Goal: Task Accomplishment & Management: Manage account settings

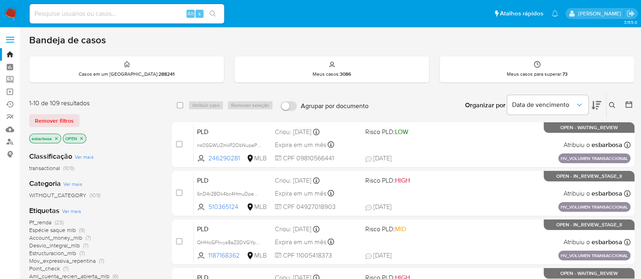
click at [12, 11] on img at bounding box center [11, 14] width 14 height 14
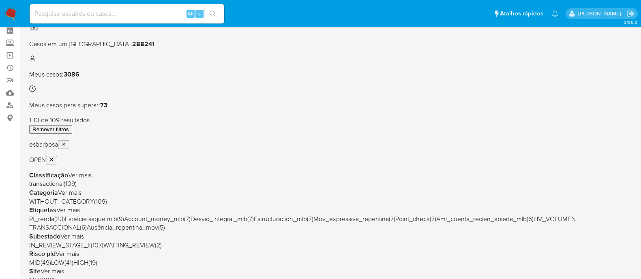
scroll to position [50, 0]
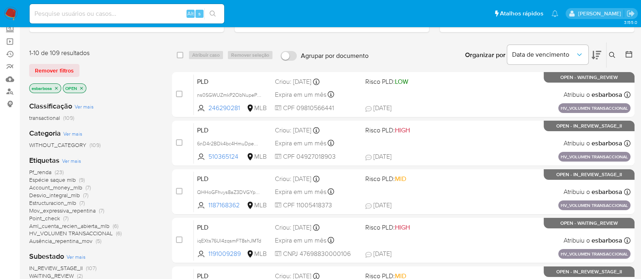
click at [592, 51] on icon at bounding box center [596, 55] width 10 height 9
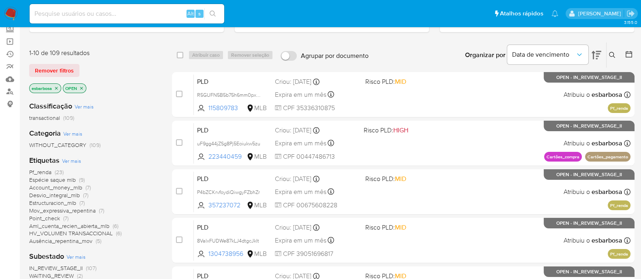
click at [593, 51] on icon at bounding box center [596, 55] width 10 height 9
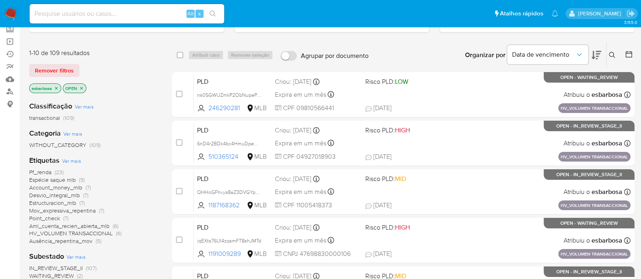
click at [593, 51] on icon at bounding box center [596, 55] width 10 height 9
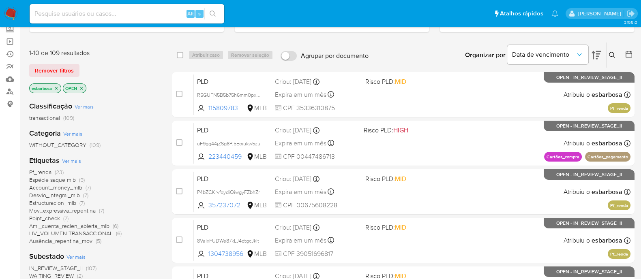
click at [43, 172] on span "Pf_renda" at bounding box center [40, 172] width 22 height 8
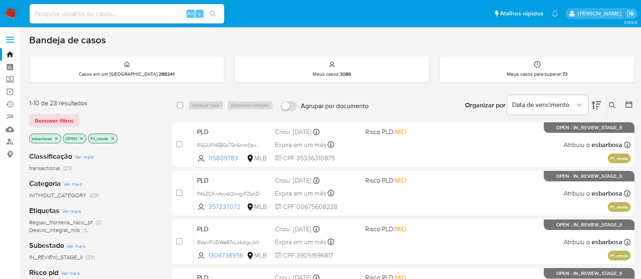
click at [113, 137] on icon "close-filter" at bounding box center [112, 138] width 5 height 5
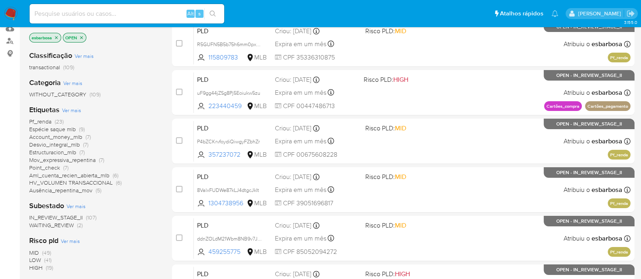
scroll to position [152, 0]
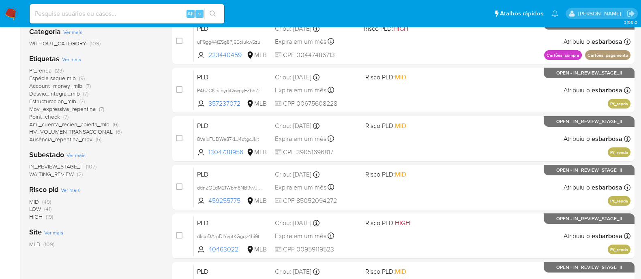
click at [36, 215] on span "HIGH" at bounding box center [35, 217] width 13 height 8
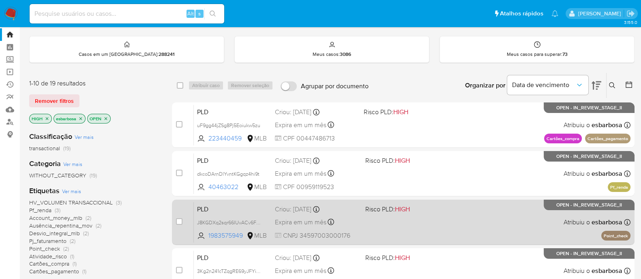
scroll to position [50, 0]
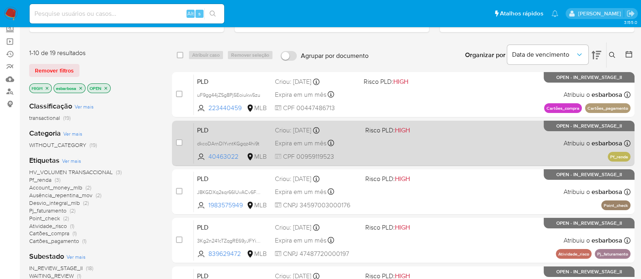
click at [501, 137] on div "PLD dkcoDArnDlYvntKGgqz4hi9t 40463022 MLB Risco PLD: HIGH Criou: 12/08/2025 Cri…" at bounding box center [412, 143] width 436 height 41
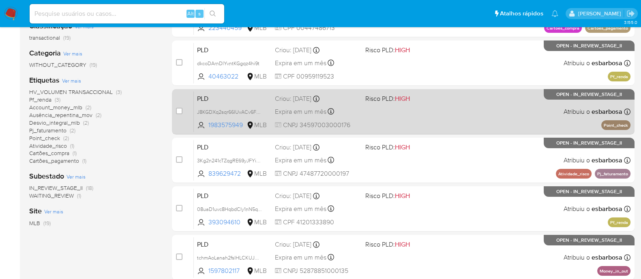
scroll to position [152, 0]
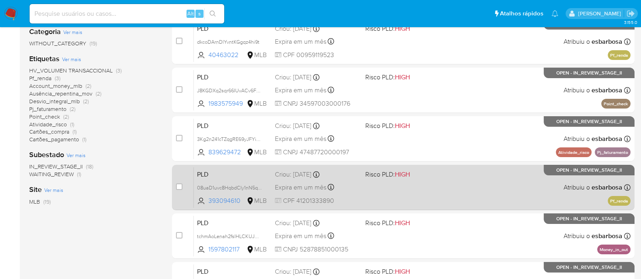
click at [478, 188] on div "PLD 08uaD1uvc8HqbdCIy1nN5qTo 393094610 MLB Risco PLD: HIGH Criou: 12/08/2025 Cr…" at bounding box center [412, 187] width 436 height 41
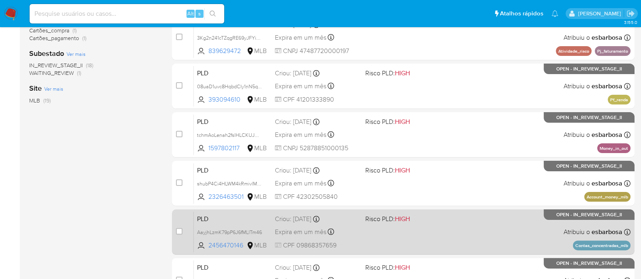
scroll to position [304, 0]
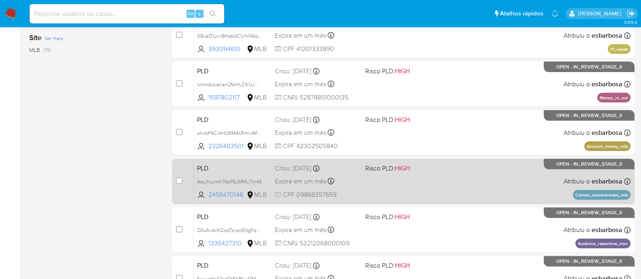
click at [466, 178] on div "PLD AayjhLzmK79pP6J6fMLlTm46 2456470146 MLB Risco PLD: HIGH Criou: 12/08/2025 C…" at bounding box center [412, 181] width 436 height 41
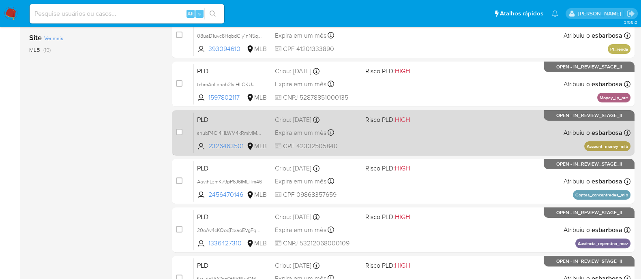
click at [512, 126] on div "PLD shubP4Ci4HLWM4kRmivlMjoR 2326463501 MLB Risco PLD: HIGH Criou: 12/08/2025 C…" at bounding box center [412, 132] width 436 height 41
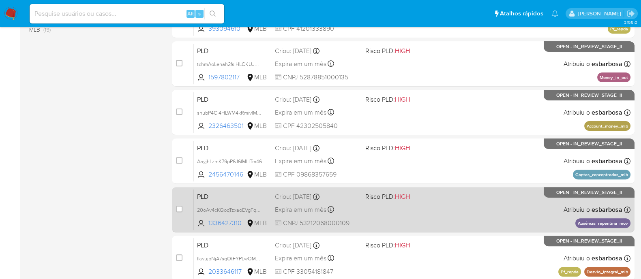
scroll to position [354, 0]
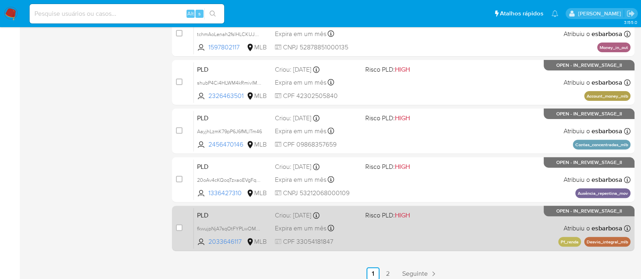
click at [503, 241] on div "PLD fkwujpNjA7sqOtFYPLwOMVtS 2033646117 MLB Risco PLD: HIGH Criou: 12/08/2025 C…" at bounding box center [412, 228] width 436 height 41
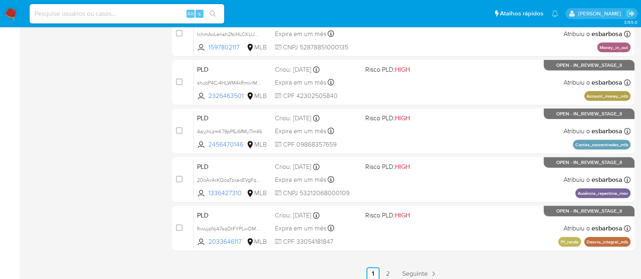
scroll to position [360, 0]
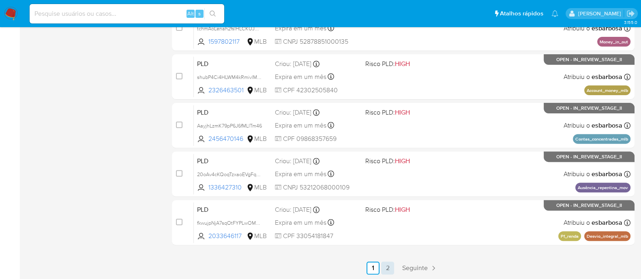
click at [388, 270] on link "2" at bounding box center [387, 268] width 13 height 13
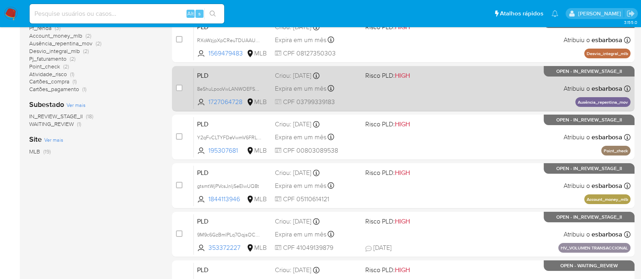
scroll to position [253, 0]
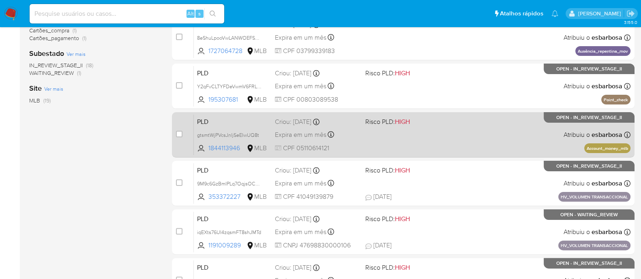
click at [443, 141] on div "PLD gtsmtWjPVcsJnljSeEIwUQ8t 1844113946 MLB Risco PLD: HIGH Criou: 12/08/2025 C…" at bounding box center [412, 134] width 436 height 41
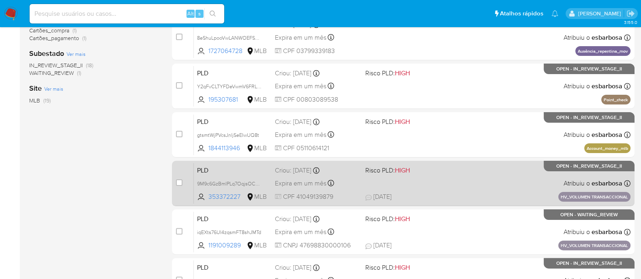
click at [443, 181] on div "PLD 9M9c6GzBmIPLq7OqjsOCLkwU 353372227 MLB Risco PLD: HIGH Criou: 14/08/2025 Cr…" at bounding box center [412, 183] width 436 height 41
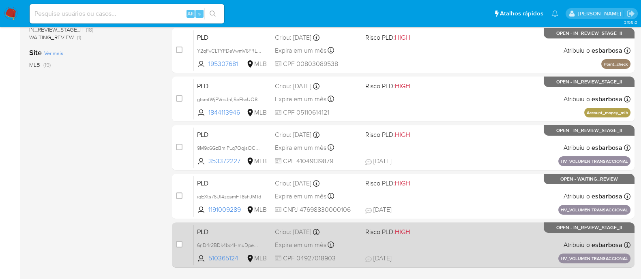
scroll to position [304, 0]
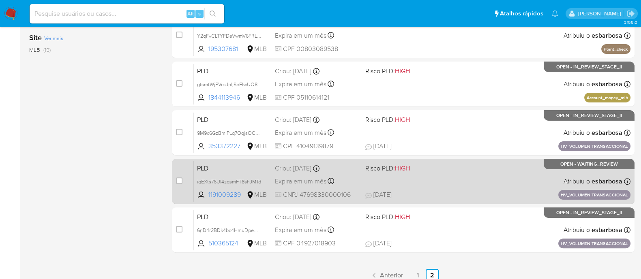
click at [489, 189] on div "PLD iqEXts76UI4zqsmFT8shJMTd 1191009289 MLB Risco PLD: HIGH Criou: 14/08/2025 C…" at bounding box center [412, 181] width 436 height 41
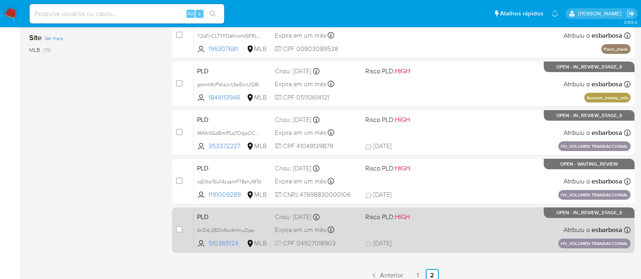
click at [490, 224] on div "PLD 6nD4r2BDk4bc4HmuDpemtFBQ 510365124 MLB Risco PLD: HIGH Criou: 14/08/2025 Cr…" at bounding box center [412, 229] width 436 height 41
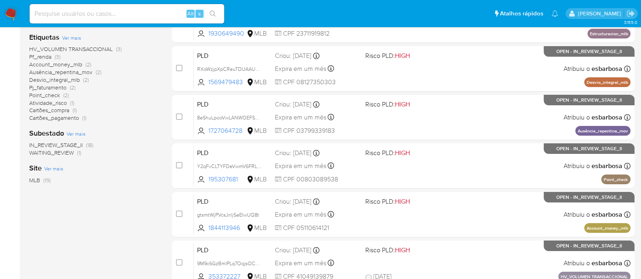
scroll to position [50, 0]
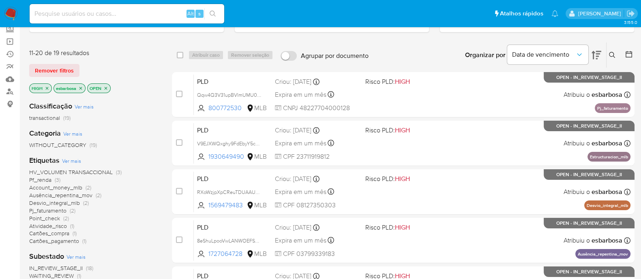
click at [45, 86] on icon "close-filter" at bounding box center [47, 88] width 5 height 5
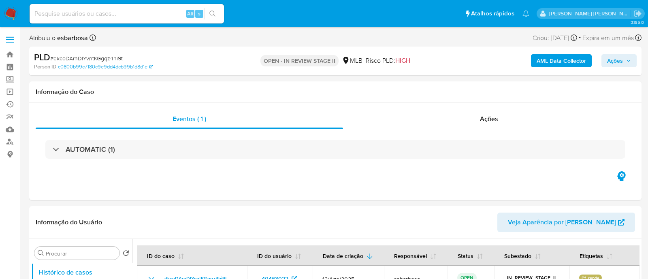
select select "10"
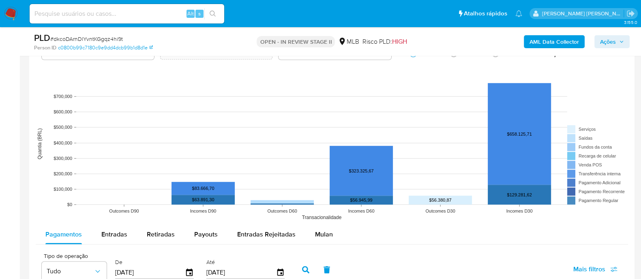
scroll to position [810, 0]
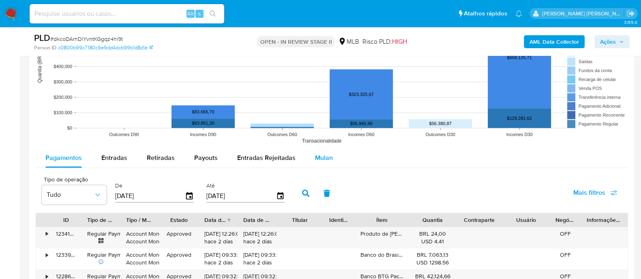
click at [331, 158] on button "Mulan" at bounding box center [323, 157] width 37 height 19
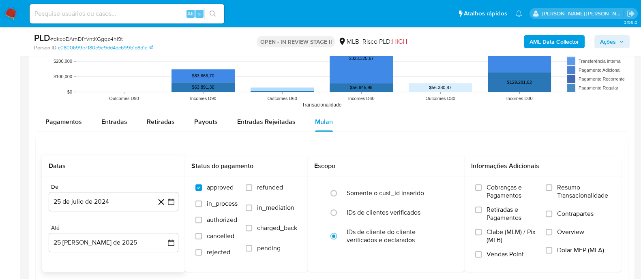
scroll to position [861, 0]
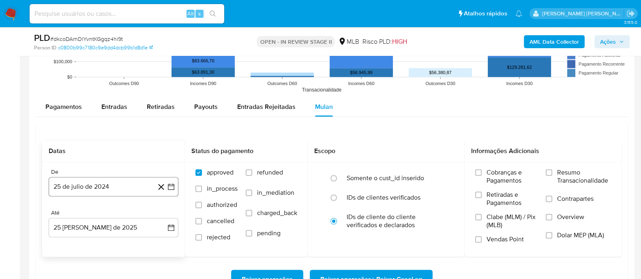
click at [111, 188] on button "25 de julio de 2024" at bounding box center [114, 186] width 130 height 19
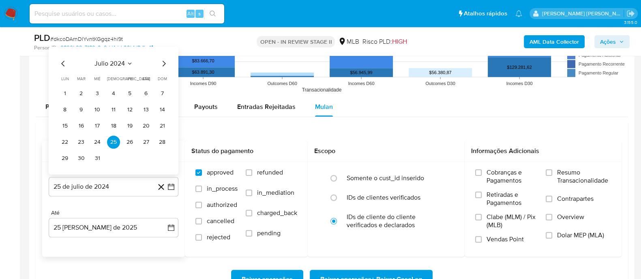
click at [113, 66] on span "julio 2024" at bounding box center [109, 63] width 30 height 8
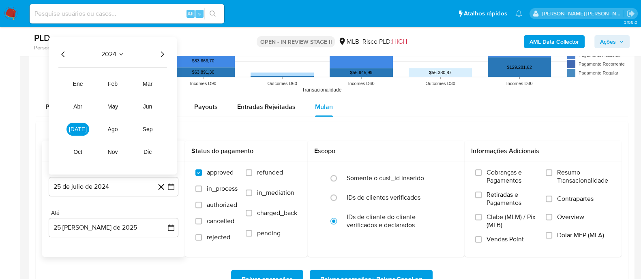
click at [165, 55] on icon "Año siguiente" at bounding box center [162, 54] width 10 height 10
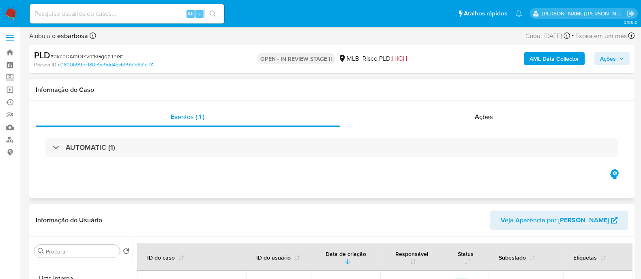
scroll to position [0, 0]
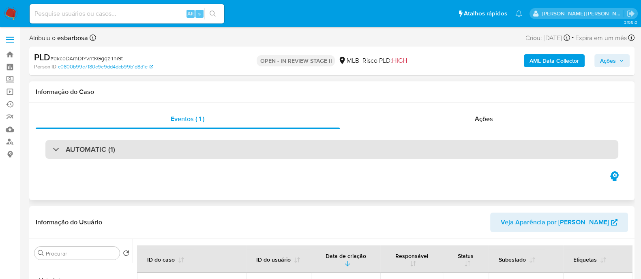
click at [165, 151] on div "AUTOMATIC (1)" at bounding box center [331, 149] width 573 height 19
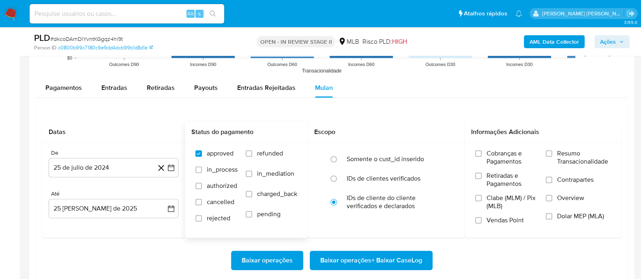
scroll to position [1114, 0]
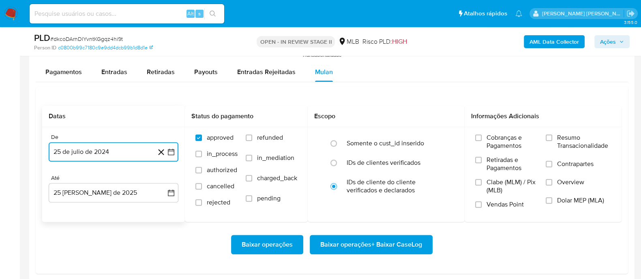
click at [108, 145] on button "25 de julio de 2024" at bounding box center [114, 151] width 130 height 19
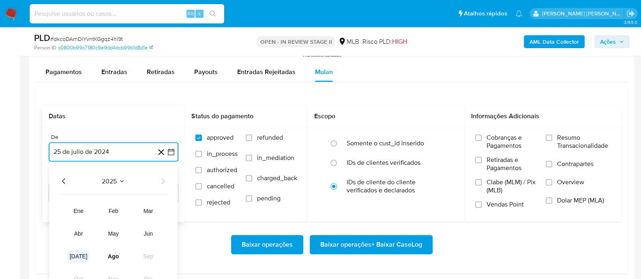
click at [78, 253] on span "[DATE]" at bounding box center [79, 256] width 18 height 6
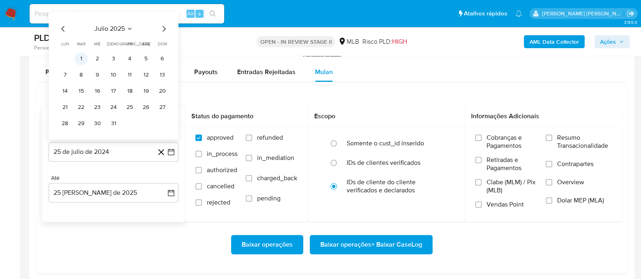
click at [82, 56] on button "1" at bounding box center [81, 58] width 13 height 13
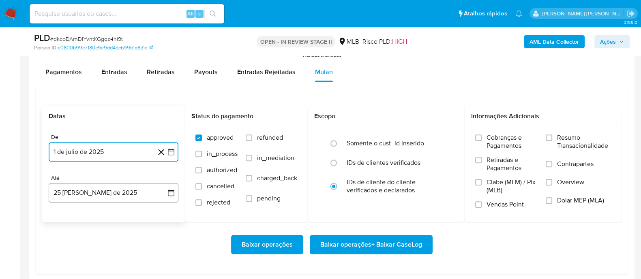
click at [139, 192] on button "25 [PERSON_NAME] de 2025" at bounding box center [114, 192] width 130 height 19
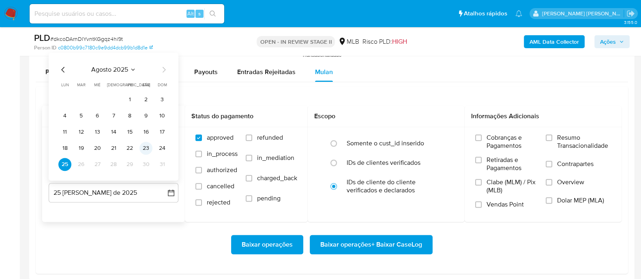
click at [145, 149] on button "23" at bounding box center [145, 148] width 13 height 13
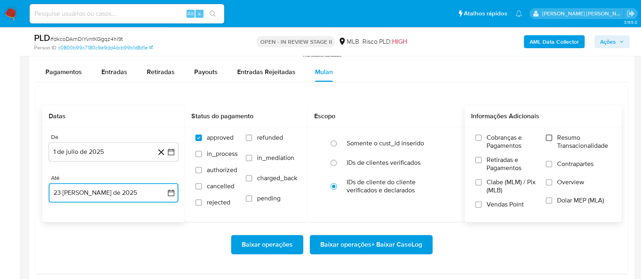
click at [546, 137] on input "Resumo Transacionalidade" at bounding box center [548, 138] width 6 height 6
click at [553, 167] on label "Contrapartes" at bounding box center [577, 169] width 65 height 18
click at [552, 167] on input "Contrapartes" at bounding box center [548, 164] width 6 height 6
click at [475, 207] on span at bounding box center [478, 204] width 6 height 6
click at [475, 207] on input "Vendas Point" at bounding box center [478, 204] width 6 height 6
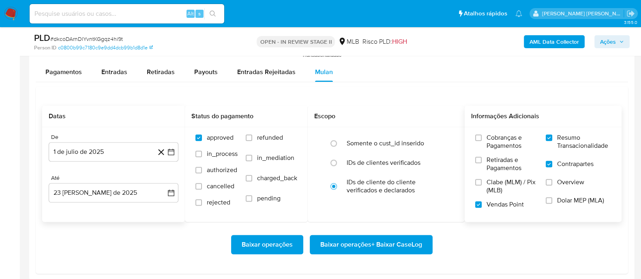
click at [379, 243] on span "Baixar operações + Baixar CaseLog" at bounding box center [371, 245] width 102 height 18
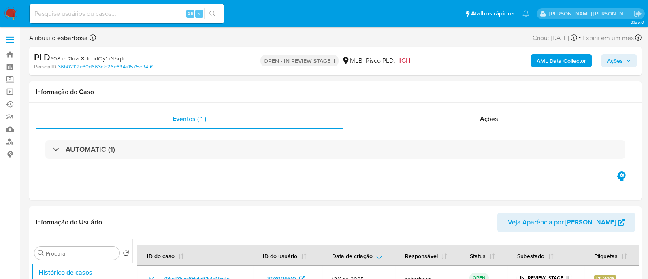
select select "10"
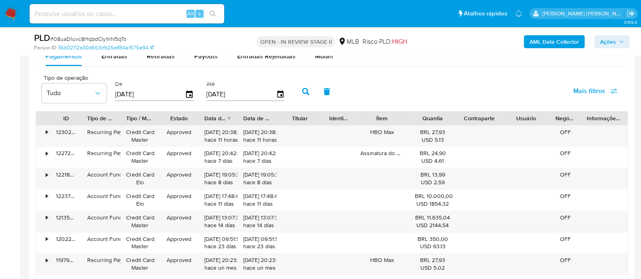
scroll to position [861, 0]
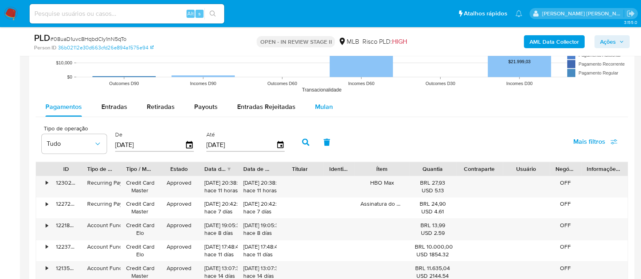
click at [323, 105] on span "Mulan" at bounding box center [324, 106] width 18 height 9
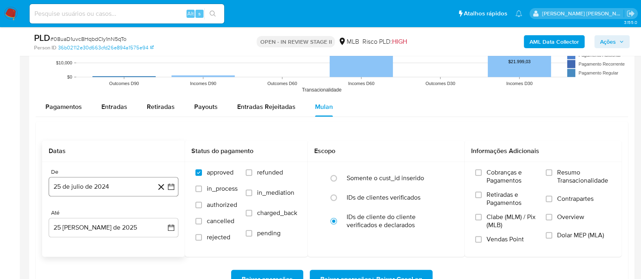
click at [123, 181] on button "25 de julio de 2024" at bounding box center [114, 186] width 130 height 19
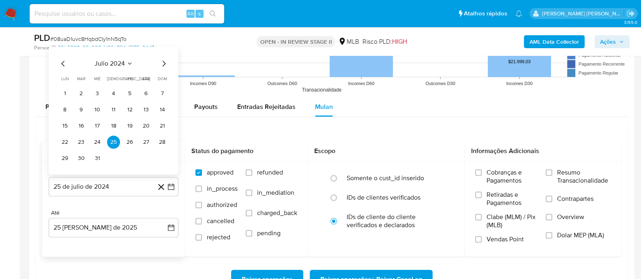
click at [107, 64] on span "julio 2024" at bounding box center [109, 63] width 30 height 8
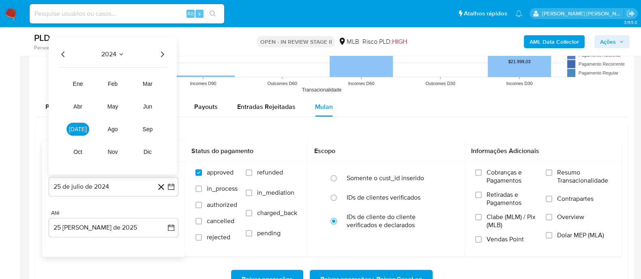
click at [164, 55] on icon "Año siguiente" at bounding box center [162, 54] width 10 height 10
click at [79, 130] on span "[DATE]" at bounding box center [78, 129] width 18 height 6
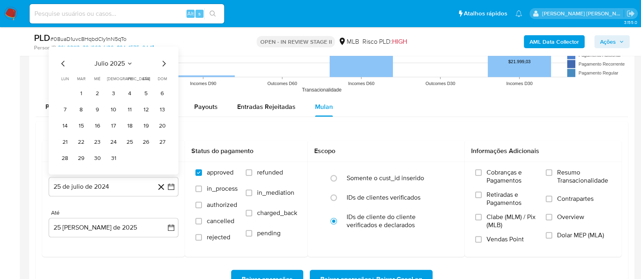
drag, startPoint x: 79, startPoint y: 88, endPoint x: 85, endPoint y: 131, distance: 43.8
click at [79, 88] on button "1" at bounding box center [81, 93] width 13 height 13
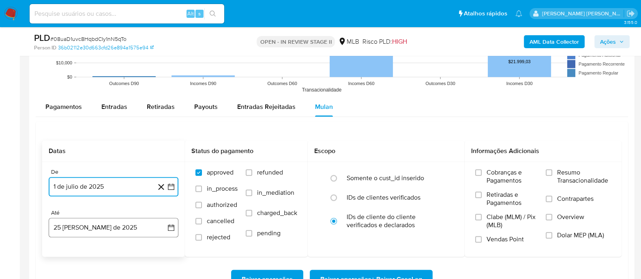
click at [93, 228] on button "25 [PERSON_NAME] de 2025" at bounding box center [114, 227] width 130 height 19
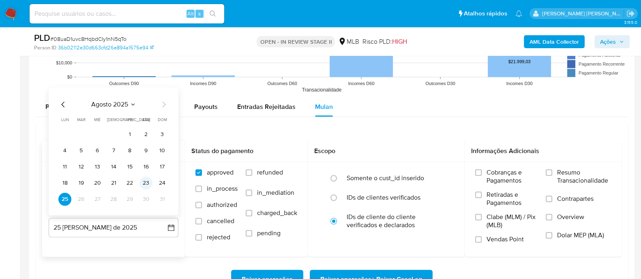
click at [145, 183] on button "23" at bounding box center [145, 182] width 13 height 13
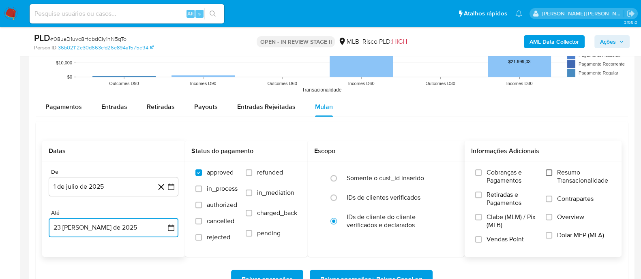
click at [549, 172] on input "Resumo Transacionalidade" at bounding box center [548, 172] width 6 height 6
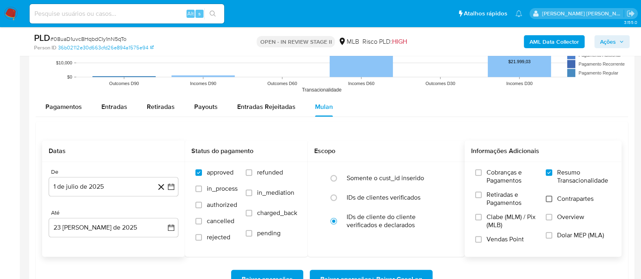
click at [550, 200] on input "Contrapartes" at bounding box center [548, 199] width 6 height 6
click at [477, 239] on input "Vendas Point" at bounding box center [478, 239] width 6 height 6
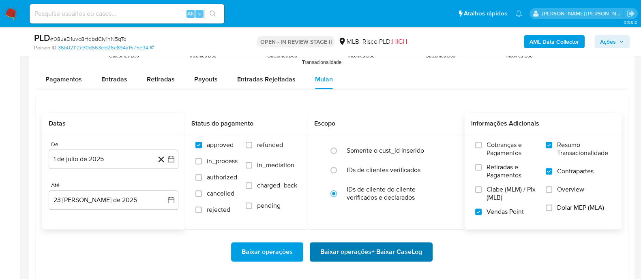
scroll to position [912, 0]
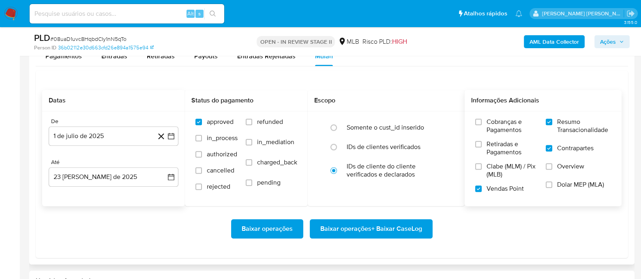
click at [357, 223] on span "Baixar operações + Baixar CaseLog" at bounding box center [371, 229] width 102 height 18
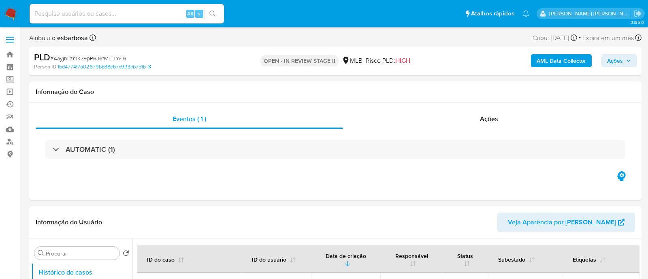
select select "10"
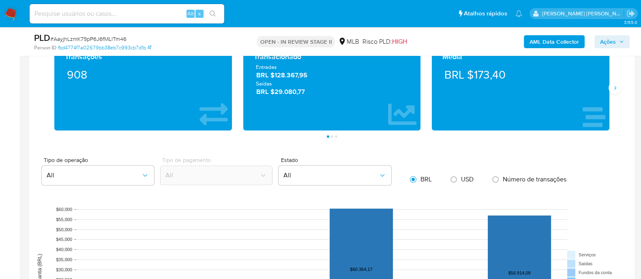
scroll to position [861, 0]
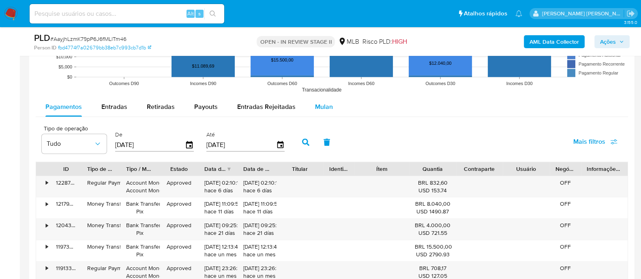
click at [325, 104] on span "Mulan" at bounding box center [324, 106] width 18 height 9
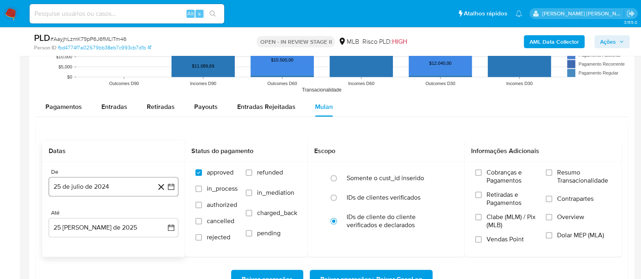
click at [93, 189] on button "25 de julio de 2024" at bounding box center [114, 186] width 130 height 19
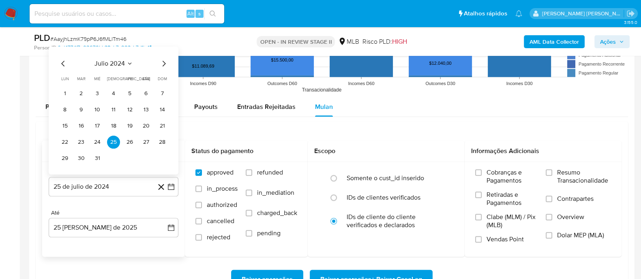
click at [114, 59] on span "julio 2024" at bounding box center [109, 63] width 30 height 8
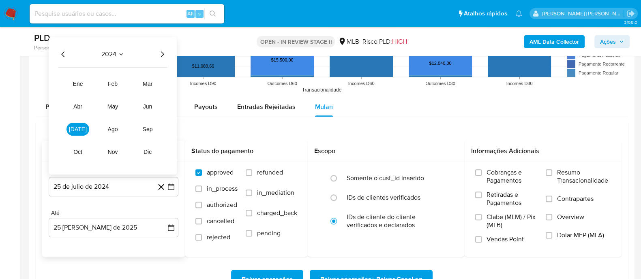
click at [162, 50] on icon "Año siguiente" at bounding box center [162, 54] width 10 height 10
click at [80, 128] on span "[DATE]" at bounding box center [78, 129] width 18 height 6
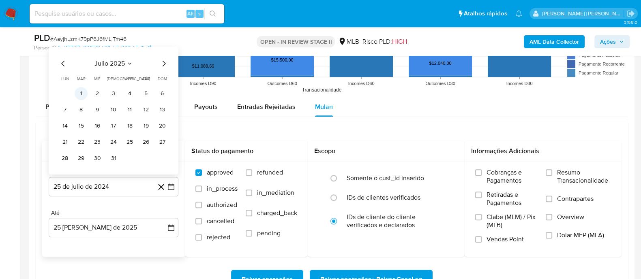
click at [77, 92] on button "1" at bounding box center [81, 93] width 13 height 13
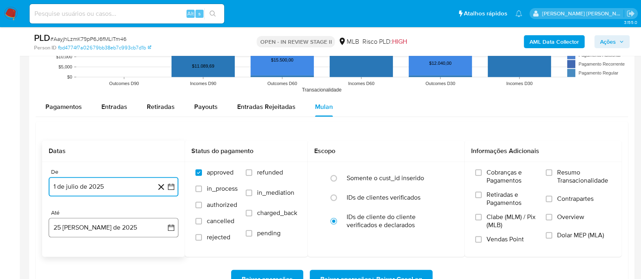
click at [113, 233] on button "25 [PERSON_NAME] de 2025" at bounding box center [114, 227] width 130 height 19
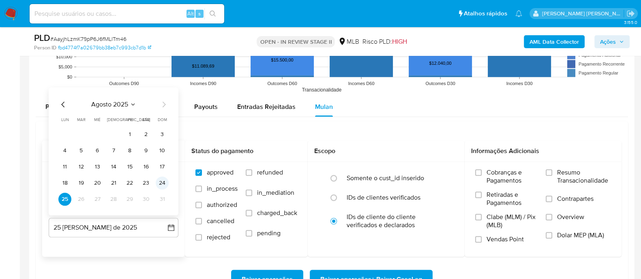
click at [160, 181] on button "24" at bounding box center [162, 182] width 13 height 13
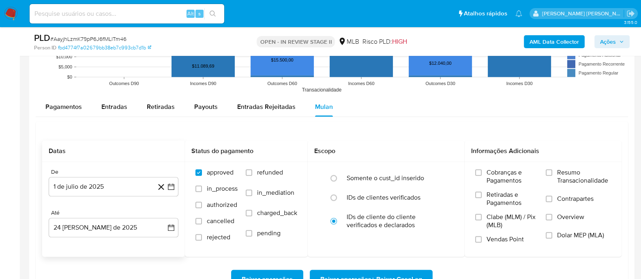
click at [122, 238] on div "De 1 de [PERSON_NAME] de 2025 [DATE] Até 24 [PERSON_NAME] de 2025 [DATE]" at bounding box center [113, 209] width 143 height 95
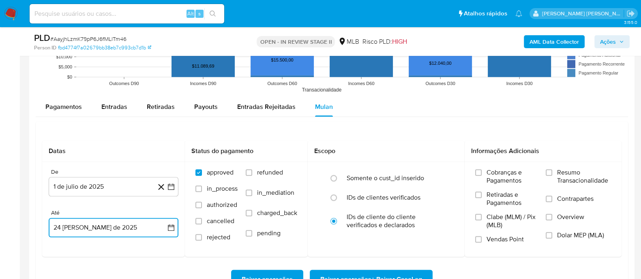
click at [125, 231] on button "24 [PERSON_NAME] de 2025" at bounding box center [114, 227] width 130 height 19
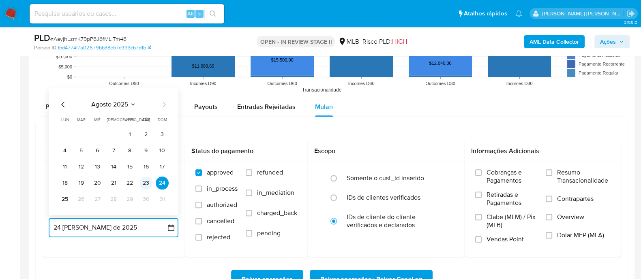
click at [145, 185] on button "23" at bounding box center [145, 182] width 13 height 13
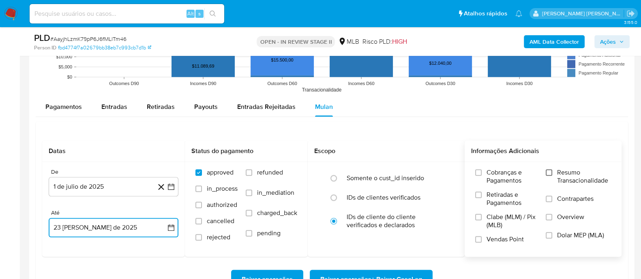
click at [550, 172] on input "Resumo Transacionalidade" at bounding box center [548, 172] width 6 height 6
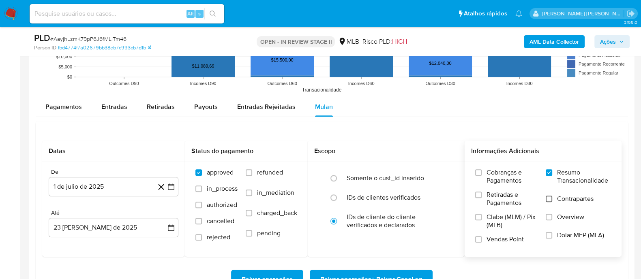
click at [549, 200] on input "Contrapartes" at bounding box center [548, 199] width 6 height 6
click at [478, 238] on input "Vendas Point" at bounding box center [478, 239] width 6 height 6
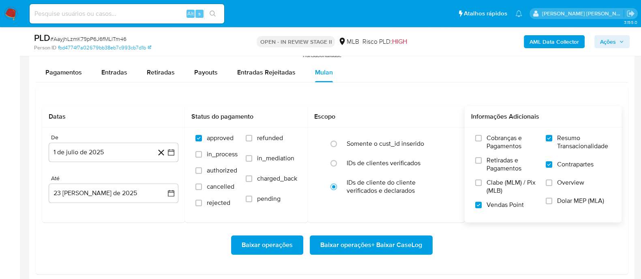
scroll to position [912, 0]
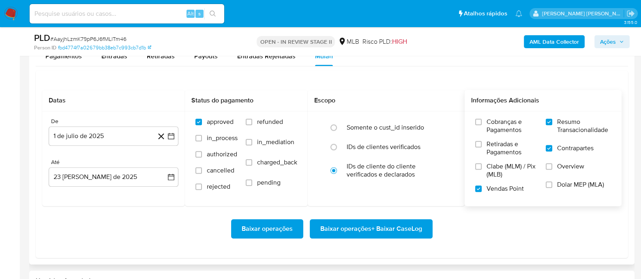
click at [342, 226] on span "Baixar operações + Baixar CaseLog" at bounding box center [371, 229] width 102 height 18
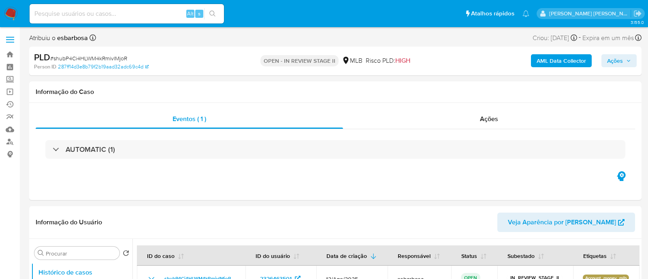
select select "10"
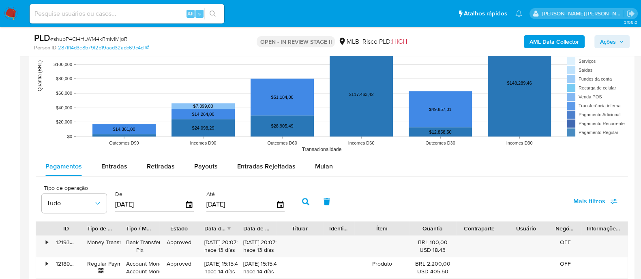
scroll to position [810, 0]
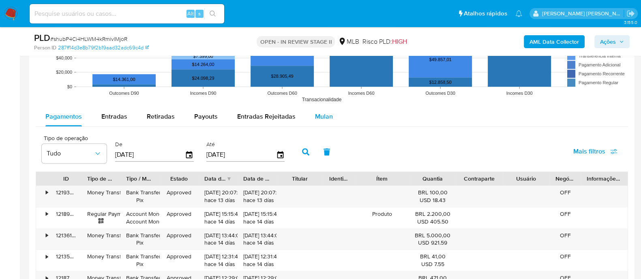
click at [320, 113] on span "Mulan" at bounding box center [324, 116] width 18 height 9
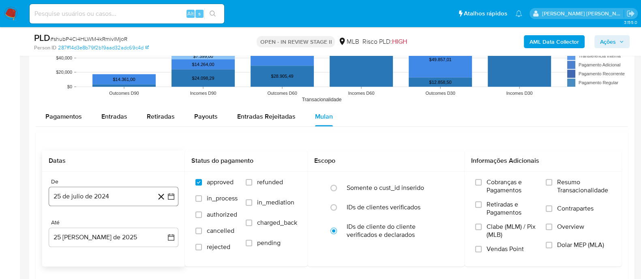
click at [90, 192] on button "25 de julio de 2024" at bounding box center [114, 196] width 130 height 19
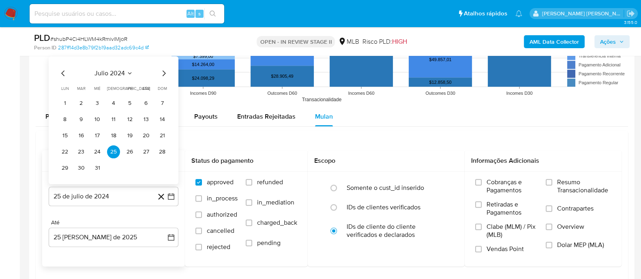
click at [109, 69] on span "julio 2024" at bounding box center [109, 73] width 30 height 8
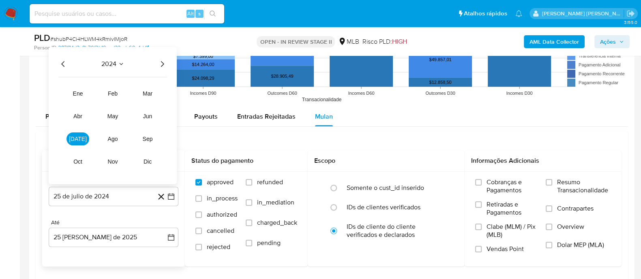
click at [164, 61] on icon "Año siguiente" at bounding box center [162, 64] width 10 height 10
click at [81, 141] on button "[DATE]" at bounding box center [77, 138] width 23 height 13
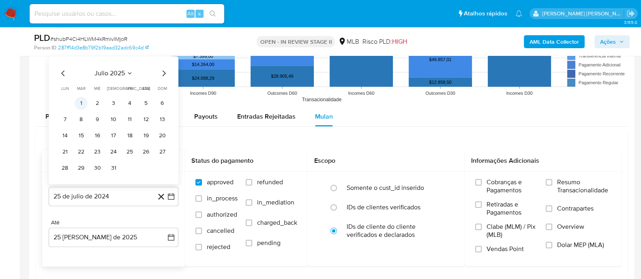
click at [81, 103] on button "1" at bounding box center [81, 103] width 13 height 13
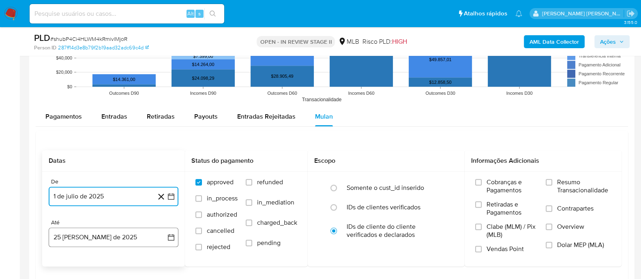
click at [135, 237] on button "25 [PERSON_NAME] de 2025" at bounding box center [114, 237] width 130 height 19
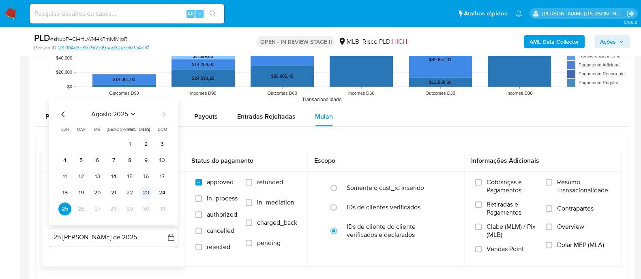
click at [142, 193] on button "23" at bounding box center [145, 192] width 13 height 13
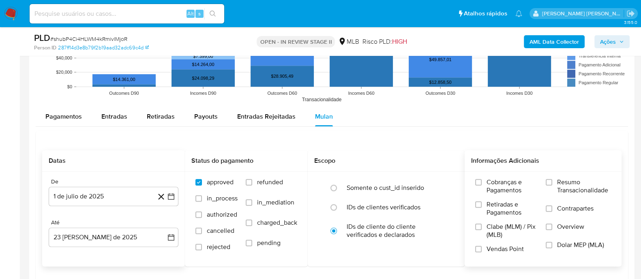
click at [553, 183] on label "Resumo Transacionalidade" at bounding box center [577, 191] width 65 height 26
click at [552, 183] on input "Resumo Transacionalidade" at bounding box center [548, 182] width 6 height 6
click at [553, 206] on label "Contrapartes" at bounding box center [577, 214] width 65 height 18
click at [552, 206] on input "Contrapartes" at bounding box center [548, 208] width 6 height 6
click at [478, 247] on input "Vendas Point" at bounding box center [478, 249] width 6 height 6
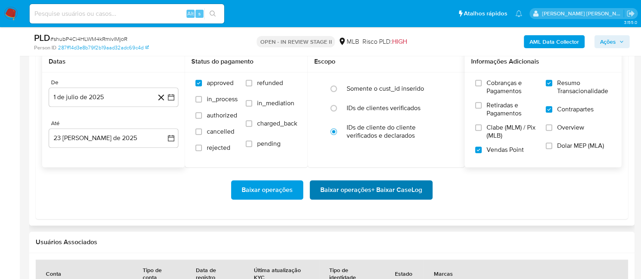
scroll to position [912, 0]
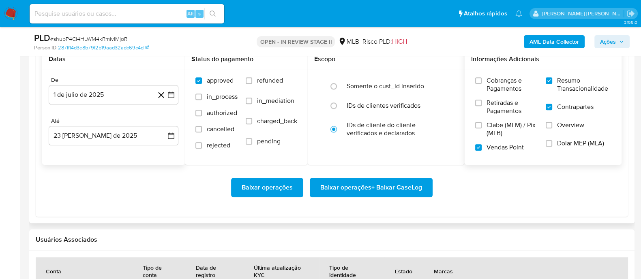
click at [365, 182] on span "Baixar operações + Baixar CaseLog" at bounding box center [371, 188] width 102 height 18
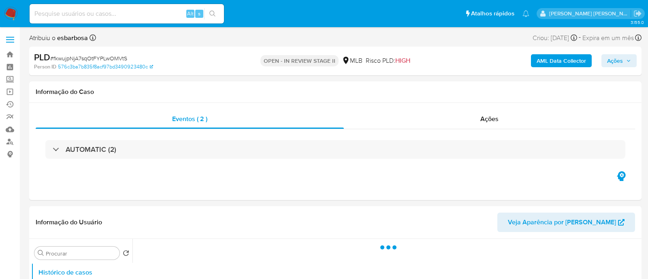
select select "10"
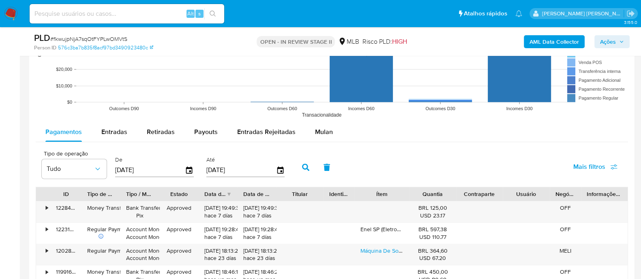
scroll to position [810, 0]
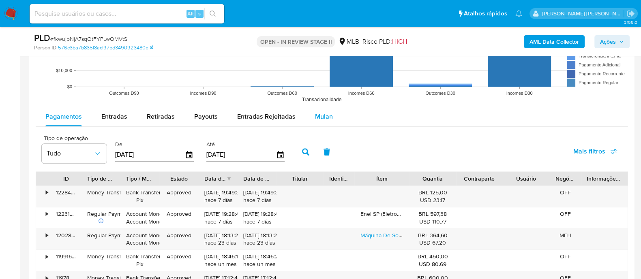
click at [321, 118] on span "Mulan" at bounding box center [324, 116] width 18 height 9
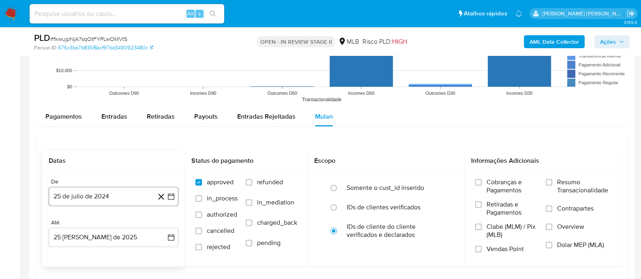
click at [122, 196] on button "25 de julio de 2024" at bounding box center [114, 196] width 130 height 19
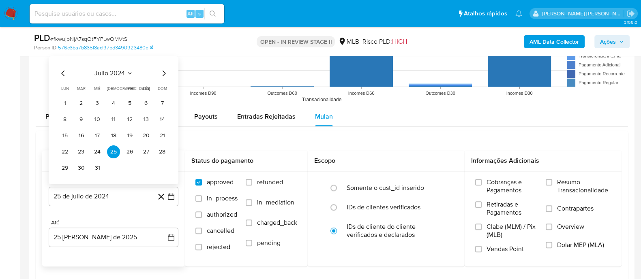
click at [64, 74] on icon "Mes anterior" at bounding box center [63, 73] width 10 height 10
click at [104, 71] on span "junio 2024" at bounding box center [109, 73] width 32 height 8
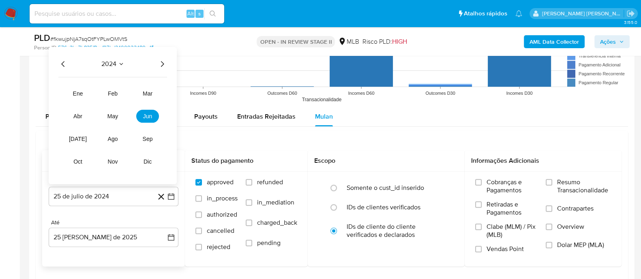
click at [162, 64] on icon "Año siguiente" at bounding box center [162, 64] width 3 height 6
click at [79, 137] on span "[DATE]" at bounding box center [78, 139] width 18 height 6
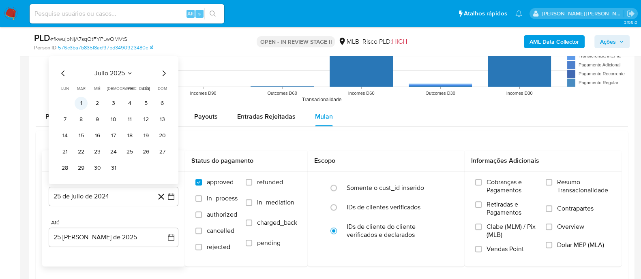
click at [80, 104] on button "1" at bounding box center [81, 103] width 13 height 13
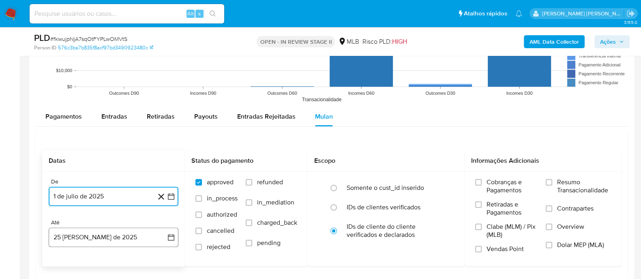
click at [136, 244] on button "25 [PERSON_NAME] de 2025" at bounding box center [114, 237] width 130 height 19
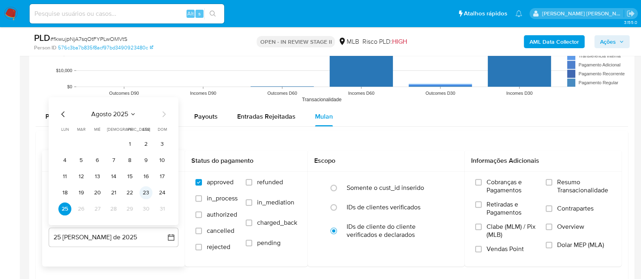
click at [141, 192] on button "23" at bounding box center [145, 192] width 13 height 13
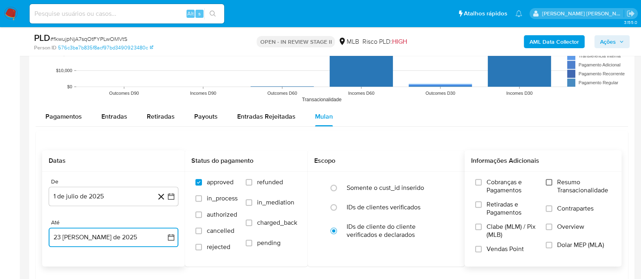
click at [551, 182] on input "Resumo Transacionalidade" at bounding box center [548, 182] width 6 height 6
click at [552, 212] on label "Contrapartes" at bounding box center [577, 214] width 65 height 18
click at [552, 212] on input "Contrapartes" at bounding box center [548, 208] width 6 height 6
click at [476, 246] on input "Vendas Point" at bounding box center [478, 249] width 6 height 6
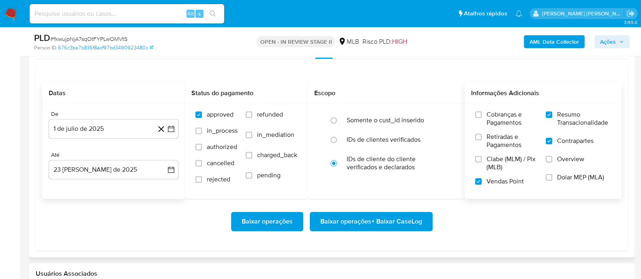
scroll to position [912, 0]
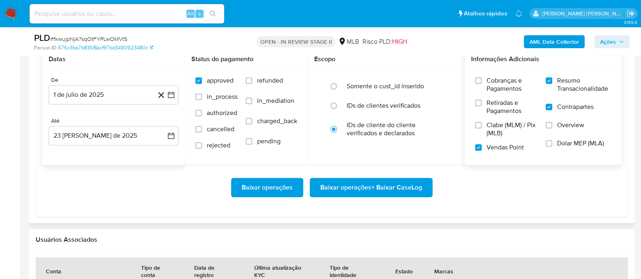
click at [345, 183] on span "Baixar operações + Baixar CaseLog" at bounding box center [371, 188] width 102 height 18
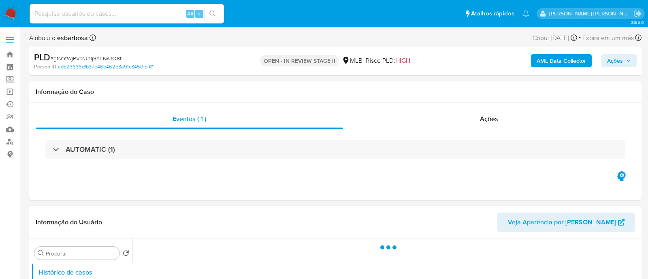
select select "10"
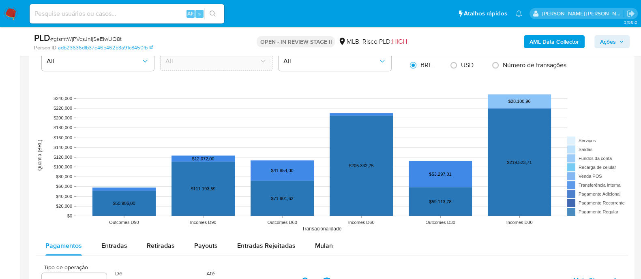
scroll to position [709, 0]
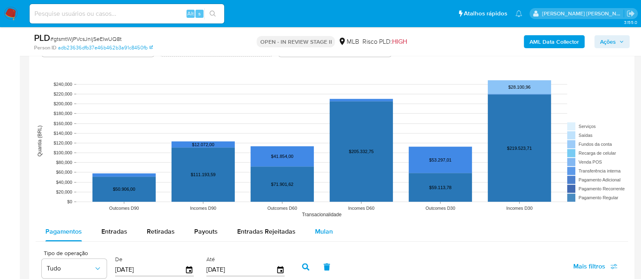
click at [323, 231] on span "Mulan" at bounding box center [324, 231] width 18 height 9
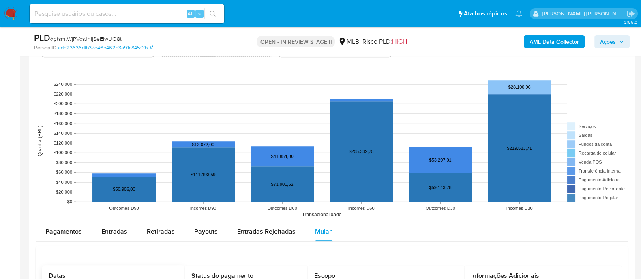
scroll to position [810, 0]
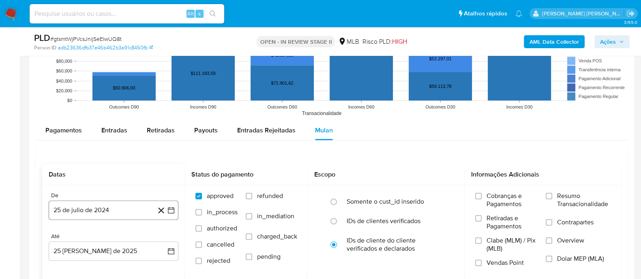
click at [105, 208] on button "25 de julio de 2024" at bounding box center [114, 210] width 130 height 19
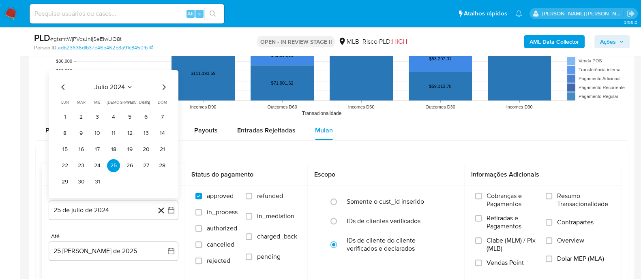
click at [111, 87] on span "julio 2024" at bounding box center [109, 87] width 30 height 8
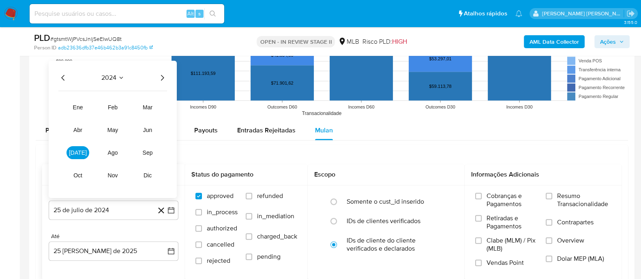
click at [162, 77] on icon "Año siguiente" at bounding box center [162, 78] width 10 height 10
click at [82, 152] on button "[DATE]" at bounding box center [77, 152] width 23 height 13
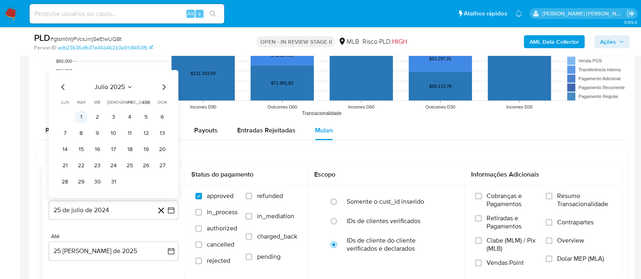
click at [82, 113] on button "1" at bounding box center [81, 117] width 13 height 13
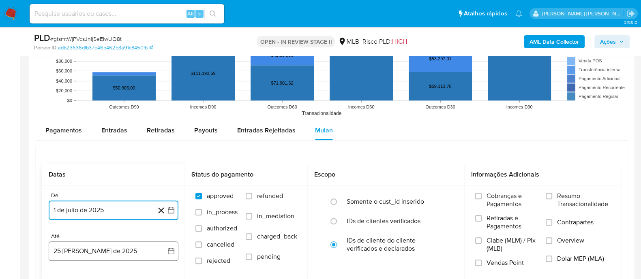
click at [125, 253] on button "25 de agosto de 2025" at bounding box center [114, 250] width 130 height 19
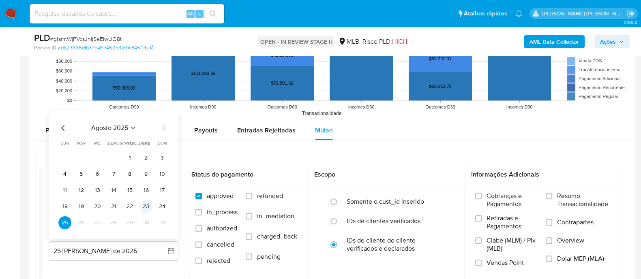
click at [145, 208] on button "23" at bounding box center [145, 206] width 13 height 13
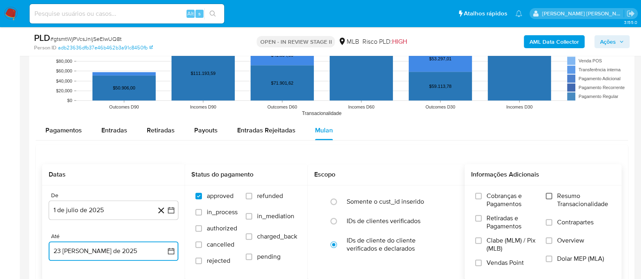
click at [551, 193] on input "Resumo Transacionalidade" at bounding box center [548, 196] width 6 height 6
click at [549, 221] on input "Contrapartes" at bounding box center [548, 222] width 6 height 6
click at [479, 262] on input "Vendas Point" at bounding box center [478, 263] width 6 height 6
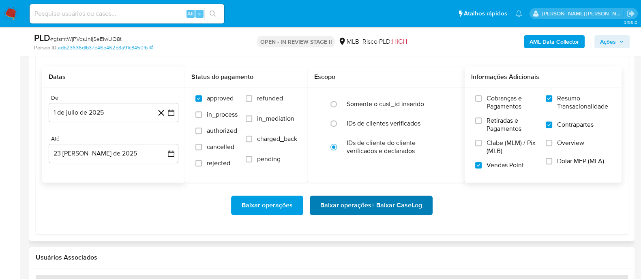
scroll to position [912, 0]
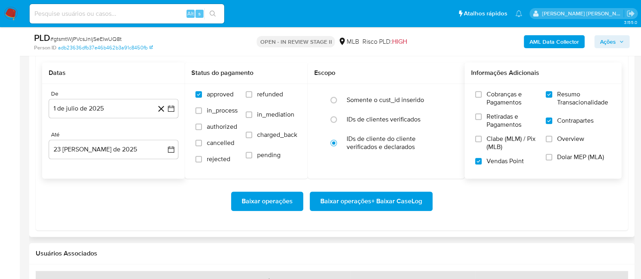
click at [334, 203] on span "Baixar operações + Baixar CaseLog" at bounding box center [371, 201] width 102 height 18
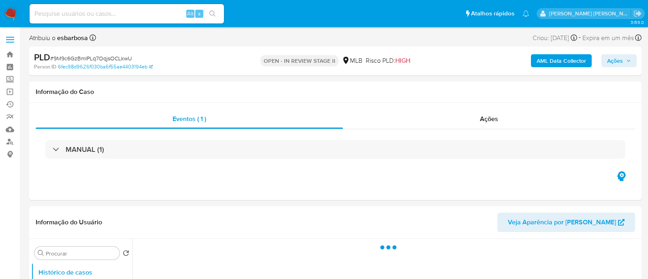
select select "10"
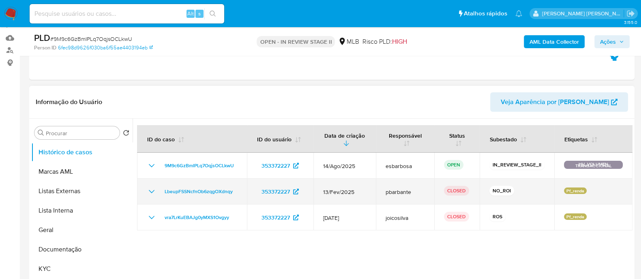
scroll to position [101, 0]
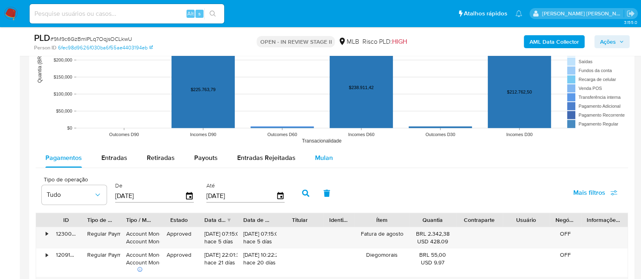
click at [322, 156] on span "Mulan" at bounding box center [324, 157] width 18 height 9
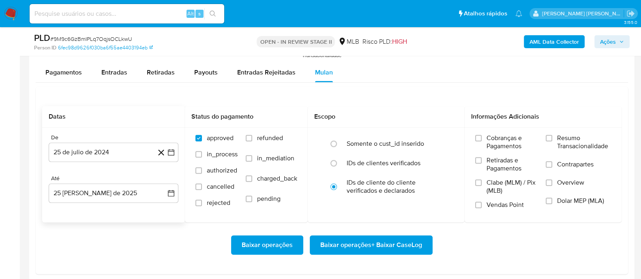
scroll to position [912, 0]
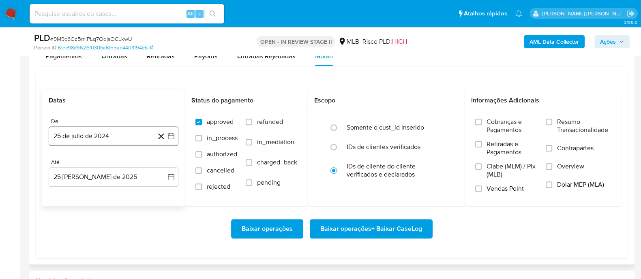
click at [118, 139] on button "25 de julio de 2024" at bounding box center [114, 135] width 130 height 19
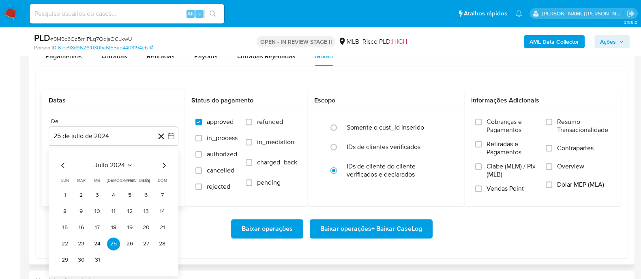
click at [103, 167] on span "julio 2024" at bounding box center [109, 165] width 30 height 8
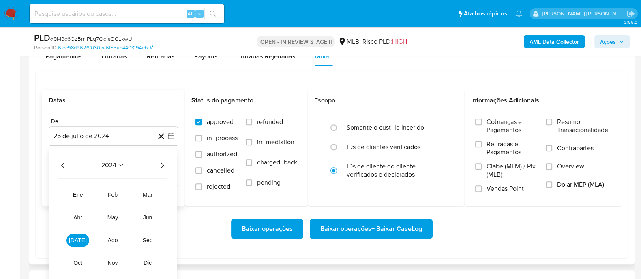
click at [162, 167] on icon "Año siguiente" at bounding box center [162, 165] width 10 height 10
click at [79, 239] on span "[DATE]" at bounding box center [78, 240] width 18 height 6
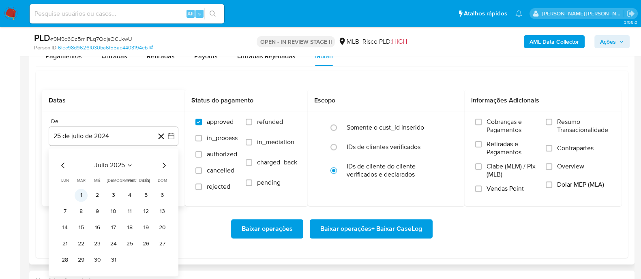
click at [81, 196] on button "1" at bounding box center [81, 195] width 13 height 13
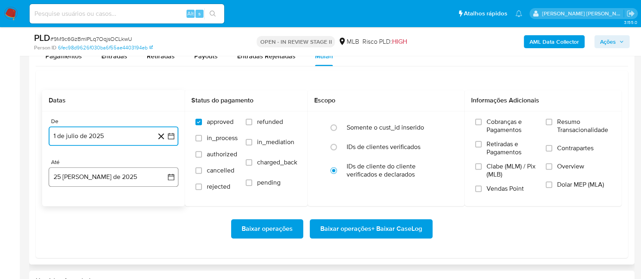
click at [97, 182] on button "25 [PERSON_NAME] de 2025" at bounding box center [114, 176] width 130 height 19
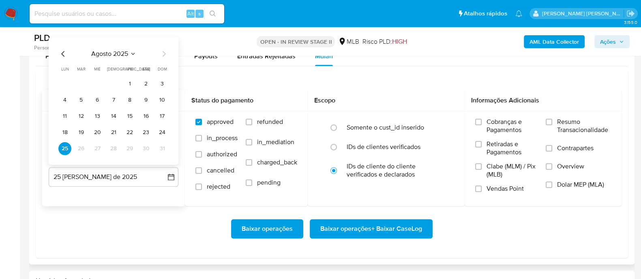
drag, startPoint x: 145, startPoint y: 131, endPoint x: 181, endPoint y: 131, distance: 36.1
click at [145, 131] on button "23" at bounding box center [145, 132] width 13 height 13
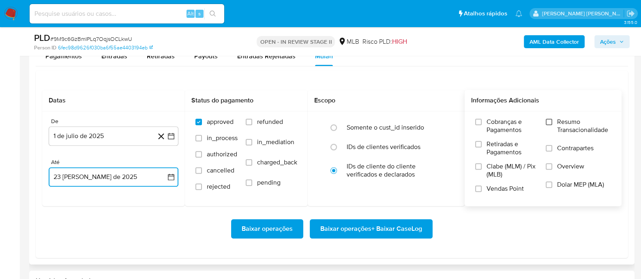
click at [551, 121] on input "Resumo Transacionalidade" at bounding box center [548, 122] width 6 height 6
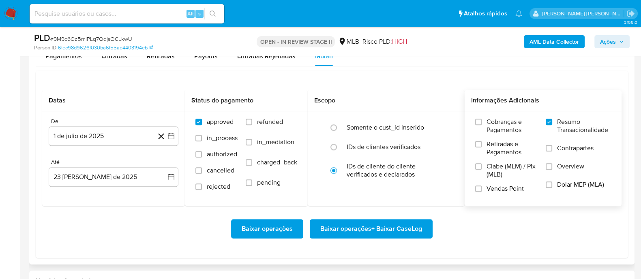
click at [550, 152] on label "Contrapartes" at bounding box center [577, 153] width 65 height 18
click at [550, 152] on input "Contrapartes" at bounding box center [548, 148] width 6 height 6
click at [480, 189] on input "Vendas Point" at bounding box center [478, 189] width 6 height 6
click at [373, 229] on span "Baixar operações + Baixar CaseLog" at bounding box center [371, 229] width 102 height 18
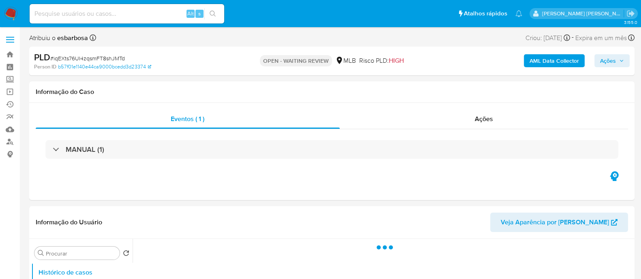
select select "10"
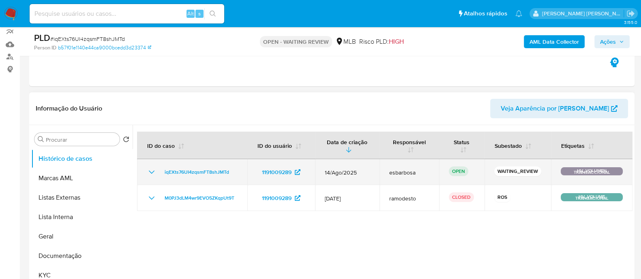
scroll to position [101, 0]
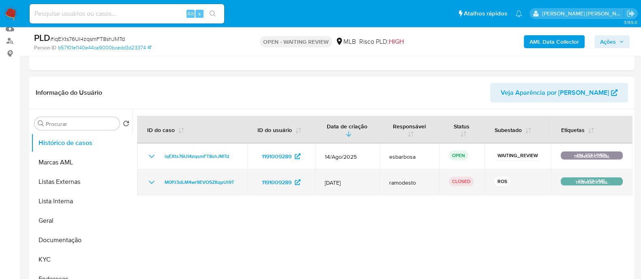
click at [150, 180] on icon "Mostrar/Ocultar" at bounding box center [152, 182] width 10 height 10
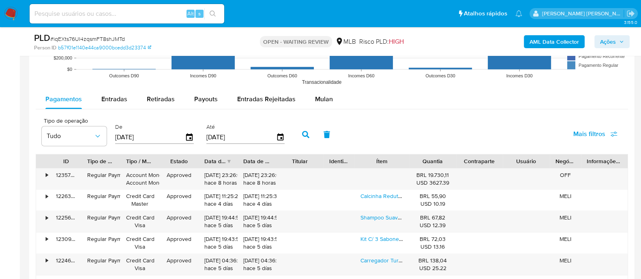
scroll to position [861, 0]
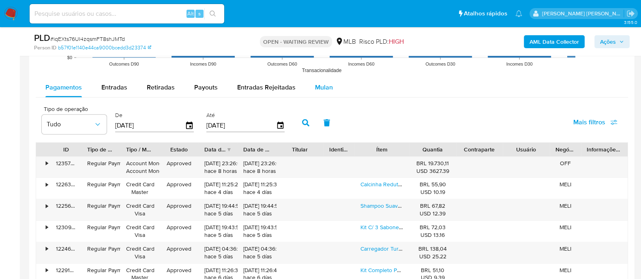
click at [317, 87] on span "Mulan" at bounding box center [324, 87] width 18 height 9
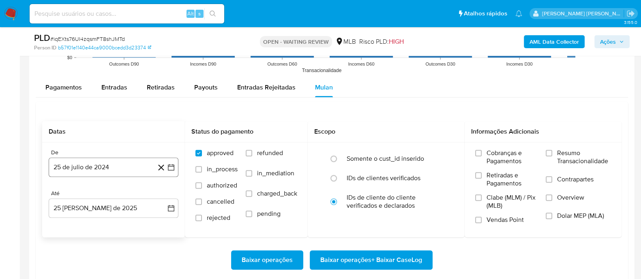
click at [103, 165] on button "25 de julio de 2024" at bounding box center [114, 167] width 130 height 19
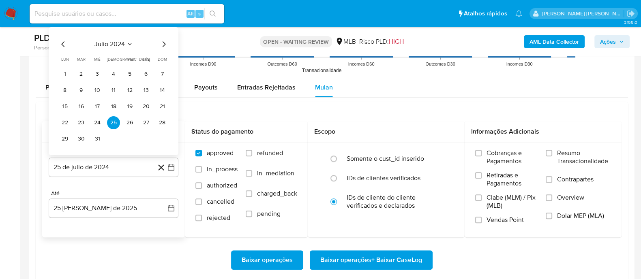
click at [115, 45] on span "julio 2024" at bounding box center [109, 44] width 30 height 8
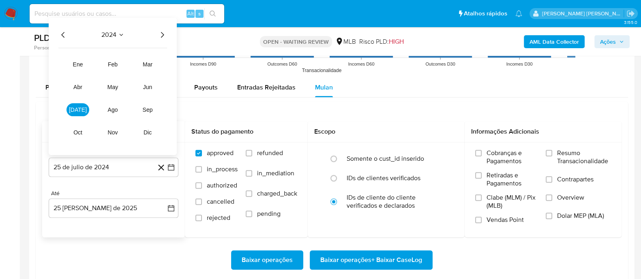
click at [158, 35] on icon "Año siguiente" at bounding box center [162, 35] width 10 height 10
click at [152, 88] on button "jun" at bounding box center [147, 86] width 23 height 13
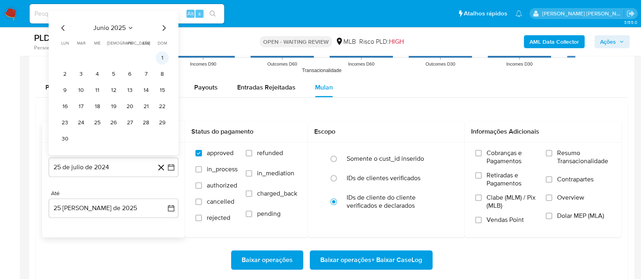
click at [165, 55] on button "1" at bounding box center [162, 57] width 13 height 13
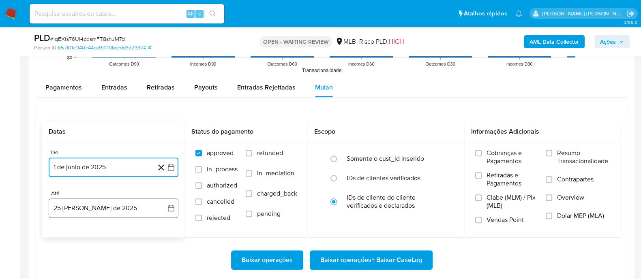
click at [120, 207] on button "[DATE]" at bounding box center [114, 208] width 130 height 19
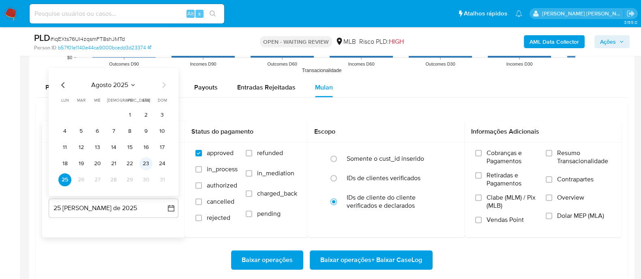
click at [149, 166] on button "23" at bounding box center [145, 163] width 13 height 13
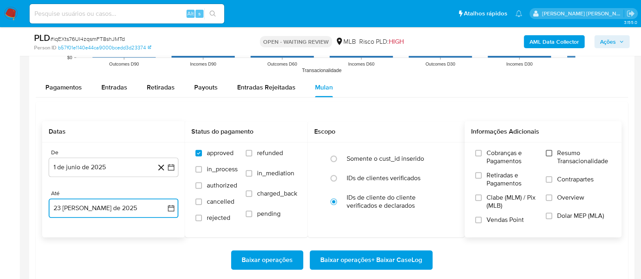
click at [548, 150] on input "Resumo Transacionalidade" at bounding box center [548, 153] width 6 height 6
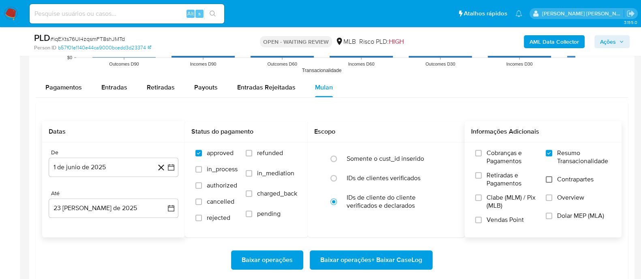
click at [551, 181] on input "Contrapartes" at bounding box center [548, 179] width 6 height 6
click at [479, 218] on input "Vendas Point" at bounding box center [478, 220] width 6 height 6
click at [382, 251] on span "Baixar operações + Baixar CaseLog" at bounding box center [371, 260] width 102 height 18
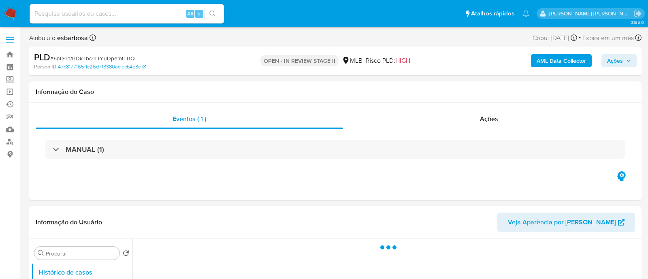
select select "10"
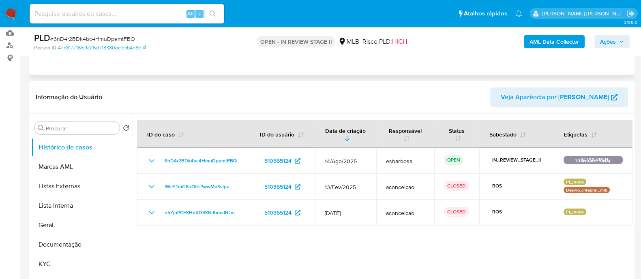
scroll to position [101, 0]
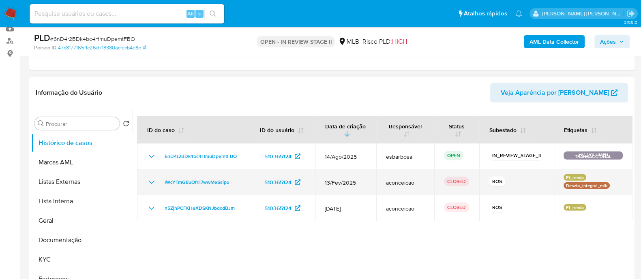
click at [144, 180] on td "IWcYTmG8uOfrIi7wwMeSsipu" at bounding box center [193, 182] width 113 height 26
click at [154, 181] on icon "Mostrar/Ocultar" at bounding box center [152, 182] width 6 height 3
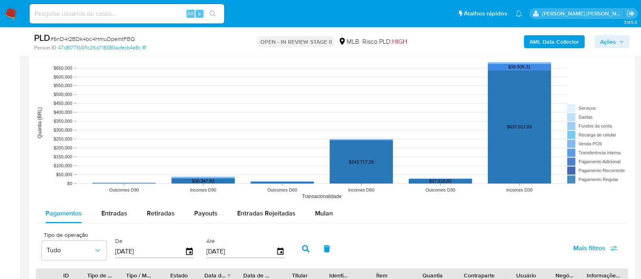
scroll to position [810, 0]
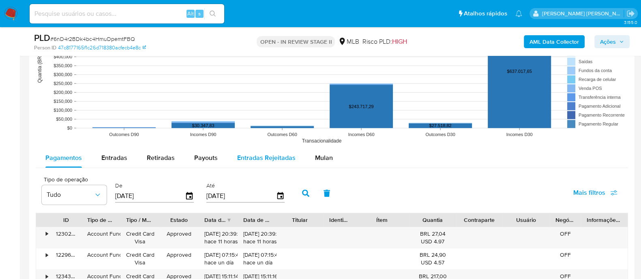
drag, startPoint x: 313, startPoint y: 154, endPoint x: 286, endPoint y: 162, distance: 28.6
click at [315, 154] on span "Mulan" at bounding box center [324, 157] width 18 height 9
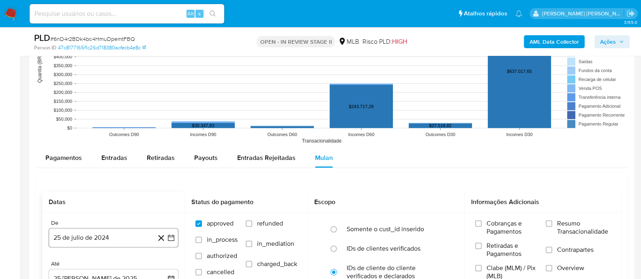
click at [105, 237] on button "25 de julio de 2024" at bounding box center [114, 237] width 130 height 19
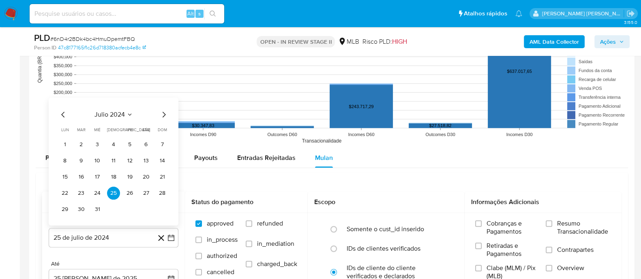
click at [109, 112] on span "julio 2024" at bounding box center [109, 114] width 30 height 8
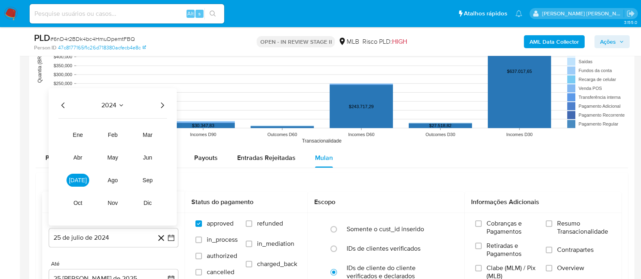
click at [160, 103] on icon "Año siguiente" at bounding box center [162, 105] width 10 height 10
click at [145, 160] on button "jun" at bounding box center [147, 157] width 23 height 13
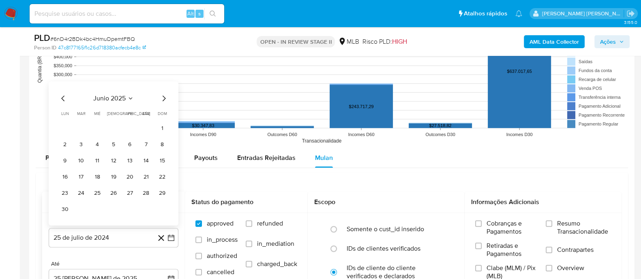
click at [115, 99] on span "junio 2025" at bounding box center [109, 98] width 32 height 8
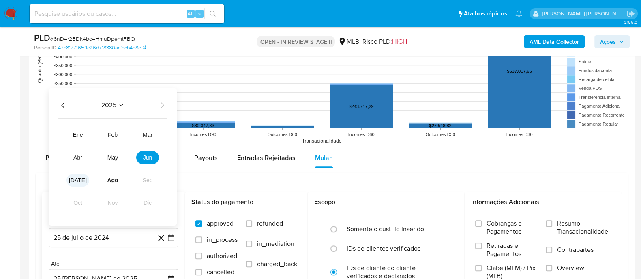
click at [79, 179] on span "[DATE]" at bounding box center [78, 180] width 18 height 6
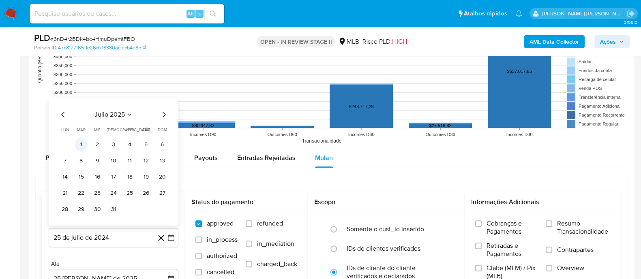
click at [80, 141] on button "1" at bounding box center [81, 144] width 13 height 13
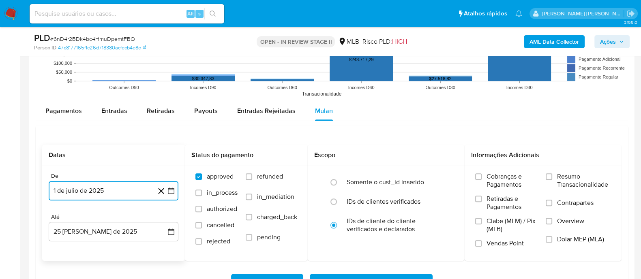
scroll to position [912, 0]
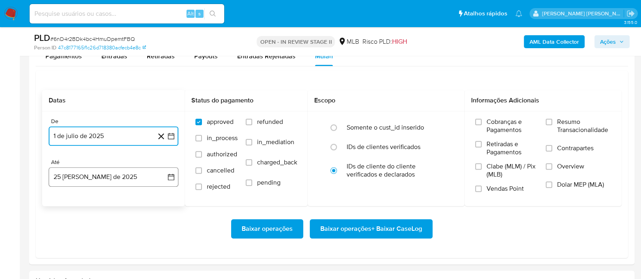
click at [125, 181] on button "25 de agosto de 2025" at bounding box center [114, 176] width 130 height 19
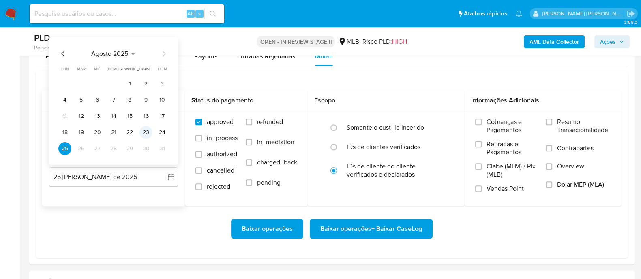
click at [145, 134] on button "23" at bounding box center [145, 132] width 13 height 13
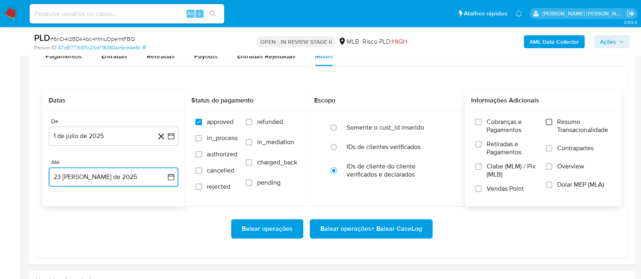
click at [547, 122] on input "Resumo Transacionalidade" at bounding box center [548, 122] width 6 height 6
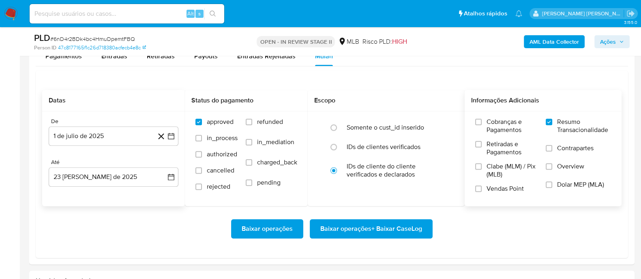
drag, startPoint x: 549, startPoint y: 148, endPoint x: 542, endPoint y: 152, distance: 8.0
click at [547, 150] on input "Contrapartes" at bounding box center [548, 148] width 6 height 6
drag, startPoint x: 479, startPoint y: 187, endPoint x: 439, endPoint y: 215, distance: 49.5
click at [479, 187] on input "Vendas Point" at bounding box center [478, 189] width 6 height 6
click at [376, 228] on span "Baixar operações + Baixar CaseLog" at bounding box center [371, 229] width 102 height 18
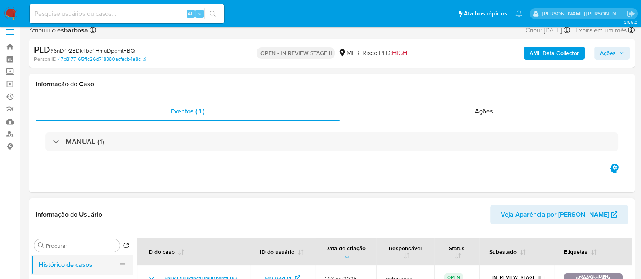
scroll to position [152, 0]
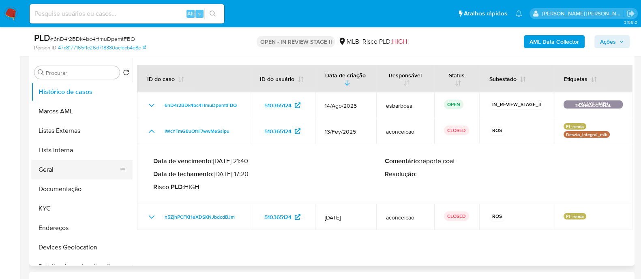
click at [53, 166] on button "Geral" at bounding box center [78, 169] width 95 height 19
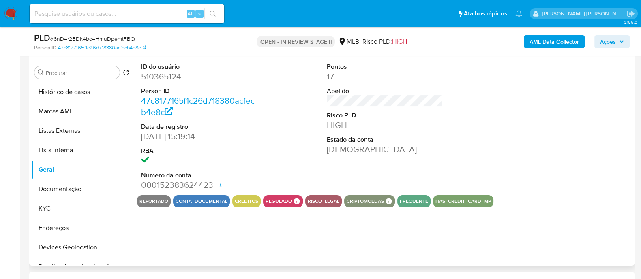
click at [169, 76] on dd "510365124" at bounding box center [199, 76] width 116 height 11
copy dd "510365124"
click at [174, 77] on dd "510365124" at bounding box center [199, 76] width 116 height 11
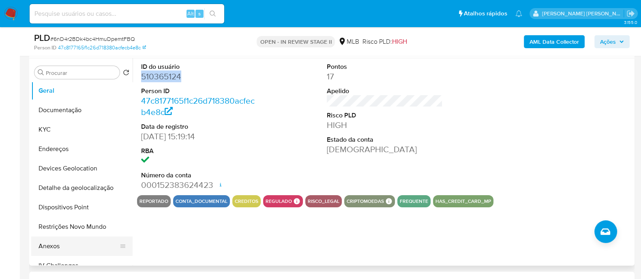
scroll to position [101, 0]
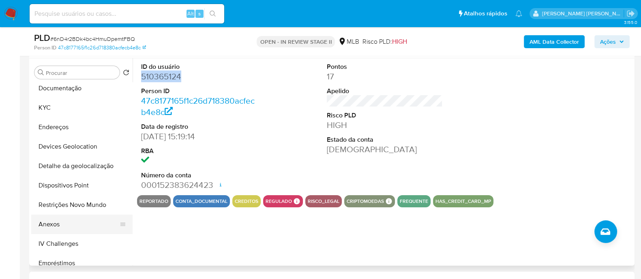
click at [61, 228] on button "Anexos" at bounding box center [78, 224] width 95 height 19
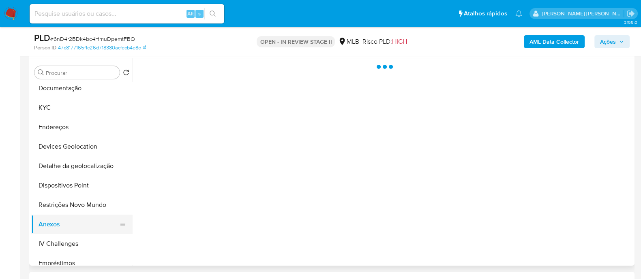
scroll to position [152, 0]
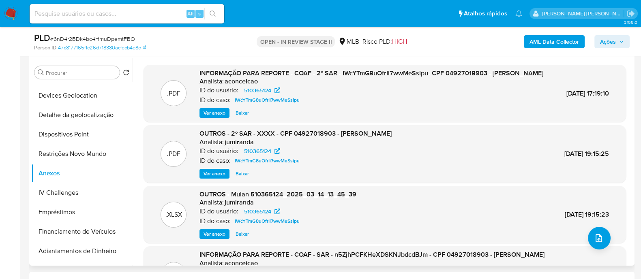
click at [205, 117] on span "Ver anexo" at bounding box center [214, 113] width 22 height 8
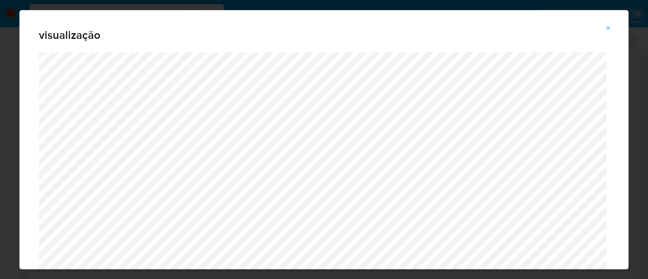
click at [614, 27] on button "Attachment preview" at bounding box center [609, 27] width 18 height 13
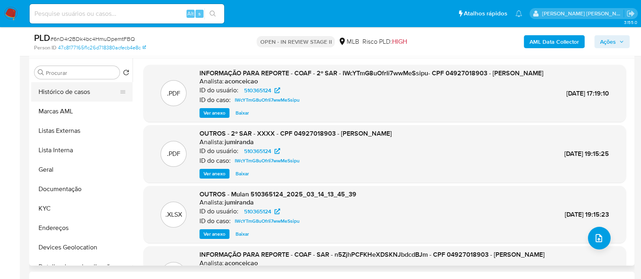
click at [58, 95] on button "Histórico de casos" at bounding box center [78, 91] width 95 height 19
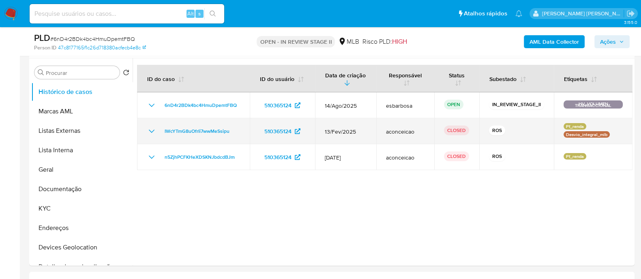
click at [150, 129] on icon "Mostrar/Ocultar" at bounding box center [152, 131] width 10 height 10
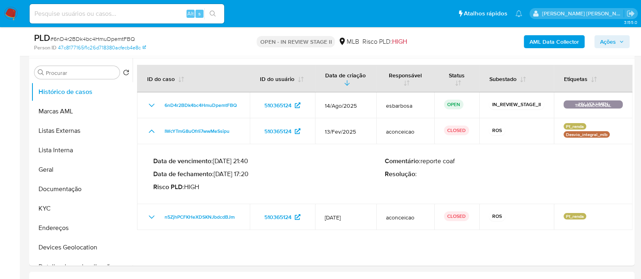
drag, startPoint x: 249, startPoint y: 174, endPoint x: 216, endPoint y: 175, distance: 33.6
click at [216, 175] on p "Data de fechamento : 18/03/2025 17:20" at bounding box center [268, 174] width 231 height 8
drag, startPoint x: 609, startPoint y: 38, endPoint x: 576, endPoint y: 43, distance: 34.0
click at [608, 38] on span "Ações" at bounding box center [608, 41] width 16 height 13
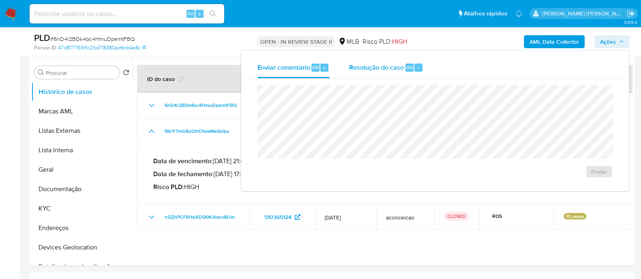
drag, startPoint x: 372, startPoint y: 65, endPoint x: 374, endPoint y: 76, distance: 10.7
click at [372, 66] on span "Resolução do caso" at bounding box center [376, 66] width 55 height 9
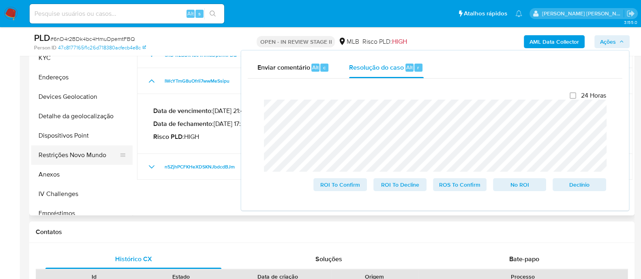
scroll to position [101, 0]
click at [84, 156] on button "Restrições Novo Mundo" at bounding box center [78, 154] width 95 height 19
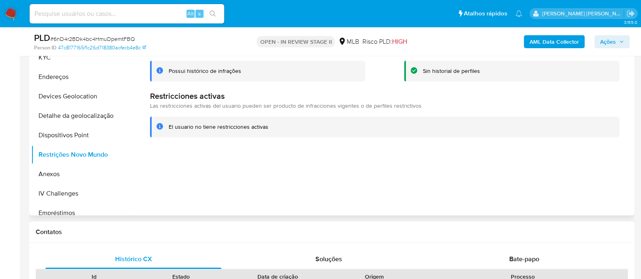
click at [207, 72] on div "Possui histórico de infrações" at bounding box center [205, 71] width 73 height 8
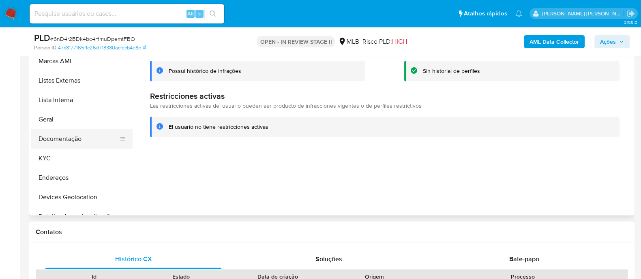
scroll to position [0, 0]
click at [59, 115] on button "Geral" at bounding box center [78, 119] width 95 height 19
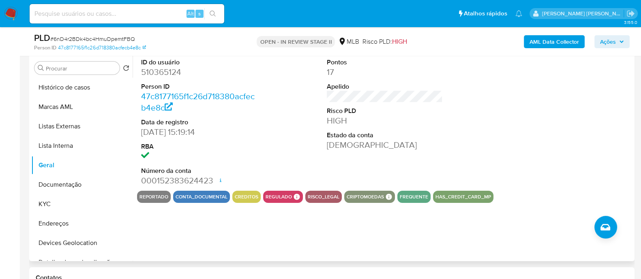
scroll to position [152, 0]
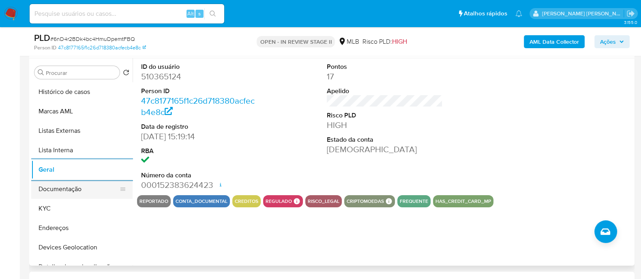
click at [77, 193] on button "Documentação" at bounding box center [78, 189] width 95 height 19
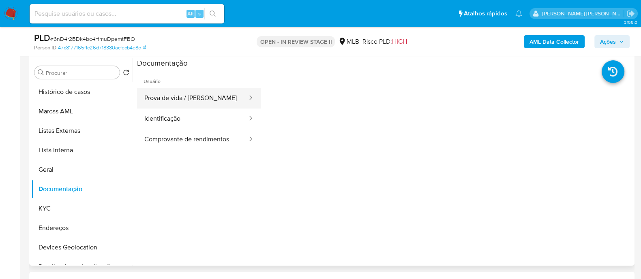
click at [207, 99] on button "Prova de vida / Selfie" at bounding box center [192, 98] width 111 height 21
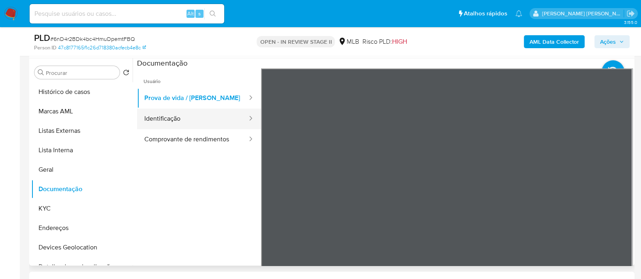
click at [196, 115] on button "Identificação" at bounding box center [192, 119] width 111 height 21
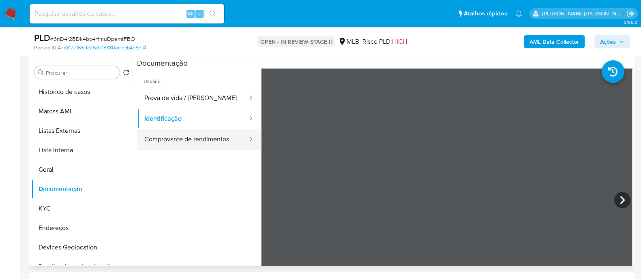
click at [189, 139] on button "Comprovante de rendimentos" at bounding box center [192, 139] width 111 height 21
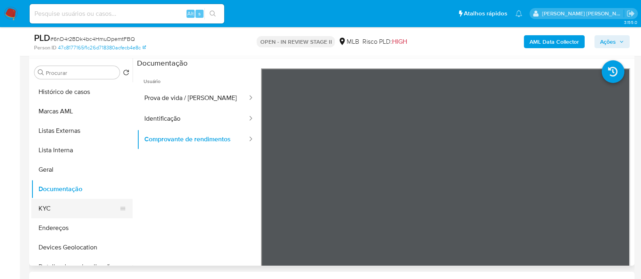
drag, startPoint x: 52, startPoint y: 206, endPoint x: 56, endPoint y: 203, distance: 4.6
click at [53, 206] on button "KYC" at bounding box center [78, 208] width 95 height 19
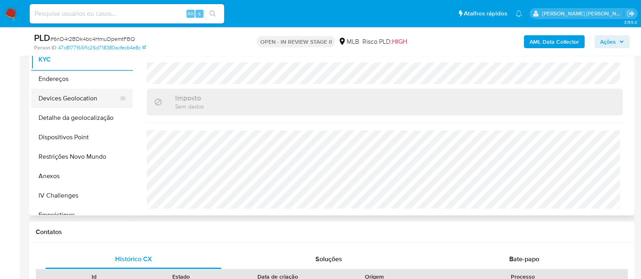
scroll to position [50, 0]
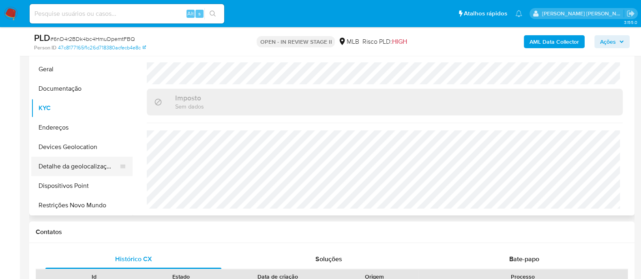
click at [79, 167] on button "Detalhe da geolocalização" at bounding box center [78, 166] width 95 height 19
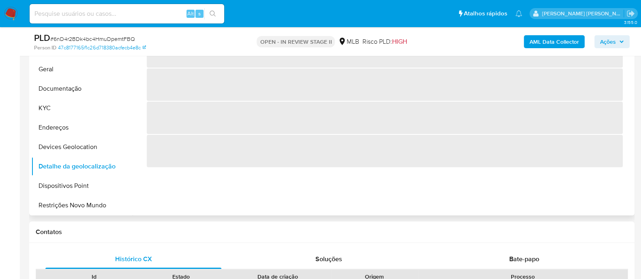
scroll to position [152, 0]
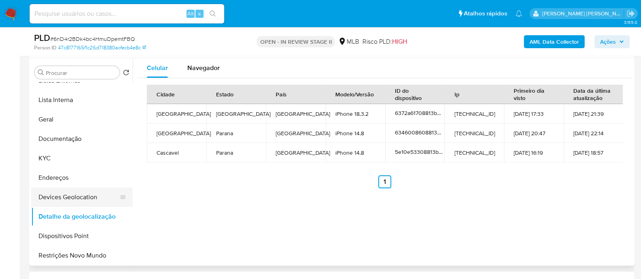
click at [77, 201] on button "Devices Geolocation" at bounding box center [78, 197] width 95 height 19
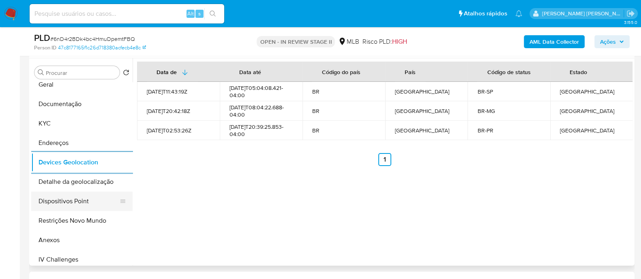
scroll to position [101, 0]
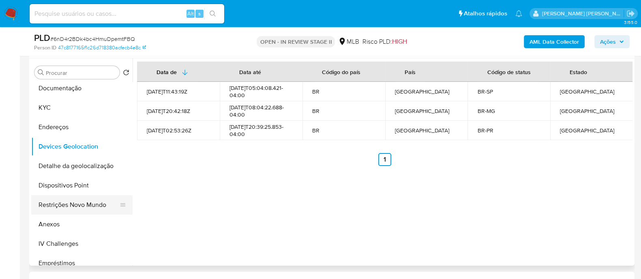
click at [75, 205] on button "Restrições Novo Mundo" at bounding box center [78, 204] width 95 height 19
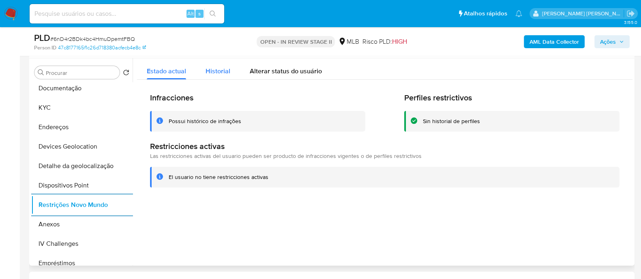
click at [219, 73] on span "Historial" at bounding box center [217, 70] width 25 height 9
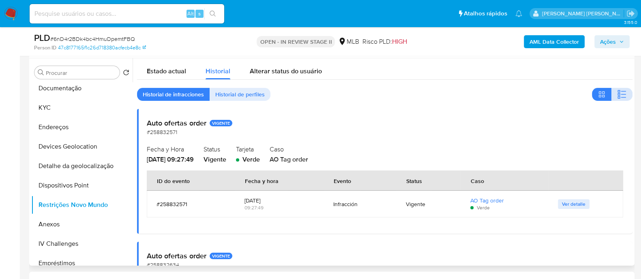
click at [619, 94] on icon "button" at bounding box center [622, 95] width 10 height 10
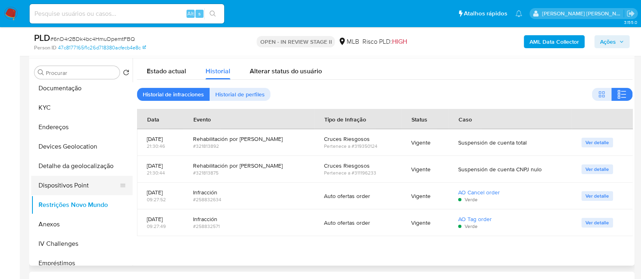
click at [66, 189] on button "Dispositivos Point" at bounding box center [78, 185] width 95 height 19
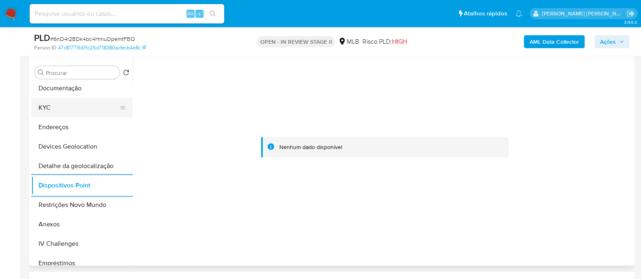
click at [80, 102] on button "KYC" at bounding box center [78, 107] width 95 height 19
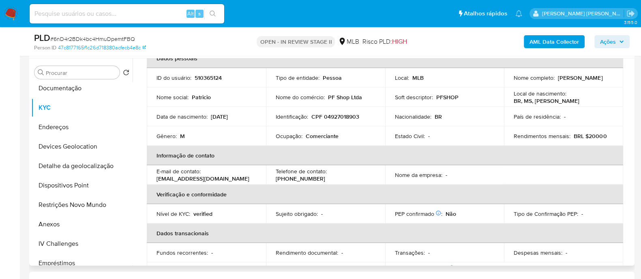
scroll to position [0, 0]
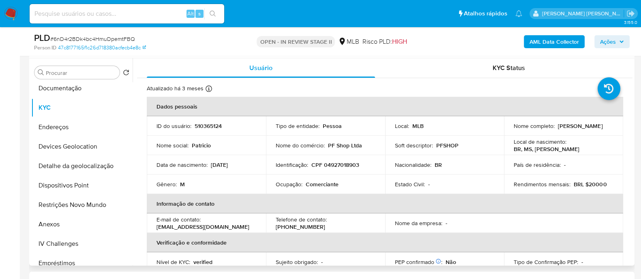
drag, startPoint x: 583, startPoint y: 130, endPoint x: 511, endPoint y: 132, distance: 72.5
click at [513, 130] on div "Nome completo : Patricio Fernandes de Souza" at bounding box center [563, 125] width 100 height 7
copy p "Patricio Fernandes de Souza"
click at [534, 43] on b "AML Data Collector" at bounding box center [553, 41] width 49 height 13
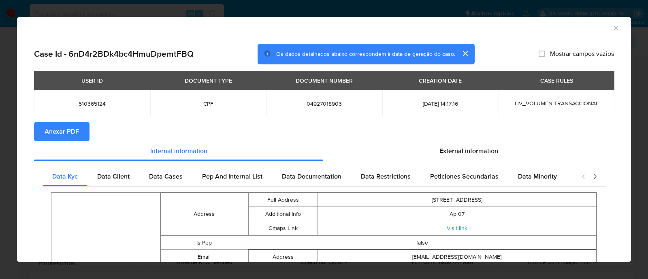
click at [67, 134] on span "Anexar PDF" at bounding box center [62, 132] width 34 height 18
click at [440, 150] on span "External information" at bounding box center [469, 150] width 59 height 9
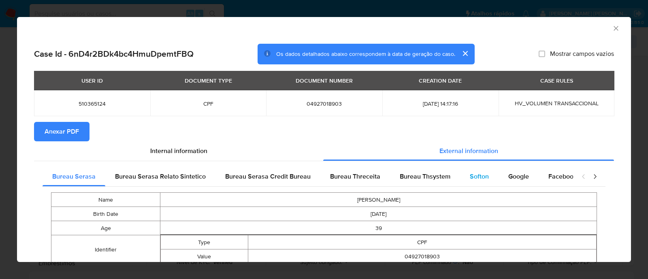
click at [472, 181] on span "Softon" at bounding box center [479, 176] width 19 height 9
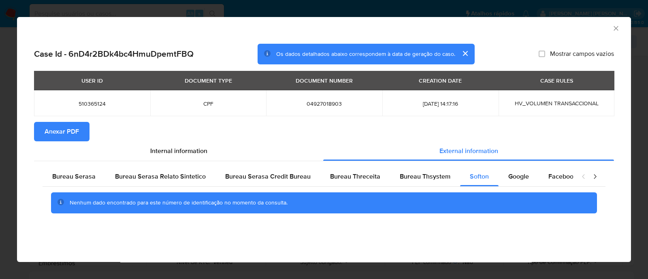
click at [615, 27] on icon "Fechar a janela" at bounding box center [616, 28] width 4 height 4
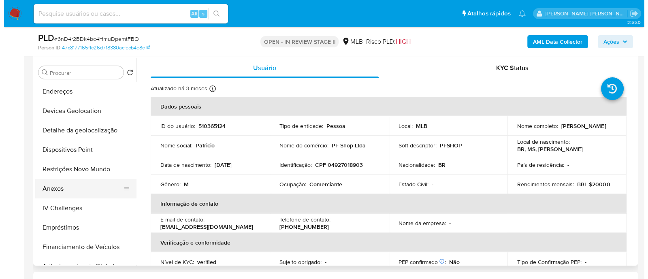
scroll to position [152, 0]
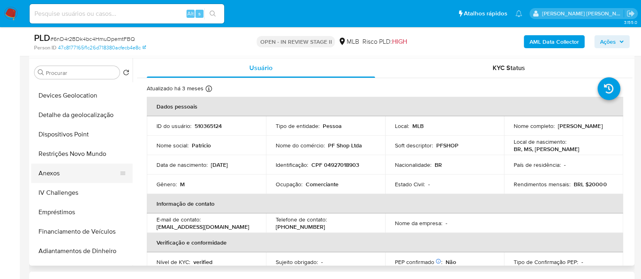
click at [60, 176] on button "Anexos" at bounding box center [78, 173] width 95 height 19
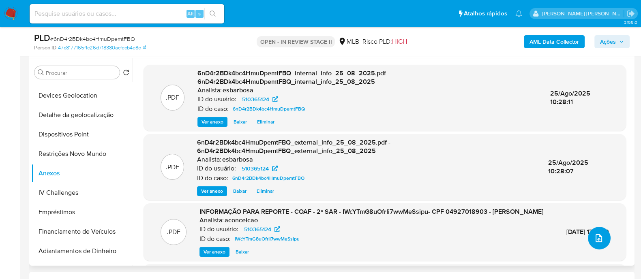
click at [599, 234] on span "upload-file" at bounding box center [599, 238] width 10 height 10
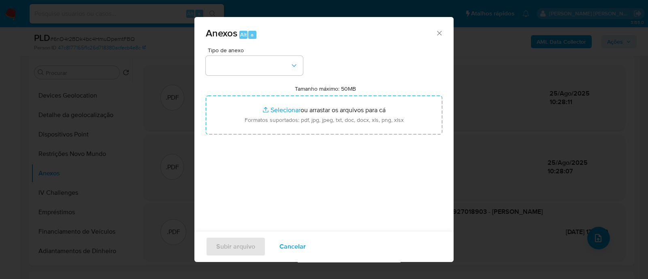
drag, startPoint x: 258, startPoint y: 77, endPoint x: 275, endPoint y: 77, distance: 17.4
click at [260, 77] on div "Tipo de anexo Tamanho máximo: 50MB Selecionar arquivos Selecionar ou arrastar o…" at bounding box center [324, 142] width 237 height 191
click at [270, 64] on button "button" at bounding box center [254, 65] width 97 height 19
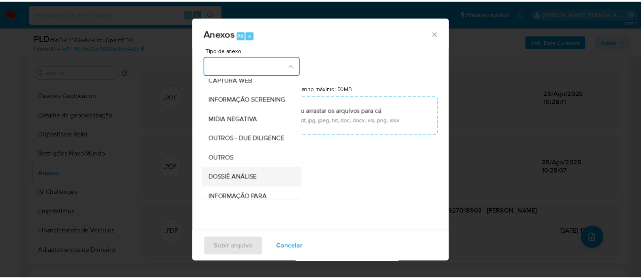
scroll to position [125, 0]
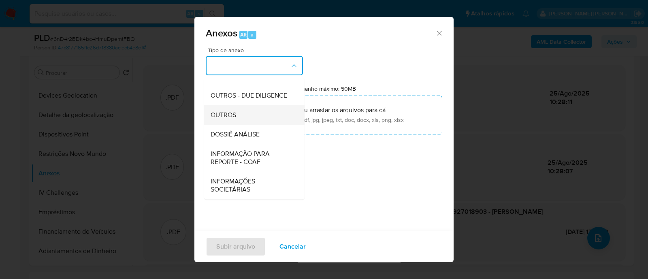
click at [225, 113] on span "OUTROS" at bounding box center [224, 115] width 26 height 8
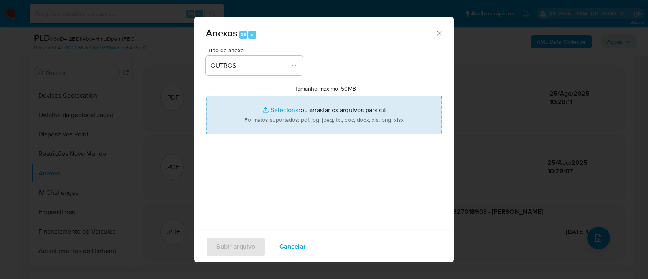
click at [282, 110] on input "Tamanho máximo: 50MB Selecionar arquivos" at bounding box center [324, 115] width 237 height 39
type input "C:\fakepath\Mulan 510365124_2025_08_25_08_17_51.xlsx"
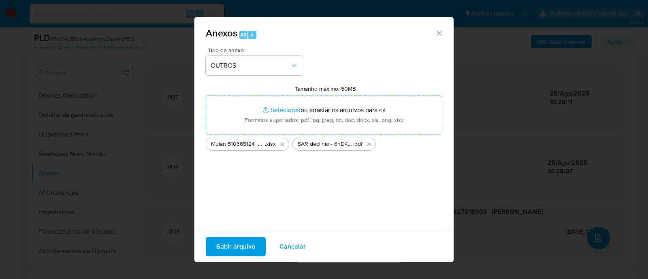
click at [241, 251] on span "Subir arquivo" at bounding box center [235, 247] width 39 height 18
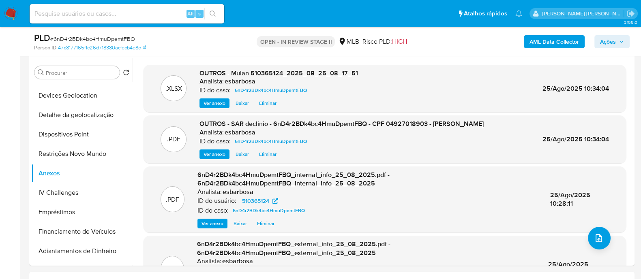
click at [604, 44] on span "Ações" at bounding box center [608, 41] width 16 height 13
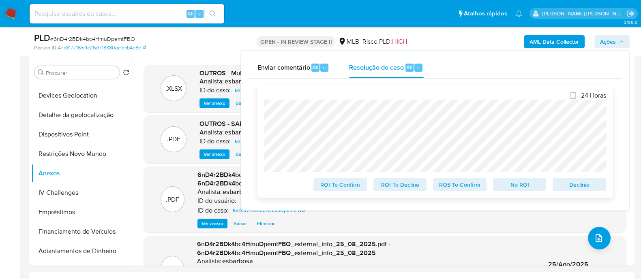
click at [517, 187] on span "No ROI" at bounding box center [519, 184] width 42 height 11
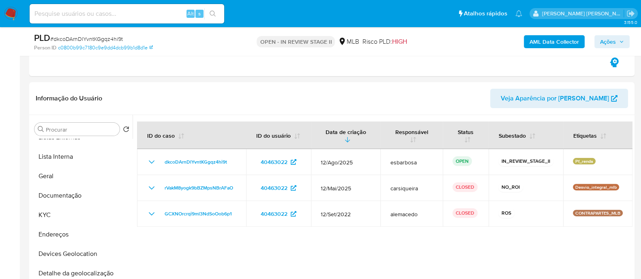
scroll to position [304, 0]
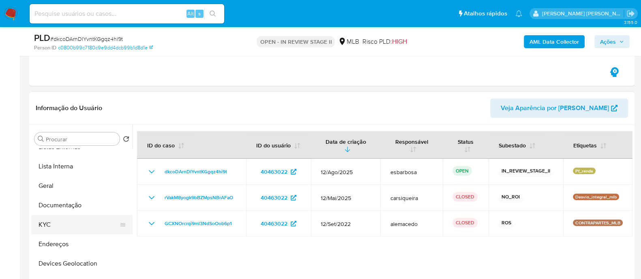
click at [50, 227] on button "KYC" at bounding box center [78, 224] width 95 height 19
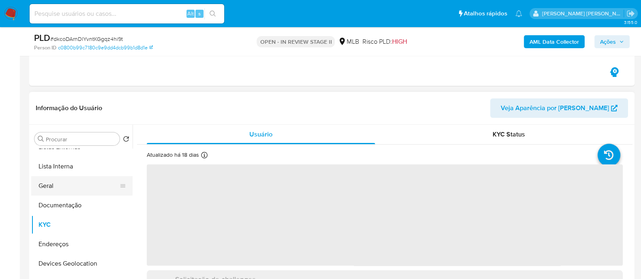
click at [64, 178] on button "Geral" at bounding box center [78, 185] width 95 height 19
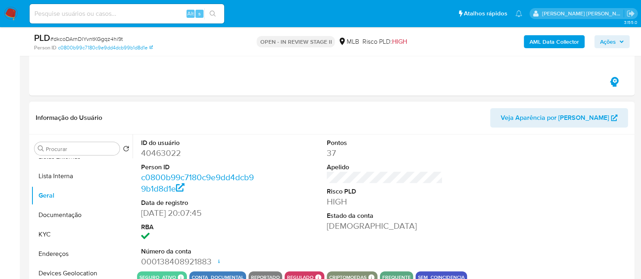
click at [168, 151] on dd "40463022" at bounding box center [199, 152] width 116 height 11
copy dd "40463022"
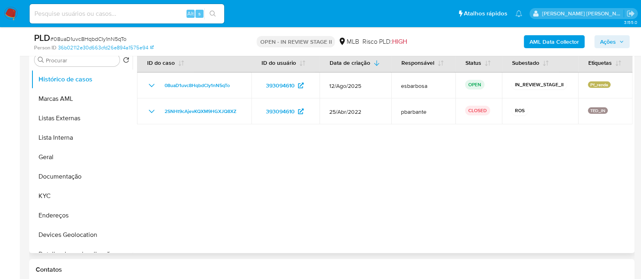
scroll to position [101, 0]
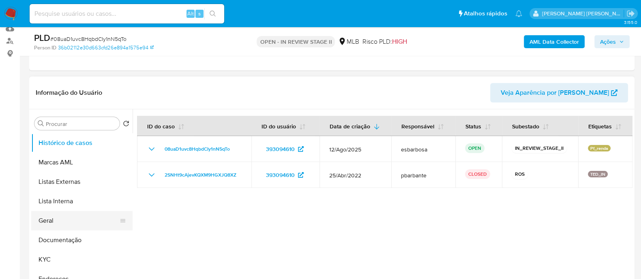
click at [70, 225] on button "Geral" at bounding box center [78, 220] width 95 height 19
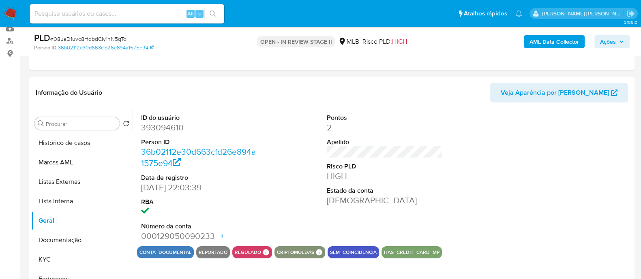
click at [167, 126] on dd "393094610" at bounding box center [199, 127] width 116 height 11
copy dd "393094610"
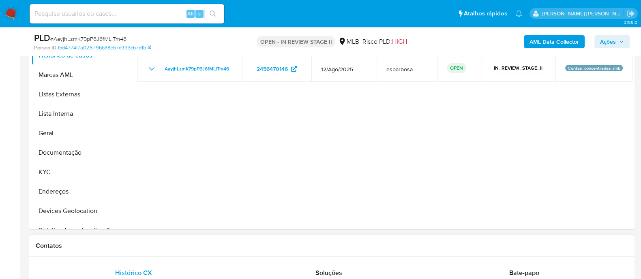
scroll to position [152, 0]
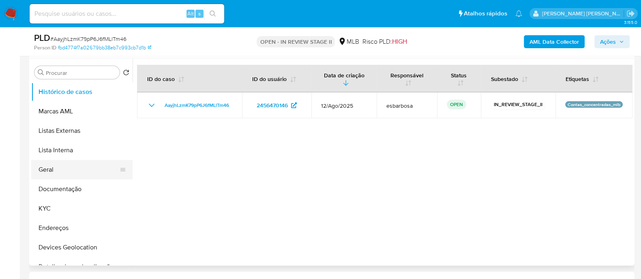
click at [60, 173] on button "Geral" at bounding box center [78, 169] width 95 height 19
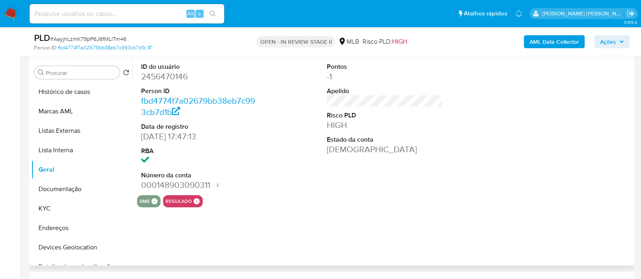
click at [152, 78] on dd "2456470146" at bounding box center [199, 76] width 116 height 11
copy dd "2456470146"
click at [170, 76] on dd "2456470146" at bounding box center [199, 76] width 116 height 11
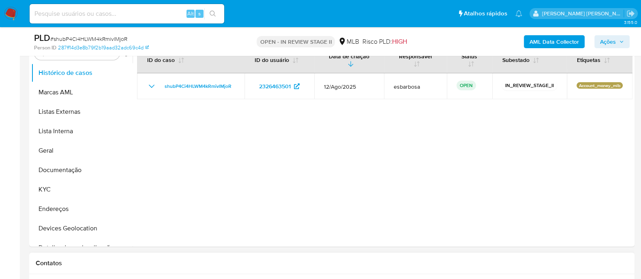
scroll to position [101, 0]
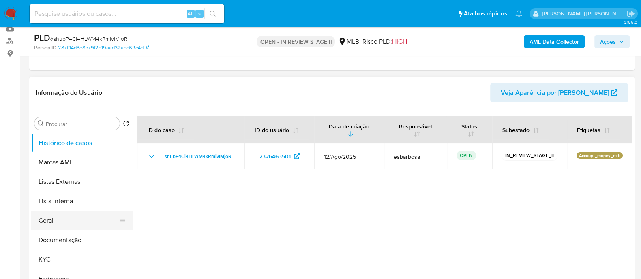
click at [46, 222] on button "Geral" at bounding box center [78, 220] width 95 height 19
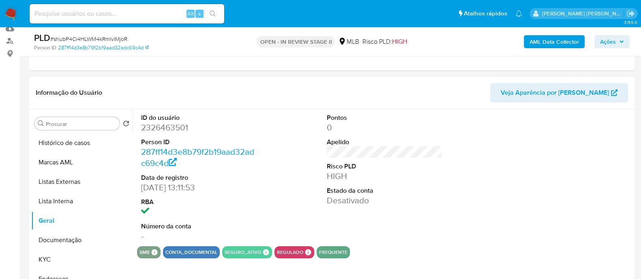
click at [172, 118] on dt "ID do usuário" at bounding box center [199, 117] width 116 height 9
click at [167, 126] on dd "2326463501" at bounding box center [199, 127] width 116 height 11
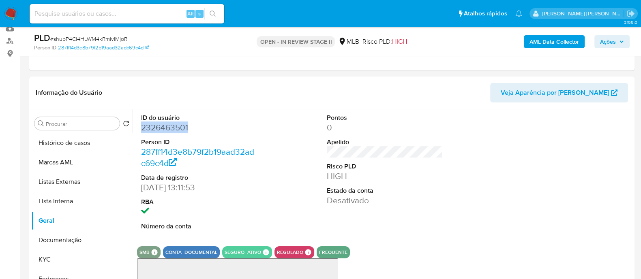
copy dd "2326463501"
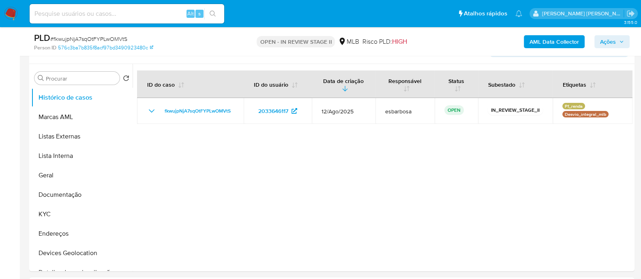
scroll to position [101, 0]
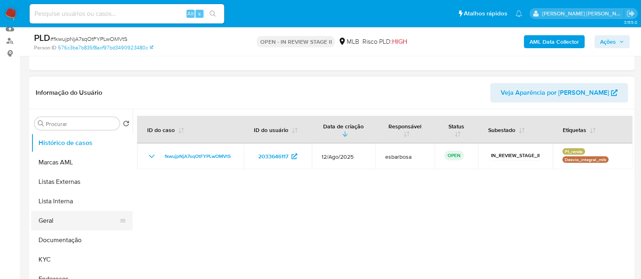
click at [59, 221] on button "Geral" at bounding box center [78, 220] width 95 height 19
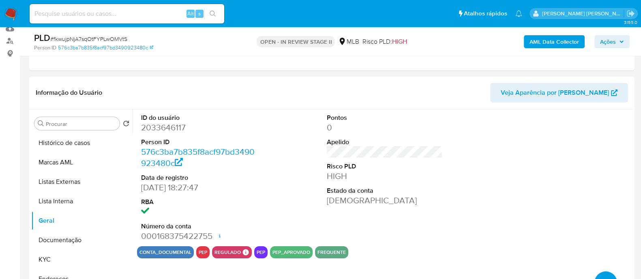
click at [167, 127] on dd "2033646117" at bounding box center [199, 127] width 116 height 11
copy dd "2033646117"
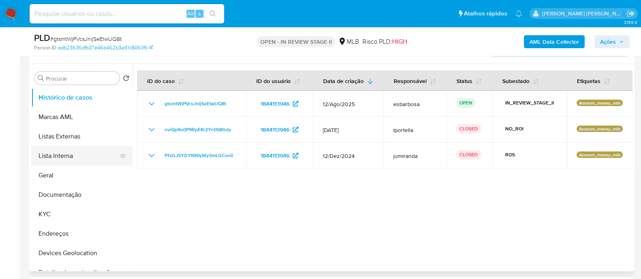
scroll to position [101, 0]
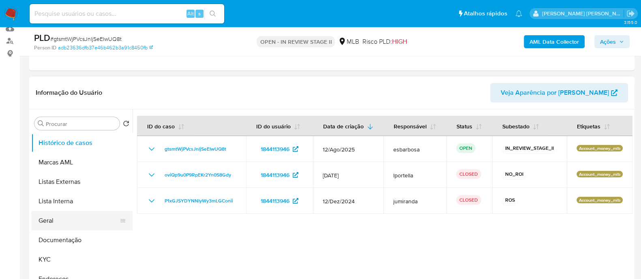
click at [56, 224] on button "Geral" at bounding box center [78, 220] width 95 height 19
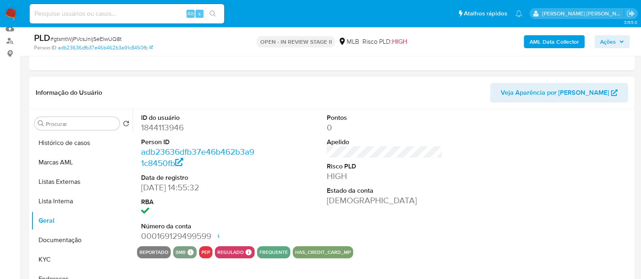
click at [173, 128] on dd "1844113946" at bounding box center [199, 127] width 116 height 11
copy dd "1844113946"
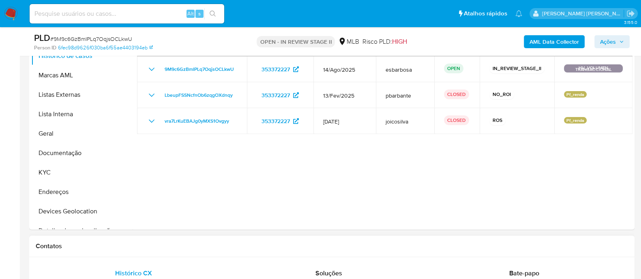
scroll to position [101, 0]
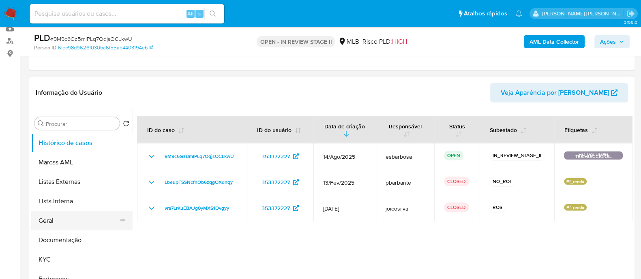
click at [60, 216] on button "Geral" at bounding box center [78, 220] width 95 height 19
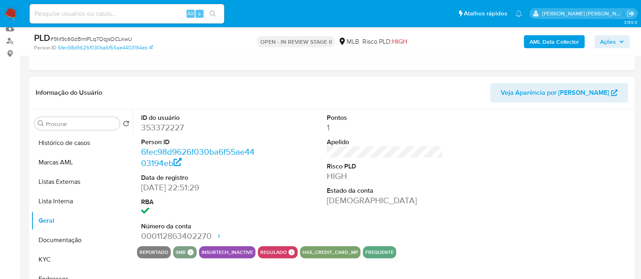
click at [171, 122] on dd "353372227" at bounding box center [199, 127] width 116 height 11
copy dd "353372227"
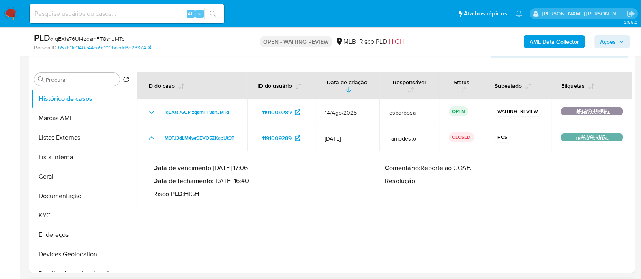
scroll to position [101, 0]
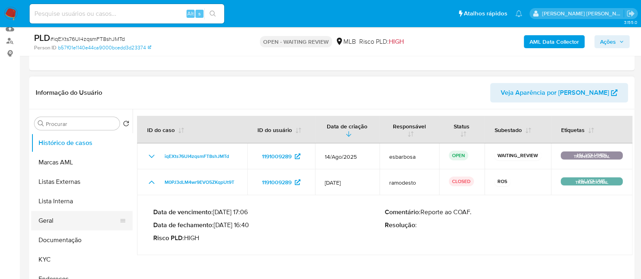
click at [58, 218] on button "Geral" at bounding box center [78, 220] width 95 height 19
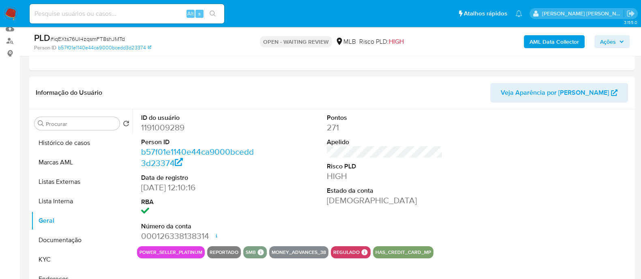
click at [180, 130] on dd "1191009289" at bounding box center [199, 127] width 116 height 11
copy dd "1191009289"
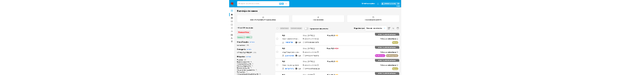
scroll to position [50, 0]
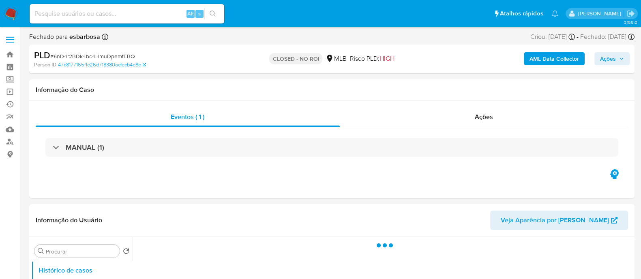
click at [116, 53] on span "# 6nD4r2BDk4bc4HmuDpemtFBQ" at bounding box center [92, 56] width 85 height 8
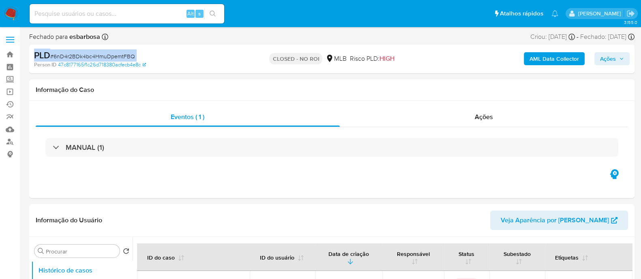
click at [116, 53] on span "# 6nD4r2BDk4bc4HmuDpemtFBQ" at bounding box center [92, 56] width 85 height 8
select select "10"
click at [116, 53] on span "# 6nD4r2BDk4bc4HmuDpemtFBQ" at bounding box center [92, 56] width 85 height 8
click at [130, 57] on span "# 6nD4r2BDk4bc4HmuDpemtFBQ" at bounding box center [92, 56] width 85 height 8
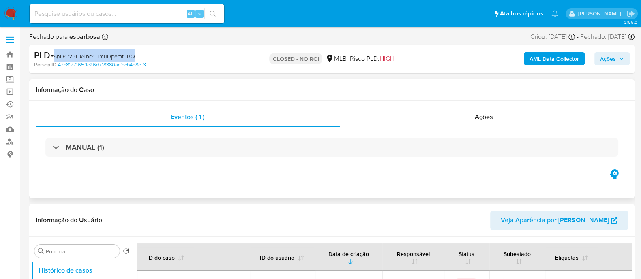
copy span "6nD4r2BDk4bc4HmuDpemtFBQ"
click at [437, 126] on div "Ações" at bounding box center [484, 116] width 289 height 19
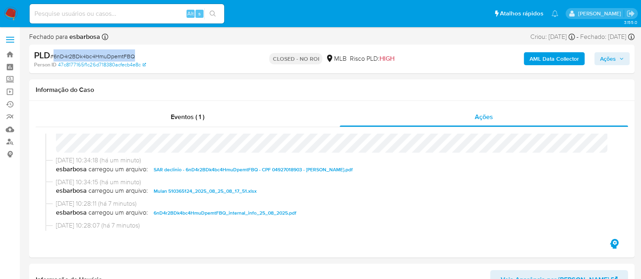
scroll to position [50, 0]
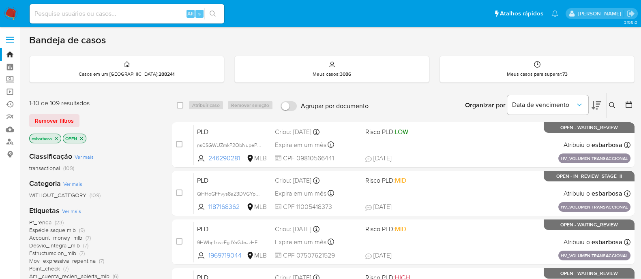
click at [146, 9] on input at bounding box center [127, 14] width 194 height 11
paste input "6nD4r2BDk4bc4HmuDpemtFBQ"
type input "6nD4r2BDk4bc4HmuDpemtFBQ"
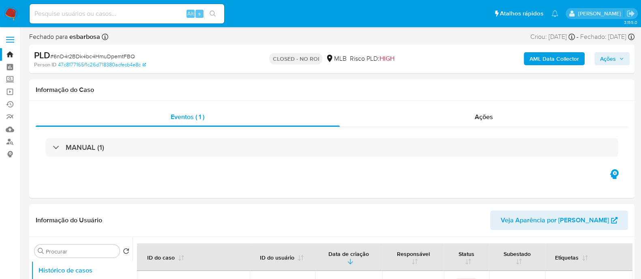
select select "10"
click at [13, 10] on img at bounding box center [11, 14] width 14 height 14
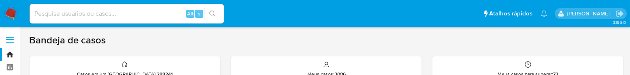
scroll to position [50, 0]
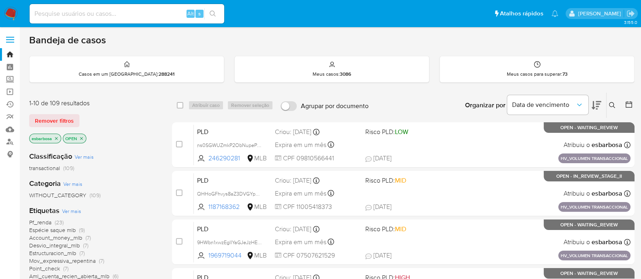
click at [109, 15] on input at bounding box center [127, 14] width 194 height 11
paste input "6nD4r2BDk4bc4HmuDpemtFBQ"
type input "6nD4r2BDk4bc4HmuDpemtFBQ"
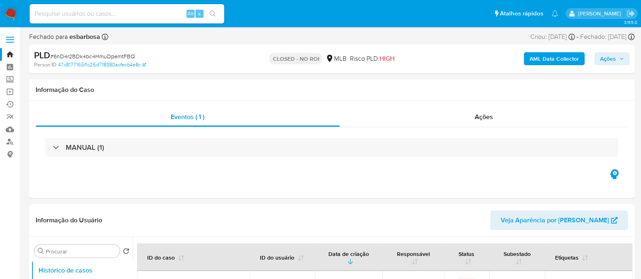
select select "10"
click at [15, 13] on img at bounding box center [11, 14] width 14 height 14
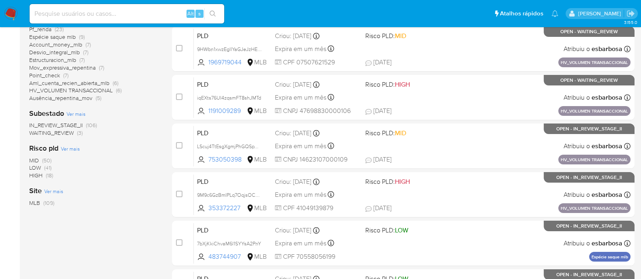
scroll to position [202, 0]
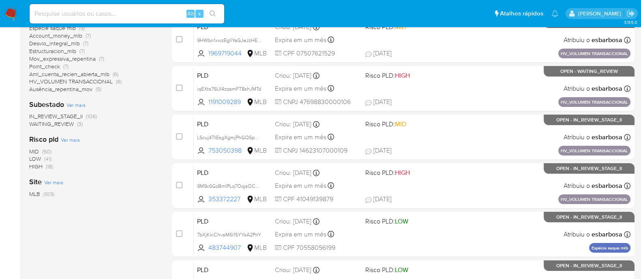
click at [35, 169] on span "HIGH" at bounding box center [35, 166] width 13 height 8
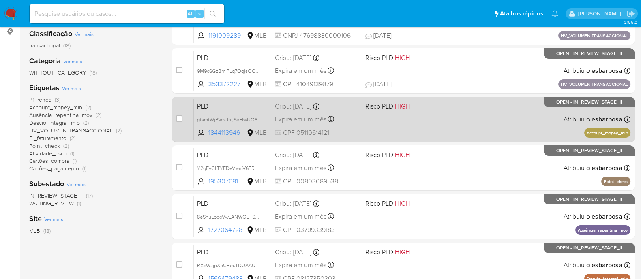
scroll to position [152, 0]
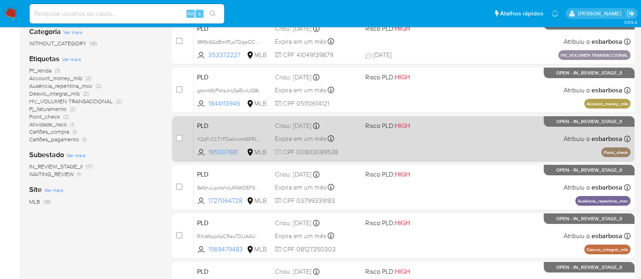
click at [438, 145] on div "PLD Y2qFvCLTYFDeVwmV6FRLJaTR 195307681 MLB Risco PLD: HIGH Criou: 12/08/2025 Cr…" at bounding box center [412, 138] width 436 height 41
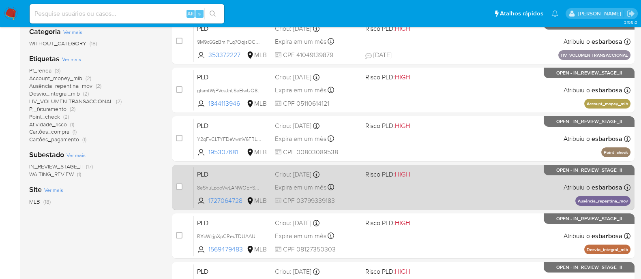
click at [476, 180] on div "PLD 8eShuLpooVwLANWOEFSVvWx2 1727064728 MLB Risco PLD: HIGH Criou: 12/08/2025 C…" at bounding box center [412, 187] width 436 height 41
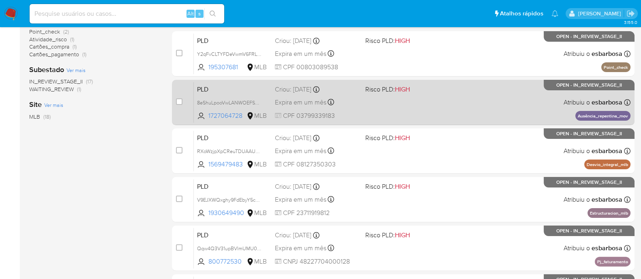
scroll to position [253, 0]
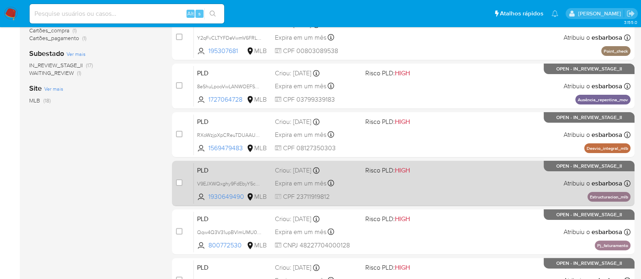
click at [448, 177] on div "PLD V9EJXWQxghy9FdEbyY5cXPB1 1930649490 MLB Risco PLD: HIGH Criou: 12/08/2025 C…" at bounding box center [412, 183] width 436 height 41
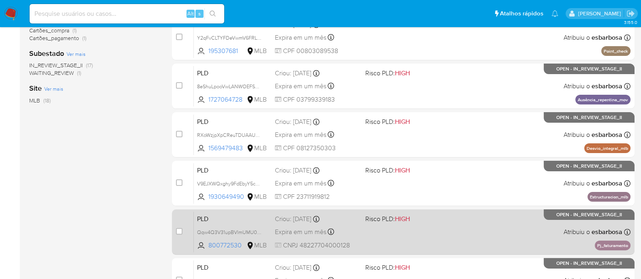
click at [450, 240] on div "PLD Qqw4Q3V31upBVlmUMU0uNXSN 800772530 MLB Risco PLD: HIGH Criou: 12/08/2025 Cr…" at bounding box center [412, 232] width 436 height 41
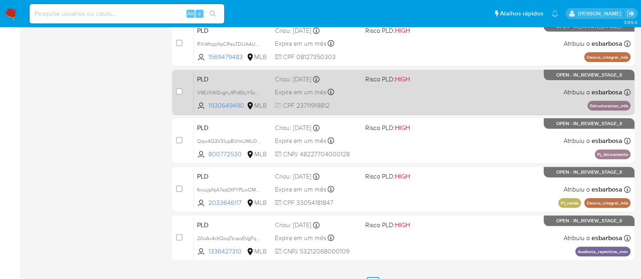
scroll to position [354, 0]
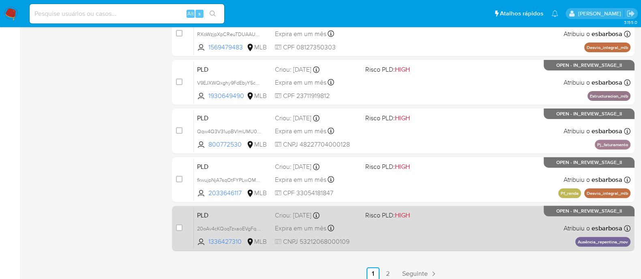
click at [459, 238] on div "PLD 20oAv4cKQoqTzxaoEVgFqcMj 1336427310 MLB Risco PLD: HIGH Criou: 12/08/2025 C…" at bounding box center [412, 228] width 436 height 41
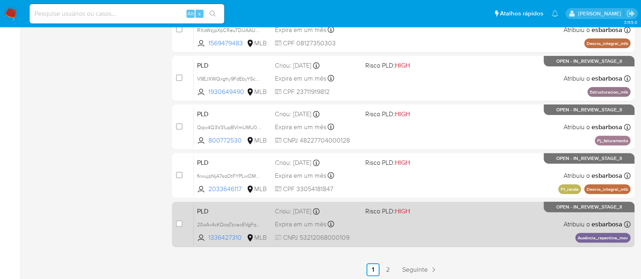
scroll to position [360, 0]
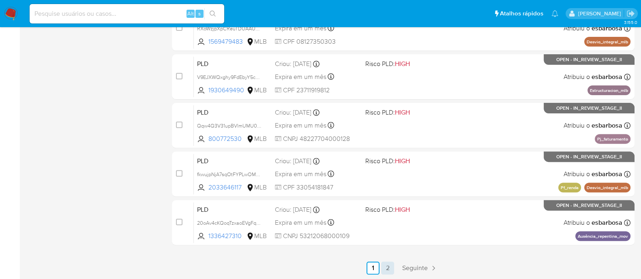
click at [387, 270] on link "2" at bounding box center [387, 268] width 13 height 13
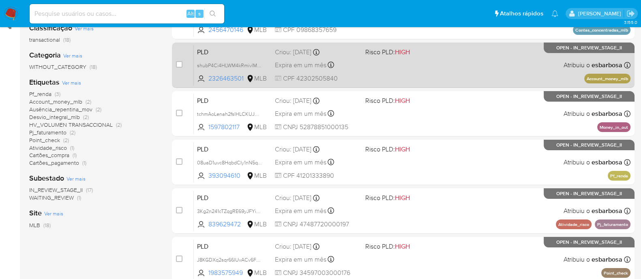
scroll to position [152, 0]
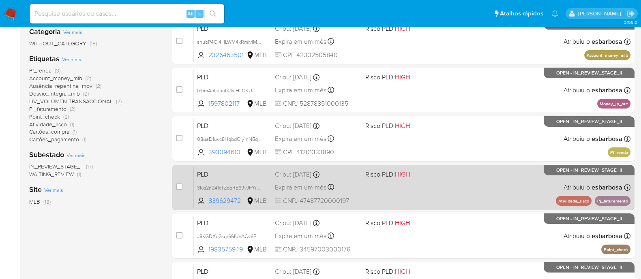
click at [464, 184] on div "PLD 3Kg2n241cTZqgRE69yJFYiH3 839629472 MLB Risco PLD: HIGH Criou: 12/08/2025 Cr…" at bounding box center [412, 187] width 436 height 41
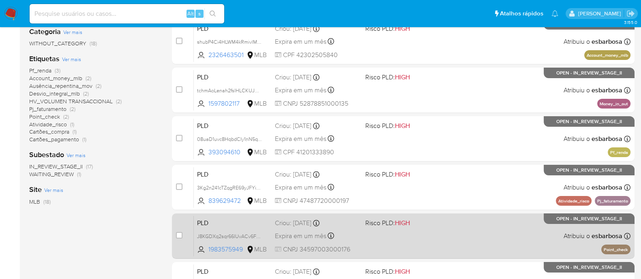
click at [462, 238] on div "PLD J8KGDXq2sqr66IUvACv6FkuB 1983575949 MLB Risco PLD: HIGH Criou: 12/08/2025 C…" at bounding box center [412, 236] width 436 height 41
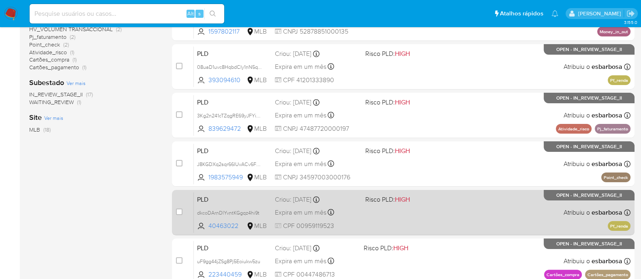
scroll to position [253, 0]
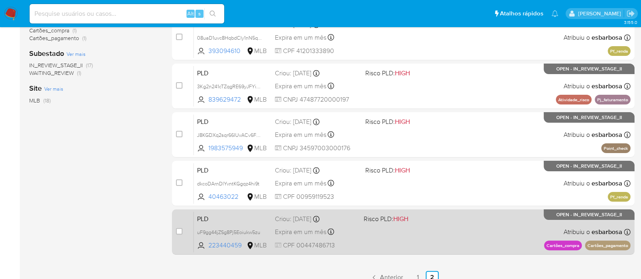
click at [456, 233] on div "PLD uF9gg44jZSg8Pj5Eoiukw5zu 223440459 MLB Risco PLD: HIGH Criou: 12/08/2025 Cr…" at bounding box center [412, 232] width 436 height 41
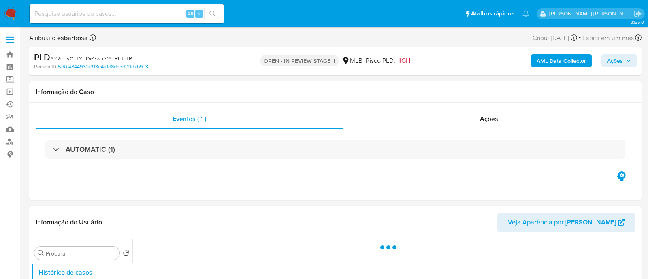
select select "10"
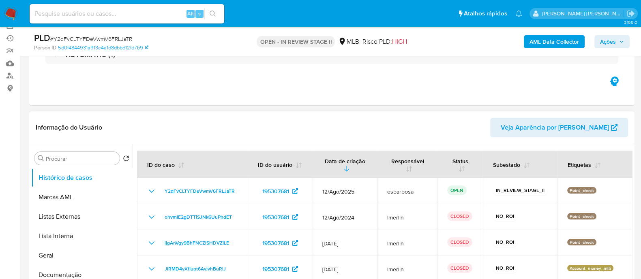
scroll to position [50, 0]
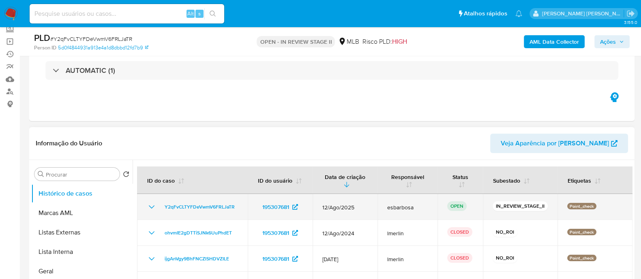
click at [147, 206] on icon "Mostrar/Ocultar" at bounding box center [152, 207] width 10 height 10
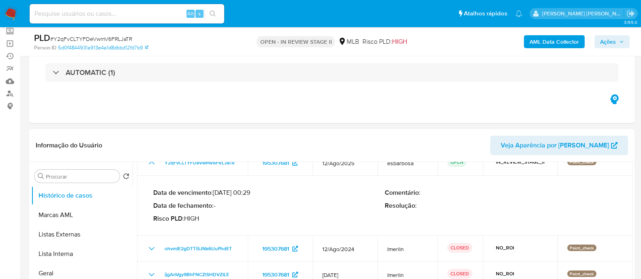
scroll to position [101, 0]
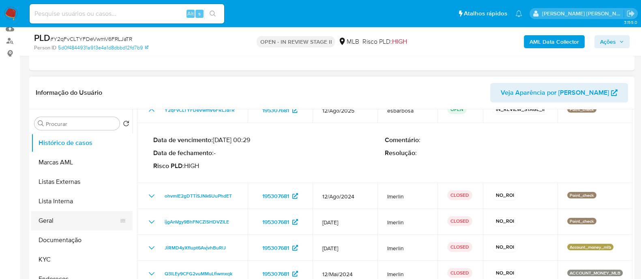
click at [55, 222] on button "Geral" at bounding box center [78, 220] width 95 height 19
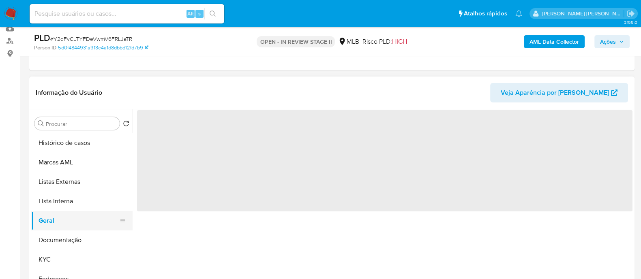
scroll to position [0, 0]
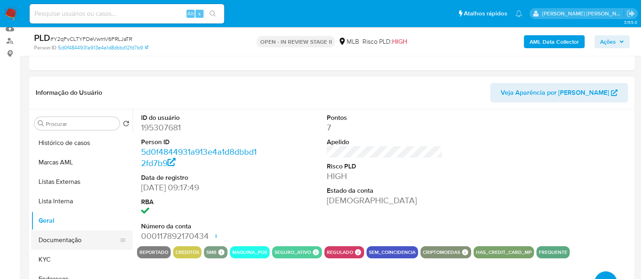
click at [64, 236] on button "Documentação" at bounding box center [78, 240] width 95 height 19
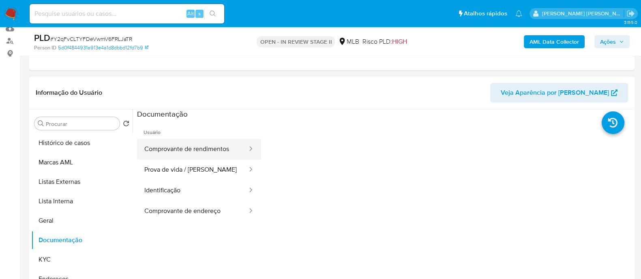
click at [177, 151] on button "Comprovante de rendimentos" at bounding box center [192, 149] width 111 height 21
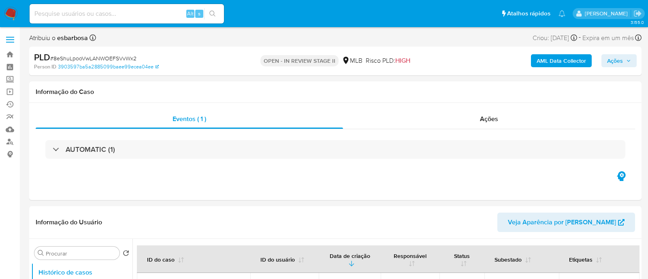
select select "10"
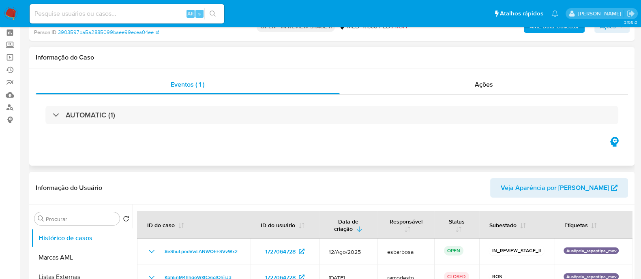
scroll to position [50, 0]
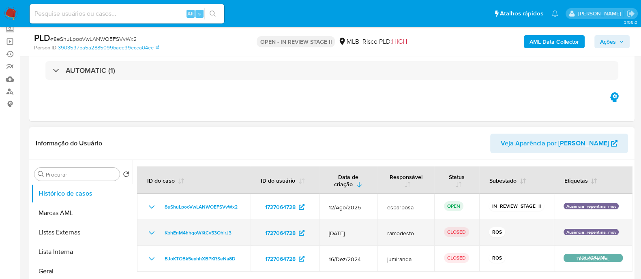
click at [149, 233] on icon "Mostrar/Ocultar" at bounding box center [152, 233] width 10 height 10
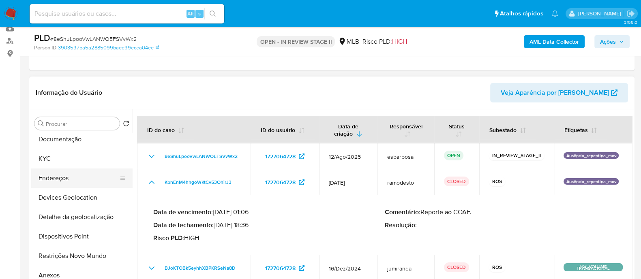
scroll to position [152, 0]
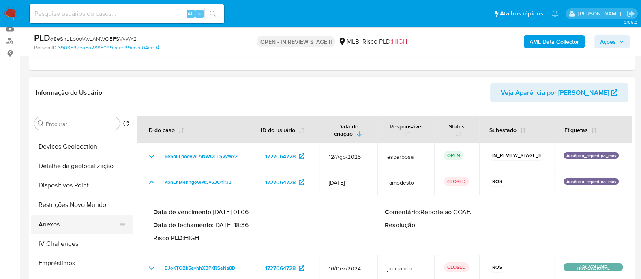
click at [66, 226] on button "Anexos" at bounding box center [78, 224] width 95 height 19
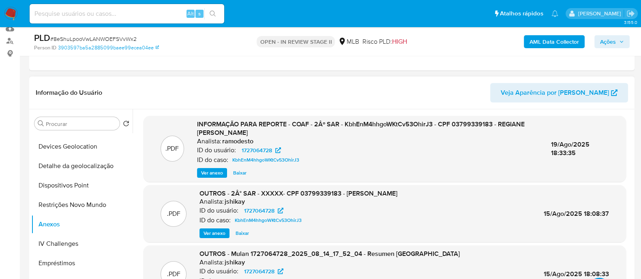
click at [213, 171] on span "Ver anexo" at bounding box center [212, 173] width 22 height 8
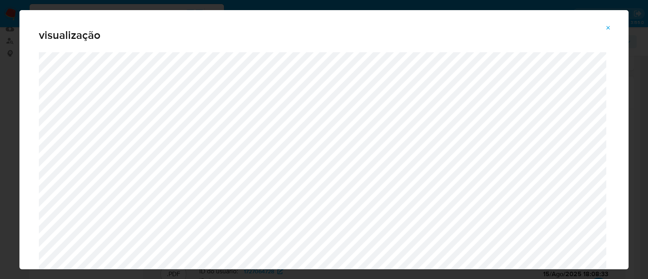
click at [608, 30] on icon "Attachment preview" at bounding box center [608, 28] width 6 height 6
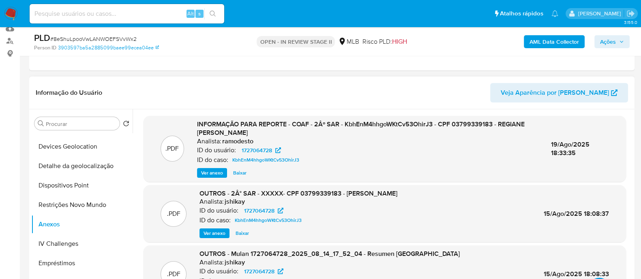
drag, startPoint x: 609, startPoint y: 41, endPoint x: 596, endPoint y: 45, distance: 14.4
click at [609, 41] on span "Ações" at bounding box center [608, 41] width 16 height 13
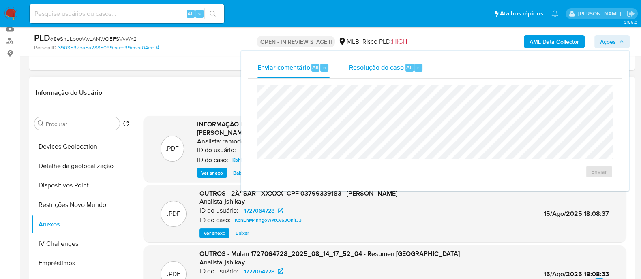
click at [367, 75] on div "Resolução do caso Alt r" at bounding box center [386, 67] width 74 height 21
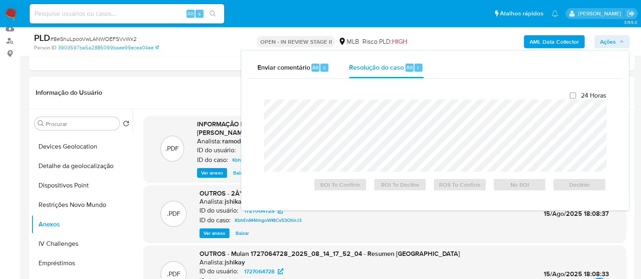
click at [211, 171] on span "Ver anexo" at bounding box center [212, 173] width 22 height 8
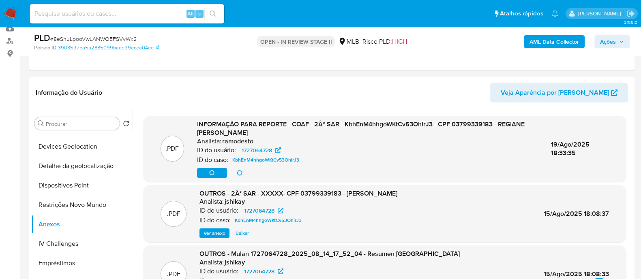
click at [126, 38] on span "# 8eShuLpooVwLANWOEFSVvWx2" at bounding box center [93, 39] width 86 height 8
copy span "8eShuLpooVwLANWOEFSVvWx2"
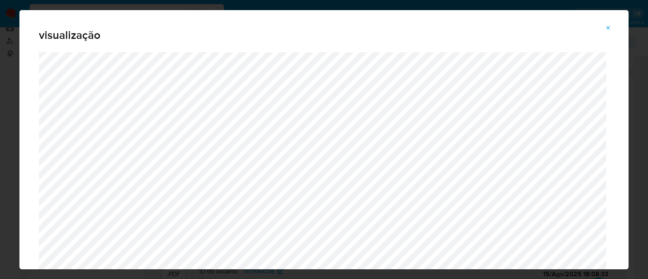
click at [610, 28] on icon "Attachment preview" at bounding box center [608, 28] width 6 height 6
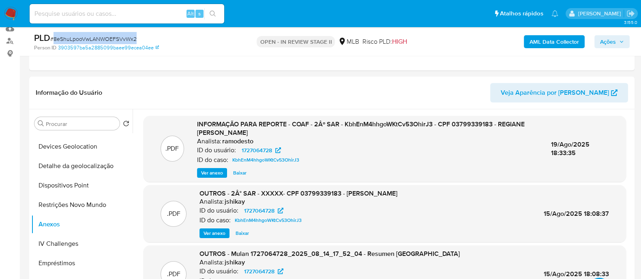
click at [603, 43] on span "Ações" at bounding box center [608, 41] width 16 height 13
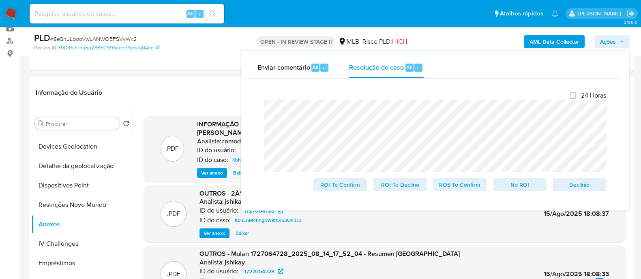
click at [0, 0] on lt-span "Client e" at bounding box center [0, 0] width 0 height 0
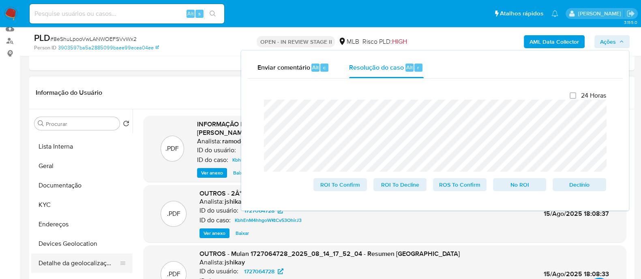
scroll to position [0, 0]
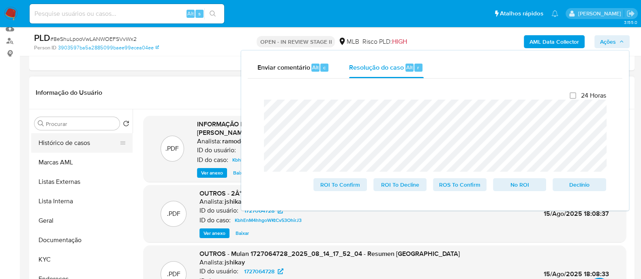
click at [71, 148] on button "Histórico de casos" at bounding box center [78, 142] width 95 height 19
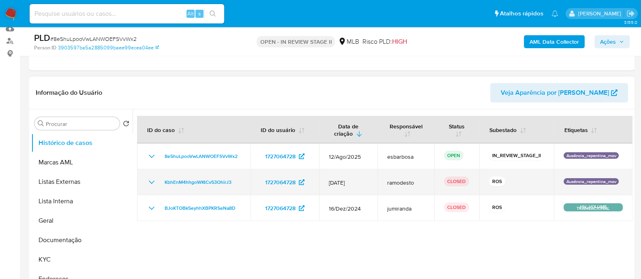
click at [152, 180] on icon "Mostrar/Ocultar" at bounding box center [152, 182] width 10 height 10
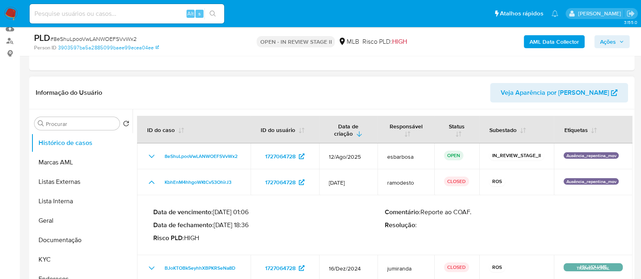
drag, startPoint x: 249, startPoint y: 222, endPoint x: 217, endPoint y: 227, distance: 32.8
click at [217, 227] on p "Data de fechamento : 19/08/2025 18:36" at bounding box center [268, 225] width 231 height 8
click at [608, 43] on span "Ações" at bounding box center [608, 41] width 16 height 13
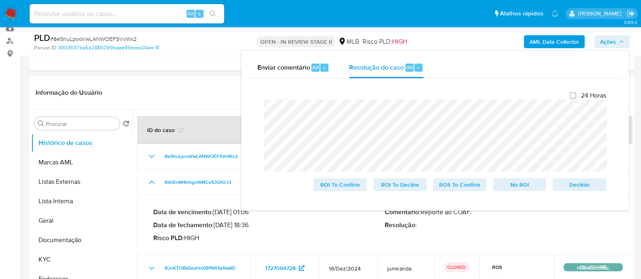
click at [0, 0] on lt-span "recente" at bounding box center [0, 0] width 0 height 0
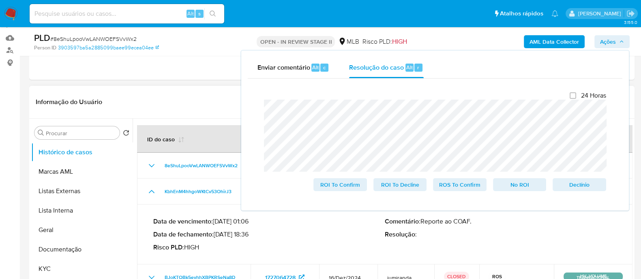
scroll to position [101, 0]
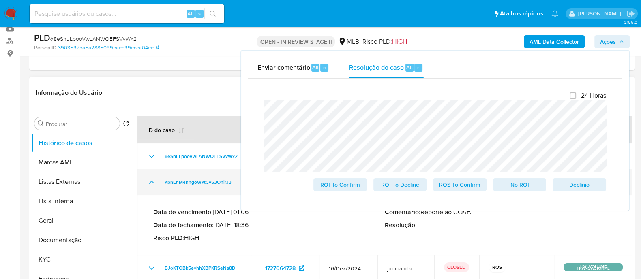
click at [151, 180] on icon "Mostrar/Ocultar" at bounding box center [152, 182] width 10 height 10
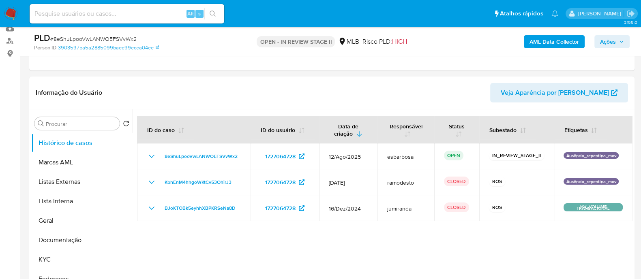
click at [609, 41] on span "Ações" at bounding box center [608, 41] width 16 height 13
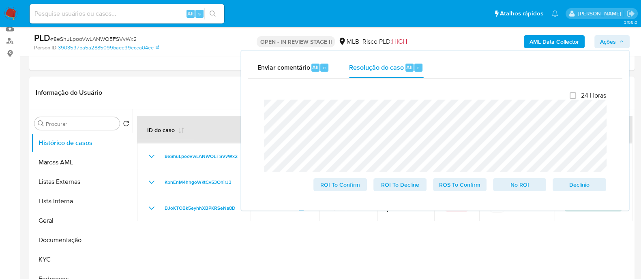
click at [256, 130] on div "Fechamento do caso 24 Horas ROI To Confirm ROI To Decline ROS To Confirm No ROI…" at bounding box center [435, 142] width 374 height 126
click at [0, 0] on lt-strong "í" at bounding box center [0, 0] width 0 height 0
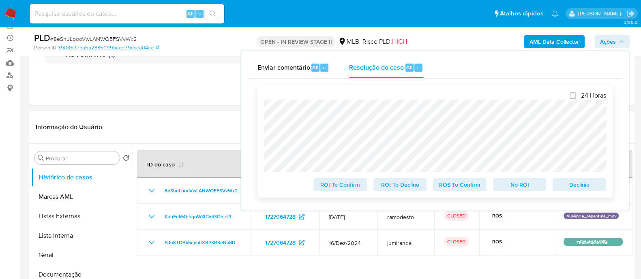
scroll to position [50, 0]
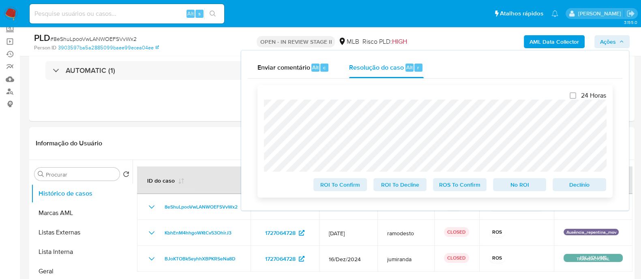
click at [517, 185] on span "No ROI" at bounding box center [519, 184] width 42 height 11
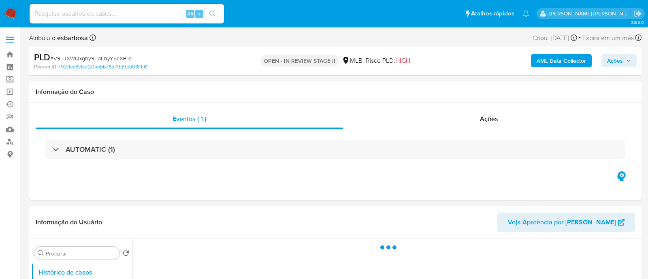
select select "10"
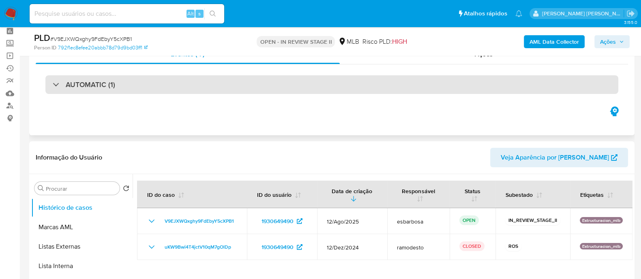
scroll to position [50, 0]
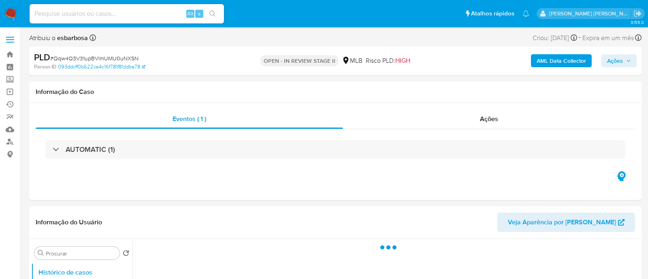
select select "10"
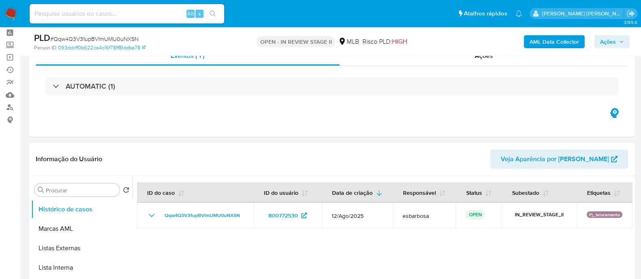
scroll to position [50, 0]
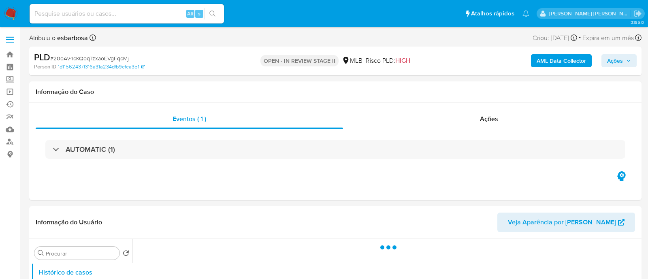
select select "10"
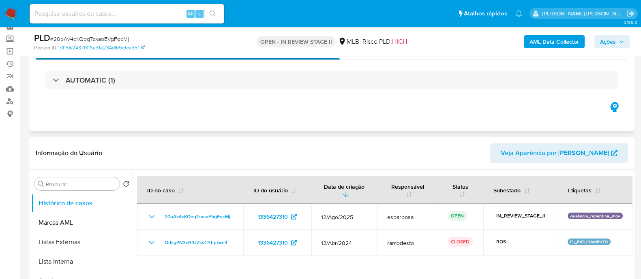
scroll to position [50, 0]
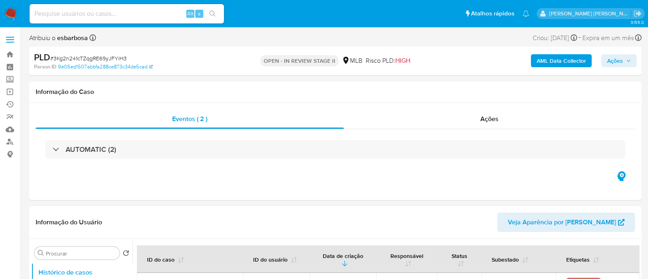
select select "10"
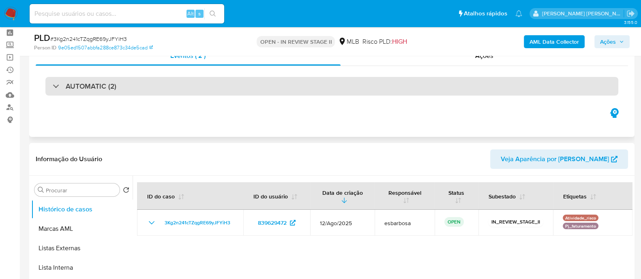
scroll to position [50, 0]
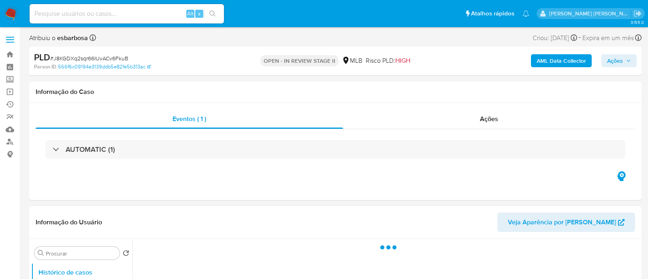
select select "10"
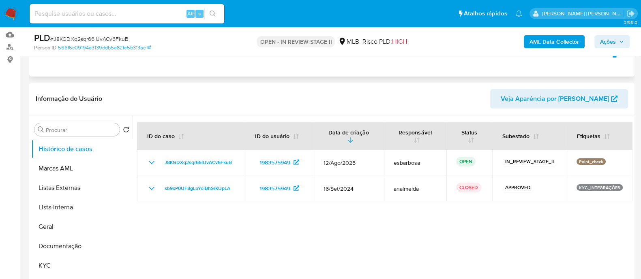
scroll to position [101, 0]
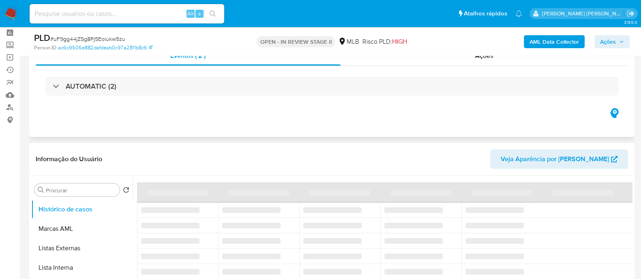
scroll to position [50, 0]
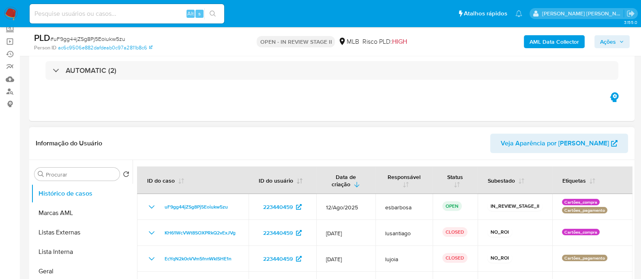
select select "10"
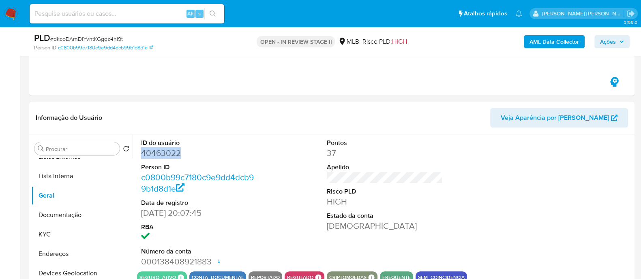
scroll to position [354, 0]
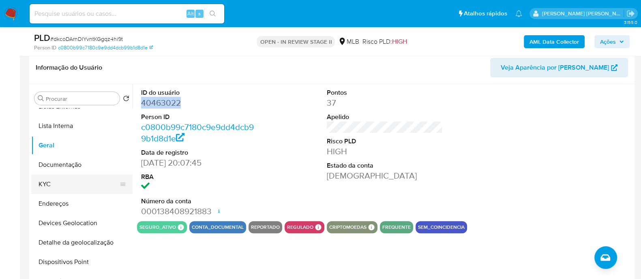
click at [65, 185] on button "KYC" at bounding box center [78, 184] width 95 height 19
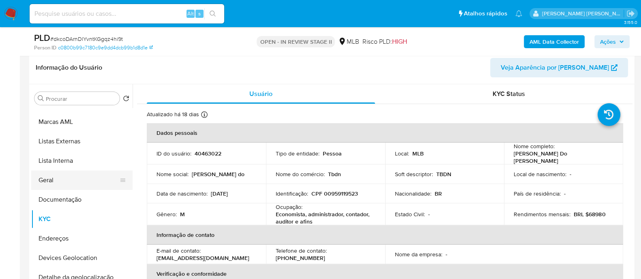
scroll to position [0, 0]
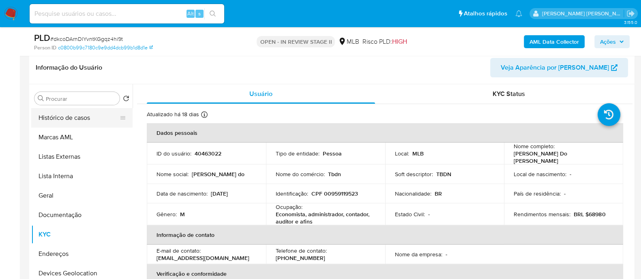
click at [81, 124] on button "Histórico de casos" at bounding box center [78, 117] width 95 height 19
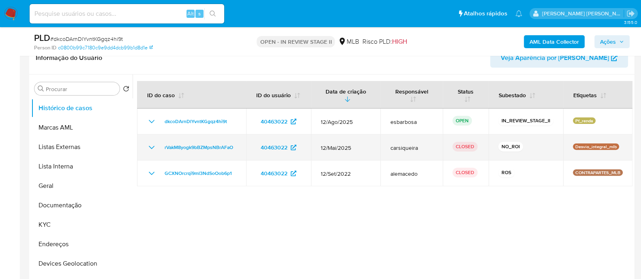
click at [152, 149] on icon "Mostrar/Ocultar" at bounding box center [152, 148] width 10 height 10
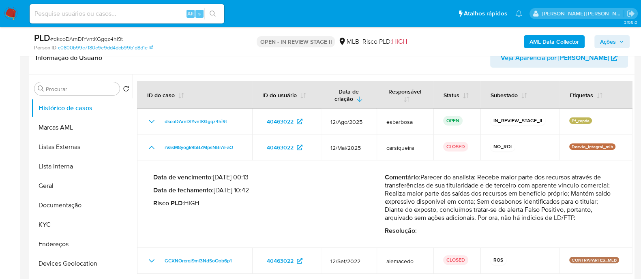
click at [216, 40] on div "PLD # dkcoDArnDlYvntKGgqz4hi9t" at bounding box center [131, 38] width 195 height 12
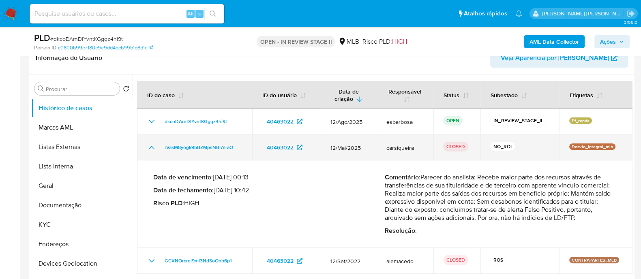
click at [152, 148] on icon "Mostrar/Ocultar" at bounding box center [152, 148] width 10 height 10
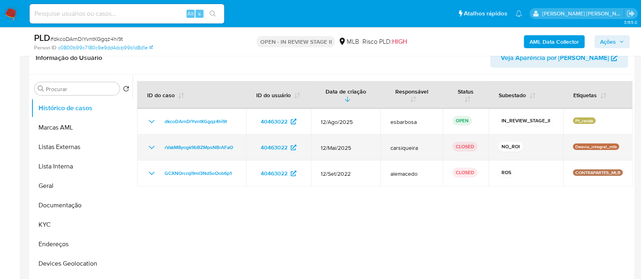
click at [152, 148] on icon "Mostrar/Ocultar" at bounding box center [152, 148] width 10 height 10
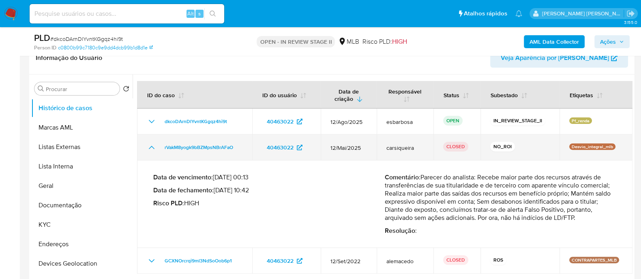
click at [151, 148] on icon "Mostrar/Ocultar" at bounding box center [152, 148] width 10 height 10
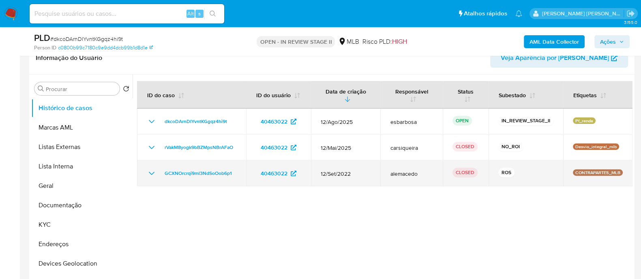
click at [151, 176] on icon "Mostrar/Ocultar" at bounding box center [152, 174] width 10 height 10
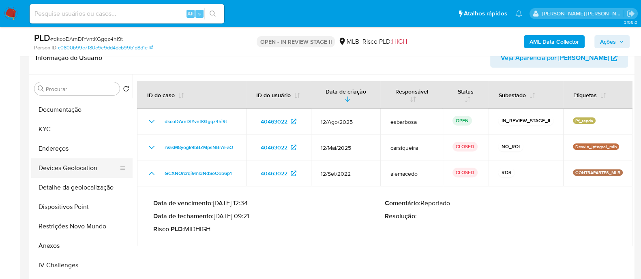
scroll to position [152, 0]
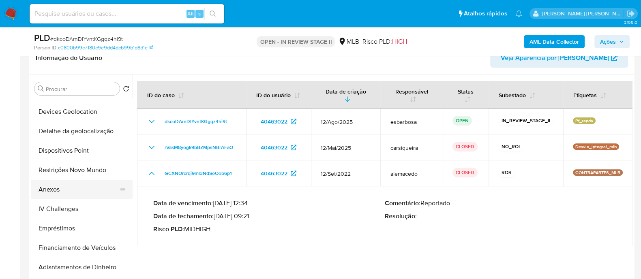
click at [69, 193] on button "Anexos" at bounding box center [78, 189] width 95 height 19
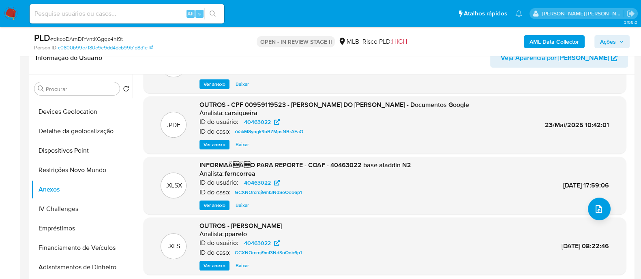
scroll to position [0, 0]
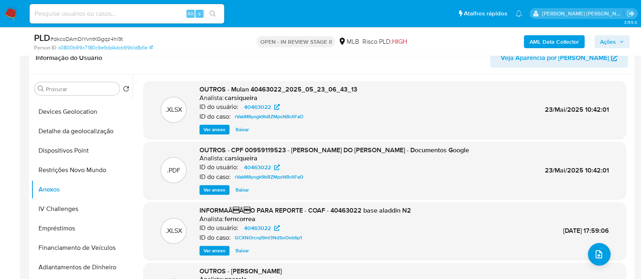
click at [217, 187] on span "Ver anexo" at bounding box center [214, 190] width 22 height 8
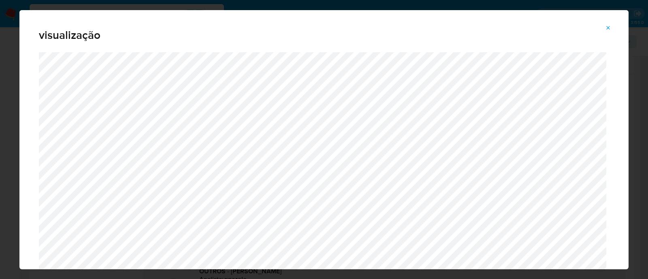
click at [610, 30] on icon "Attachment preview" at bounding box center [608, 28] width 6 height 6
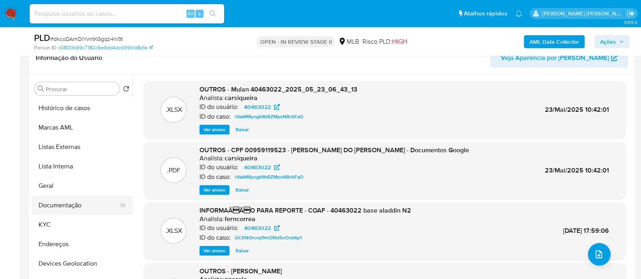
click at [64, 203] on button "Documentação" at bounding box center [78, 205] width 95 height 19
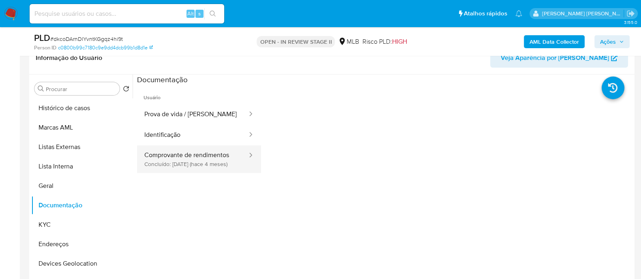
click at [170, 173] on button "Comprovante de rendimentos Concluído: 24/04/2025 (hace 4 meses)" at bounding box center [192, 159] width 111 height 28
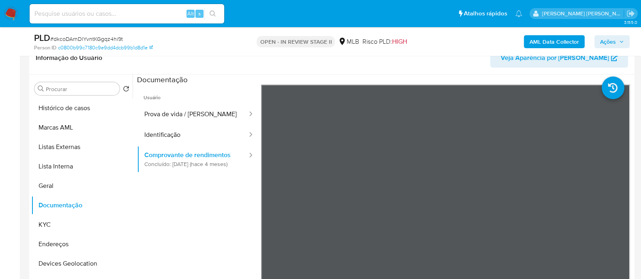
click at [557, 41] on b "AML Data Collector" at bounding box center [553, 41] width 49 height 13
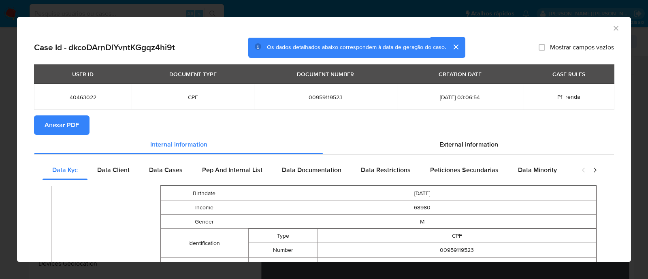
click at [69, 125] on span "Anexar PDF" at bounding box center [62, 125] width 34 height 18
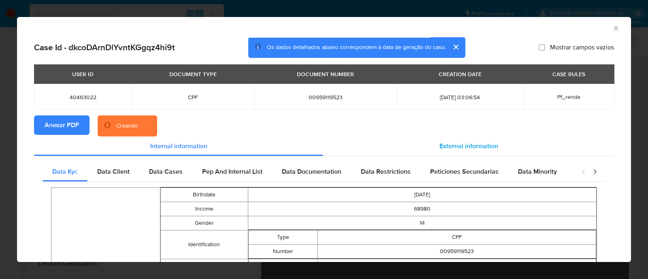
click at [454, 148] on span "External information" at bounding box center [469, 145] width 59 height 9
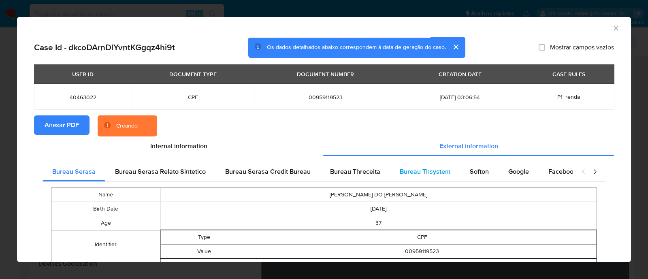
click at [439, 173] on span "Bureau Thsystem" at bounding box center [425, 171] width 51 height 9
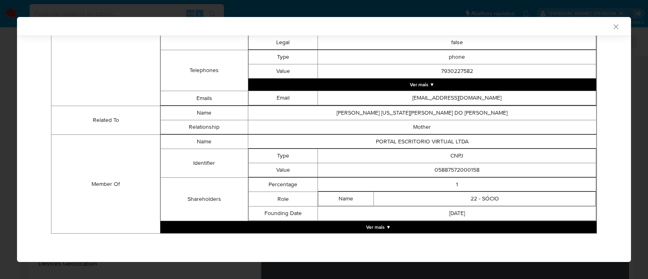
scroll to position [351, 0]
click at [387, 228] on button "Ver mais ▼" at bounding box center [378, 227] width 436 height 12
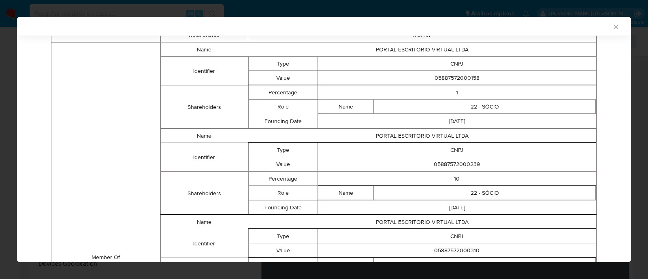
scroll to position [402, 0]
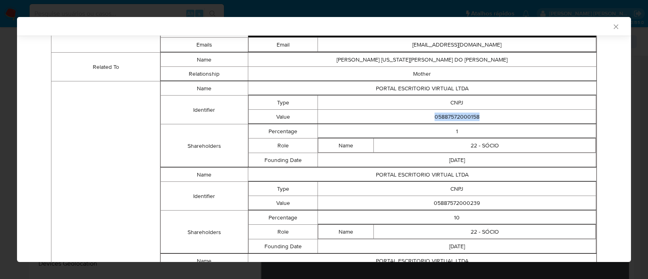
drag, startPoint x: 476, startPoint y: 120, endPoint x: 427, endPoint y: 122, distance: 48.7
click at [427, 122] on td "05887572000158" at bounding box center [457, 117] width 278 height 14
copy td "05887572000158"
drag, startPoint x: 478, startPoint y: 205, endPoint x: 427, endPoint y: 209, distance: 51.2
click at [427, 209] on td "05887572000239" at bounding box center [457, 203] width 278 height 14
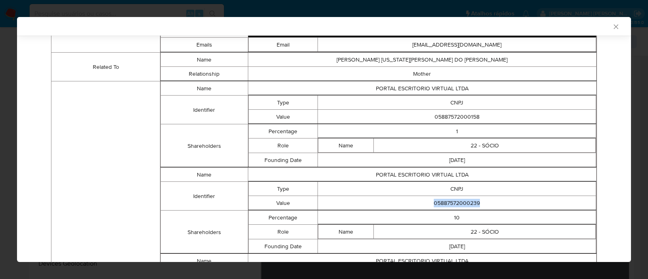
copy td "05887572000239"
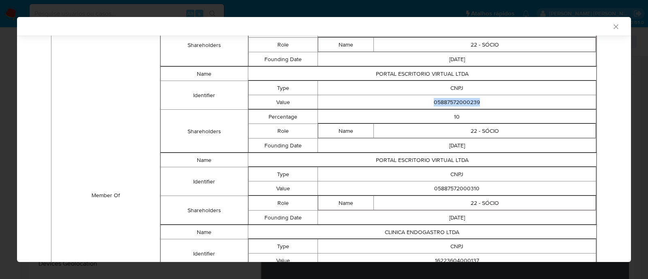
scroll to position [503, 0]
drag, startPoint x: 477, startPoint y: 192, endPoint x: 427, endPoint y: 193, distance: 50.2
click at [427, 193] on td "05887572000310" at bounding box center [457, 188] width 278 height 14
copy td "05887572000310"
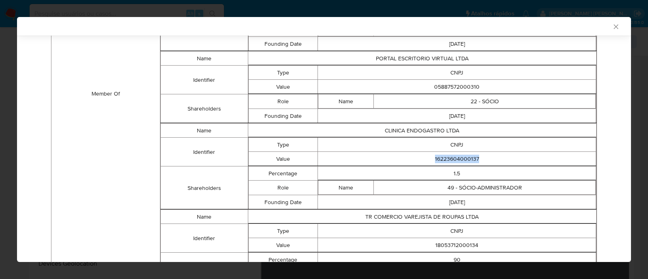
drag, startPoint x: 479, startPoint y: 164, endPoint x: 422, endPoint y: 163, distance: 57.1
click at [422, 163] on td "16223604000137" at bounding box center [457, 159] width 278 height 14
copy td "16223604000137"
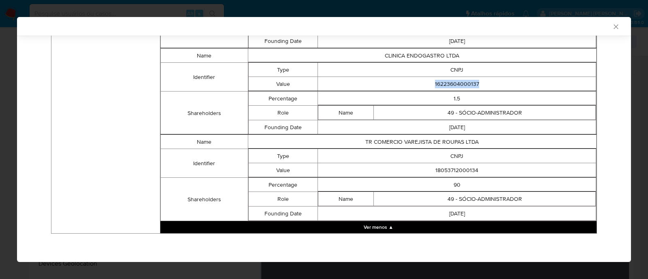
scroll to position [688, 0]
drag, startPoint x: 474, startPoint y: 170, endPoint x: 430, endPoint y: 167, distance: 44.7
click at [430, 167] on td "18053712000134" at bounding box center [457, 170] width 278 height 14
copy td "18053712000134"
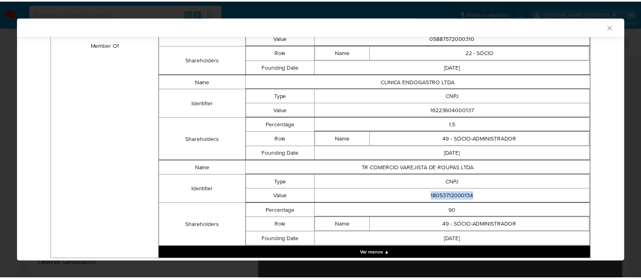
scroll to position [637, 0]
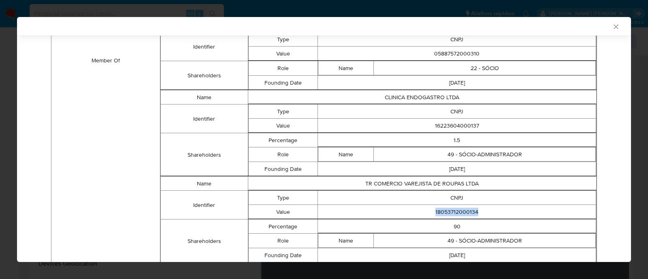
click at [612, 26] on icon "Fechar a janela" at bounding box center [616, 27] width 8 height 8
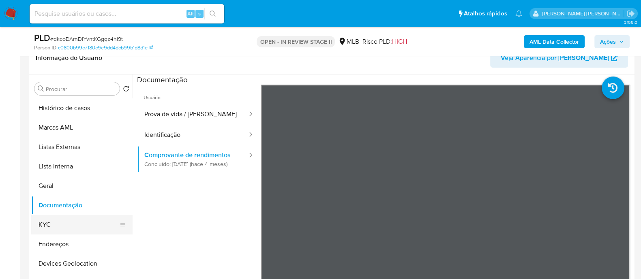
click at [51, 227] on button "KYC" at bounding box center [78, 224] width 95 height 19
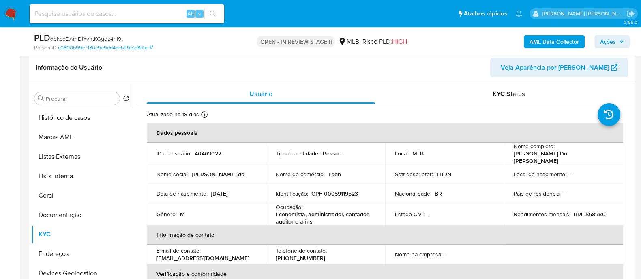
click at [348, 190] on p "CPF 00959119523" at bounding box center [334, 193] width 47 height 7
copy p "00959119523"
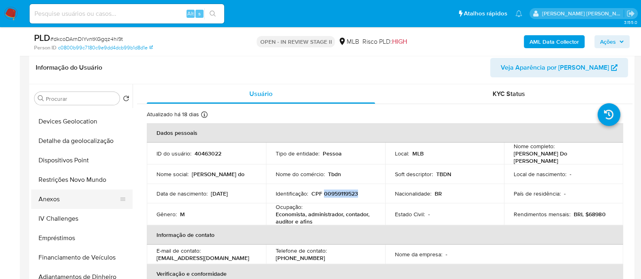
scroll to position [152, 0]
click at [61, 199] on button "Anexos" at bounding box center [78, 199] width 95 height 19
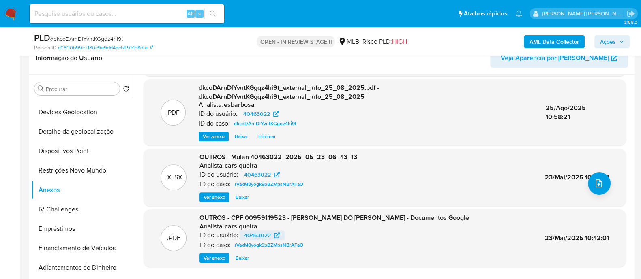
scroll to position [85, 0]
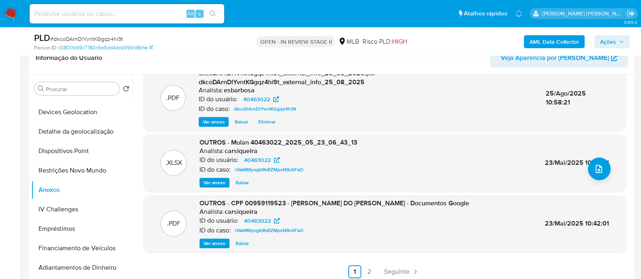
click at [211, 243] on span "Ver anexo" at bounding box center [214, 243] width 22 height 8
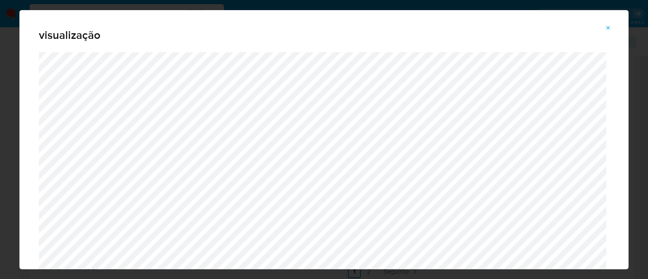
click at [611, 29] on icon "Attachment preview" at bounding box center [608, 28] width 6 height 6
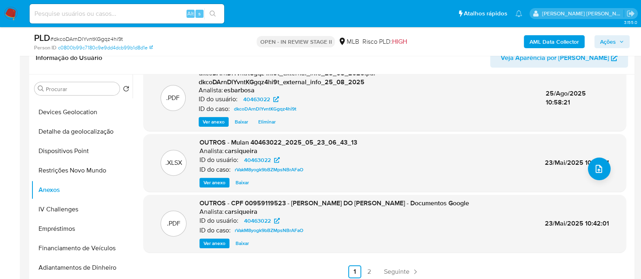
scroll to position [405, 0]
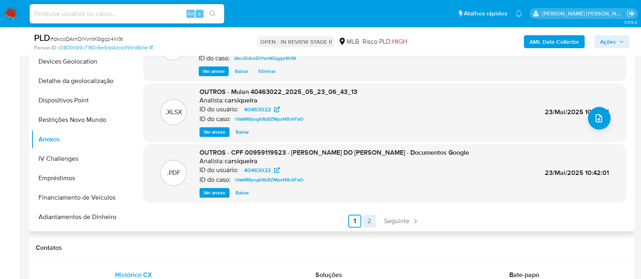
click at [367, 219] on link "2" at bounding box center [369, 221] width 13 height 13
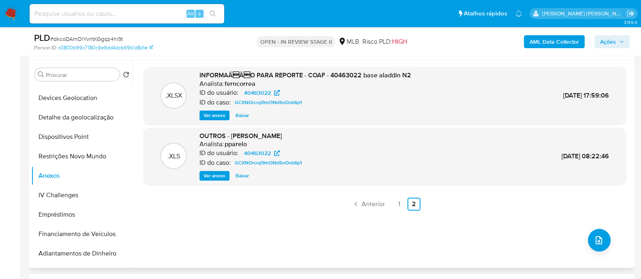
scroll to position [354, 0]
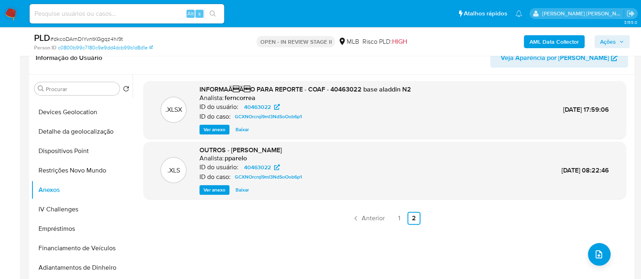
click at [211, 128] on span "Ver anexo" at bounding box center [214, 130] width 22 height 8
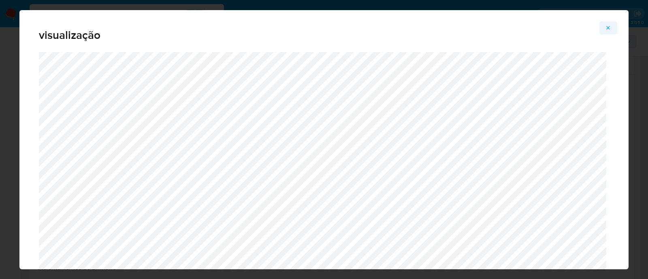
click at [605, 27] on icon "Attachment preview" at bounding box center [608, 28] width 6 height 6
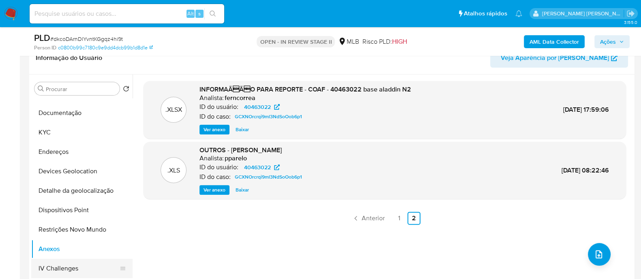
scroll to position [0, 0]
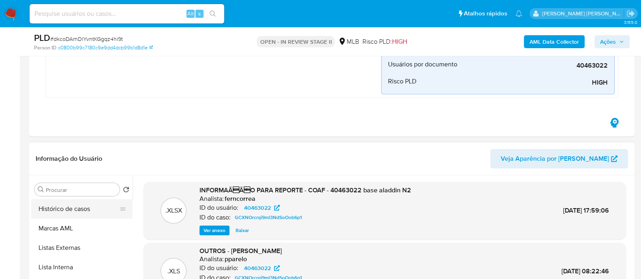
click at [77, 212] on button "Histórico de casos" at bounding box center [78, 208] width 95 height 19
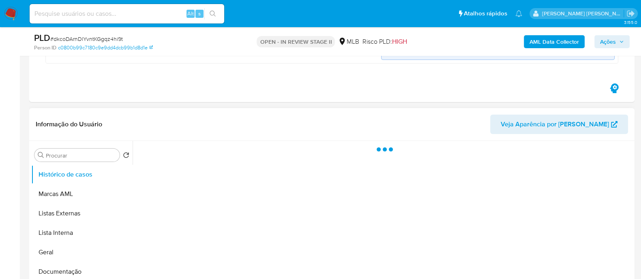
scroll to position [304, 0]
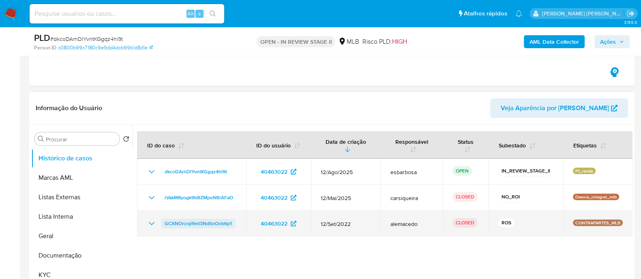
click at [185, 226] on span "GCXNOrcrqi9ml3NdSoOob6p1" at bounding box center [198, 224] width 67 height 10
click at [153, 223] on icon "Mostrar/Ocultar" at bounding box center [152, 224] width 10 height 10
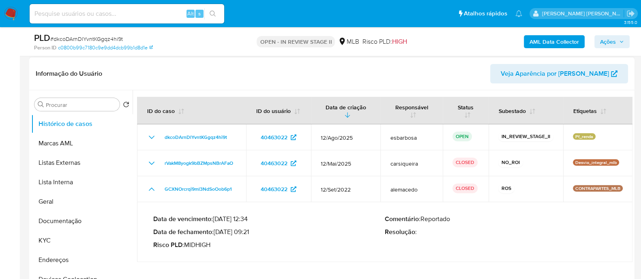
scroll to position [354, 0]
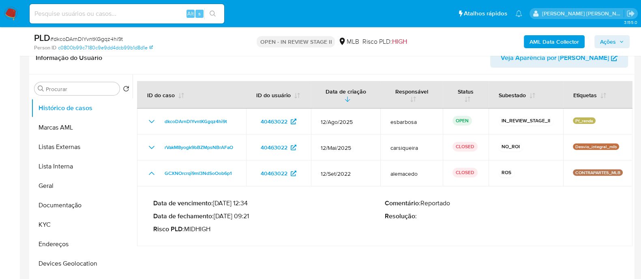
drag, startPoint x: 250, startPoint y: 213, endPoint x: 217, endPoint y: 215, distance: 33.3
click at [217, 215] on p "Data de fechamento : 29/11/2022 09:21" at bounding box center [268, 216] width 231 height 8
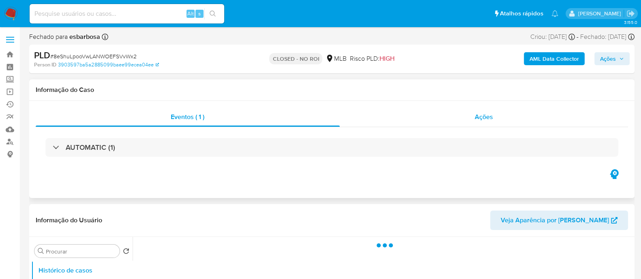
click at [428, 119] on div "Ações" at bounding box center [484, 116] width 289 height 19
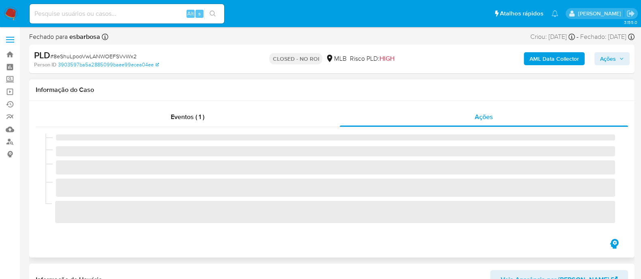
select select "10"
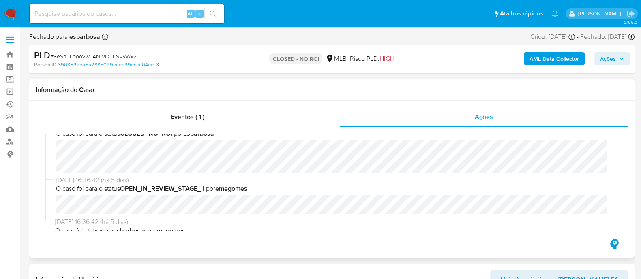
scroll to position [20, 0]
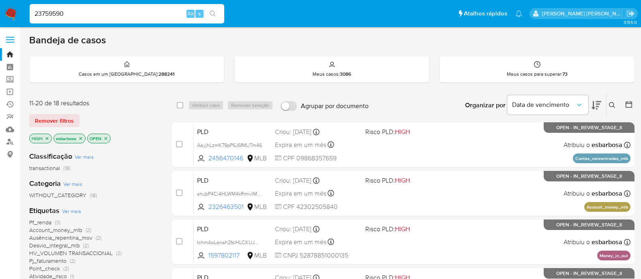
scroll to position [253, 0]
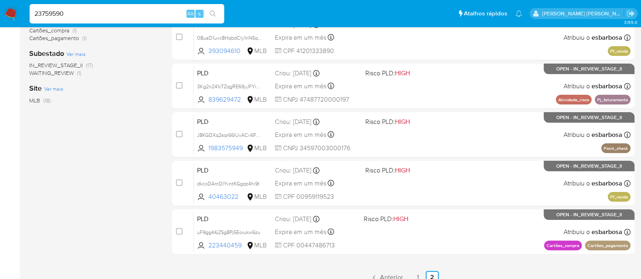
type input "23759590"
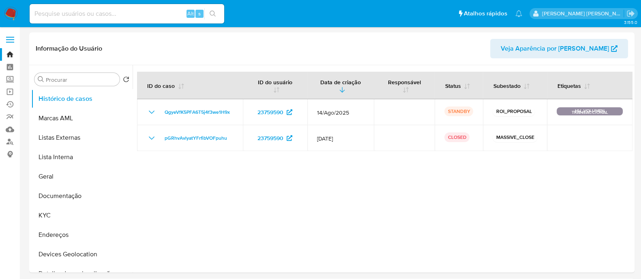
select select "10"
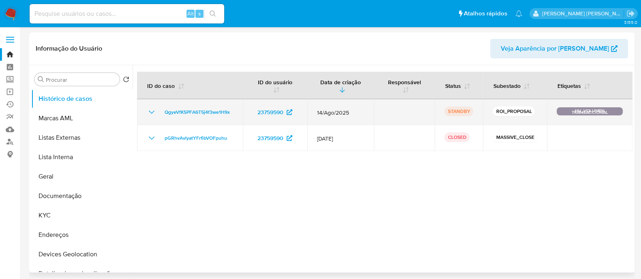
click at [152, 113] on icon "Mostrar/Ocultar" at bounding box center [152, 112] width 10 height 10
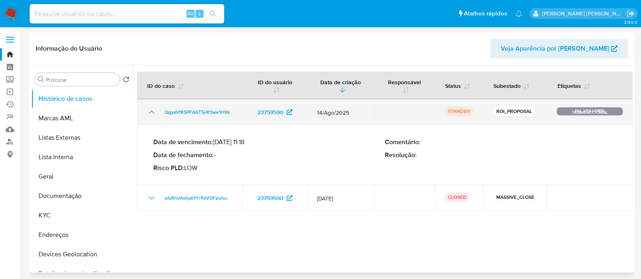
click at [153, 113] on icon "Mostrar/Ocultar" at bounding box center [152, 112] width 6 height 3
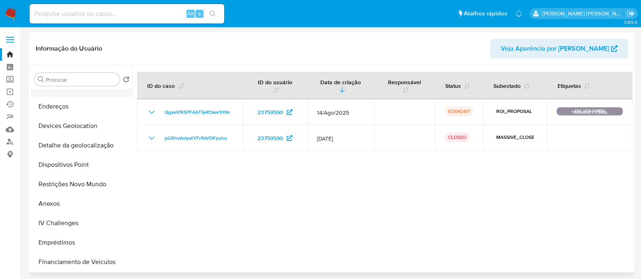
scroll to position [152, 0]
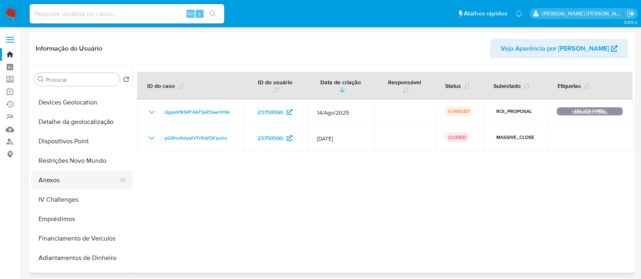
click at [45, 177] on button "Anexos" at bounding box center [78, 180] width 95 height 19
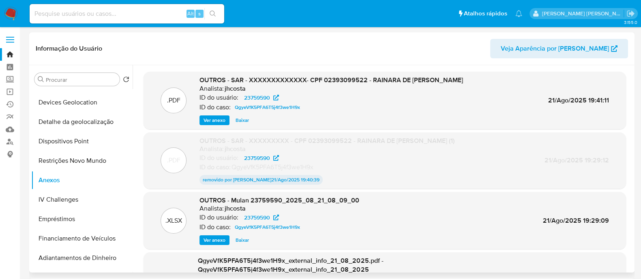
click at [209, 120] on span "Ver anexo" at bounding box center [214, 120] width 22 height 8
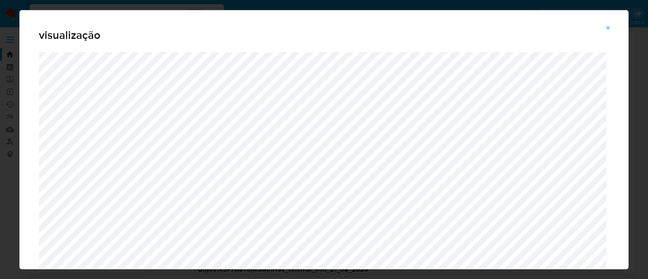
click at [610, 29] on icon "Attachment preview" at bounding box center [609, 28] width 4 height 4
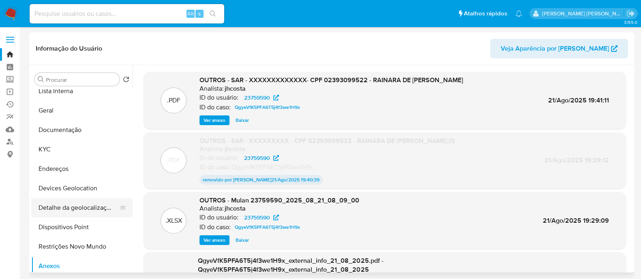
scroll to position [50, 0]
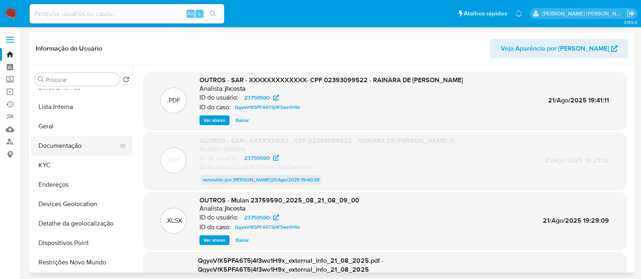
click at [69, 147] on button "Documentação" at bounding box center [78, 145] width 95 height 19
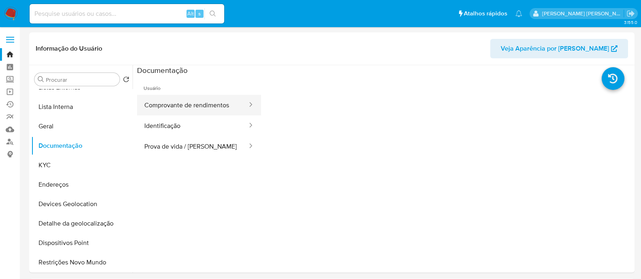
click at [204, 109] on button "Comprovante de rendimentos" at bounding box center [192, 105] width 111 height 21
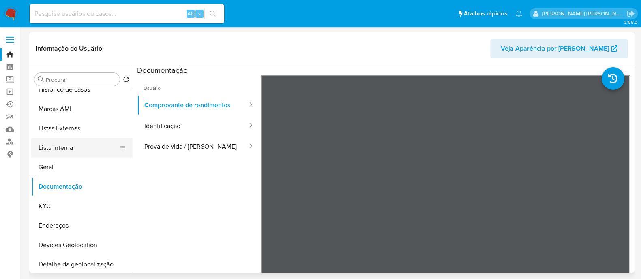
scroll to position [0, 0]
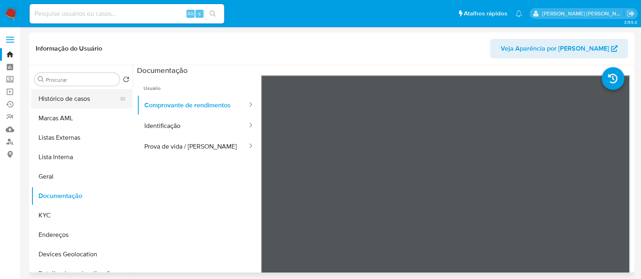
click at [74, 101] on button "Histórico de casos" at bounding box center [78, 98] width 95 height 19
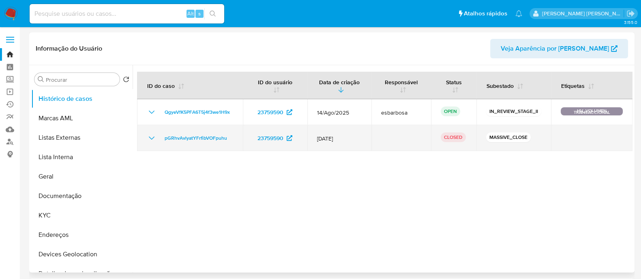
click at [150, 138] on icon "Mostrar/Ocultar" at bounding box center [152, 138] width 10 height 10
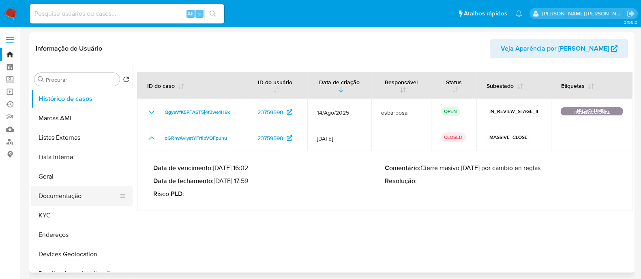
click at [71, 196] on button "Documentação" at bounding box center [78, 195] width 95 height 19
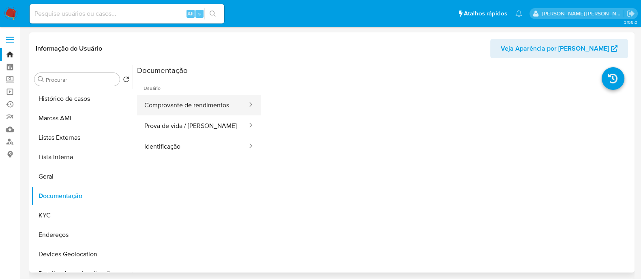
click at [180, 103] on button "Comprovante de rendimentos" at bounding box center [192, 105] width 111 height 21
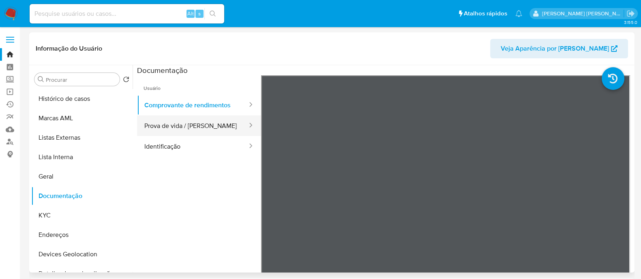
click at [177, 124] on button "Prova de vida / Selfie" at bounding box center [192, 125] width 111 height 21
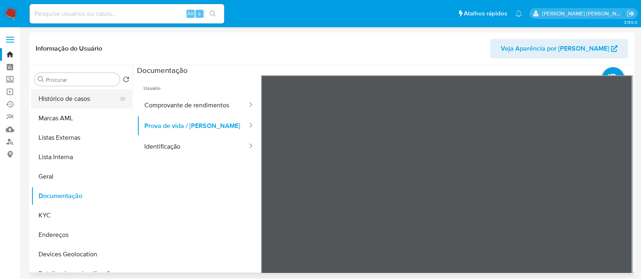
click at [80, 103] on button "Histórico de casos" at bounding box center [78, 98] width 95 height 19
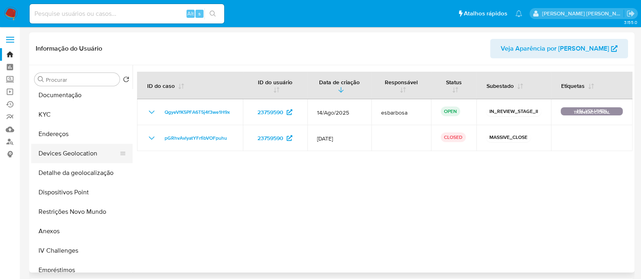
scroll to position [152, 0]
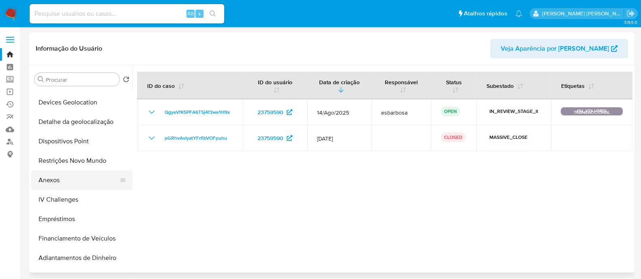
click at [51, 181] on button "Anexos" at bounding box center [78, 180] width 95 height 19
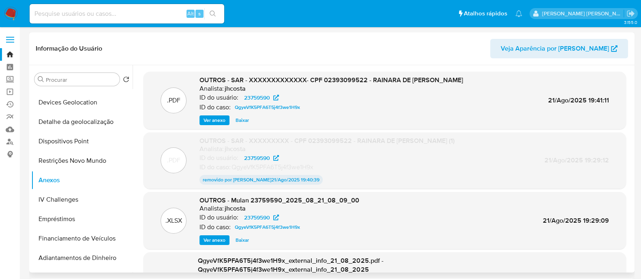
click at [216, 120] on span "Ver anexo" at bounding box center [214, 120] width 22 height 8
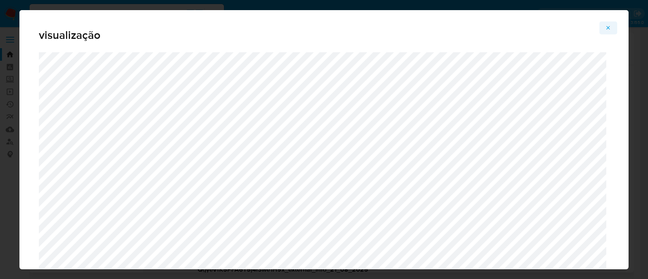
click at [610, 27] on icon "Attachment preview" at bounding box center [608, 28] width 6 height 6
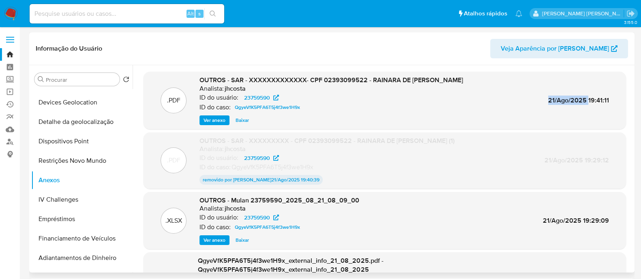
drag, startPoint x: 585, startPoint y: 100, endPoint x: 545, endPoint y: 100, distance: 40.1
click at [548, 100] on span "21/Ago/2025 19:41:11" at bounding box center [578, 100] width 61 height 9
copy span "21/Ago/2025"
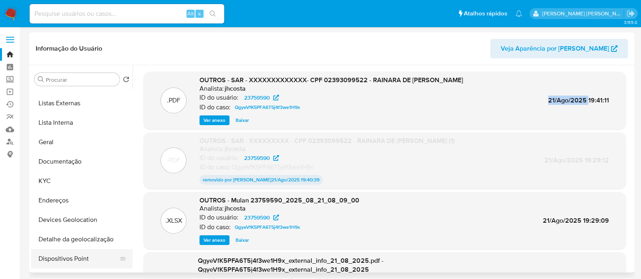
scroll to position [0, 0]
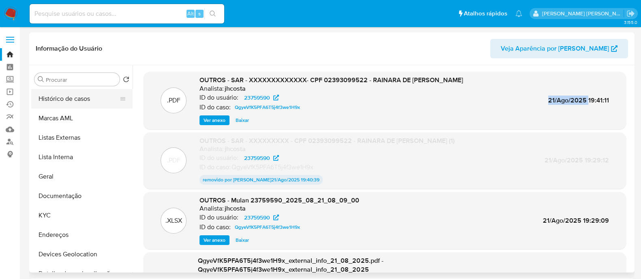
click at [72, 97] on button "Histórico de casos" at bounding box center [78, 98] width 95 height 19
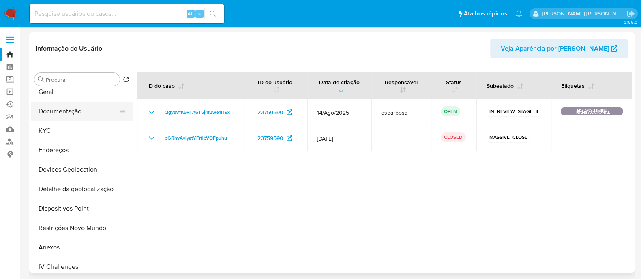
scroll to position [101, 0]
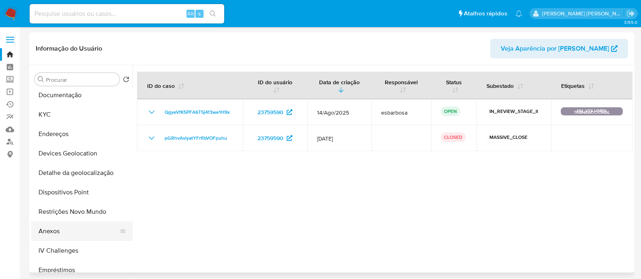
click at [57, 227] on button "Anexos" at bounding box center [78, 231] width 95 height 19
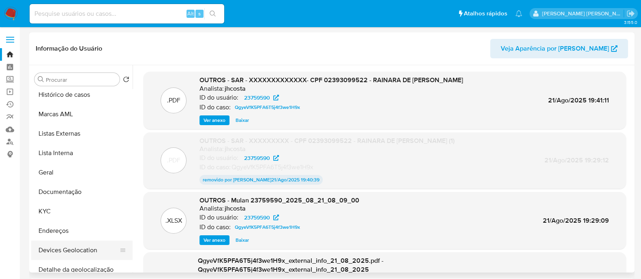
scroll to position [0, 0]
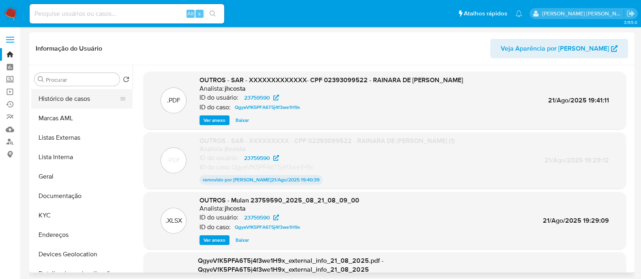
click at [77, 102] on button "Histórico de casos" at bounding box center [78, 98] width 95 height 19
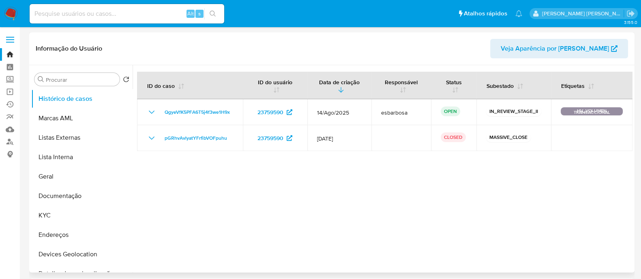
click at [594, 193] on div at bounding box center [382, 168] width 500 height 207
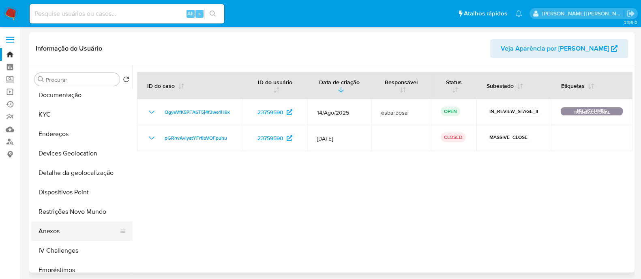
click at [54, 233] on button "Anexos" at bounding box center [78, 231] width 95 height 19
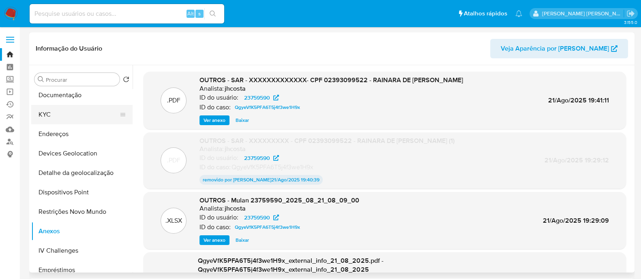
scroll to position [0, 0]
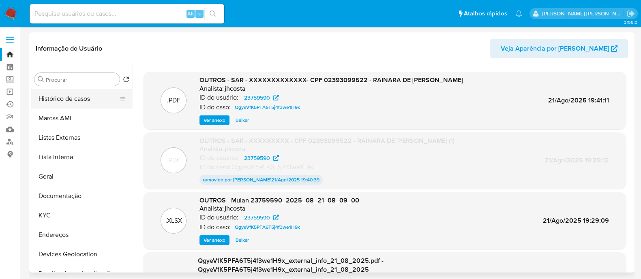
click at [75, 102] on button "Histórico de casos" at bounding box center [78, 98] width 95 height 19
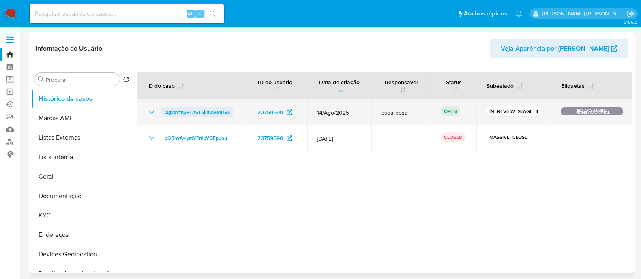
drag, startPoint x: 234, startPoint y: 113, endPoint x: 164, endPoint y: 112, distance: 70.5
click at [164, 112] on td "QgyeVfK5PFA6T5j4f3we1H9x" at bounding box center [190, 112] width 106 height 26
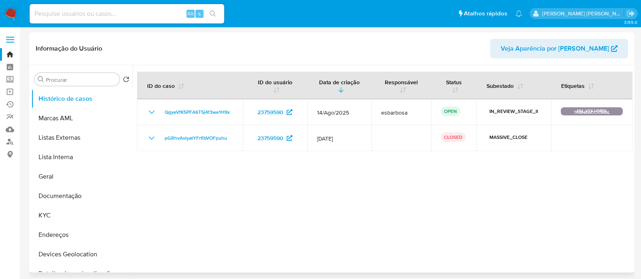
drag, startPoint x: 596, startPoint y: 220, endPoint x: 596, endPoint y: 213, distance: 6.9
click at [596, 219] on div at bounding box center [382, 168] width 500 height 207
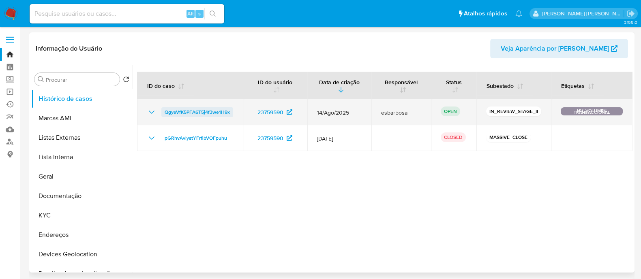
click at [192, 109] on span "QgyeVfK5PFA6T5j4f3we1H9x" at bounding box center [197, 112] width 65 height 10
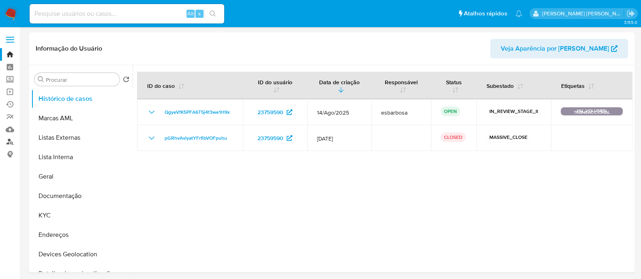
click at [11, 142] on link "Localizador de pessoas" at bounding box center [48, 142] width 96 height 13
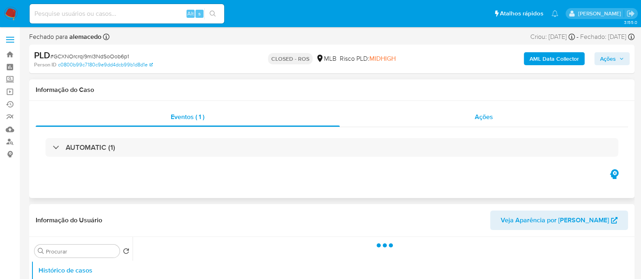
click at [423, 120] on div "Ações" at bounding box center [484, 116] width 289 height 19
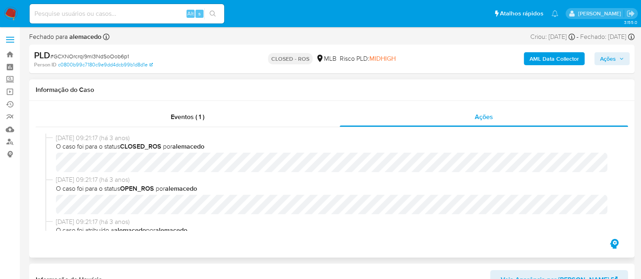
select select "10"
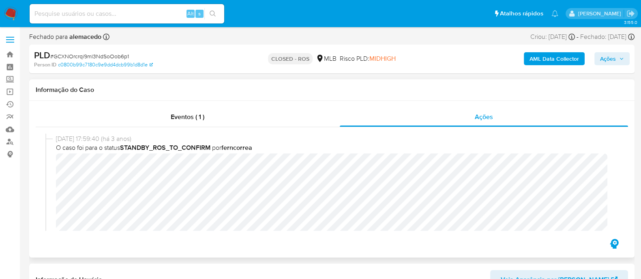
scroll to position [557, 0]
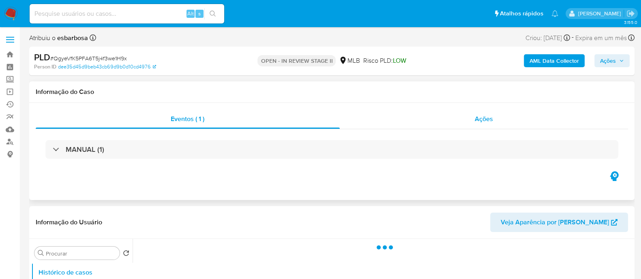
click at [412, 122] on div "Ações" at bounding box center [484, 118] width 289 height 19
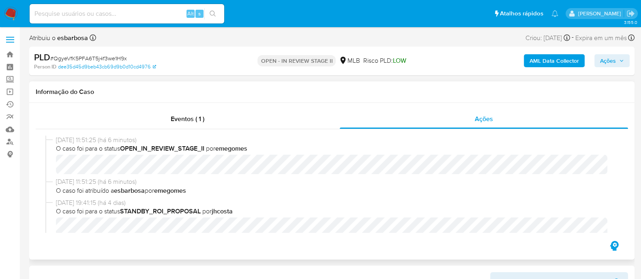
select select "10"
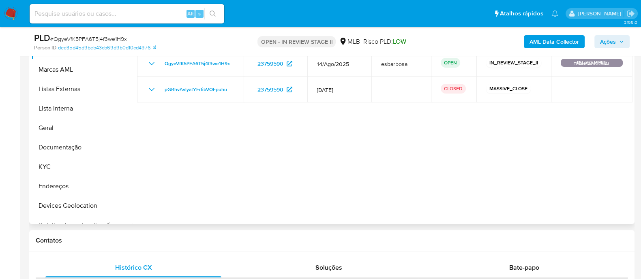
scroll to position [405, 0]
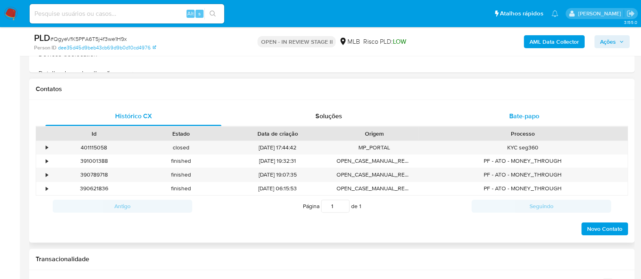
click at [508, 116] on div "Bate-papo" at bounding box center [524, 116] width 176 height 19
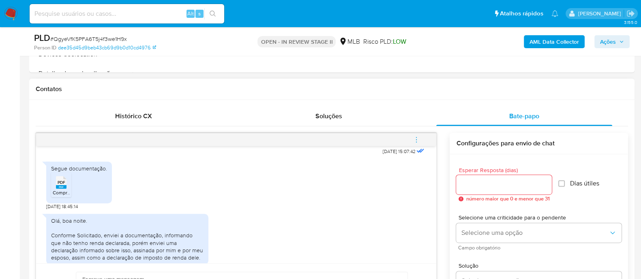
scroll to position [193, 0]
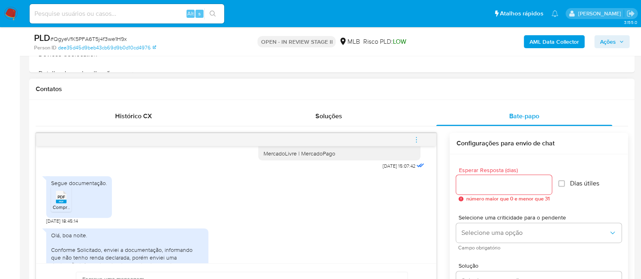
click at [68, 201] on div "PDF PDF" at bounding box center [61, 196] width 17 height 16
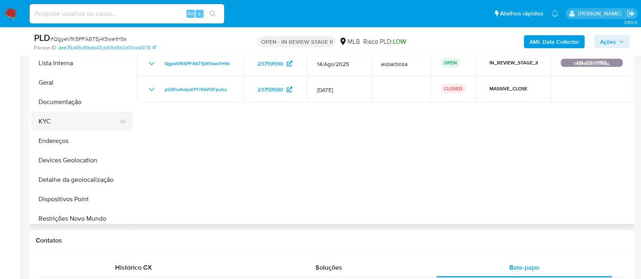
scroll to position [101, 0]
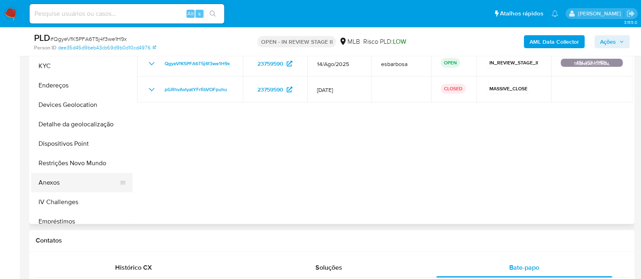
click at [57, 178] on button "Anexos" at bounding box center [78, 182] width 95 height 19
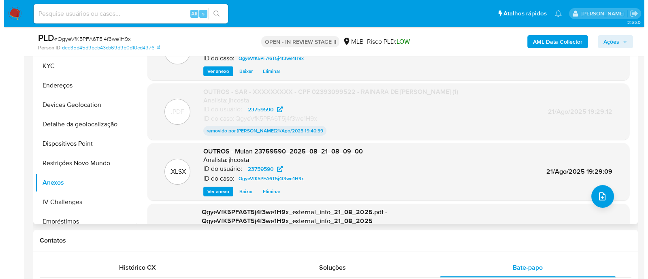
scroll to position [152, 0]
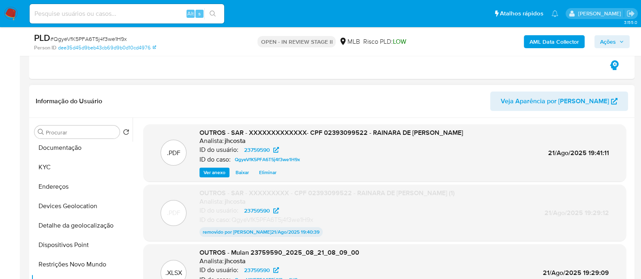
click at [218, 173] on span "Ver anexo" at bounding box center [214, 173] width 22 height 8
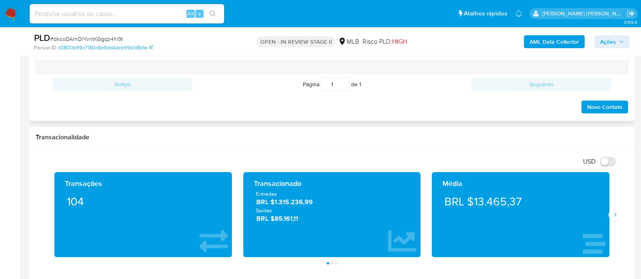
scroll to position [759, 0]
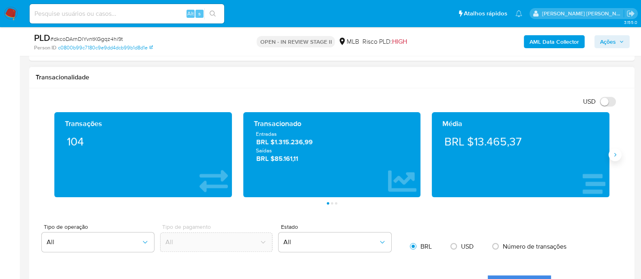
click at [613, 158] on button "Siguiente" at bounding box center [614, 154] width 13 height 13
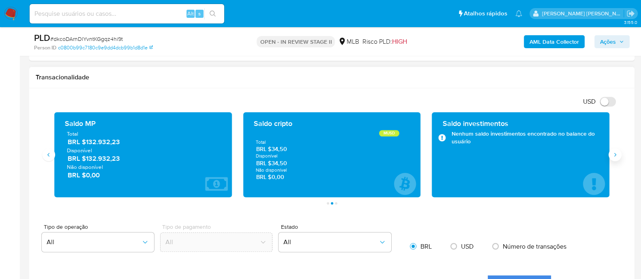
click at [613, 154] on icon "Siguiente" at bounding box center [614, 155] width 6 height 6
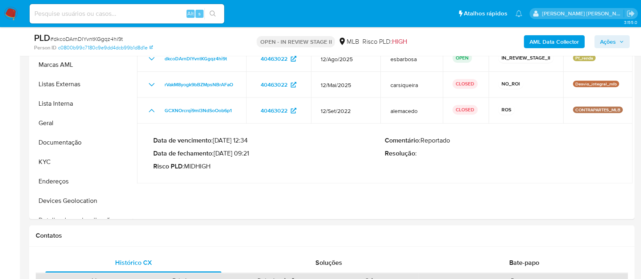
scroll to position [354, 0]
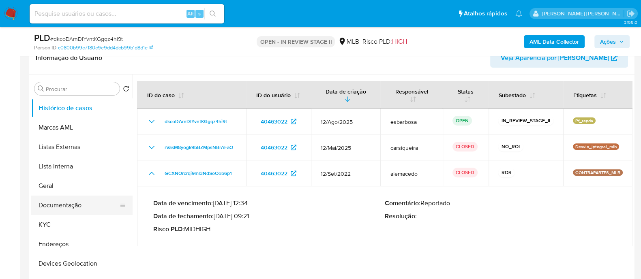
click at [69, 206] on button "Documentação" at bounding box center [78, 205] width 95 height 19
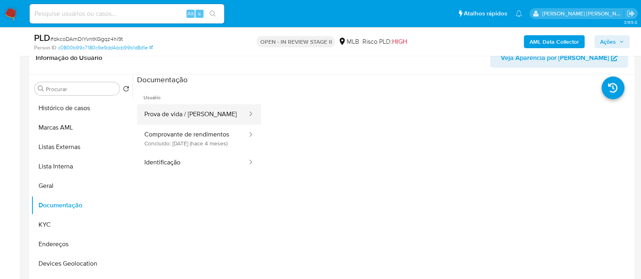
click at [190, 116] on button "Prova de vida / [PERSON_NAME]" at bounding box center [192, 114] width 111 height 21
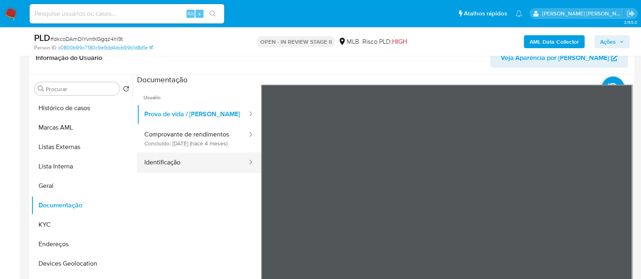
click at [162, 171] on button "Identificação" at bounding box center [192, 162] width 111 height 21
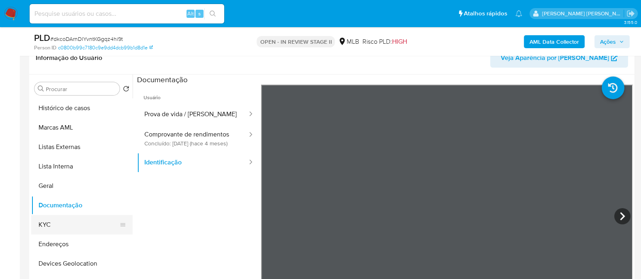
click at [53, 221] on button "KYC" at bounding box center [78, 224] width 95 height 19
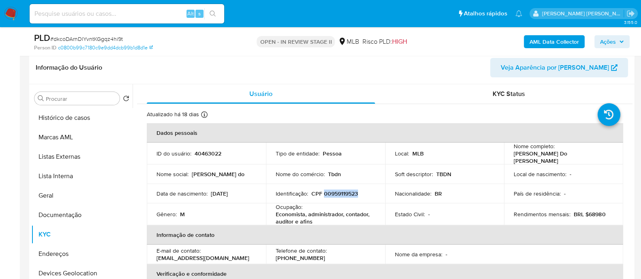
drag, startPoint x: 360, startPoint y: 190, endPoint x: 323, endPoint y: 192, distance: 36.9
click at [323, 192] on div "Identificação : CPF 00959119523" at bounding box center [326, 193] width 100 height 7
copy p "00959119523"
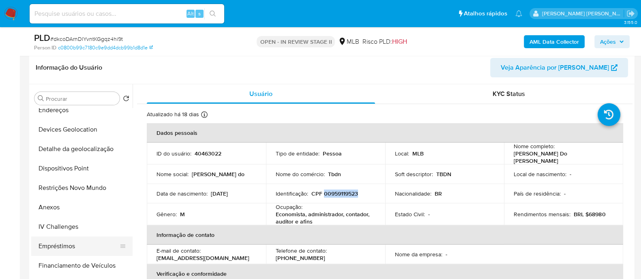
scroll to position [152, 0]
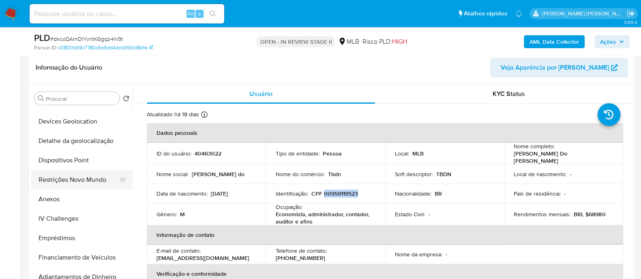
click at [73, 180] on button "Restrições Novo Mundo" at bounding box center [78, 179] width 95 height 19
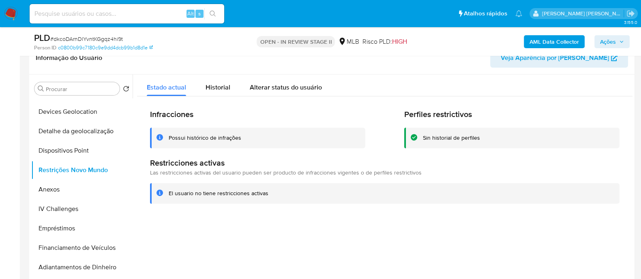
click at [201, 134] on div "Possui histórico de infrações" at bounding box center [205, 138] width 73 height 8
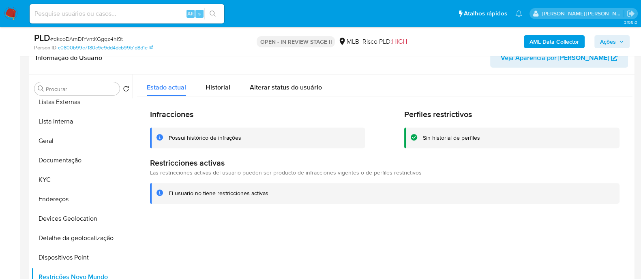
scroll to position [0, 0]
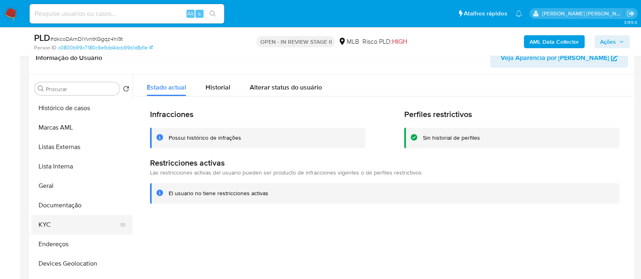
click at [57, 224] on button "KYC" at bounding box center [78, 224] width 95 height 19
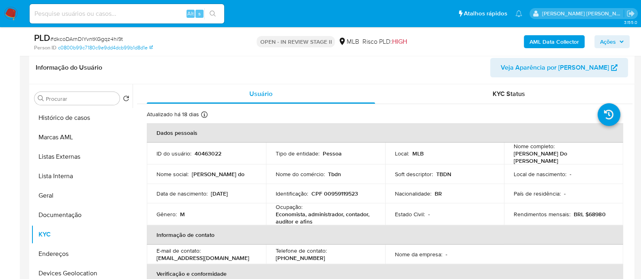
click at [346, 190] on p "CPF 00959119523" at bounding box center [334, 193] width 47 height 7
copy p "00959119523"
click at [604, 40] on span "Ações" at bounding box center [608, 41] width 16 height 13
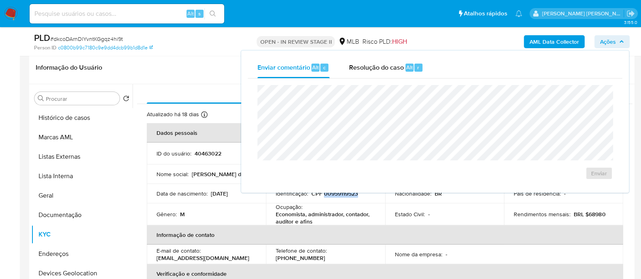
click at [363, 70] on span "Resolução do caso" at bounding box center [376, 66] width 55 height 9
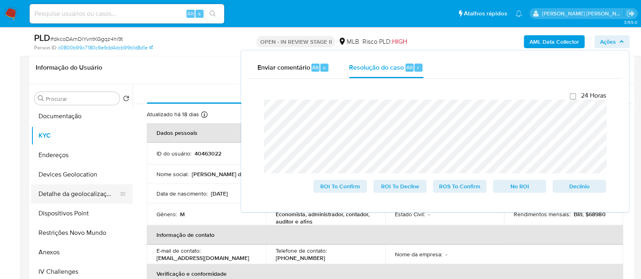
scroll to position [101, 0]
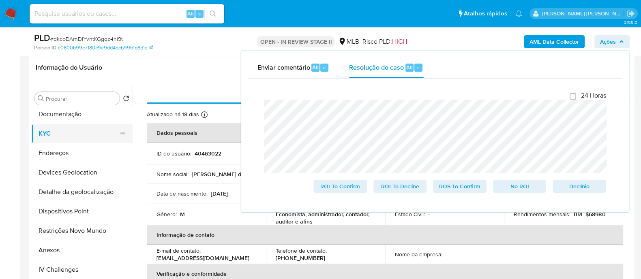
click at [61, 133] on button "KYC" at bounding box center [78, 133] width 95 height 19
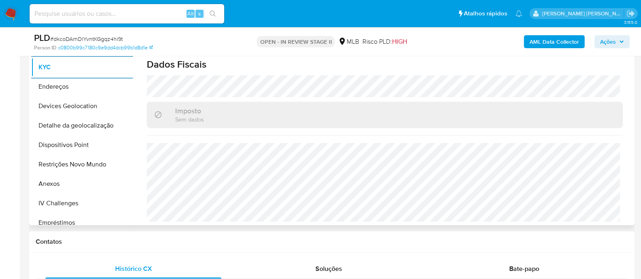
scroll to position [405, 0]
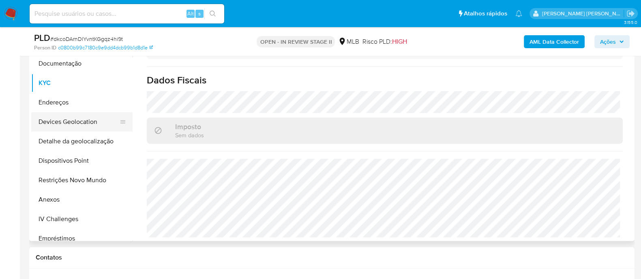
click at [82, 124] on button "Devices Geolocation" at bounding box center [78, 121] width 95 height 19
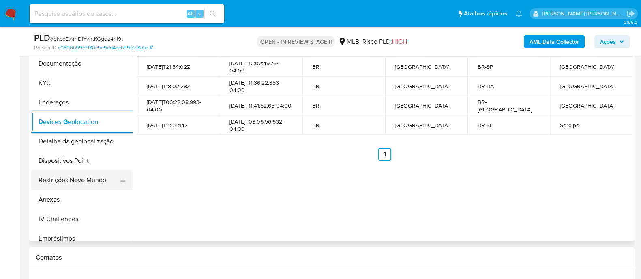
click at [88, 178] on button "Restrições Novo Mundo" at bounding box center [78, 180] width 95 height 19
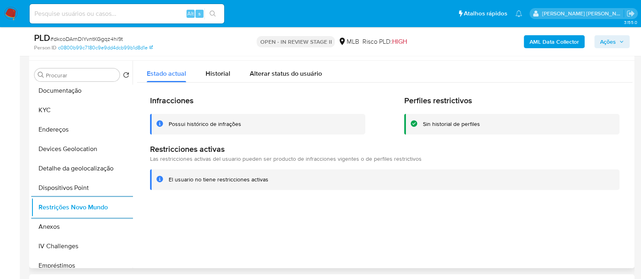
scroll to position [304, 0]
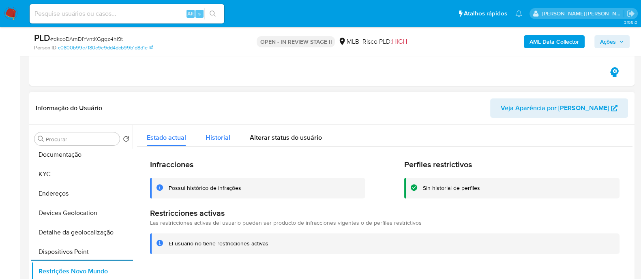
click at [219, 140] on span "Historial" at bounding box center [217, 137] width 25 height 9
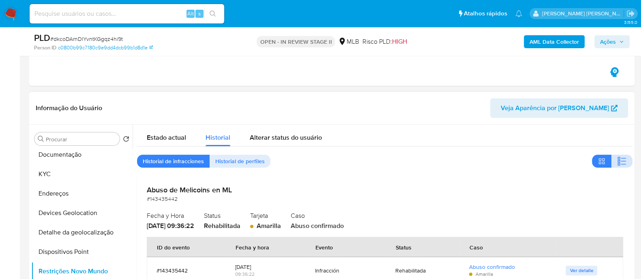
click at [617, 160] on icon "button" at bounding box center [618, 161] width 2 height 2
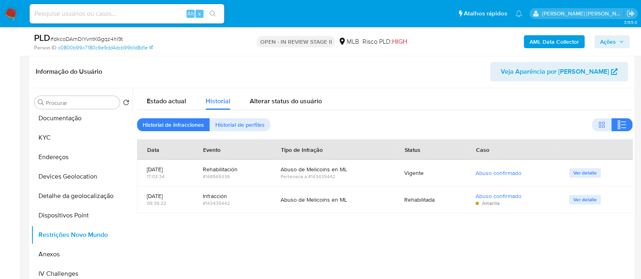
scroll to position [354, 0]
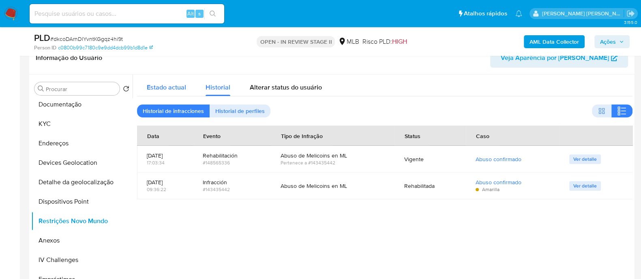
click at [179, 89] on span "Estado actual" at bounding box center [166, 87] width 39 height 9
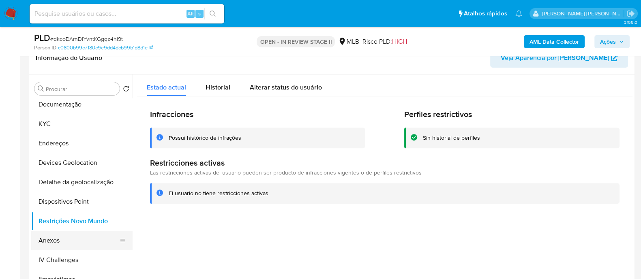
click at [53, 238] on button "Anexos" at bounding box center [78, 240] width 95 height 19
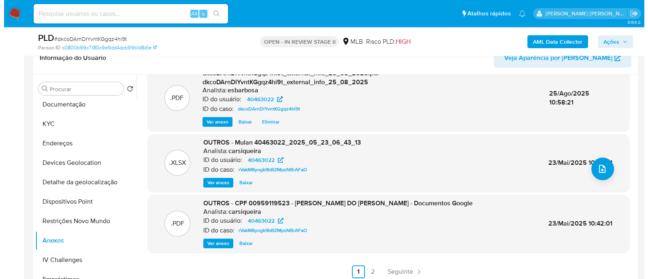
scroll to position [0, 0]
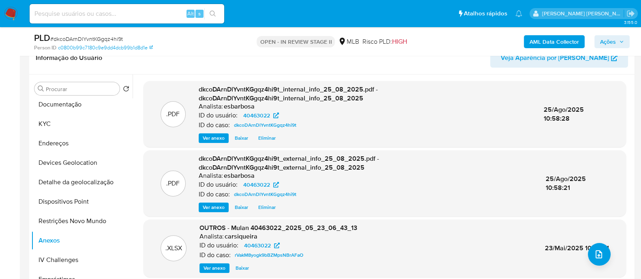
drag, startPoint x: 205, startPoint y: 45, endPoint x: 314, endPoint y: 92, distance: 118.9
click at [205, 45] on div "Person ID c0800b99c7180c9e9dd4dcb99b1d8d1e" at bounding box center [132, 47] width 196 height 7
click at [594, 251] on span "upload-file" at bounding box center [599, 255] width 10 height 10
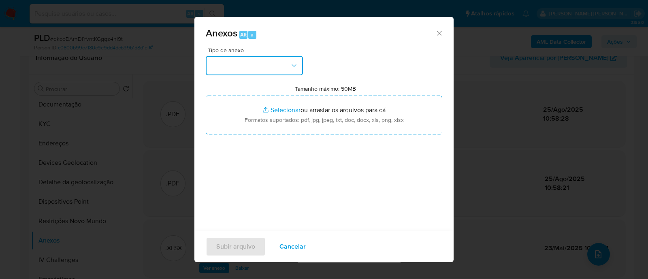
click at [258, 68] on button "button" at bounding box center [254, 65] width 97 height 19
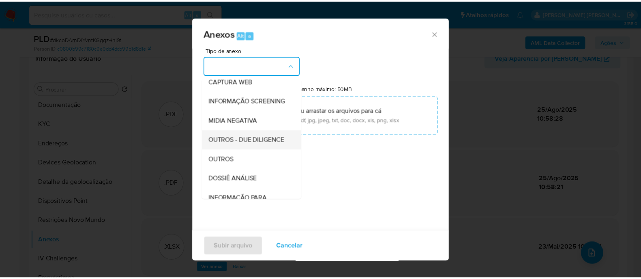
scroll to position [101, 0]
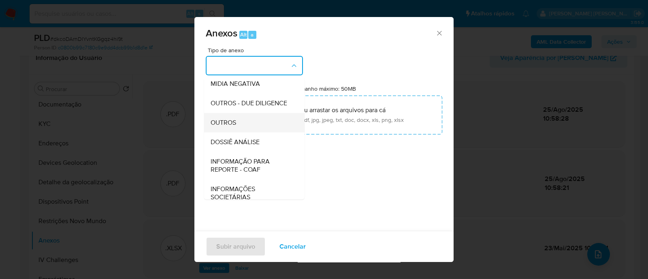
click at [239, 132] on div "OUTROS" at bounding box center [252, 122] width 83 height 19
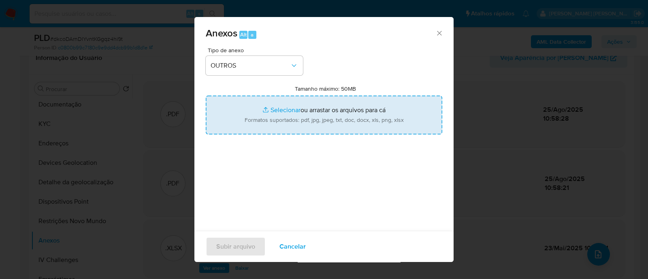
click at [285, 112] on input "Tamanho máximo: 50MB Selecionar arquivos" at bounding box center [324, 115] width 237 height 39
type input "C:\fakepath\Mulan 40463022_2025_08_25_08_12_45.xlsx"
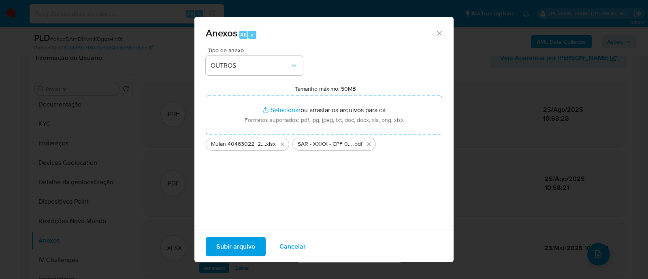
click at [230, 246] on span "Subir arquivo" at bounding box center [235, 247] width 39 height 18
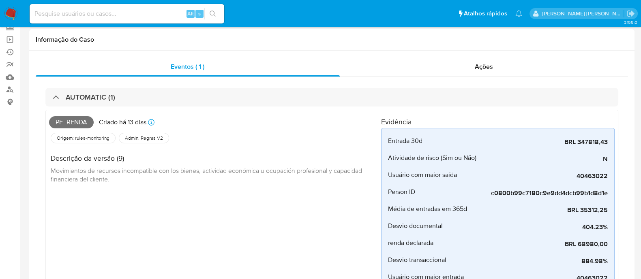
scroll to position [0, 0]
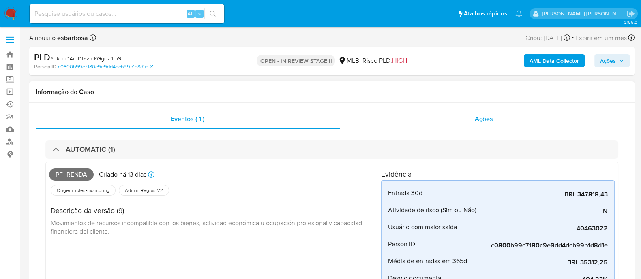
click at [385, 122] on div "Ações" at bounding box center [484, 118] width 289 height 19
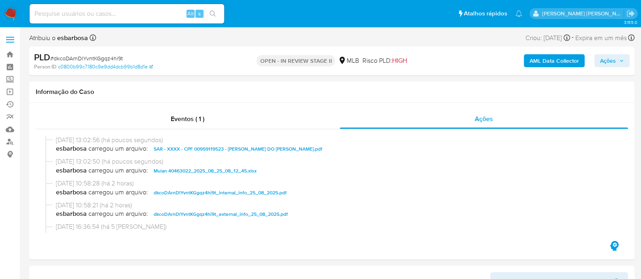
click at [606, 60] on span "Ações" at bounding box center [608, 60] width 16 height 13
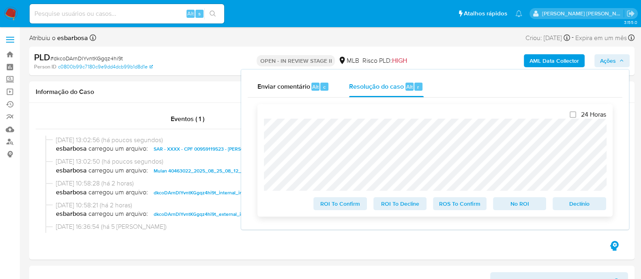
click at [455, 207] on span "ROS To Confirm" at bounding box center [459, 203] width 42 height 11
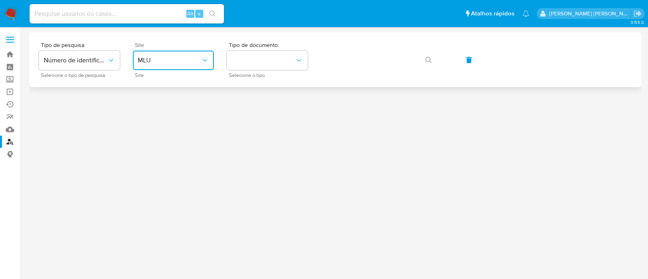
click at [193, 56] on button "MLU" at bounding box center [173, 60] width 81 height 19
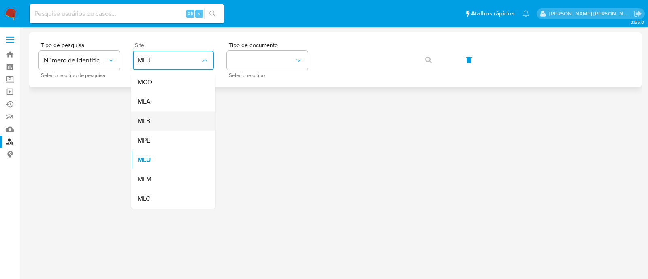
click at [168, 112] on div "MLB" at bounding box center [171, 120] width 66 height 19
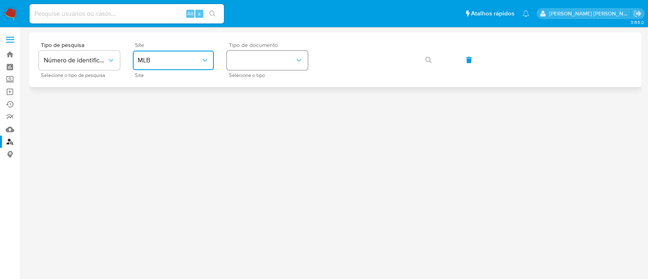
drag, startPoint x: 283, startPoint y: 58, endPoint x: 285, endPoint y: 68, distance: 10.7
click at [284, 57] on button "identificationType" at bounding box center [267, 60] width 81 height 19
click at [265, 110] on div "CPF CPF" at bounding box center [265, 114] width 66 height 28
click at [432, 57] on icon "button" at bounding box center [428, 60] width 6 height 6
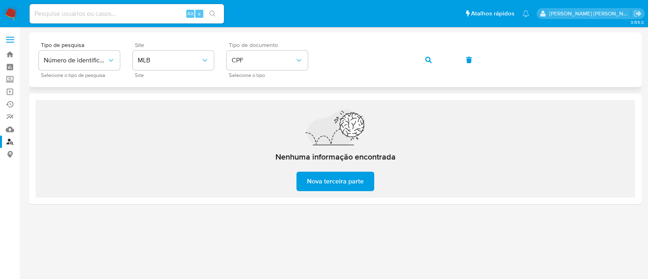
click at [432, 62] on button "button" at bounding box center [429, 59] width 28 height 19
click at [436, 60] on button "button" at bounding box center [429, 59] width 28 height 19
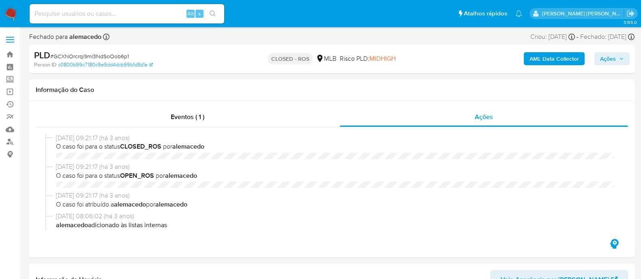
select select "10"
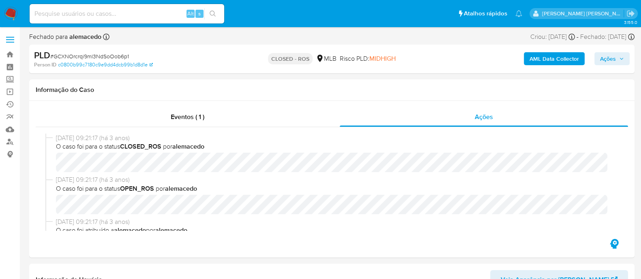
scroll to position [557, 0]
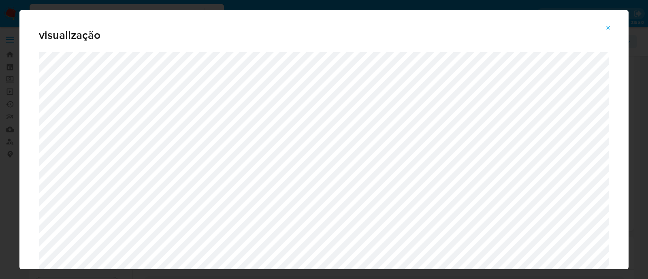
select select "10"
click at [608, 29] on icon "Attachment preview" at bounding box center [608, 28] width 6 height 6
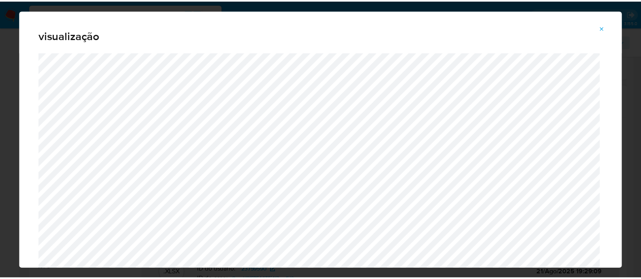
scroll to position [244, 0]
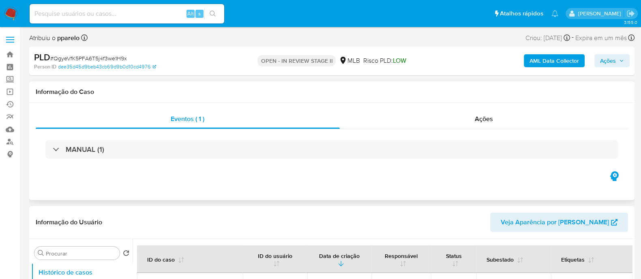
select select "10"
click at [383, 126] on div "Ações" at bounding box center [484, 118] width 289 height 19
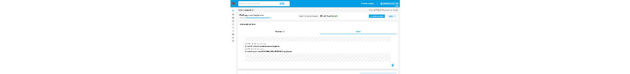
scroll to position [152, 0]
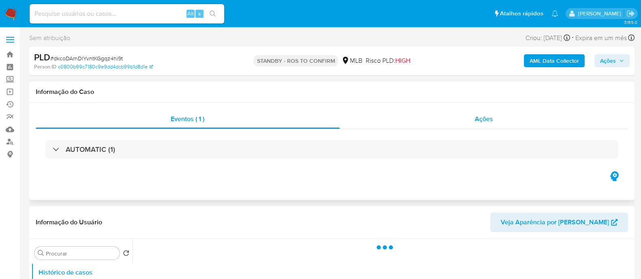
click at [417, 119] on div "Ações" at bounding box center [484, 118] width 289 height 19
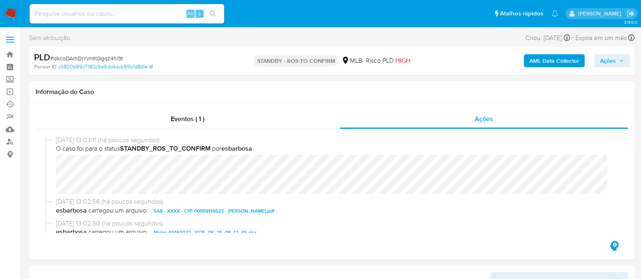
select select "10"
click at [103, 58] on span "# dkcoDArnDlYvntKGgqz4hi9t" at bounding box center [86, 58] width 73 height 8
copy span "dkcoDArnDlYvntKGgqz4hi9t"
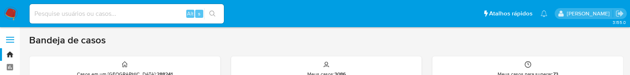
scroll to position [50, 0]
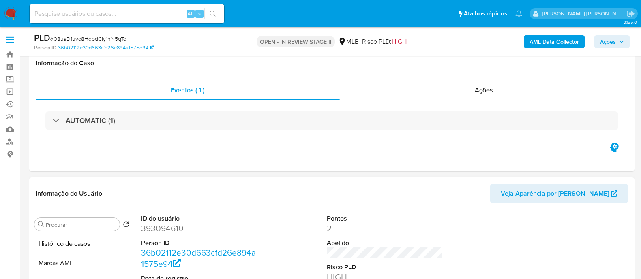
scroll to position [101, 0]
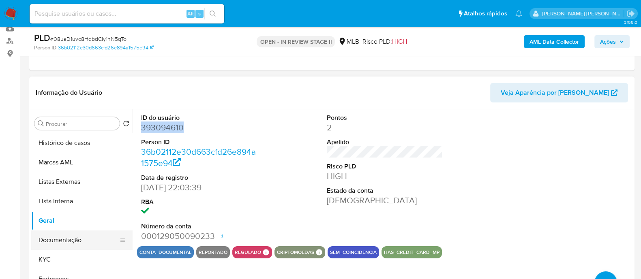
drag, startPoint x: 58, startPoint y: 257, endPoint x: 100, endPoint y: 240, distance: 45.6
click at [58, 257] on button "KYC" at bounding box center [81, 259] width 101 height 19
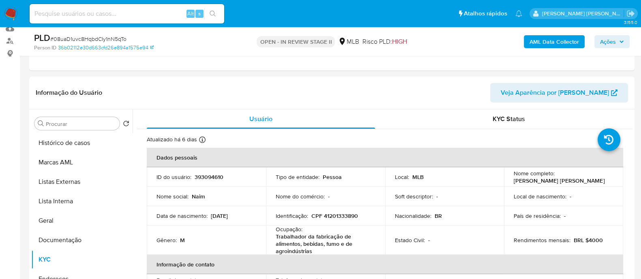
click at [107, 41] on span "# 08uaD1uvc8HqbdCIy1nN5qTo" at bounding box center [88, 39] width 76 height 8
copy span "08uaD1uvc8HqbdCIy1nN5qTo"
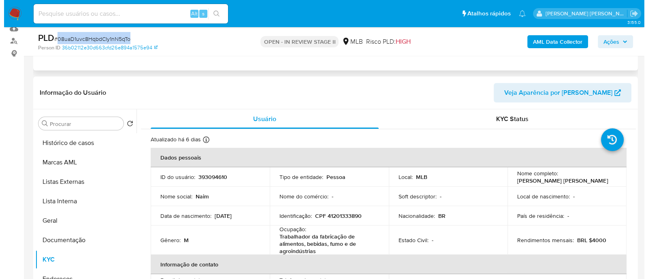
scroll to position [152, 0]
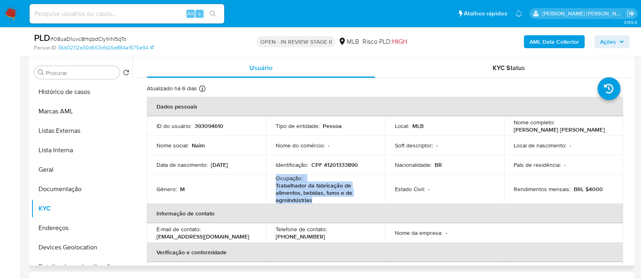
drag, startPoint x: 312, startPoint y: 199, endPoint x: 274, endPoint y: 179, distance: 43.1
click at [274, 179] on td "Ocupação : Trabalhador da fabricação de alimentos, bebidas, fumo e de agroindús…" at bounding box center [325, 189] width 119 height 29
copy div "Ocupação : Trabalhador da fabricação de alimentos, bebidas, fumo e de agroindús…"
click at [547, 37] on b "AML Data Collector" at bounding box center [553, 41] width 49 height 13
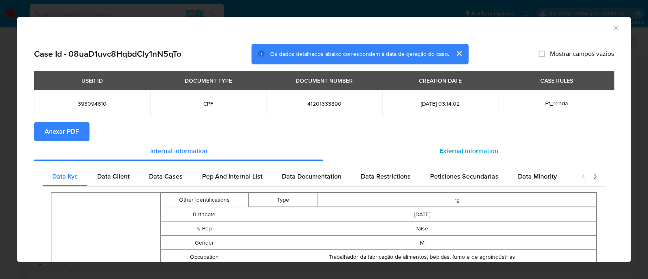
click at [460, 151] on span "External information" at bounding box center [469, 150] width 59 height 9
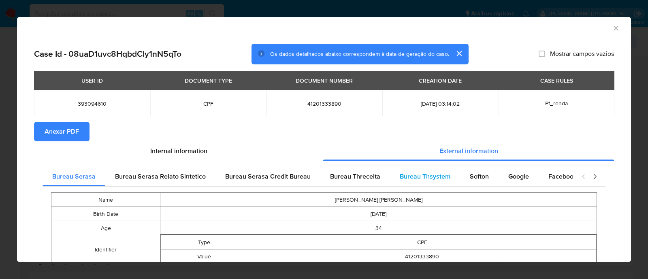
click at [422, 180] on span "Bureau Thsystem" at bounding box center [425, 176] width 51 height 9
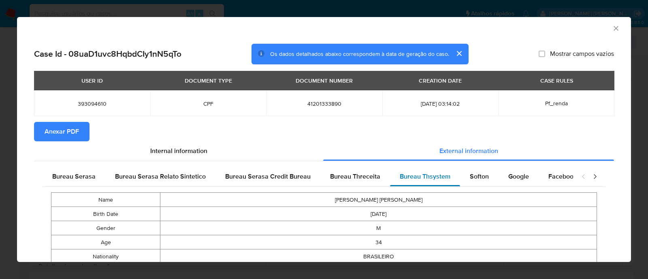
click at [429, 180] on span "Bureau Thsystem" at bounding box center [425, 176] width 51 height 9
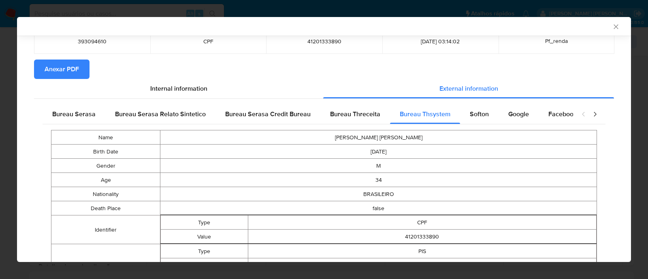
scroll to position [0, 0]
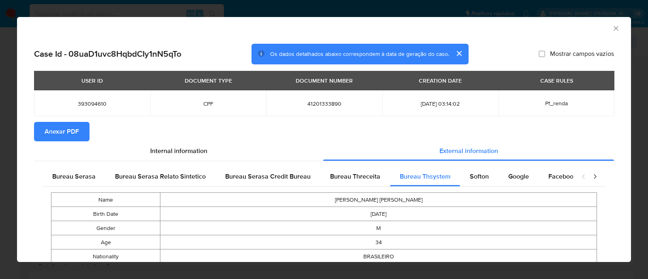
click at [64, 136] on span "Anexar PDF" at bounding box center [62, 132] width 34 height 18
click at [63, 130] on span "Anexar PDF" at bounding box center [62, 132] width 34 height 18
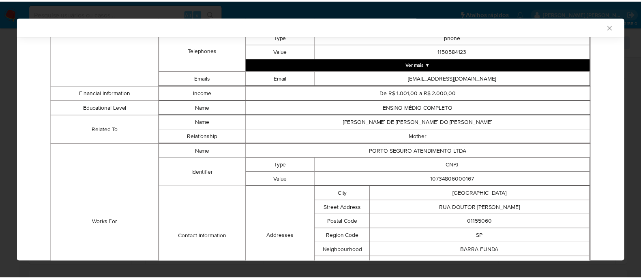
scroll to position [454, 0]
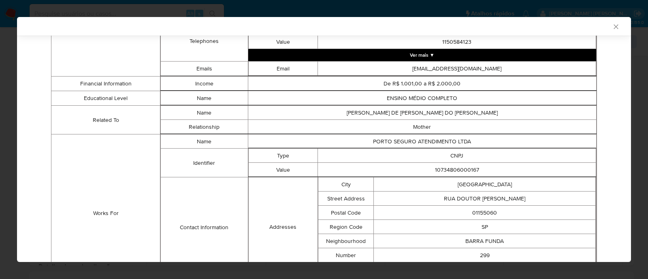
click at [606, 31] on div "AML Data Collector" at bounding box center [324, 26] width 614 height 19
click at [612, 27] on icon "Fechar a janela" at bounding box center [616, 27] width 8 height 8
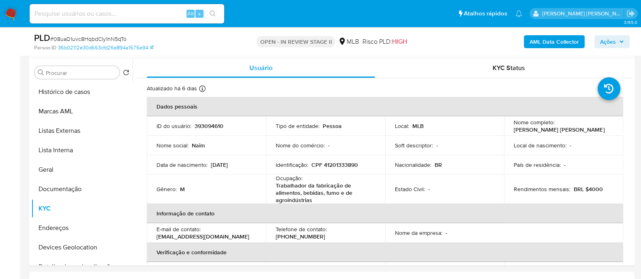
click at [606, 44] on span "Ações" at bounding box center [608, 41] width 16 height 13
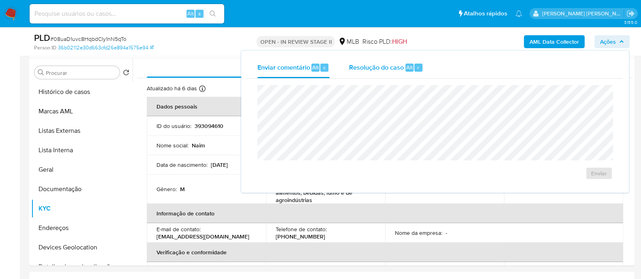
click at [378, 70] on span "Resolução do caso" at bounding box center [376, 66] width 55 height 9
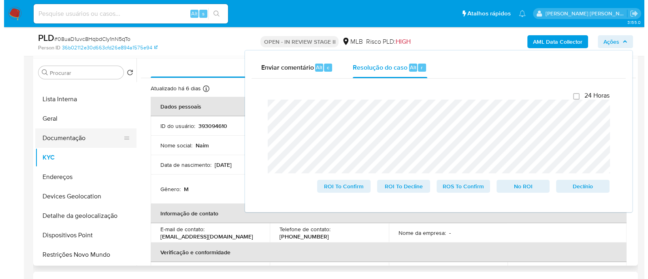
scroll to position [101, 0]
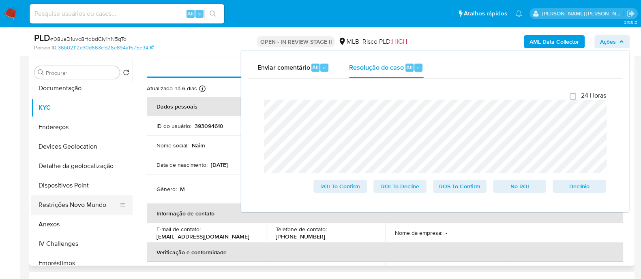
click at [72, 201] on button "Restrições Novo Mundo" at bounding box center [78, 204] width 95 height 19
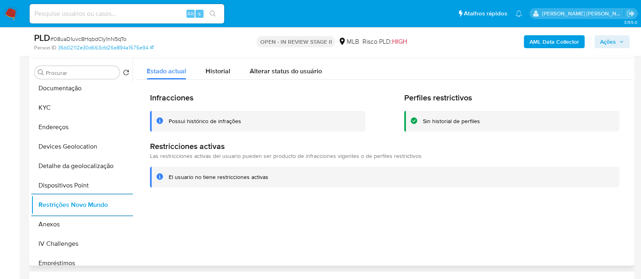
click at [221, 121] on div "Possui histórico de infrações" at bounding box center [205, 122] width 73 height 8
click at [331, 209] on div at bounding box center [382, 161] width 500 height 207
drag, startPoint x: 217, startPoint y: 69, endPoint x: 237, endPoint y: 71, distance: 20.3
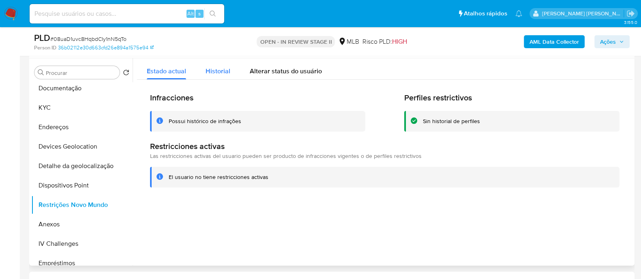
click at [217, 70] on span "Historial" at bounding box center [217, 70] width 25 height 9
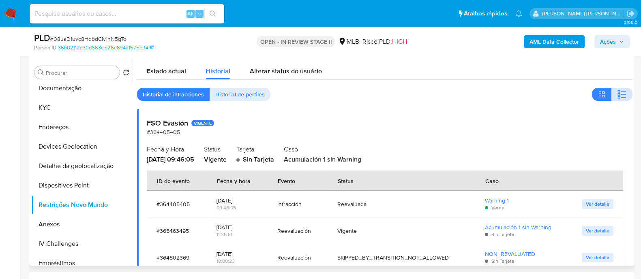
click at [621, 91] on icon "button" at bounding box center [623, 91] width 5 height 1
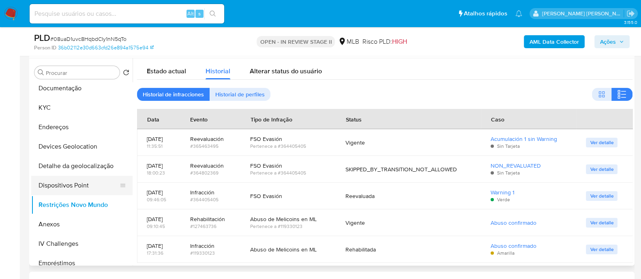
click at [86, 182] on button "Dispositivos Point" at bounding box center [78, 185] width 95 height 19
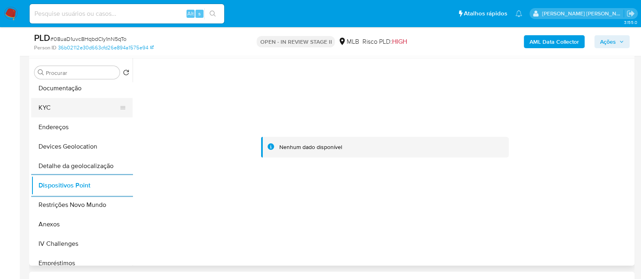
click at [70, 107] on button "KYC" at bounding box center [78, 107] width 95 height 19
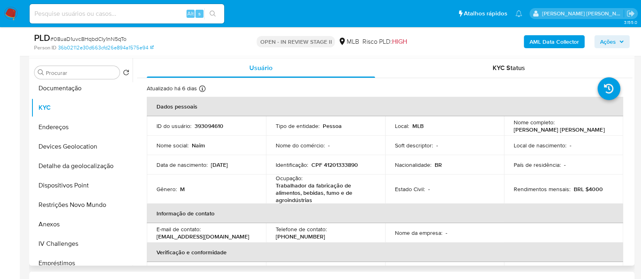
click at [352, 167] on p "CPF 41201333890" at bounding box center [334, 164] width 47 height 7
copy p "41201333890"
click at [73, 227] on button "Anexos" at bounding box center [78, 224] width 95 height 19
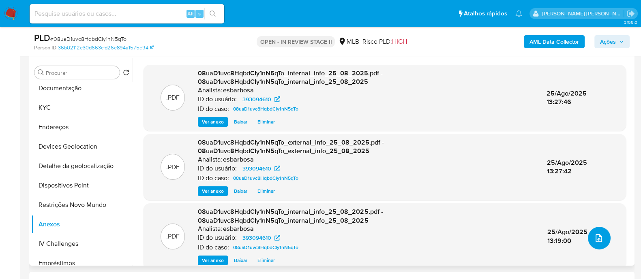
click at [602, 242] on button "upload-file" at bounding box center [599, 238] width 23 height 23
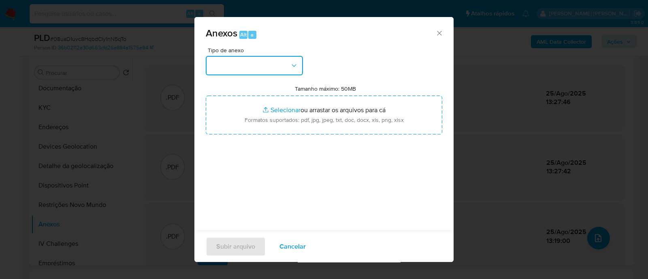
click at [279, 66] on button "button" at bounding box center [254, 65] width 97 height 19
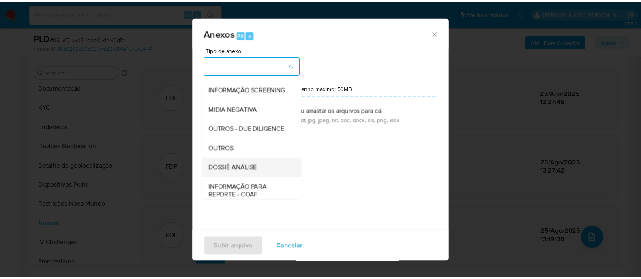
scroll to position [125, 0]
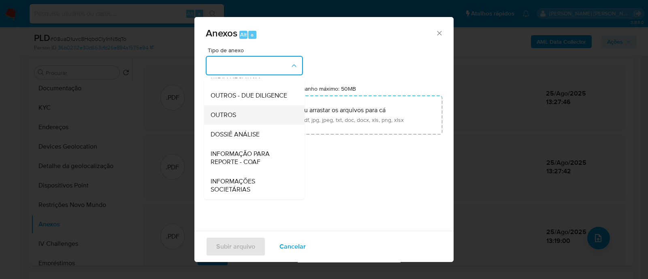
click at [225, 117] on span "OUTROS" at bounding box center [224, 115] width 26 height 8
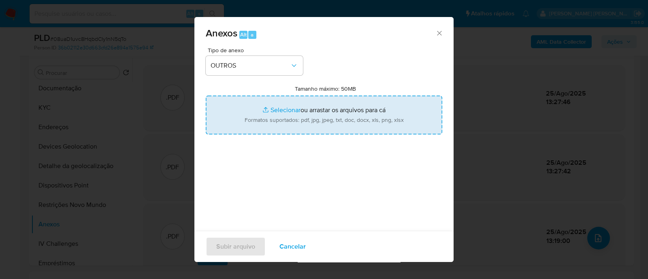
click at [278, 111] on input "Tamanho máximo: 50MB Selecionar arquivos" at bounding box center [324, 115] width 237 height 39
type input "C:\fakepath\Mulan 393094610_2025_08_25_08_13_06.xlsx"
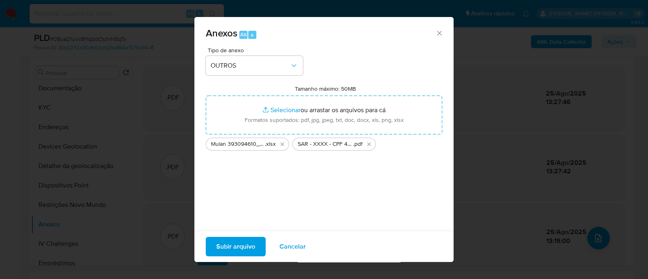
click at [238, 244] on span "Subir arquivo" at bounding box center [235, 247] width 39 height 18
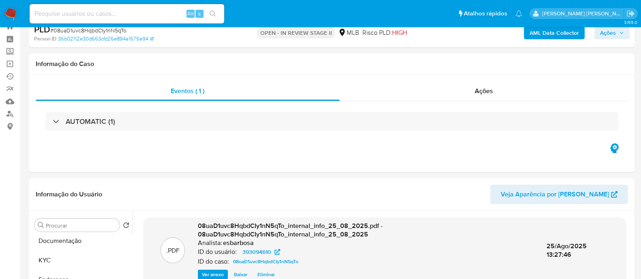
scroll to position [0, 0]
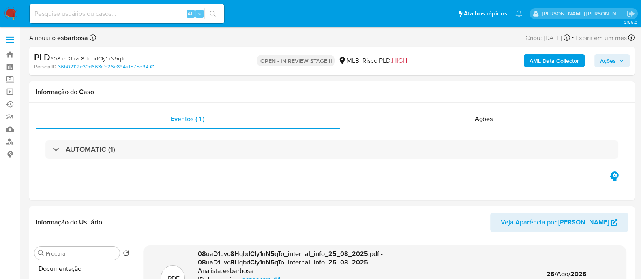
click at [615, 60] on span "Ações" at bounding box center [608, 60] width 16 height 13
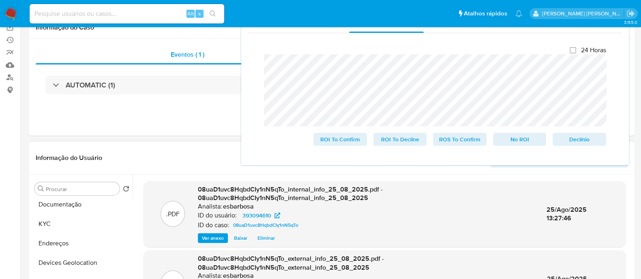
scroll to position [101, 0]
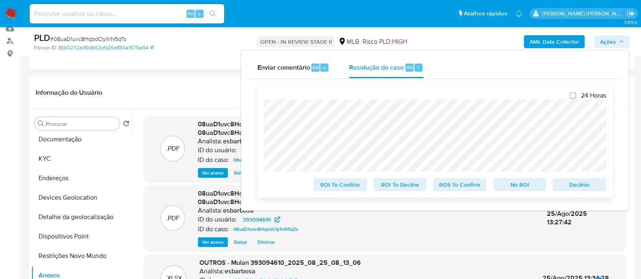
click at [444, 188] on span "ROS To Confirm" at bounding box center [459, 184] width 42 height 11
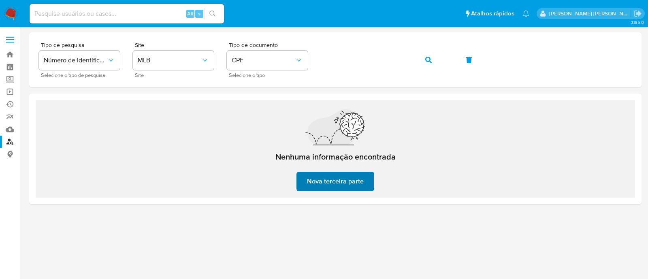
click at [340, 178] on span "Nova terceira parte" at bounding box center [335, 182] width 57 height 18
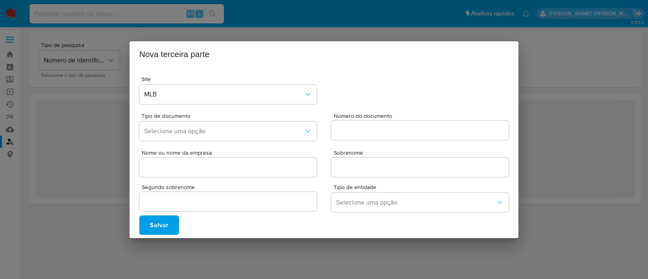
click at [163, 223] on span "Salvar" at bounding box center [159, 225] width 19 height 18
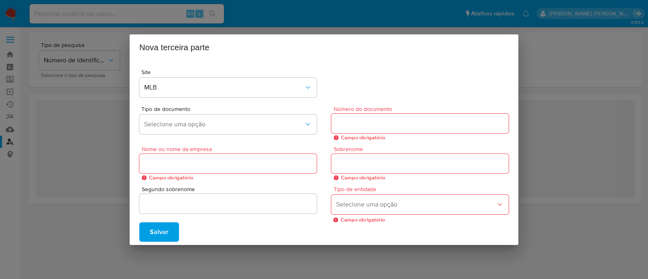
click at [115, 176] on div "Nova terceira parte Site MLB Tipo de documento Selecione uma opção Número do do…" at bounding box center [324, 139] width 648 height 279
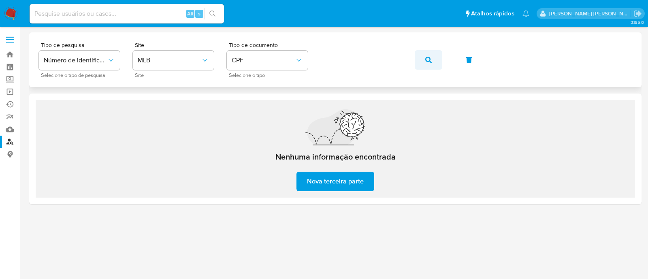
click at [426, 60] on icon "button" at bounding box center [428, 60] width 6 height 6
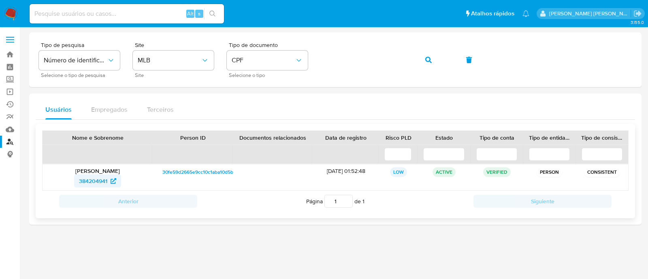
click at [96, 182] on span "384204941" at bounding box center [93, 181] width 28 height 13
click at [110, 11] on input at bounding box center [127, 14] width 194 height 11
paste input "AhmX4wAOT8fApYAXAsUBDn12"
type input "AhmX4wAOT8fApYAXAsUBDn12"
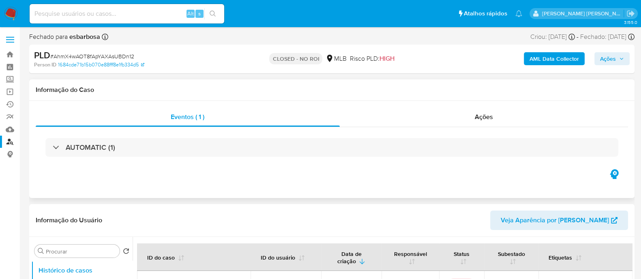
select select "10"
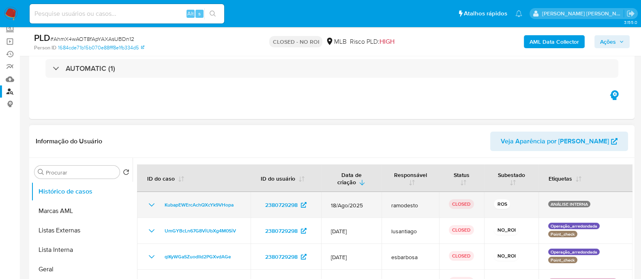
click at [149, 205] on icon "Mostrar/Ocultar" at bounding box center [152, 205] width 10 height 10
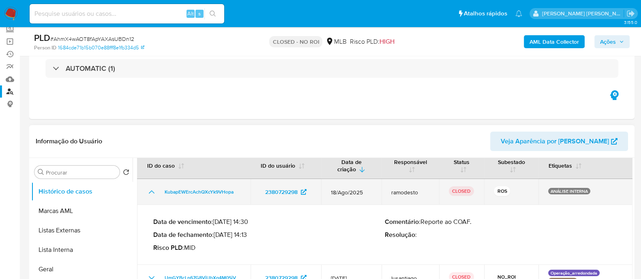
scroll to position [20, 0]
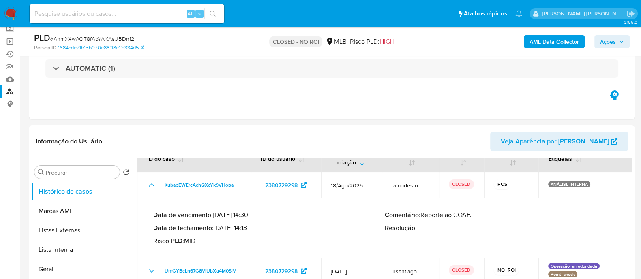
click at [11, 13] on img at bounding box center [11, 14] width 14 height 14
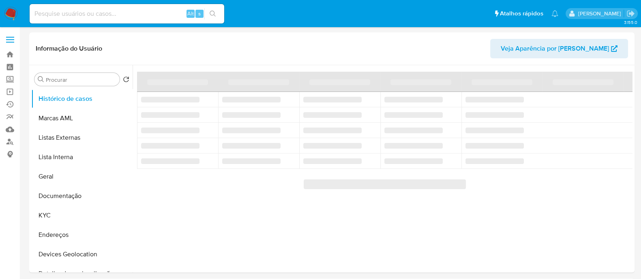
select select "10"
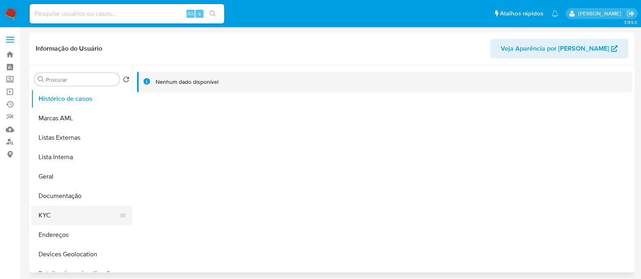
click at [51, 220] on button "KYC" at bounding box center [78, 215] width 95 height 19
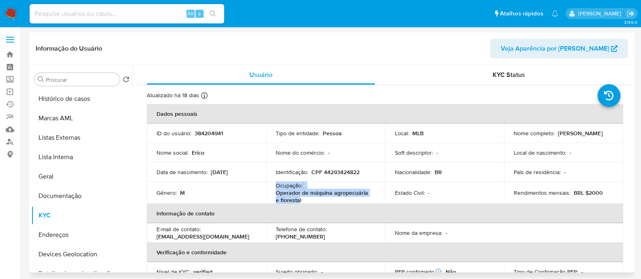
drag, startPoint x: 294, startPoint y: 203, endPoint x: 274, endPoint y: 186, distance: 25.6
click at [276, 186] on div "Ocupação : Operador de máquina agropecuária e florestal" at bounding box center [326, 193] width 100 height 22
copy div "Ocupação : Operador de máquina agropecuária e floresta"
click at [60, 193] on button "Documentação" at bounding box center [78, 195] width 95 height 19
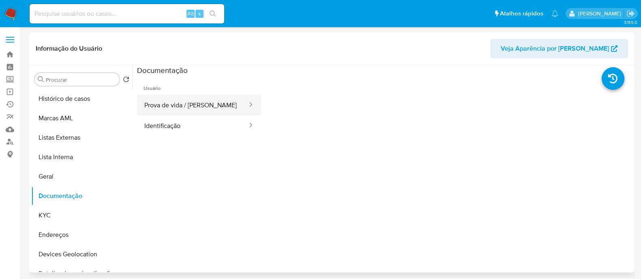
click at [175, 107] on button "Prova de vida / Selfie" at bounding box center [192, 105] width 111 height 21
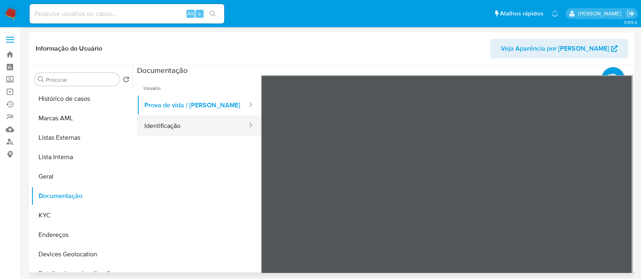
click at [201, 128] on button "Identificação" at bounding box center [192, 125] width 111 height 21
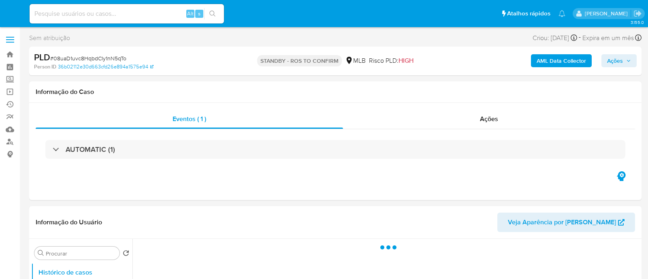
select select "10"
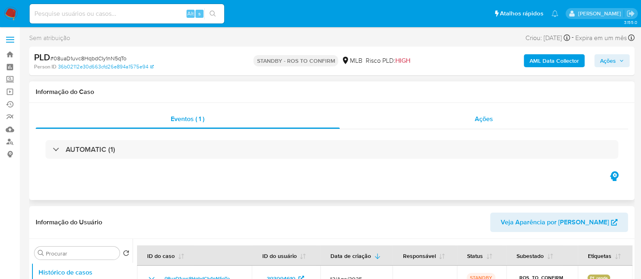
click at [419, 122] on div "Ações" at bounding box center [484, 118] width 289 height 19
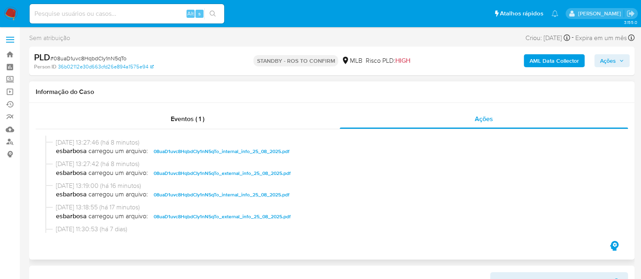
scroll to position [101, 0]
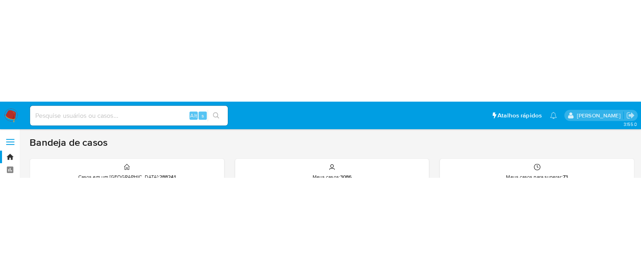
scroll to position [50, 0]
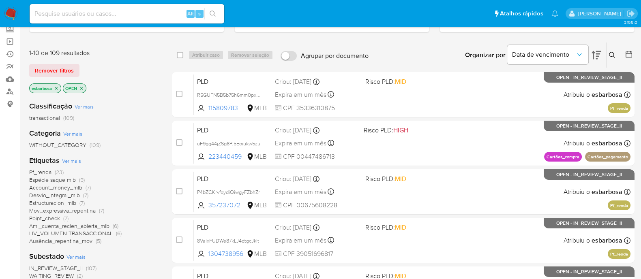
click at [13, 14] on img at bounding box center [11, 14] width 14 height 14
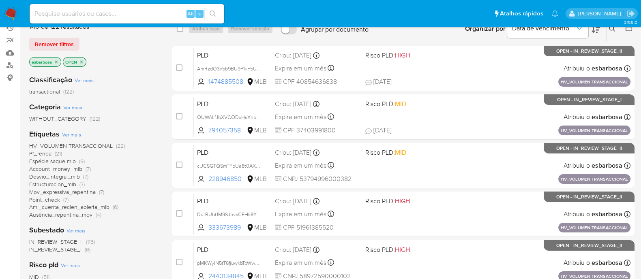
scroll to position [101, 0]
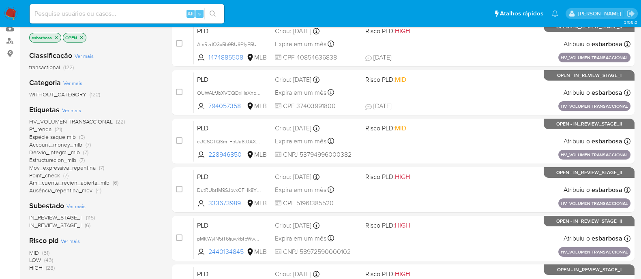
click at [62, 120] on span "HV_VOLUMEN TRANSACCIONAL" at bounding box center [70, 122] width 83 height 8
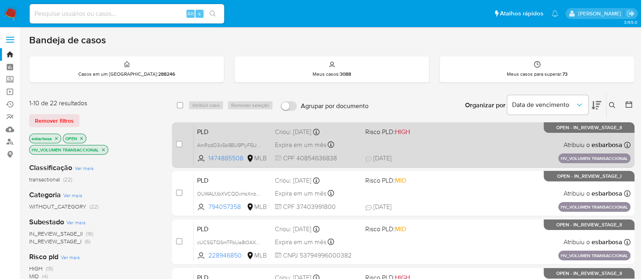
click at [473, 145] on div "PLD AmRzdO3x5b9BU9P1yF5UFtfv 1474885508 MLB Risco PLD: HIGH Criou: [DATE] Criou…" at bounding box center [412, 144] width 436 height 41
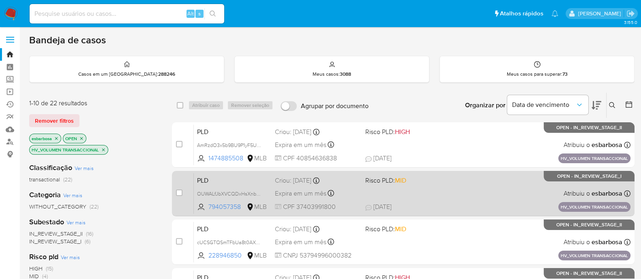
click at [436, 195] on div "PLD OUWALfJbXVCQDxHsXnbglkSR 794057358 MLB Risco PLD: MID Criou: [DATE] Criou: …" at bounding box center [412, 193] width 436 height 41
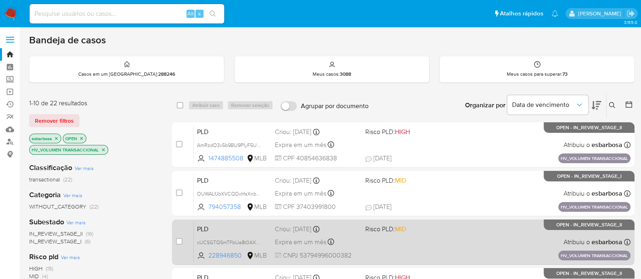
click at [432, 246] on div "PLD cUCSGTQSmTFbUa8t0AXTdlen 228946850 MLB Risco PLD: MID Criou: [DATE] Criou: …" at bounding box center [412, 242] width 436 height 41
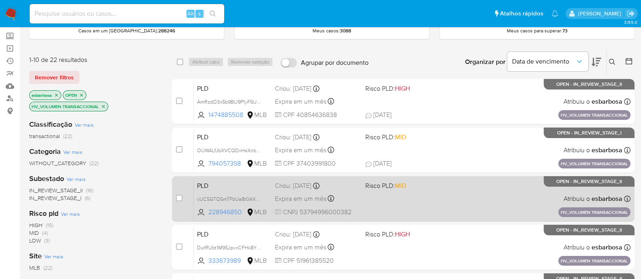
scroll to position [50, 0]
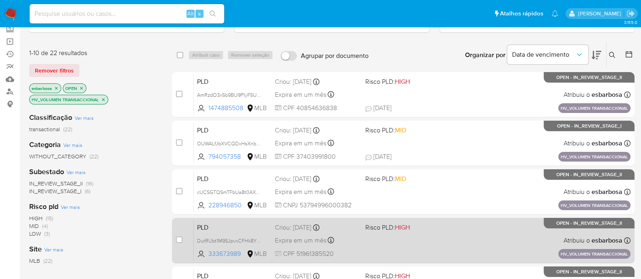
click at [453, 225] on div "PLD DutRUbt1M9SJpvxCFHk8YLQP 333673989 MLB Risco PLD: HIGH Criou: [DATE] Criou:…" at bounding box center [412, 240] width 436 height 41
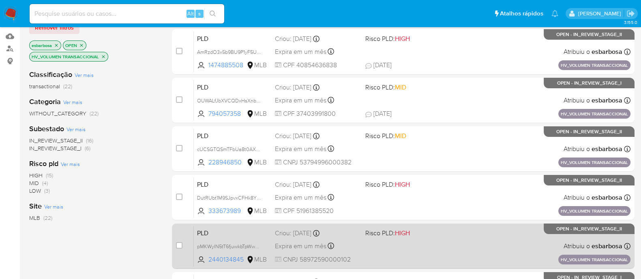
scroll to position [152, 0]
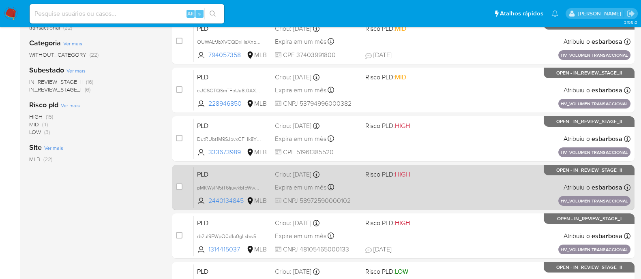
click at [473, 186] on div "PLD pMKWyIN5tT6fjuwkbTpWwmJp 2440134845 MLB Risco PLD: HIGH Criou: [DATE] Criou…" at bounding box center [412, 187] width 436 height 41
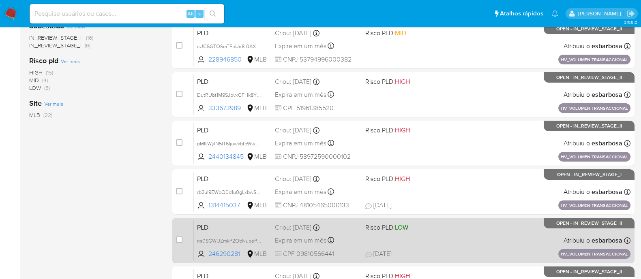
scroll to position [253, 0]
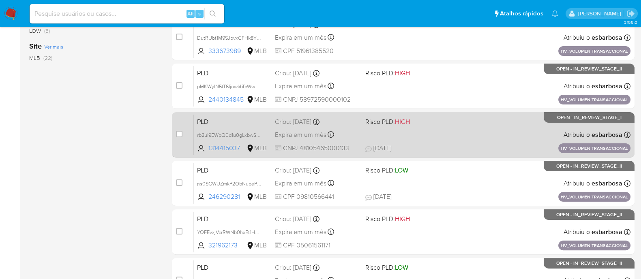
click at [454, 128] on div "PLD rb2ul9EWpQ0d1u0gLxbwSXu6 1314415037 MLB Risco PLD: HIGH Criou: [DATE] Criou…" at bounding box center [412, 134] width 436 height 41
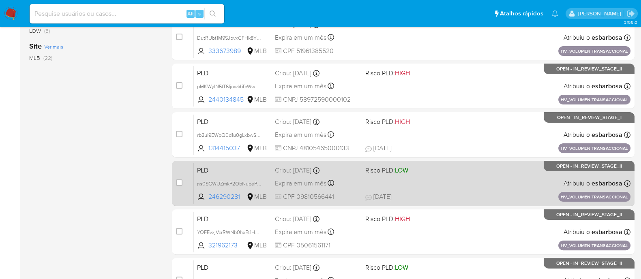
click at [456, 192] on span "[DATE] [DATE] 23:06" at bounding box center [452, 196] width 174 height 9
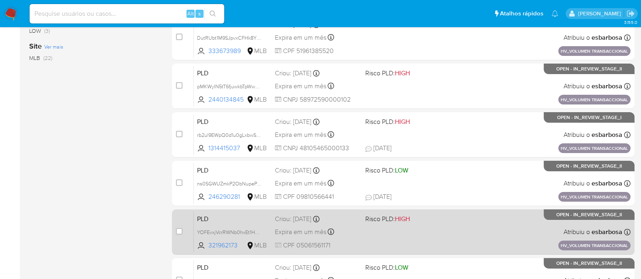
click at [432, 241] on div "PLD YOFEvxjVcrRWNb0hxEt1HAxA 321962173 MLB Risco PLD: HIGH Criou: [DATE] Criou:…" at bounding box center [412, 232] width 436 height 41
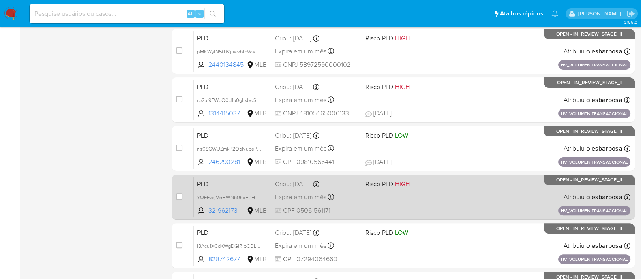
scroll to position [304, 0]
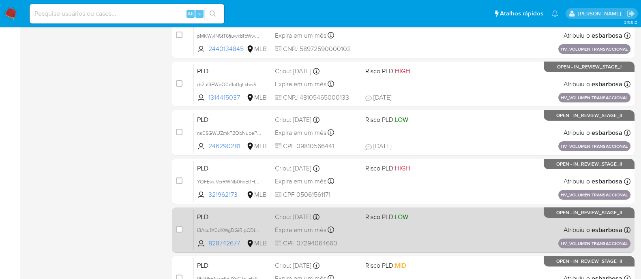
click at [441, 226] on div "PLD I3Acu1X0dXWgDGiRIpCDL10O 828742677 MLB Risco PLD: LOW Criou: [DATE] Criou: …" at bounding box center [412, 229] width 436 height 41
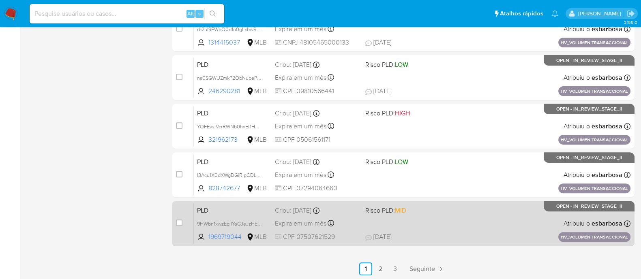
scroll to position [360, 0]
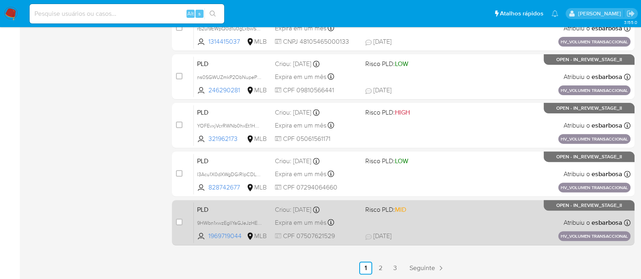
click at [456, 219] on div "PLD 9HWbn1xwzEglIYaGJeJzHEd7 1969719044 MLB Risco PLD: MID Criou: [DATE] Criou:…" at bounding box center [412, 222] width 436 height 41
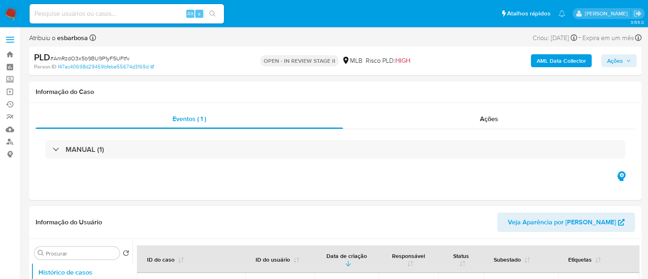
select select "10"
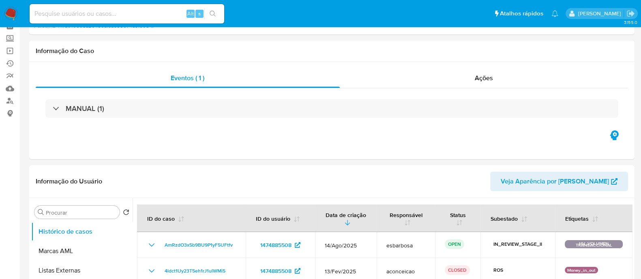
scroll to position [50, 0]
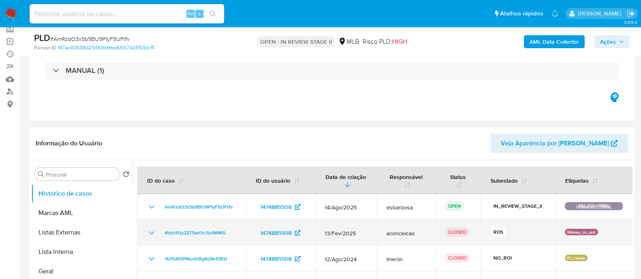
click at [151, 234] on icon "Mostrar/Ocultar" at bounding box center [152, 233] width 10 height 10
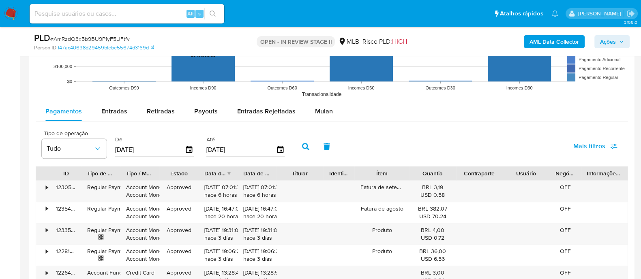
scroll to position [810, 0]
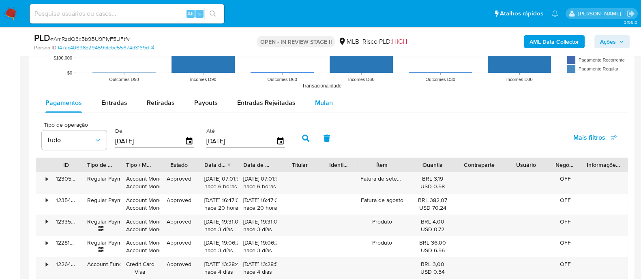
click at [328, 104] on span "Mulan" at bounding box center [324, 102] width 18 height 9
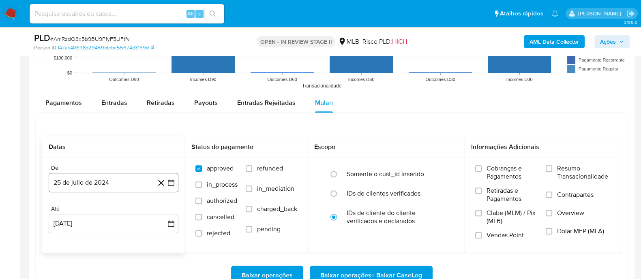
click at [110, 184] on button "25 de julio de 2024" at bounding box center [114, 182] width 130 height 19
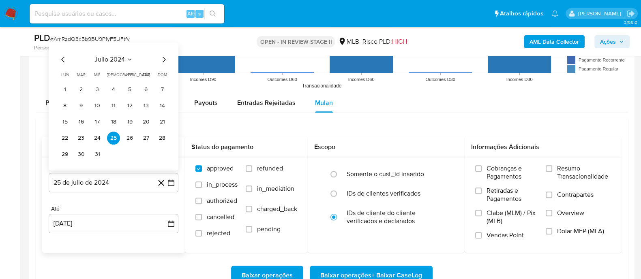
click at [96, 60] on span "julio 2024" at bounding box center [109, 60] width 30 height 8
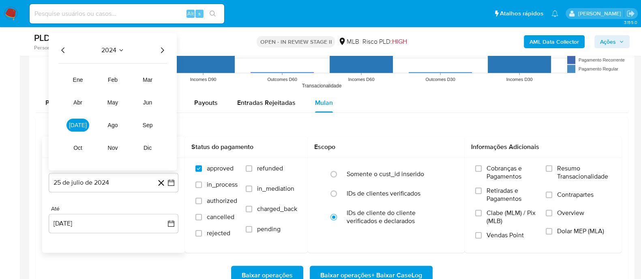
click at [165, 47] on icon "Año siguiente" at bounding box center [162, 50] width 10 height 10
click at [76, 124] on span "jul" at bounding box center [78, 125] width 18 height 6
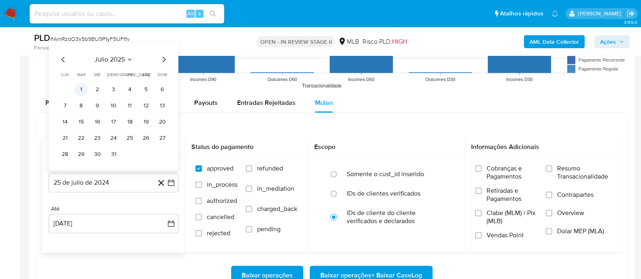
click at [81, 88] on button "1" at bounding box center [81, 89] width 13 height 13
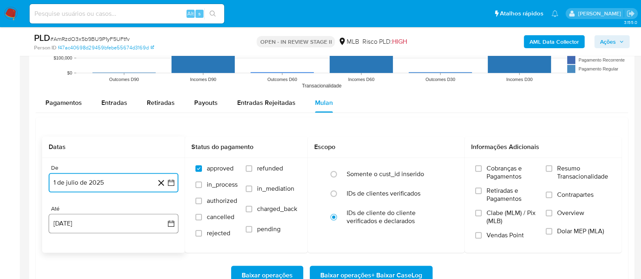
click at [162, 225] on button "25 de agosto de 2025" at bounding box center [114, 223] width 130 height 19
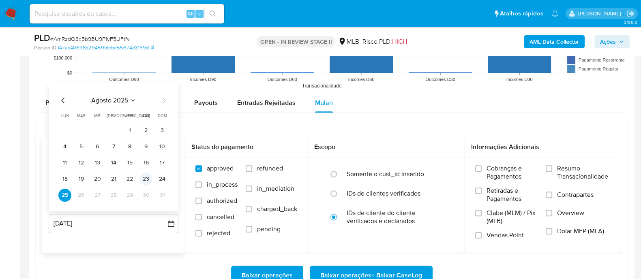
click at [145, 182] on button "23" at bounding box center [145, 179] width 13 height 13
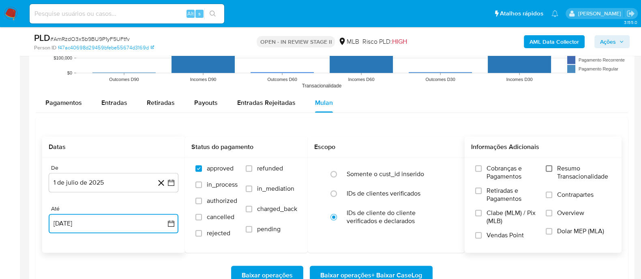
click at [550, 170] on input "Resumo Transacionalidade" at bounding box center [548, 168] width 6 height 6
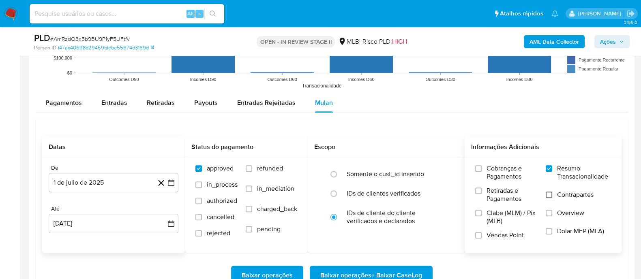
click at [550, 196] on input "Contrapartes" at bounding box center [548, 195] width 6 height 6
click at [482, 234] on label "Vendas Point" at bounding box center [506, 238] width 62 height 14
click at [481, 234] on input "Vendas Point" at bounding box center [478, 235] width 6 height 6
click at [387, 269] on span "Baixar operações + Baixar CaseLog" at bounding box center [371, 276] width 102 height 18
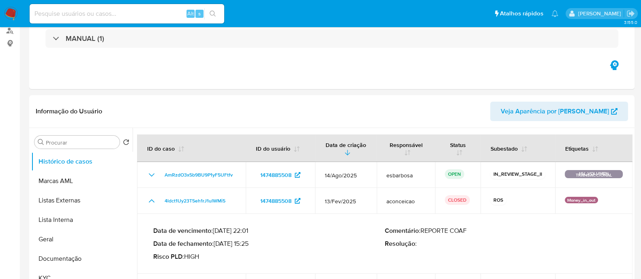
scroll to position [0, 0]
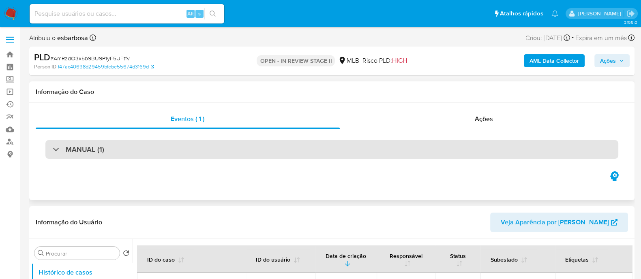
click at [137, 153] on div "MANUAL (1)" at bounding box center [331, 149] width 573 height 19
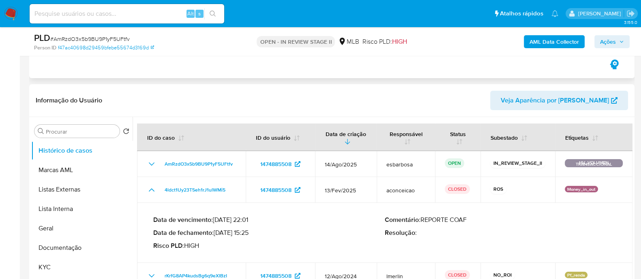
scroll to position [152, 0]
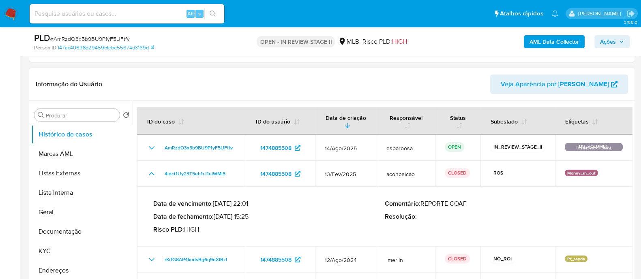
drag, startPoint x: 252, startPoint y: 220, endPoint x: 218, endPoint y: 219, distance: 33.6
click at [218, 219] on p "Data de fechamento : 27/03/2025 15:25" at bounding box center [268, 217] width 231 height 8
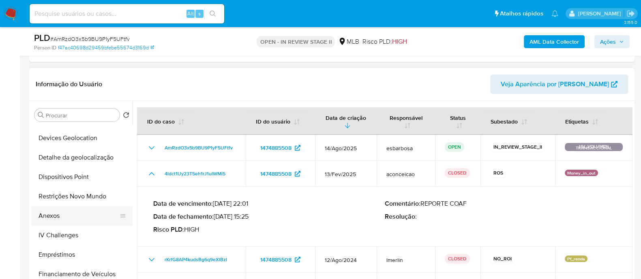
click at [64, 221] on button "Anexos" at bounding box center [78, 215] width 95 height 19
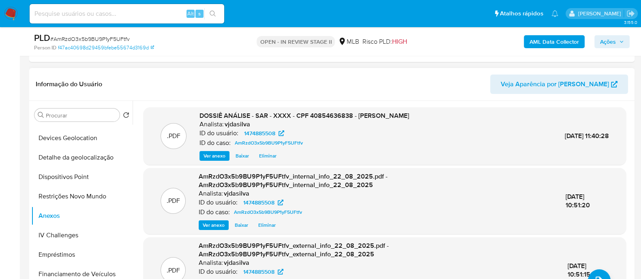
click at [220, 153] on span "Ver anexo" at bounding box center [214, 156] width 22 height 8
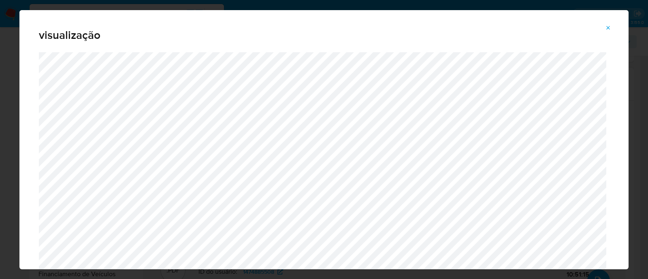
click at [609, 28] on icon "Attachment preview" at bounding box center [609, 28] width 4 height 4
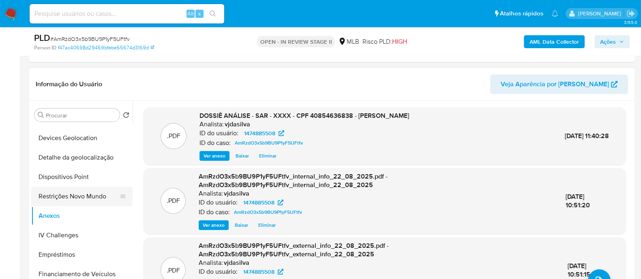
click at [96, 197] on button "Restrições Novo Mundo" at bounding box center [78, 196] width 95 height 19
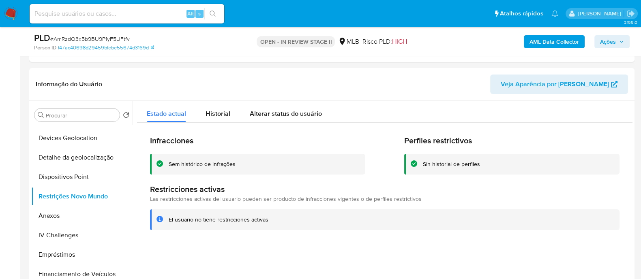
click at [212, 161] on div "Sem histórico de infrações" at bounding box center [202, 164] width 67 height 8
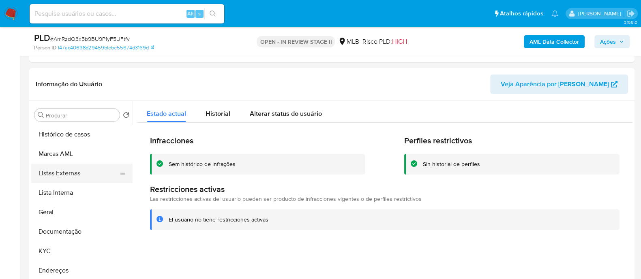
scroll to position [0, 0]
click at [71, 229] on button "Documentação" at bounding box center [78, 231] width 95 height 19
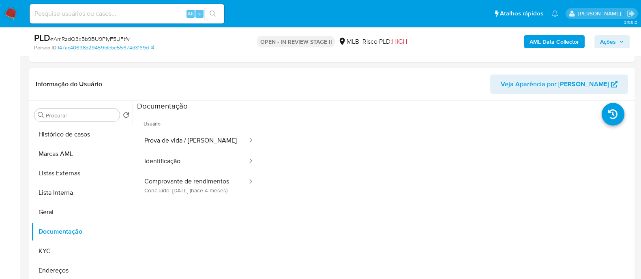
click at [200, 144] on button "Prova de vida / [PERSON_NAME]" at bounding box center [192, 140] width 111 height 21
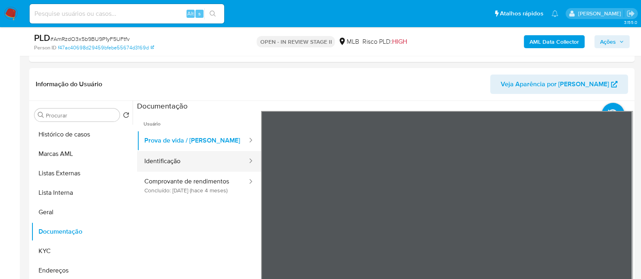
click at [180, 166] on button "Identificação" at bounding box center [192, 161] width 111 height 21
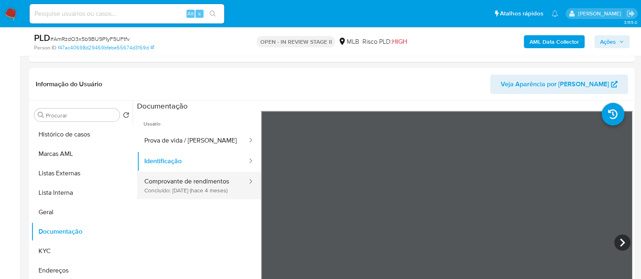
click at [202, 188] on button "Comprovante de rendimentos Concluído: 28/04/2025 (hace 4 meses)" at bounding box center [192, 186] width 111 height 28
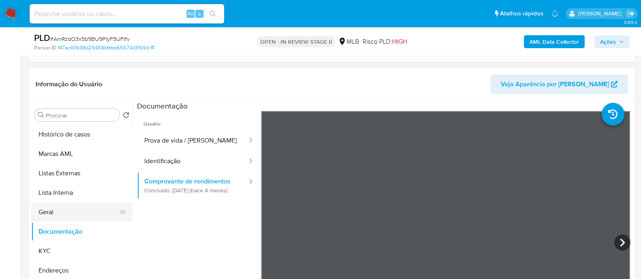
click at [50, 212] on button "Geral" at bounding box center [78, 212] width 95 height 19
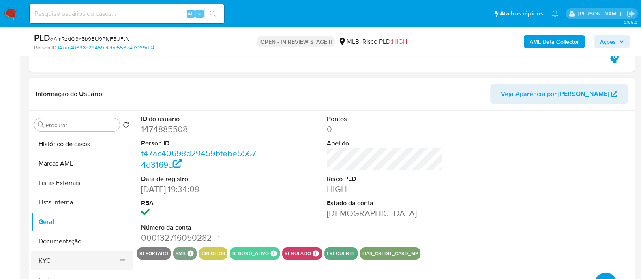
click at [78, 267] on button "KYC" at bounding box center [78, 260] width 95 height 19
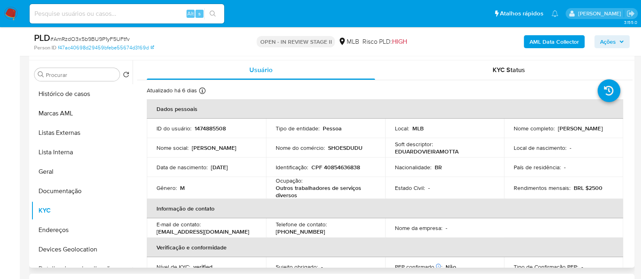
click at [335, 169] on p "CPF 40854636838" at bounding box center [335, 167] width 49 height 7
copy p "40854636838"
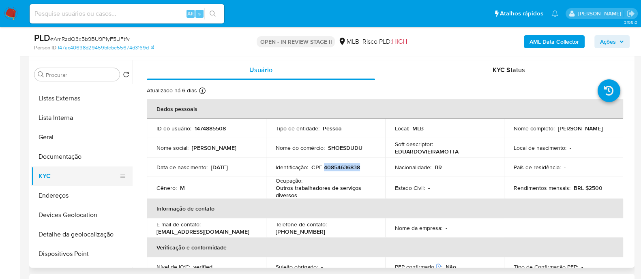
scroll to position [50, 0]
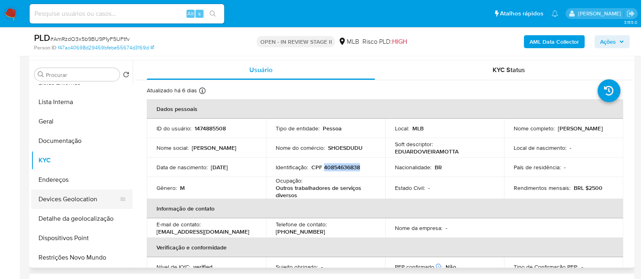
click at [78, 195] on button "Devices Geolocation" at bounding box center [78, 199] width 95 height 19
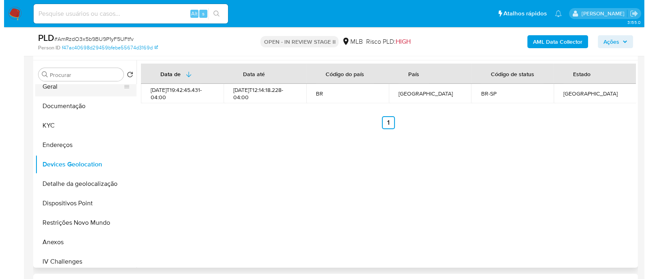
scroll to position [101, 0]
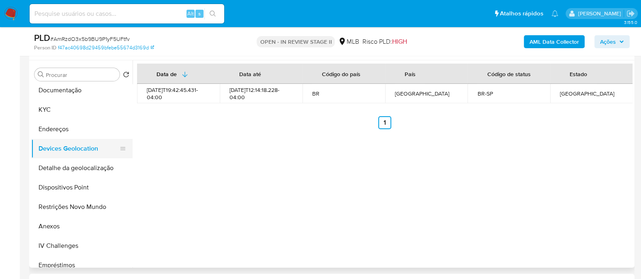
click at [97, 154] on button "Devices Geolocation" at bounding box center [78, 148] width 95 height 19
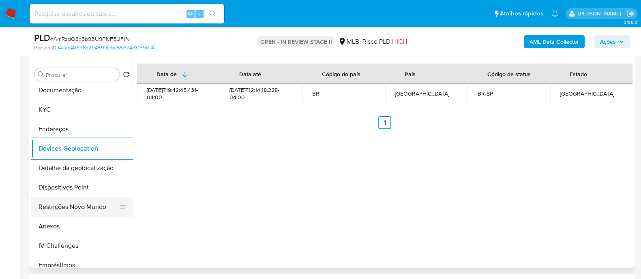
click at [85, 212] on button "Restrições Novo Mundo" at bounding box center [78, 206] width 95 height 19
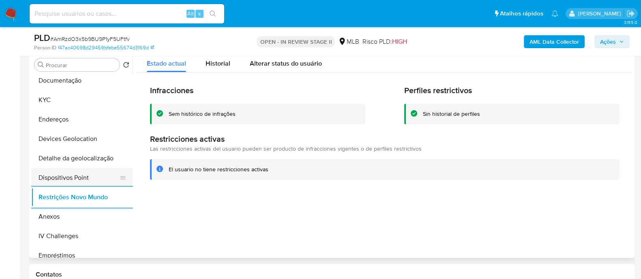
click at [105, 174] on button "Dispositivos Point" at bounding box center [78, 177] width 95 height 19
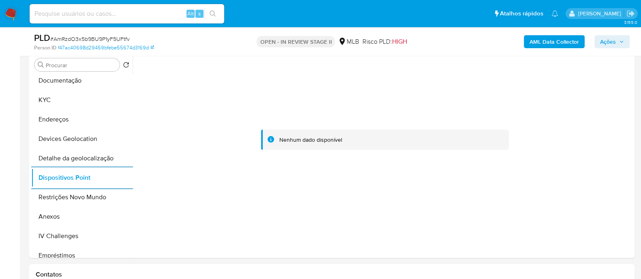
click at [552, 48] on div "AML Data Collector Ações" at bounding box center [531, 41] width 196 height 19
click at [549, 40] on b "AML Data Collector" at bounding box center [553, 41] width 49 height 13
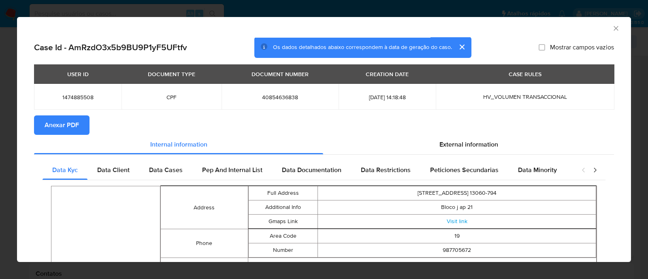
click at [64, 127] on span "Anexar PDF" at bounding box center [62, 125] width 34 height 18
click at [612, 27] on icon "Fechar a janela" at bounding box center [616, 28] width 8 height 8
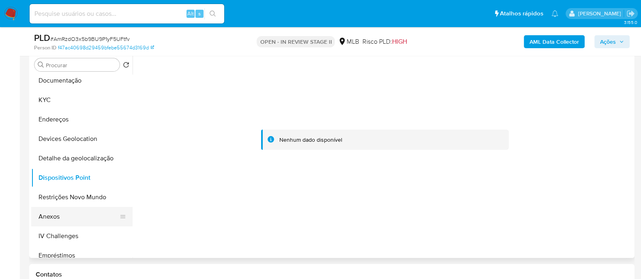
click at [61, 220] on button "Anexos" at bounding box center [78, 216] width 95 height 19
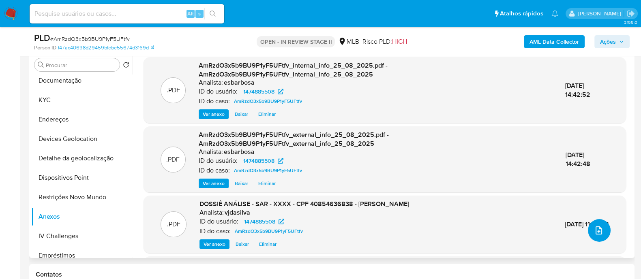
click at [595, 227] on icon "upload-file" at bounding box center [598, 231] width 6 height 8
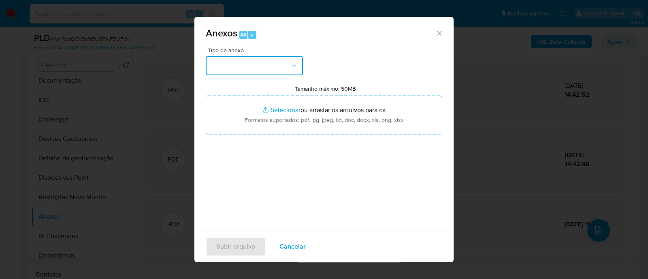
click at [289, 73] on button "button" at bounding box center [254, 65] width 97 height 19
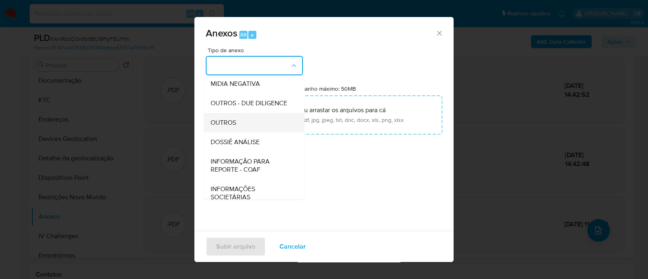
click at [235, 127] on span "OUTROS" at bounding box center [224, 123] width 26 height 8
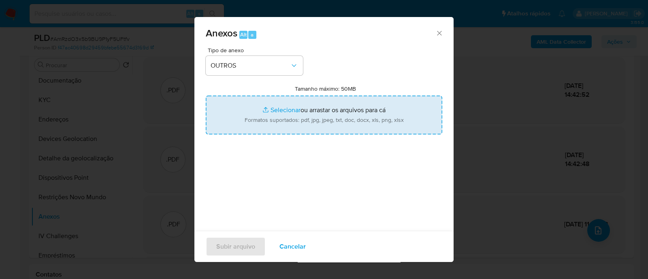
click at [276, 111] on input "Tamanho máximo: 50MB Selecionar arquivos" at bounding box center [324, 115] width 237 height 39
type input "C:\fakepath\Mulan 1474885508_2025_08_25_12_48_27.xlsx"
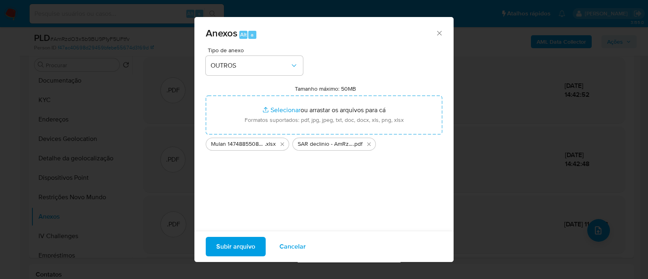
click at [232, 258] on div "Subir arquivo Cancelar" at bounding box center [323, 246] width 259 height 31
click at [221, 250] on span "Subir arquivo" at bounding box center [235, 247] width 39 height 18
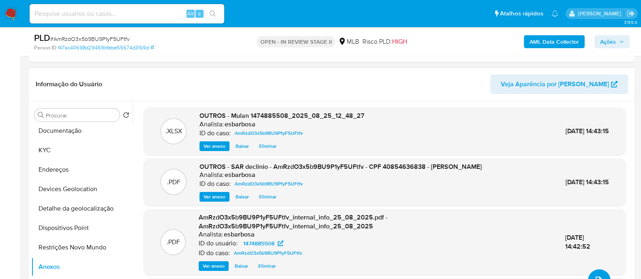
scroll to position [66, 0]
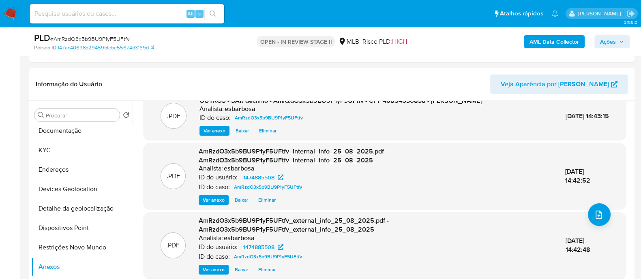
click at [615, 41] on span "Ações" at bounding box center [608, 41] width 16 height 13
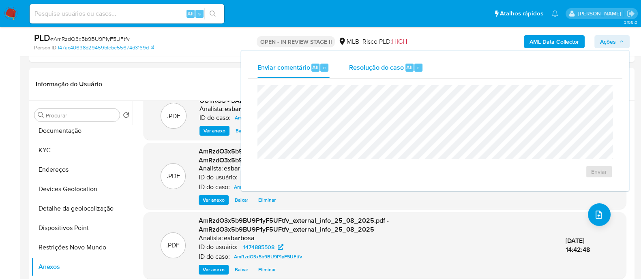
click at [356, 67] on span "Resolução do caso" at bounding box center [376, 66] width 55 height 9
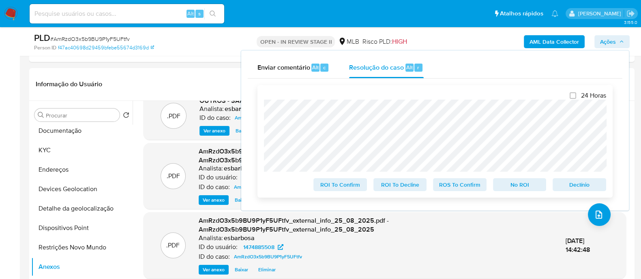
click at [515, 187] on span "No ROI" at bounding box center [519, 184] width 42 height 11
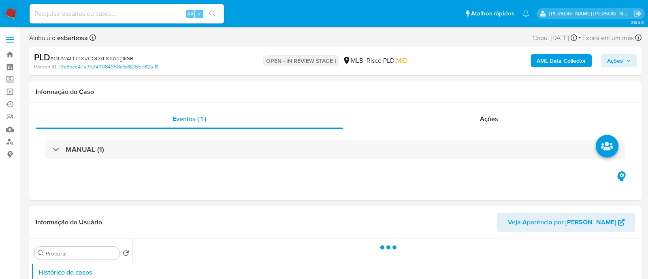
select select "10"
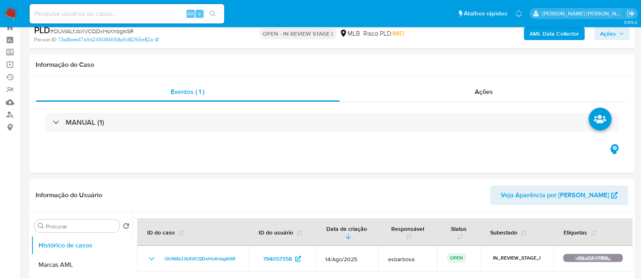
scroll to position [50, 0]
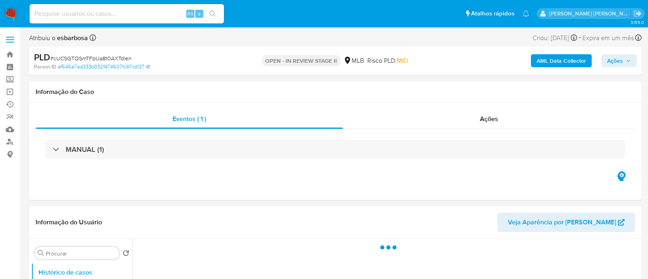
select select "10"
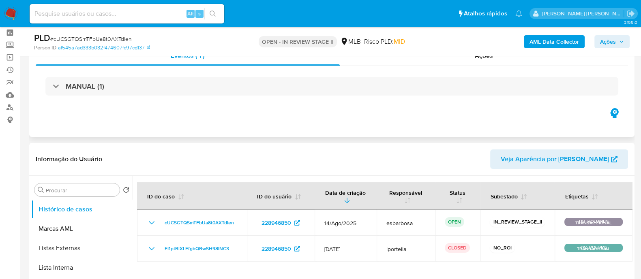
scroll to position [50, 0]
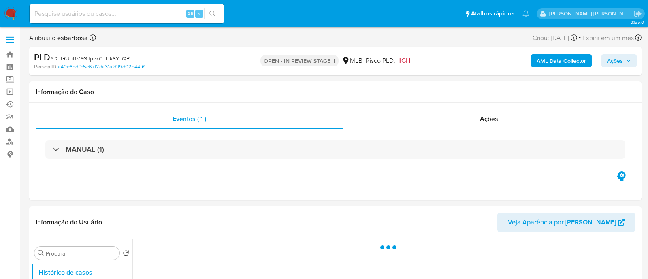
select select "10"
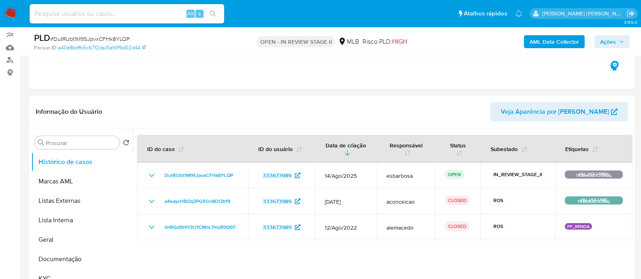
scroll to position [50, 0]
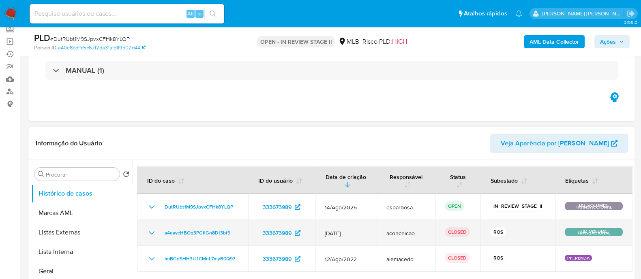
click at [152, 233] on icon "Mostrar/Ocultar" at bounding box center [152, 232] width 6 height 3
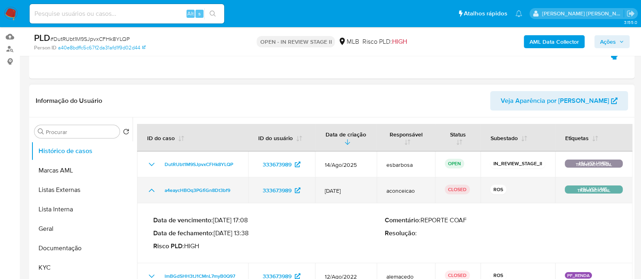
scroll to position [101, 0]
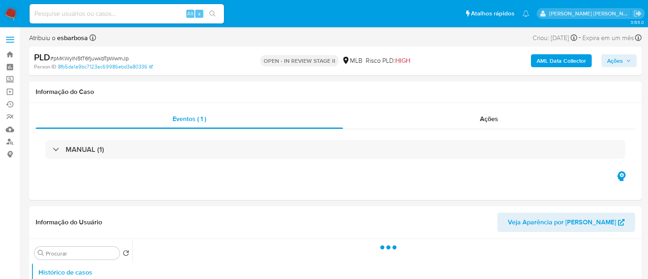
select select "10"
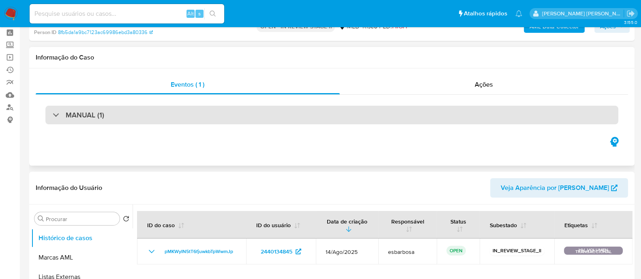
scroll to position [50, 0]
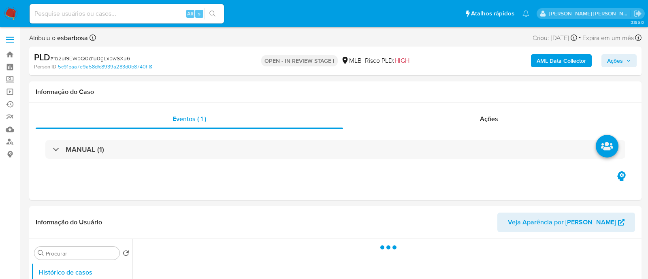
select select "10"
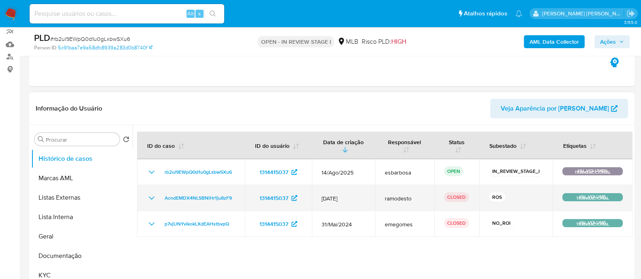
scroll to position [101, 0]
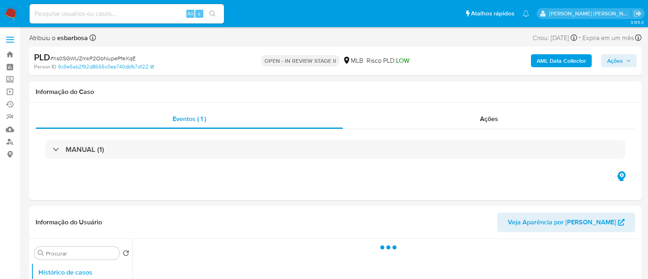
select select "10"
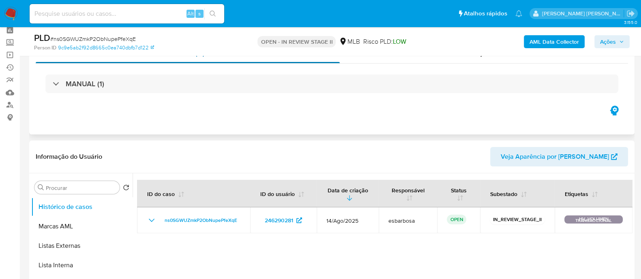
scroll to position [101, 0]
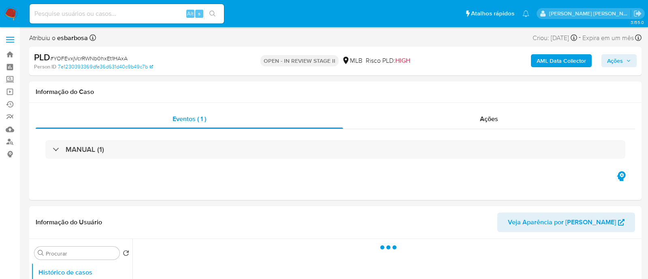
select select "10"
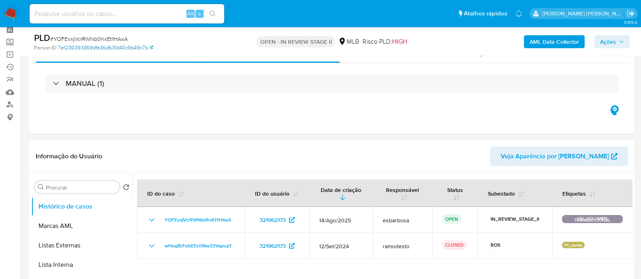
scroll to position [50, 0]
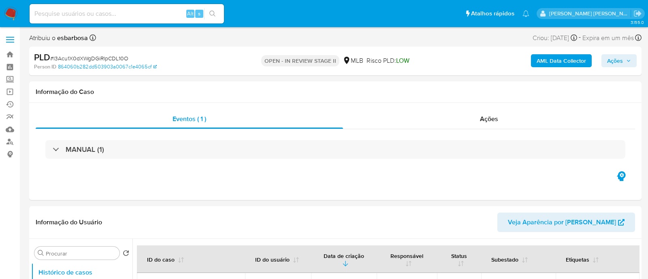
select select "10"
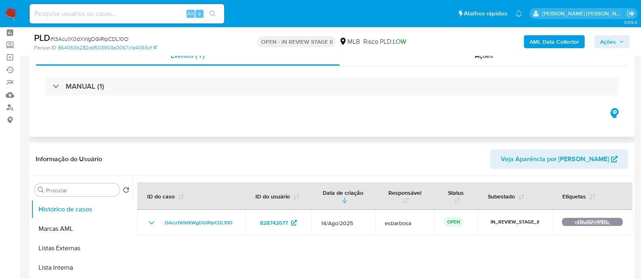
scroll to position [50, 0]
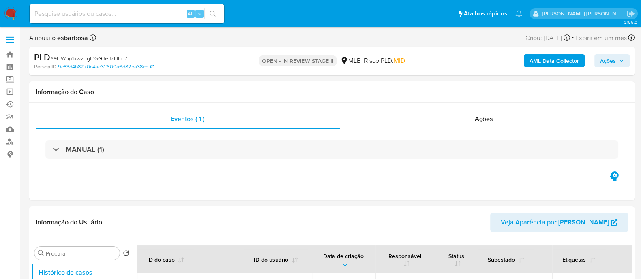
select select "10"
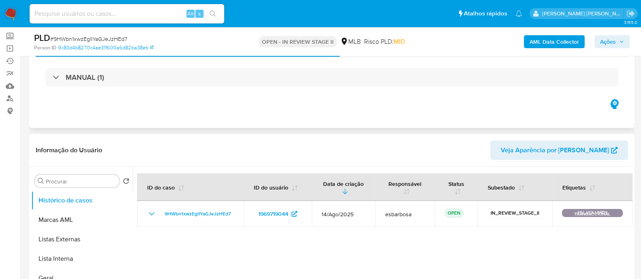
scroll to position [101, 0]
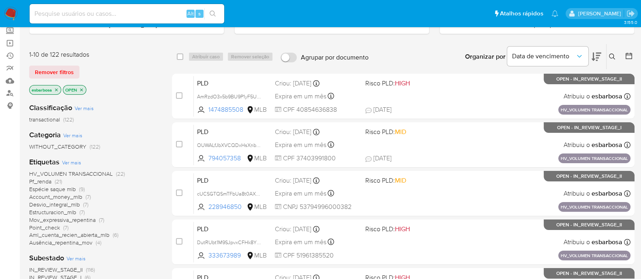
scroll to position [50, 0]
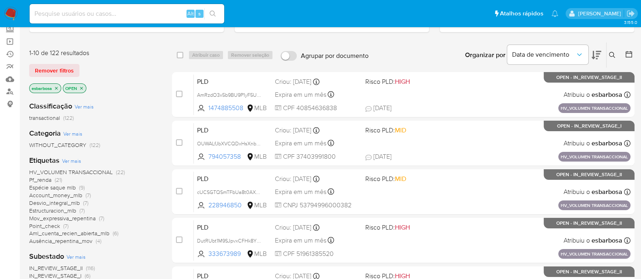
click at [56, 185] on span "Espécie saque mlb" at bounding box center [52, 188] width 47 height 8
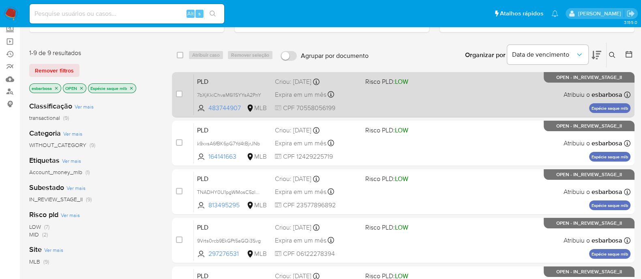
click at [436, 105] on div "PLD 7bXjKkiChvaM6l1SYYsA2PnY 483744907 MLB Risco PLD: LOW Criou: 12/08/2025 Cri…" at bounding box center [412, 94] width 436 height 41
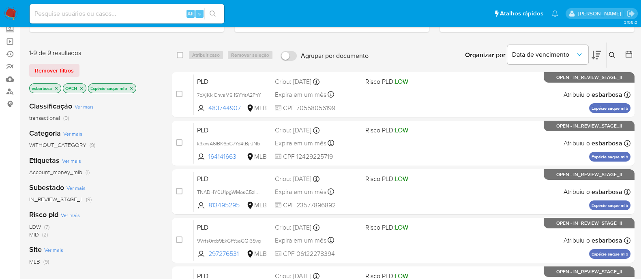
click at [138, 11] on input at bounding box center [127, 14] width 194 height 11
paste input "45827415"
type input "45827415"
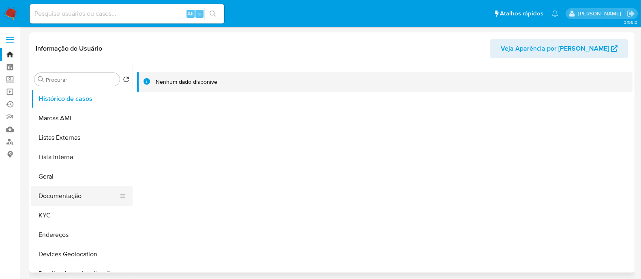
select select "10"
click at [79, 195] on button "Documentação" at bounding box center [78, 195] width 95 height 19
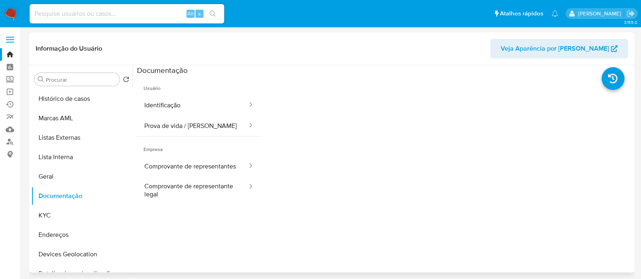
click at [170, 109] on button "Identificação" at bounding box center [192, 105] width 111 height 21
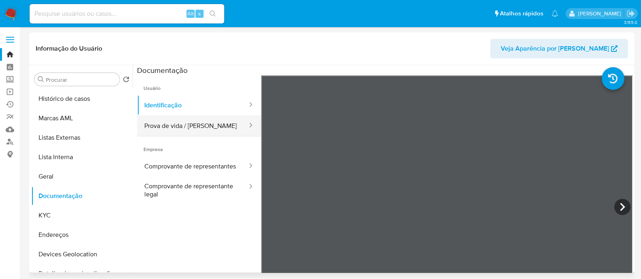
click at [189, 125] on button "Prova de vida / [PERSON_NAME]" at bounding box center [192, 125] width 111 height 21
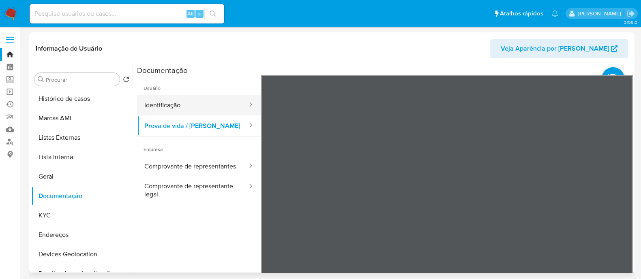
click at [180, 101] on button "Identificação" at bounding box center [192, 105] width 111 height 21
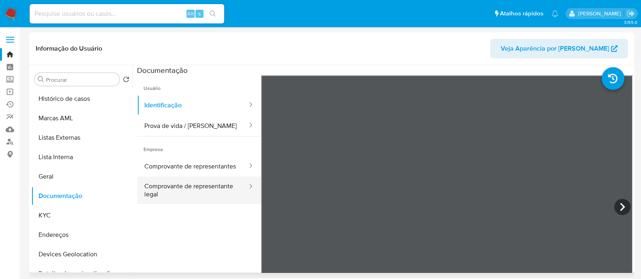
click at [180, 201] on button "Comprovante de representante legal" at bounding box center [192, 191] width 111 height 28
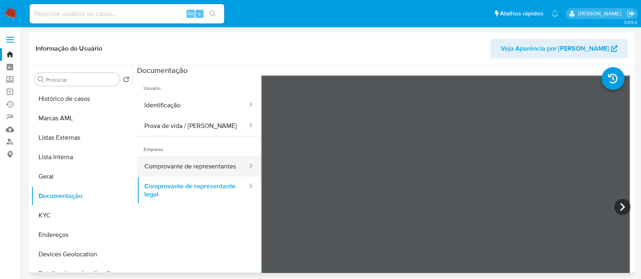
click at [183, 168] on button "Comprovante de representantes" at bounding box center [192, 166] width 111 height 21
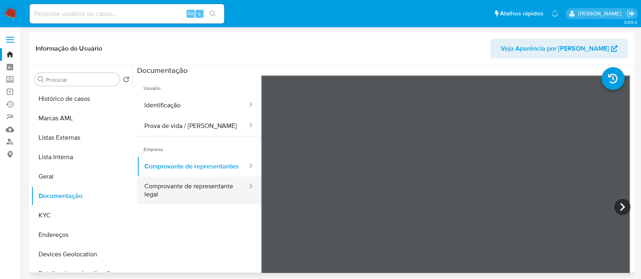
click at [192, 191] on button "Comprovante de representante legal" at bounding box center [192, 191] width 111 height 28
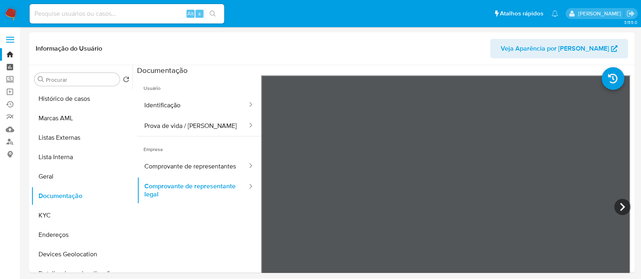
click at [8, 68] on link "Painel" at bounding box center [48, 67] width 96 height 13
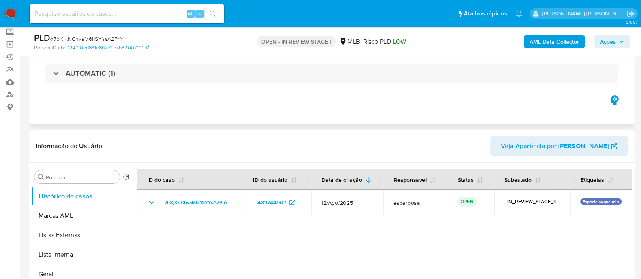
scroll to position [101, 0]
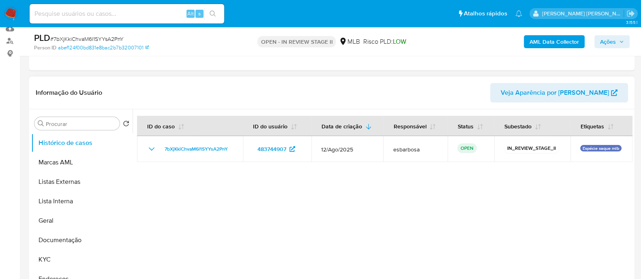
select select "10"
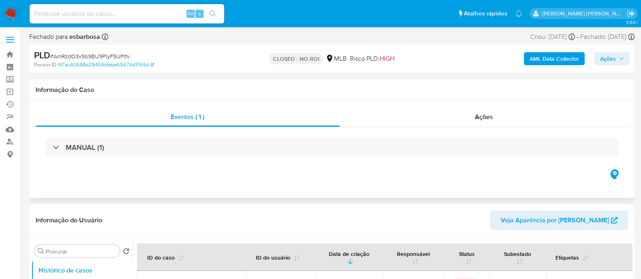
click at [449, 127] on div "MANUAL (1)" at bounding box center [332, 147] width 592 height 41
select select "10"
click at [430, 117] on div "Ações" at bounding box center [484, 116] width 289 height 19
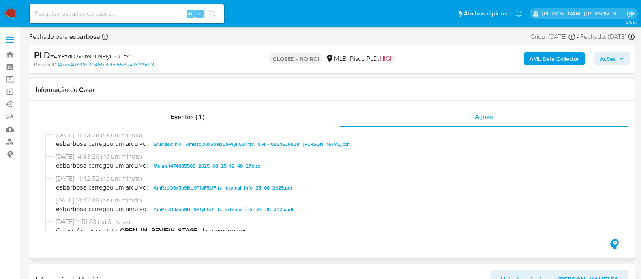
scroll to position [101, 0]
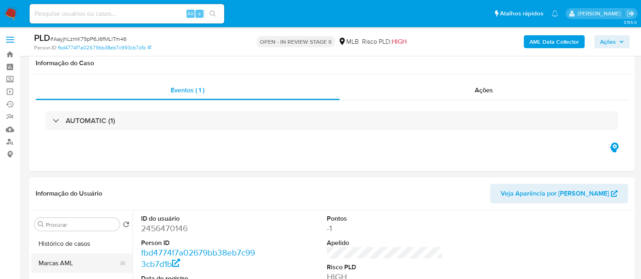
scroll to position [152, 0]
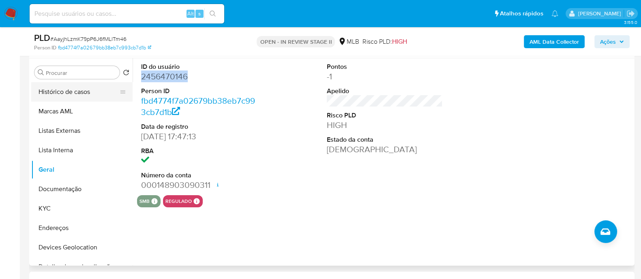
click at [85, 93] on button "Histórico de casos" at bounding box center [78, 91] width 95 height 19
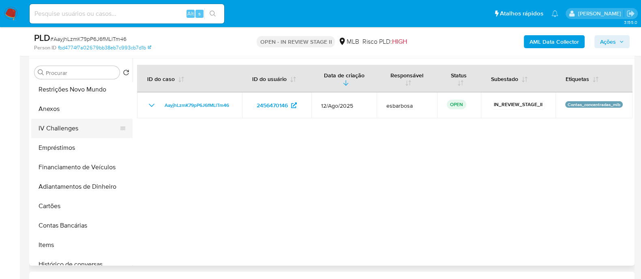
scroll to position [253, 0]
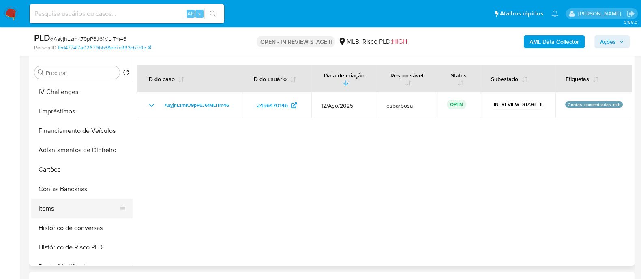
click at [56, 214] on button "Items" at bounding box center [78, 208] width 95 height 19
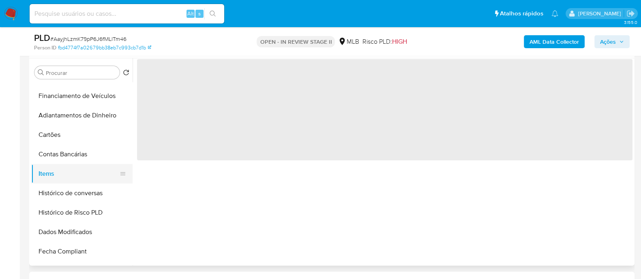
scroll to position [303, 0]
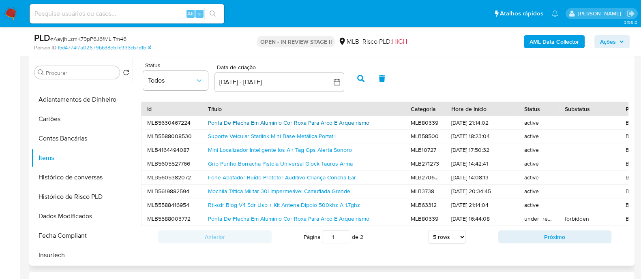
click at [259, 121] on link "Ponta De Flecha Em Alumínio Cor Roxa Para Arco E Arqueirismo" at bounding box center [288, 123] width 161 height 8
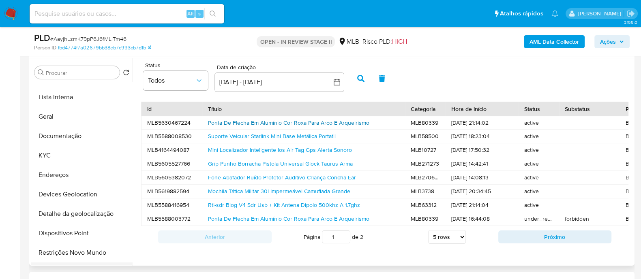
scroll to position [50, 0]
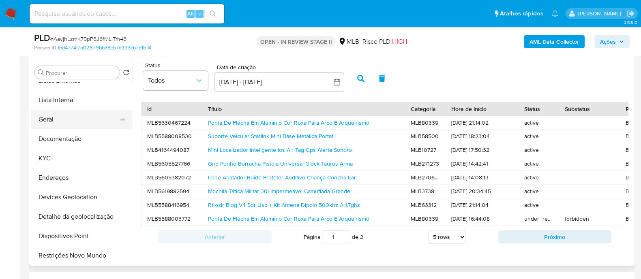
click at [65, 119] on button "Geral" at bounding box center [78, 119] width 95 height 19
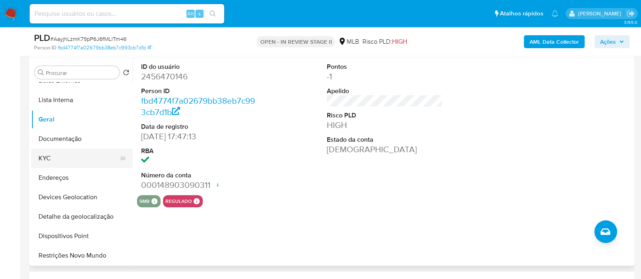
click at [68, 160] on button "KYC" at bounding box center [78, 158] width 95 height 19
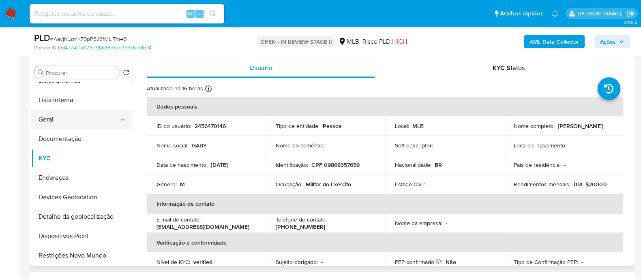
click at [69, 124] on button "Geral" at bounding box center [78, 119] width 95 height 19
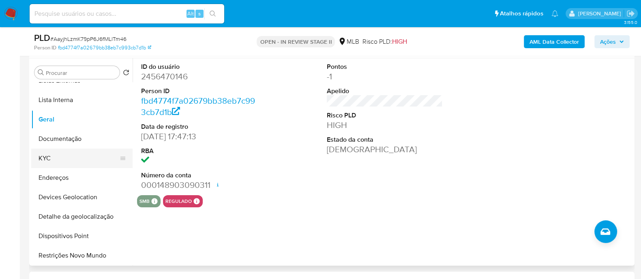
click at [83, 158] on button "KYC" at bounding box center [78, 158] width 95 height 19
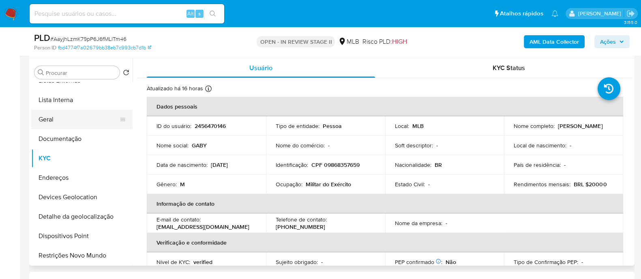
click at [75, 115] on button "Geral" at bounding box center [78, 119] width 95 height 19
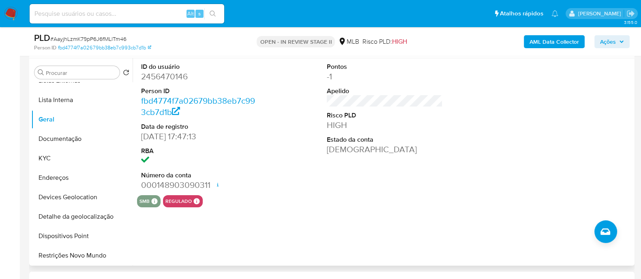
click at [181, 75] on dd "2456470146" at bounding box center [199, 76] width 116 height 11
copy dd "2456470146"
click at [78, 141] on button "Documentação" at bounding box center [78, 138] width 95 height 19
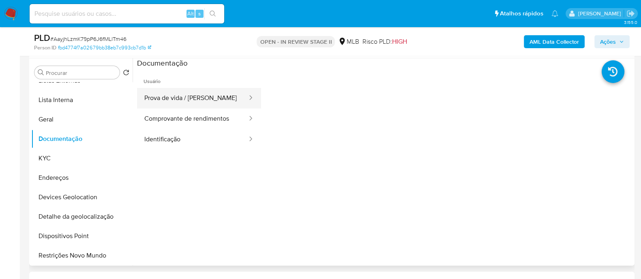
click at [207, 105] on button "Prova de vida / [PERSON_NAME]" at bounding box center [192, 98] width 111 height 21
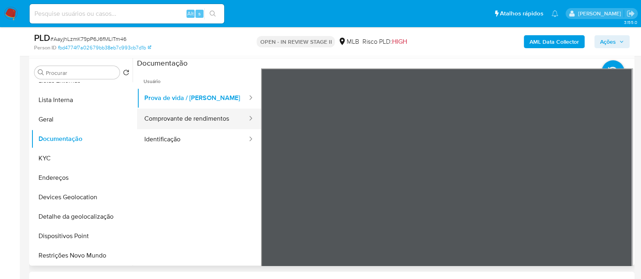
click at [184, 120] on button "Comprovante de rendimentos" at bounding box center [192, 119] width 111 height 21
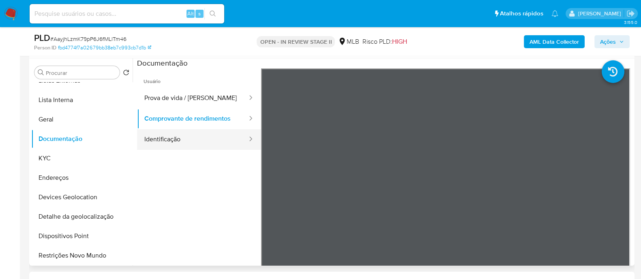
click at [160, 145] on button "Identificação" at bounding box center [192, 139] width 111 height 21
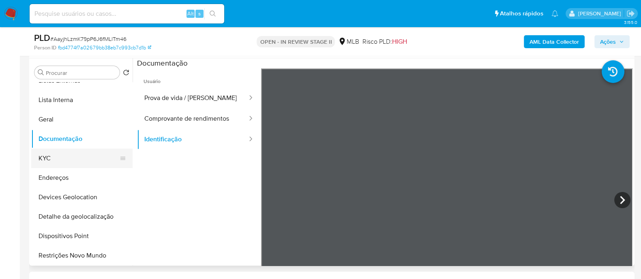
click at [73, 153] on button "KYC" at bounding box center [78, 158] width 95 height 19
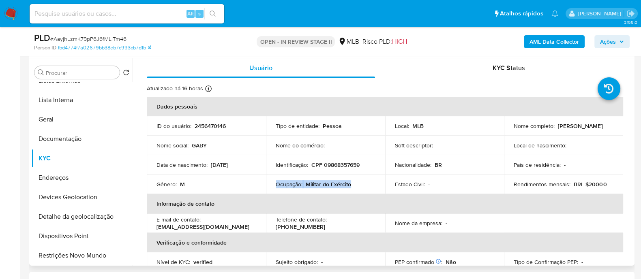
drag, startPoint x: 353, startPoint y: 182, endPoint x: 274, endPoint y: 184, distance: 79.5
click at [274, 184] on td "Ocupação : Militar do Exército" at bounding box center [325, 184] width 119 height 19
copy div "Ocupação : Militar do Exército"
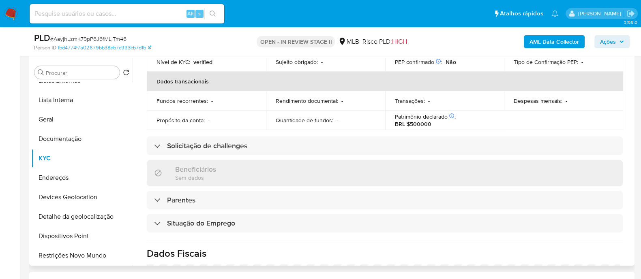
scroll to position [99, 0]
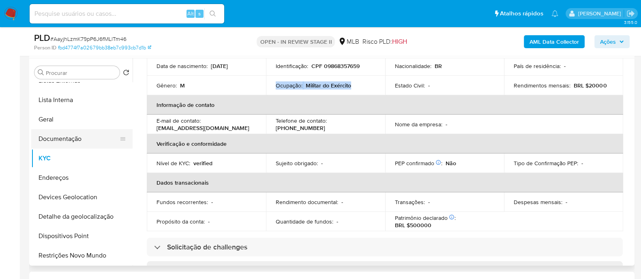
drag, startPoint x: 65, startPoint y: 143, endPoint x: 75, endPoint y: 137, distance: 12.0
click at [65, 142] on button "Documentação" at bounding box center [78, 138] width 95 height 19
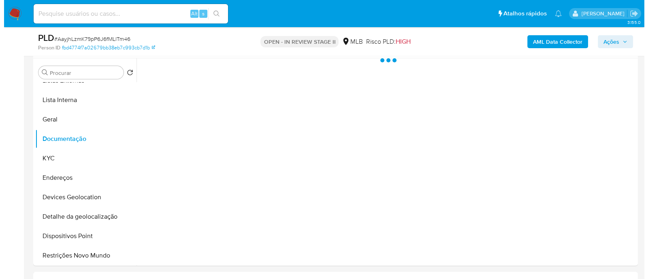
scroll to position [0, 0]
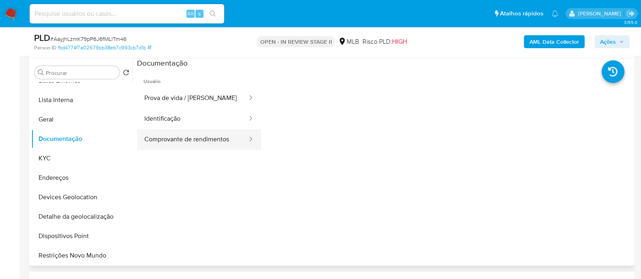
click at [209, 141] on button "Comprovante de rendimentos" at bounding box center [192, 139] width 111 height 21
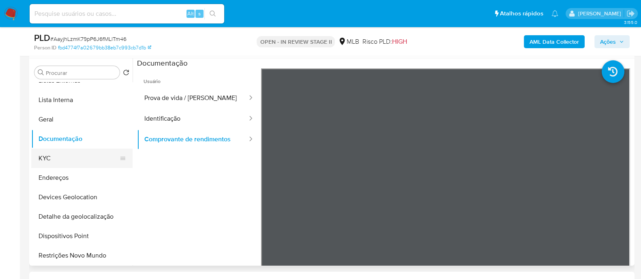
click at [63, 156] on button "KYC" at bounding box center [78, 158] width 95 height 19
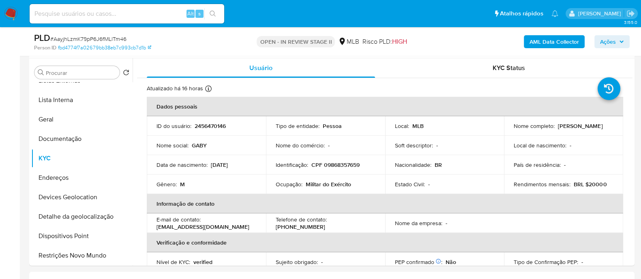
click at [538, 41] on b "AML Data Collector" at bounding box center [553, 41] width 49 height 13
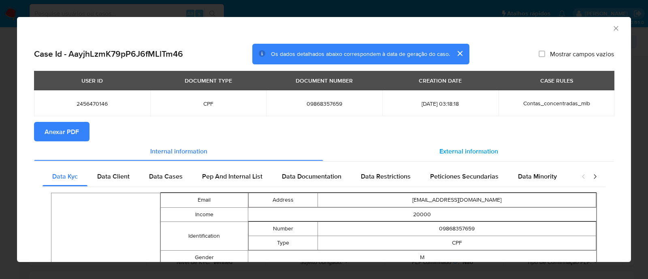
click at [453, 150] on span "External information" at bounding box center [469, 150] width 59 height 9
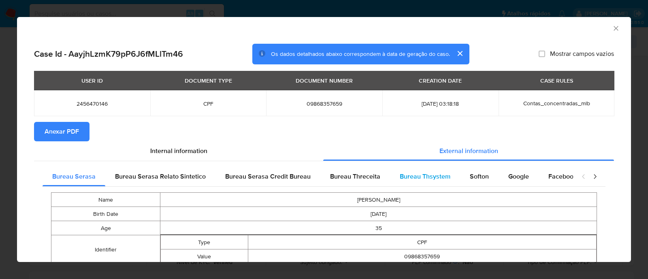
click at [430, 177] on span "Bureau Thsystem" at bounding box center [425, 176] width 51 height 9
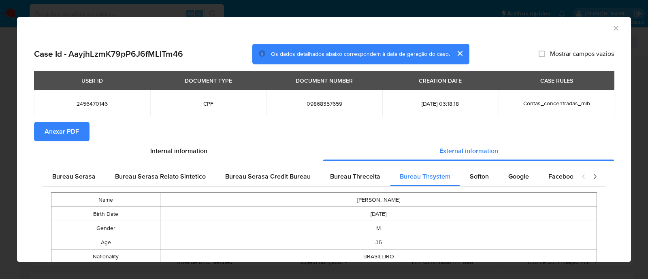
click at [60, 130] on span "Anexar PDF" at bounding box center [62, 132] width 34 height 18
click at [614, 29] on icon "Fechar a janela" at bounding box center [616, 28] width 4 height 4
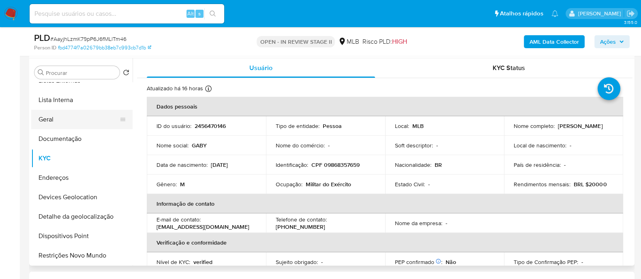
click at [60, 118] on button "Geral" at bounding box center [78, 119] width 95 height 19
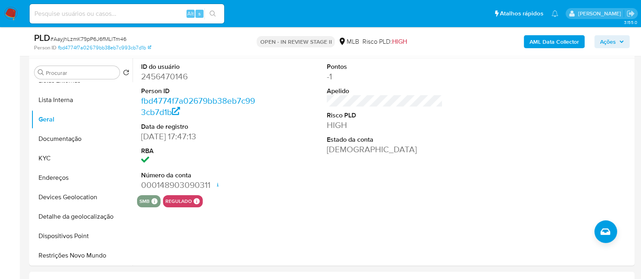
click at [600, 42] on span "Ações" at bounding box center [608, 41] width 16 height 13
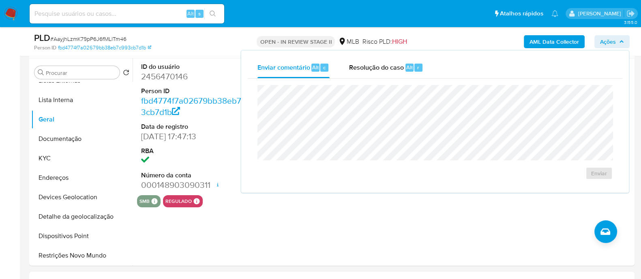
drag, startPoint x: 386, startPoint y: 68, endPoint x: 379, endPoint y: 80, distance: 13.8
click at [386, 68] on span "Resolução do caso" at bounding box center [376, 66] width 55 height 9
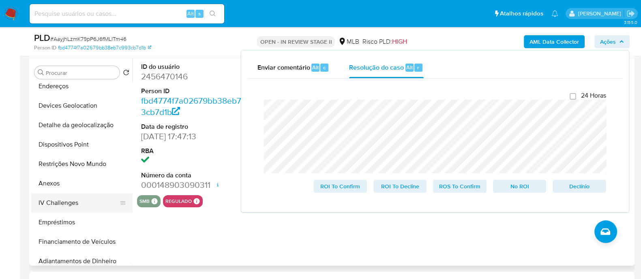
scroll to position [152, 0]
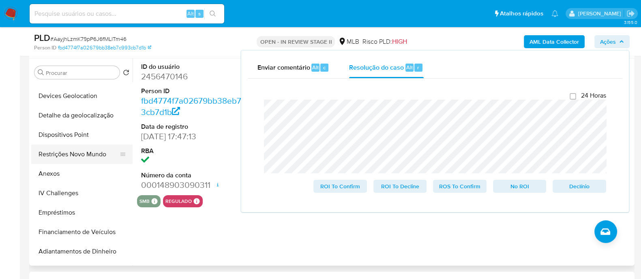
click at [72, 160] on button "Restrições Novo Mundo" at bounding box center [78, 154] width 95 height 19
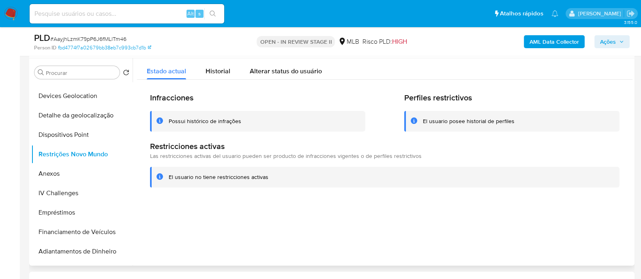
click at [198, 120] on div "Possui histórico de infrações" at bounding box center [205, 122] width 73 height 8
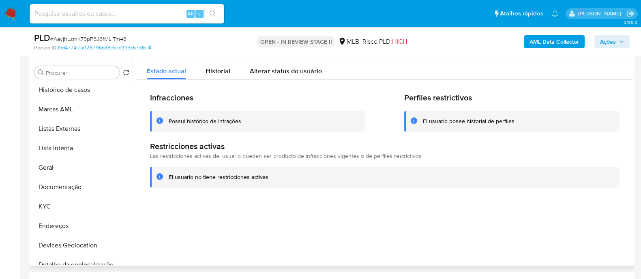
scroll to position [0, 0]
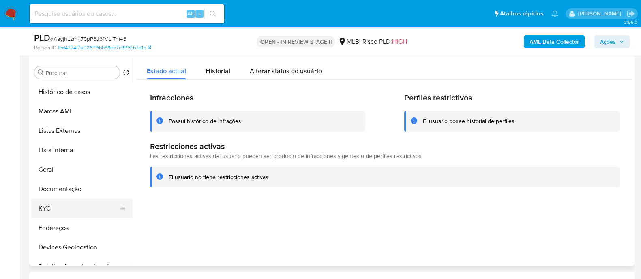
click at [58, 207] on button "KYC" at bounding box center [78, 208] width 95 height 19
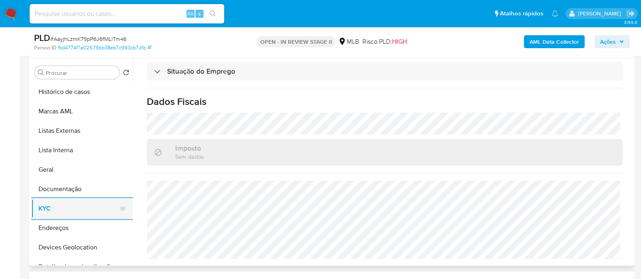
scroll to position [50, 0]
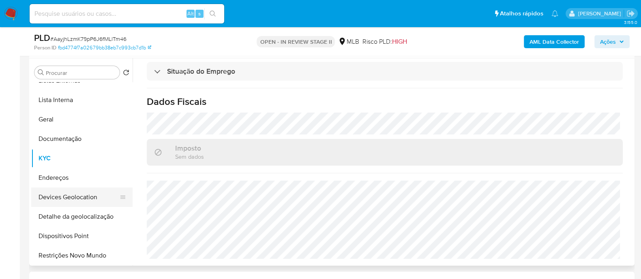
click at [83, 196] on button "Devices Geolocation" at bounding box center [78, 197] width 95 height 19
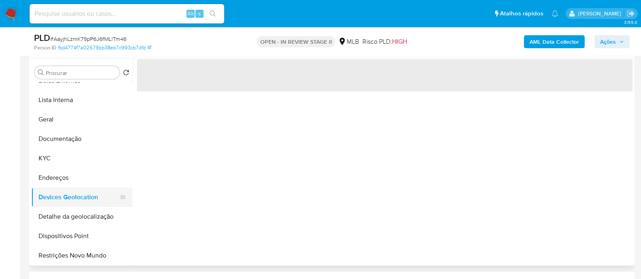
scroll to position [0, 0]
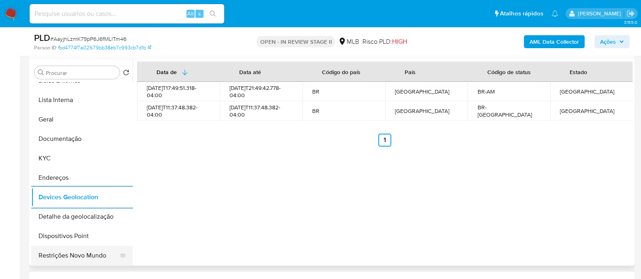
click at [79, 253] on button "Restrições Novo Mundo" at bounding box center [78, 255] width 95 height 19
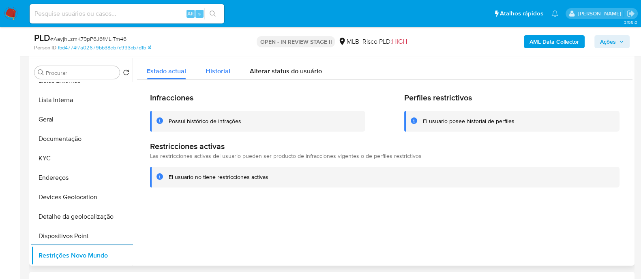
click at [220, 70] on span "Historial" at bounding box center [217, 70] width 25 height 9
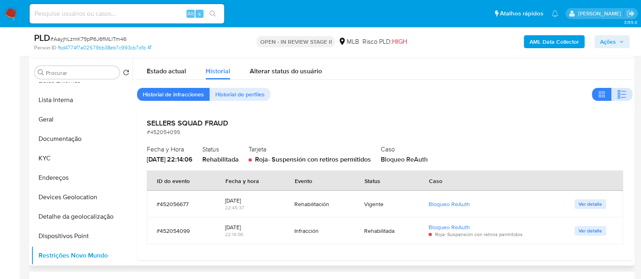
click at [620, 96] on icon "button" at bounding box center [622, 95] width 10 height 10
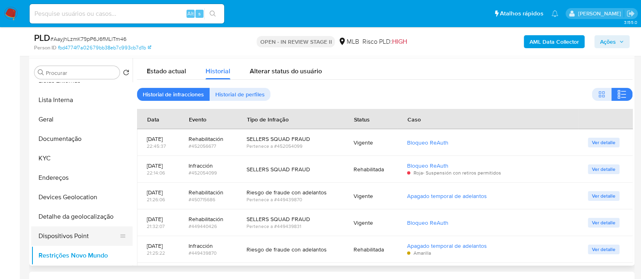
click at [82, 237] on button "Dispositivos Point" at bounding box center [78, 236] width 95 height 19
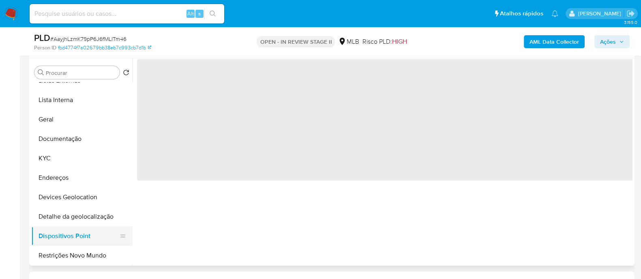
click at [62, 233] on button "Dispositivos Point" at bounding box center [78, 236] width 95 height 19
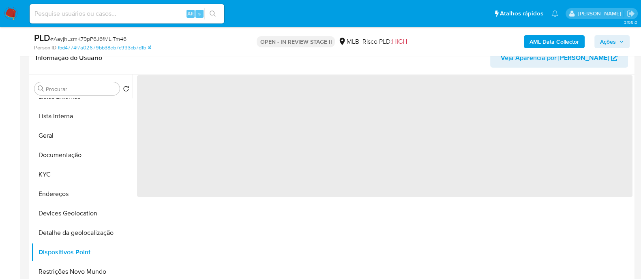
scroll to position [152, 0]
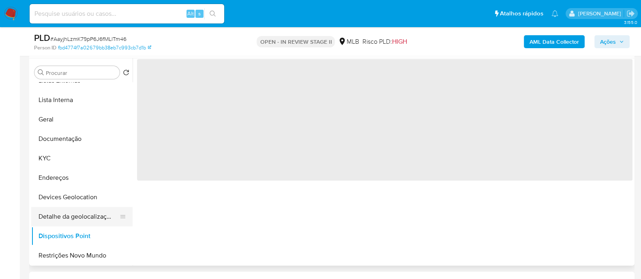
click at [75, 214] on button "Detalhe da geolocalização" at bounding box center [78, 216] width 95 height 19
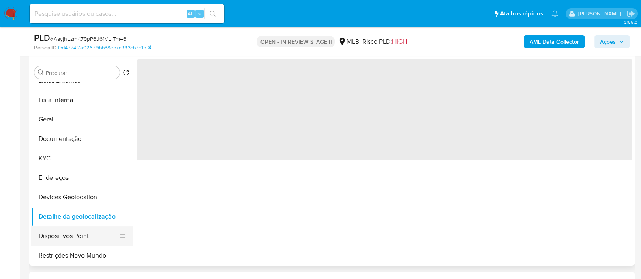
click at [75, 235] on button "Dispositivos Point" at bounding box center [78, 236] width 95 height 19
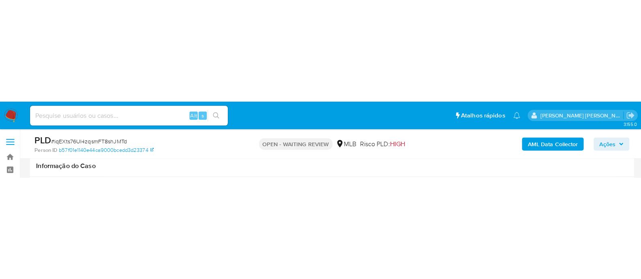
scroll to position [101, 0]
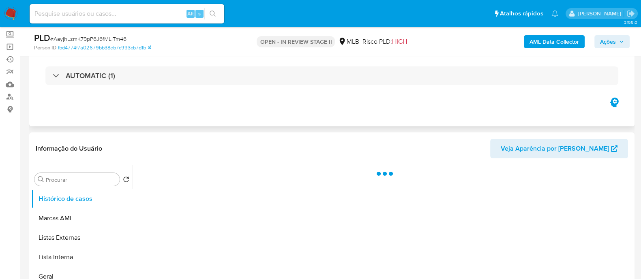
scroll to position [101, 0]
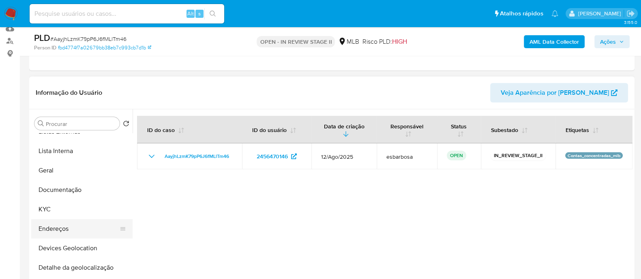
select select "10"
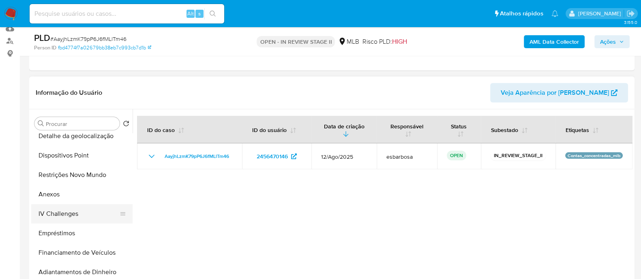
scroll to position [202, 0]
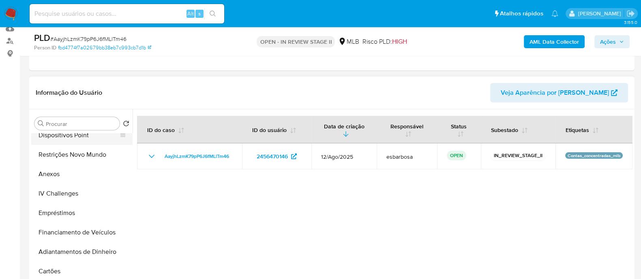
click at [83, 138] on button "Dispositivos Point" at bounding box center [78, 135] width 95 height 19
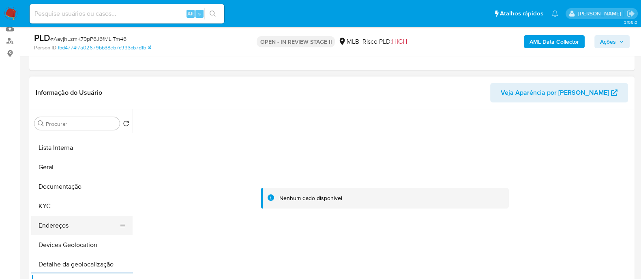
scroll to position [50, 0]
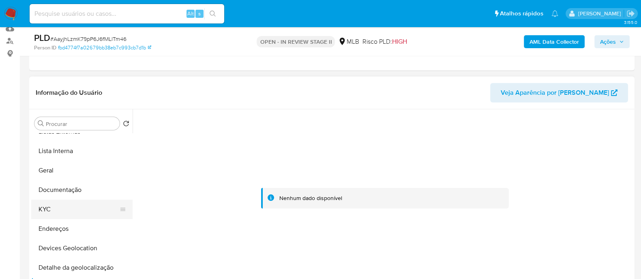
click at [62, 209] on button "KYC" at bounding box center [78, 209] width 95 height 19
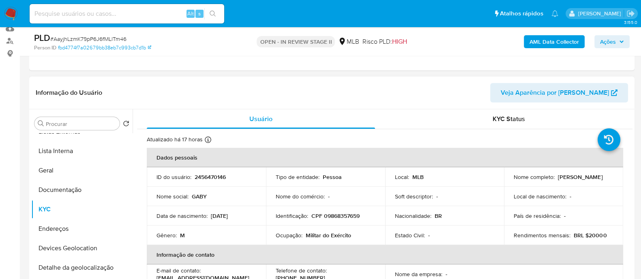
click at [350, 216] on p "CPF 09868357659" at bounding box center [335, 215] width 48 height 7
copy p "09868357659"
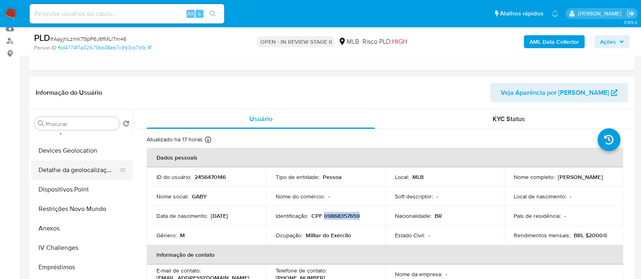
scroll to position [152, 0]
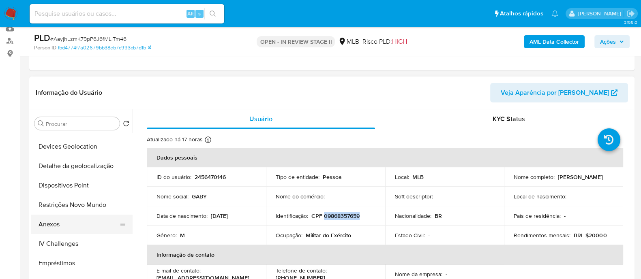
click at [53, 223] on button "Anexos" at bounding box center [78, 224] width 95 height 19
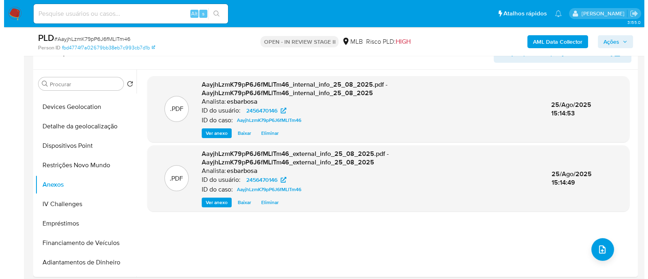
scroll to position [202, 0]
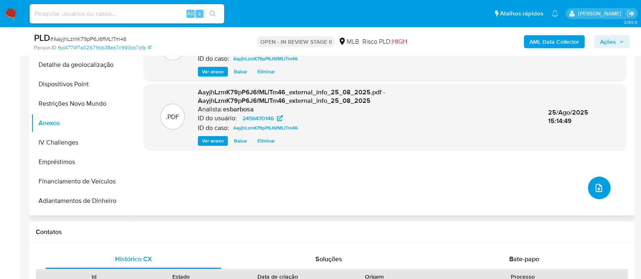
click at [594, 188] on icon "upload-file" at bounding box center [599, 188] width 10 height 10
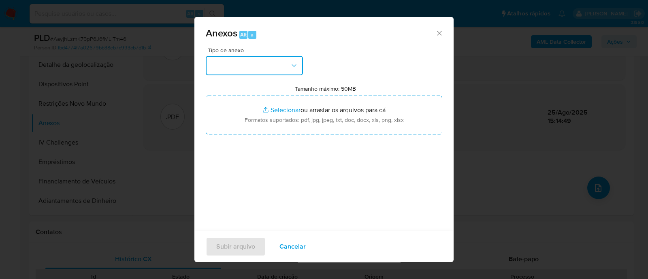
click at [262, 65] on button "button" at bounding box center [254, 65] width 97 height 19
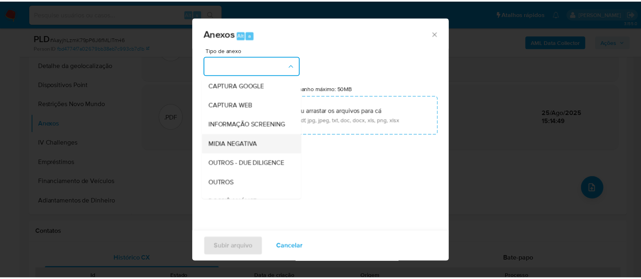
scroll to position [101, 0]
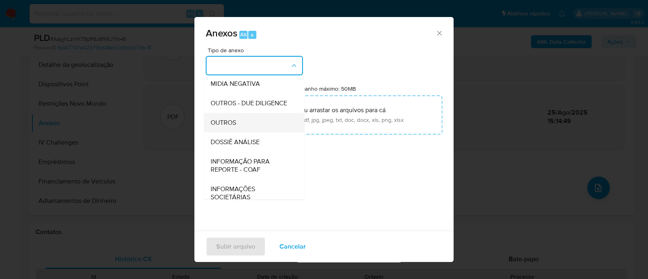
click at [226, 127] on span "OUTROS" at bounding box center [224, 123] width 26 height 8
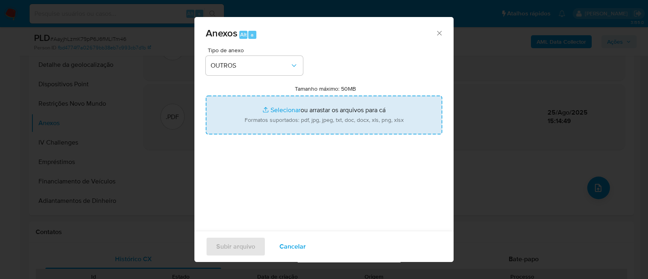
click at [282, 110] on input "Tamanho máximo: 50MB Selecionar arquivos" at bounding box center [324, 115] width 237 height 39
type input "C:\fakepath\SAR declinio - AayjhLzmK79pP6J6fMLlTm46 - CPF 09868357659 - TIAGO D…"
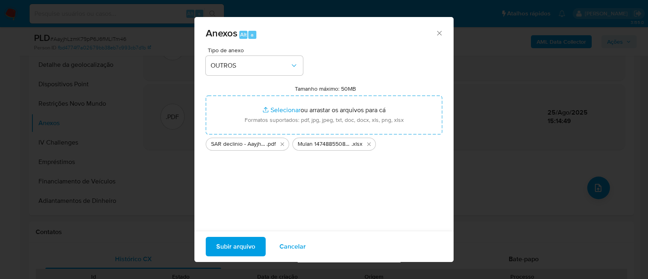
click at [370, 143] on icon "Excluir Mulan 1474885508_2025_08_25_12_48_27.xlsx" at bounding box center [369, 144] width 6 height 6
click at [233, 246] on span "Subir arquivo" at bounding box center [235, 247] width 39 height 18
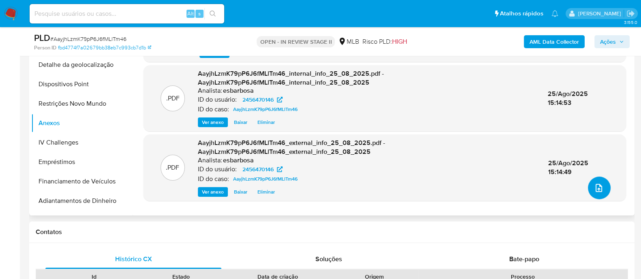
scroll to position [50, 0]
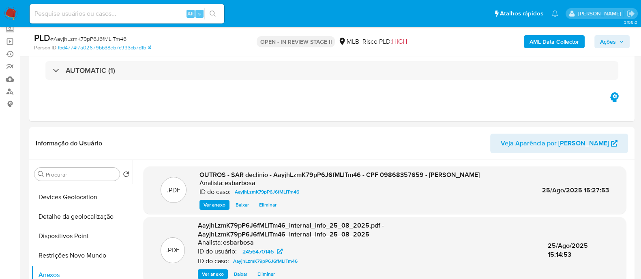
click at [599, 43] on button "Ações" at bounding box center [611, 41] width 35 height 13
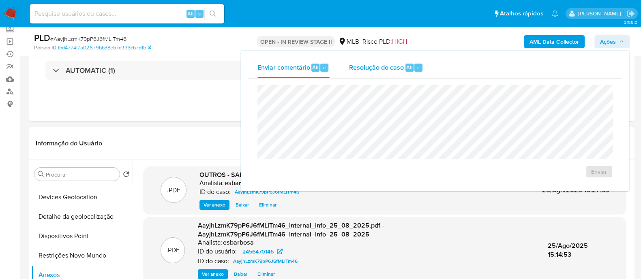
click at [367, 67] on span "Resolução do caso" at bounding box center [376, 66] width 55 height 9
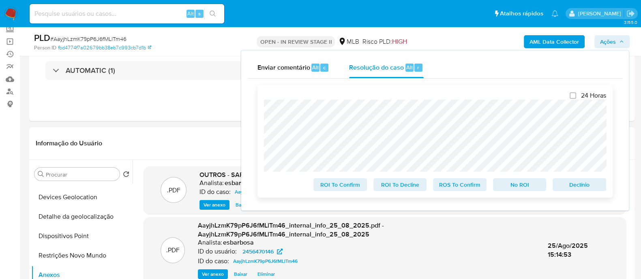
click at [520, 187] on span "No ROI" at bounding box center [519, 184] width 42 height 11
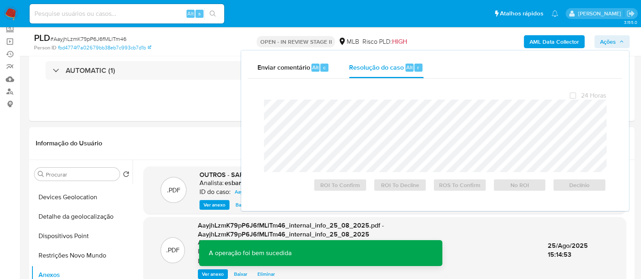
click at [104, 40] on span "# AayjhLzmK79pP6J6fMLlTm46" at bounding box center [88, 39] width 76 height 8
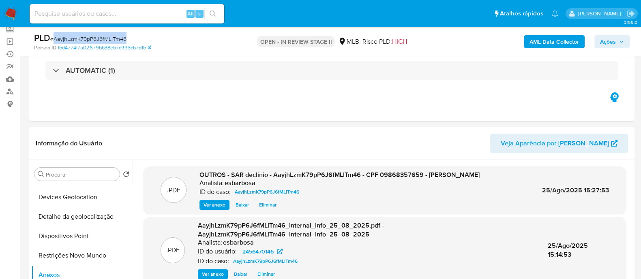
click at [104, 40] on span "# AayjhLzmK79pP6J6fMLlTm46" at bounding box center [88, 39] width 76 height 8
copy span "AayjhLzmK79pP6J6fMLlTm46"
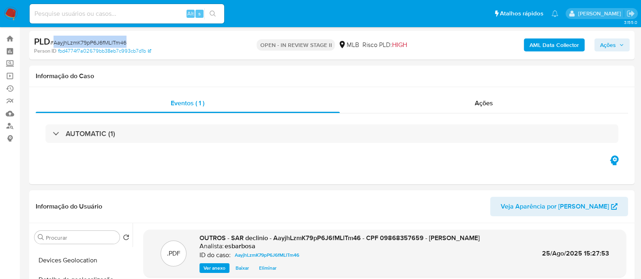
scroll to position [0, 0]
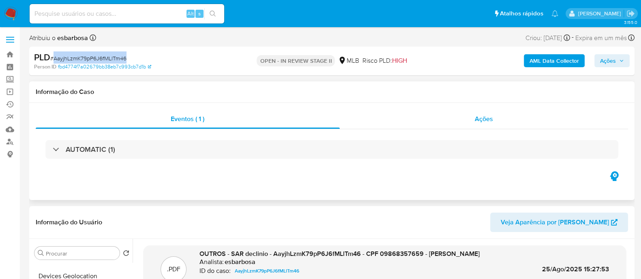
click at [387, 123] on div "Ações" at bounding box center [484, 118] width 289 height 19
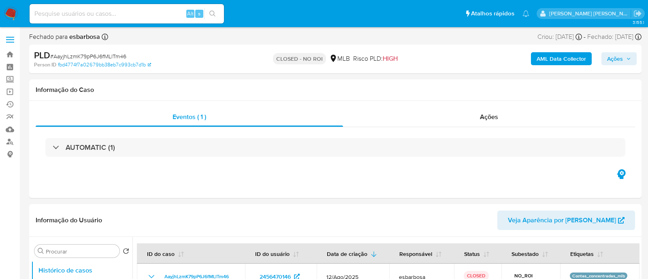
select select "10"
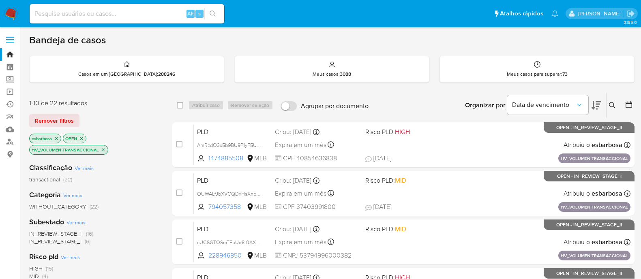
scroll to position [5, 0]
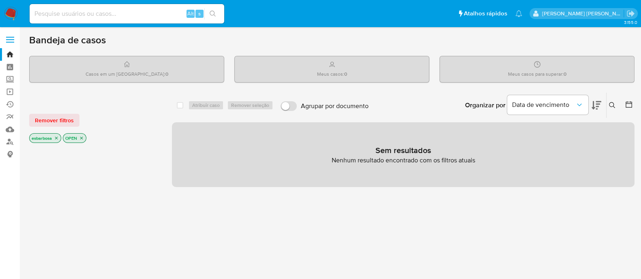
click at [11, 13] on img at bounding box center [11, 14] width 14 height 14
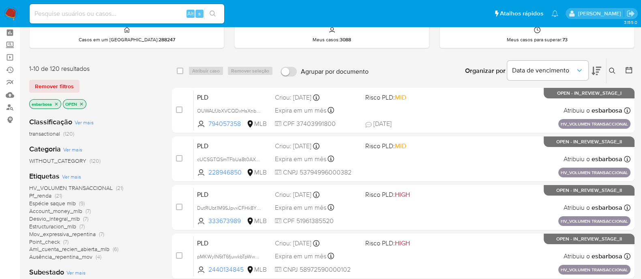
scroll to position [50, 0]
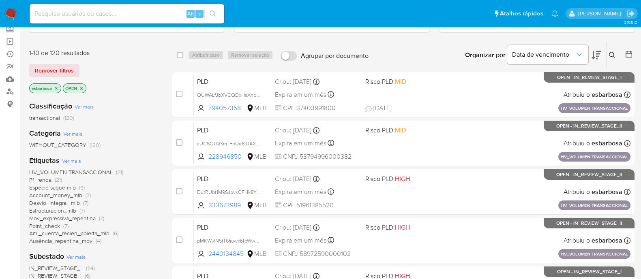
click at [55, 171] on span "HV_VOLUMEN TRANSACCIONAL" at bounding box center [70, 172] width 83 height 8
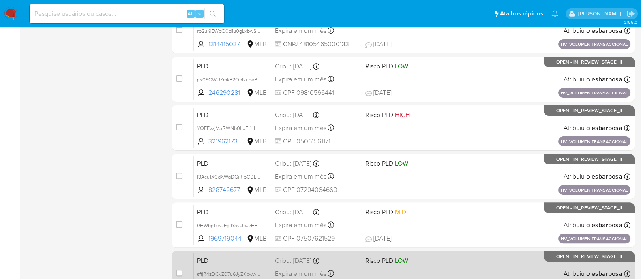
scroll to position [360, 0]
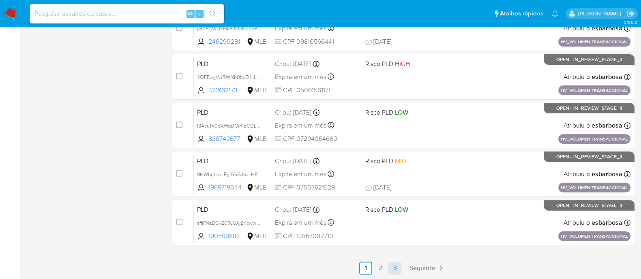
click at [396, 266] on link "3" at bounding box center [394, 268] width 13 height 13
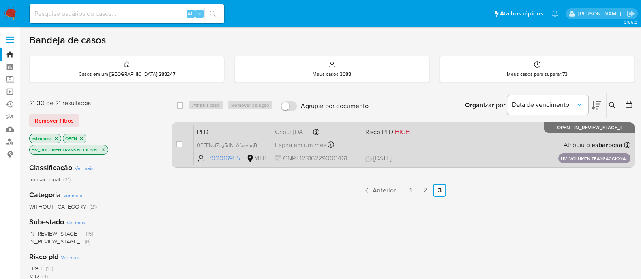
click at [444, 150] on div "PLD 0PEENcf7bg5dNLAfbsvuqBfW 702016955 MLB Risco PLD: HIGH Criou: [DATE] Criou:…" at bounding box center [412, 144] width 436 height 41
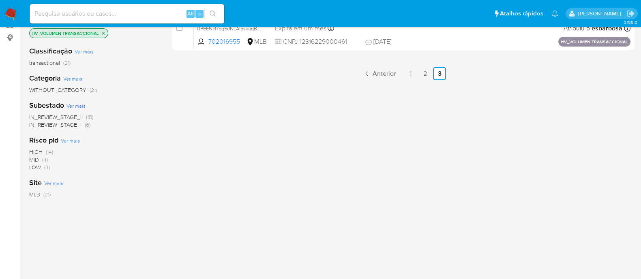
scroll to position [101, 0]
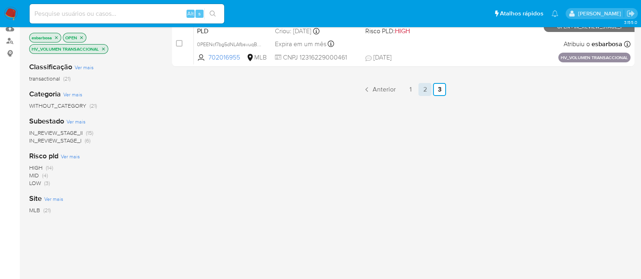
click at [425, 90] on link "2" at bounding box center [424, 89] width 13 height 13
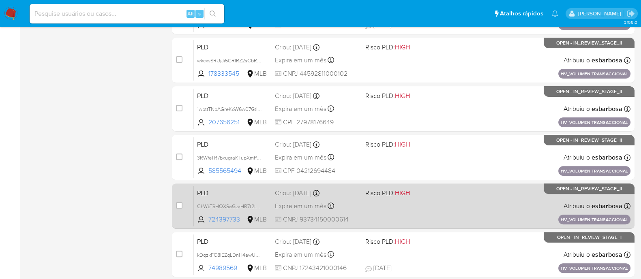
scroll to position [360, 0]
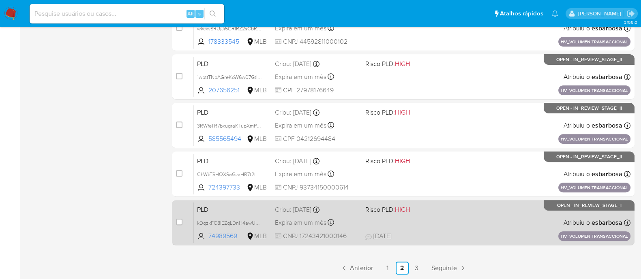
click at [445, 222] on div "PLD kDqzkFC8lEZqLDnH4awUZshp 74989569 MLB Risco PLD: HIGH Criou: 14/08/2025 Cri…" at bounding box center [412, 222] width 436 height 41
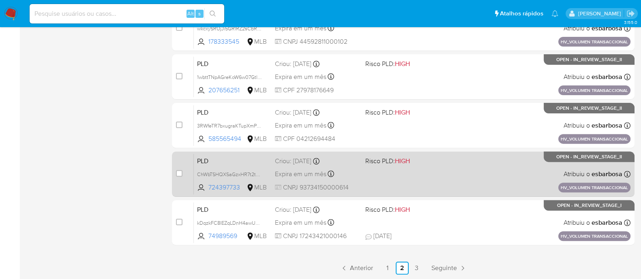
click at [442, 173] on div "PLD ChWbTSHQXSaGzxHR7t2tDthK 724397733 MLB Risco PLD: HIGH Criou: 14/08/2025 Cr…" at bounding box center [412, 174] width 436 height 41
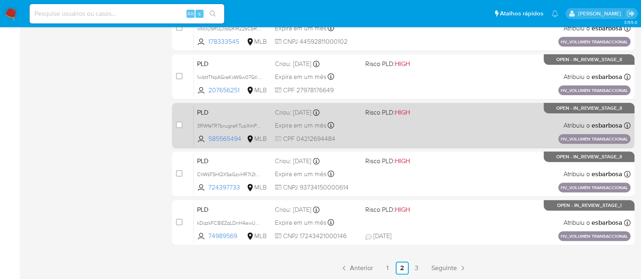
click at [442, 126] on div "PLD 3RWfeTR7bxugraKTupXmPrXx 585565494 MLB Risco PLD: HIGH Criou: 14/08/2025 Cr…" at bounding box center [412, 125] width 436 height 41
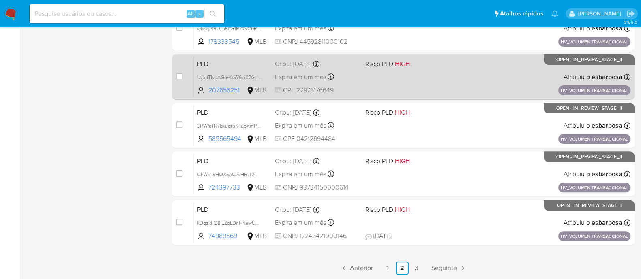
click at [445, 74] on div "PLD 1wbttTNpAGreKoW6w07GtlWB 207656251 MLB Risco PLD: HIGH Criou: 14/08/2025 Cr…" at bounding box center [412, 76] width 436 height 41
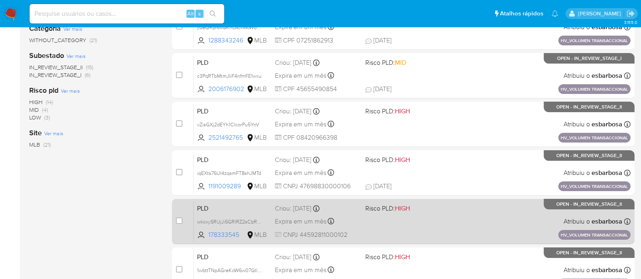
scroll to position [157, 0]
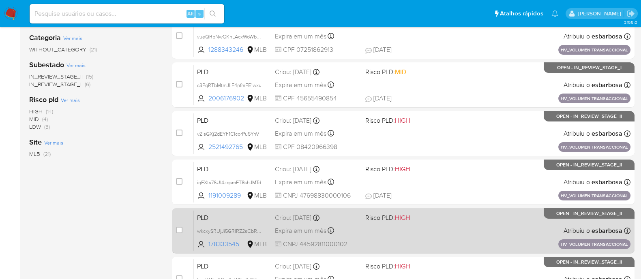
click at [442, 231] on div "PLD wkcxySRUjJi5GRlRZ2sCbRVb 178333545 MLB Risco PLD: HIGH Criou: 14/08/2025 Cr…" at bounding box center [412, 230] width 436 height 41
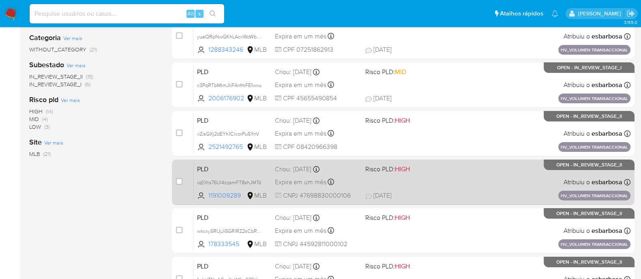
click at [422, 177] on div "PLD iqEXts76UI4zqsmFT8shJMTd 1191009289 MLB Risco PLD: HIGH Criou: 14/08/2025 C…" at bounding box center [412, 182] width 436 height 41
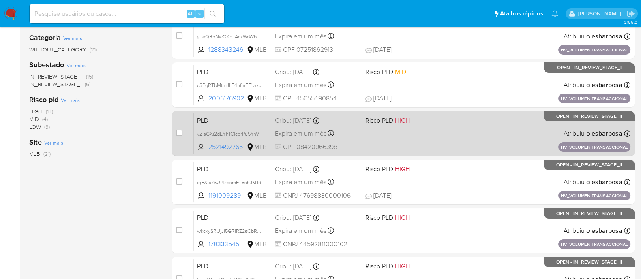
click at [457, 143] on div "PLD vZisGXj2dEYh1ClcorPu5YnV 2521492765 MLB Risco PLD: HIGH Criou: 14/08/2025 C…" at bounding box center [412, 133] width 436 height 41
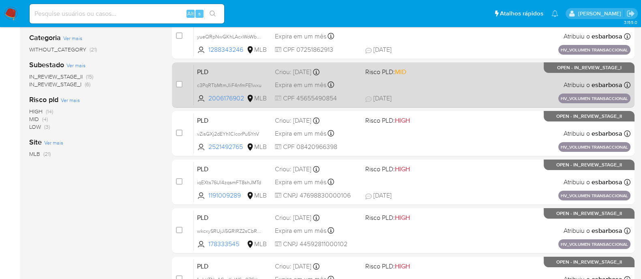
click at [462, 84] on div "PLD c3PqRTbMtmJIiF4nfmFE1wxu 2006176902 MLB Risco PLD: MID Criou: 14/08/2025 Cr…" at bounding box center [412, 84] width 436 height 41
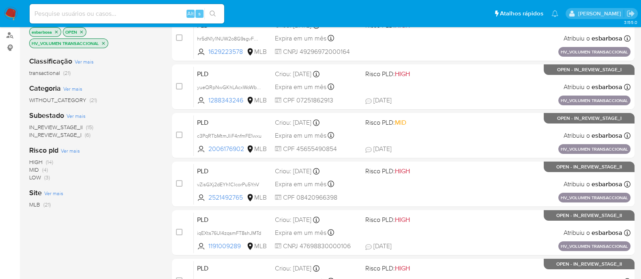
scroll to position [5, 0]
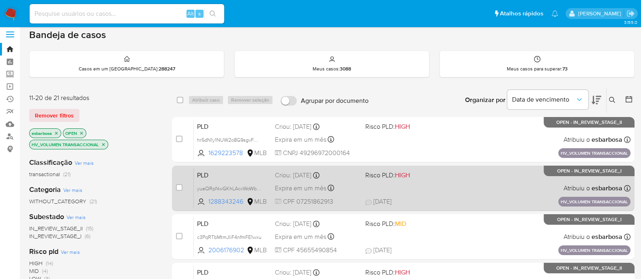
click at [446, 191] on div "PLD yueQRpNwGKhLAcxWoWbiExHa 1288343246 MLB Risco PLD: HIGH Criou: 14/08/2025 C…" at bounding box center [412, 188] width 436 height 41
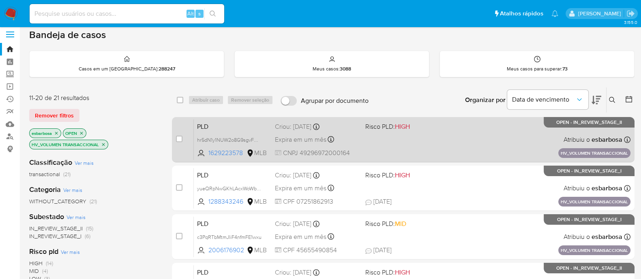
click at [464, 144] on div "PLD hr5dN1y1NUW2o8G9sgvFQzKw 1629223578 MLB Risco PLD: HIGH Criou: 14/08/2025 C…" at bounding box center [412, 139] width 436 height 41
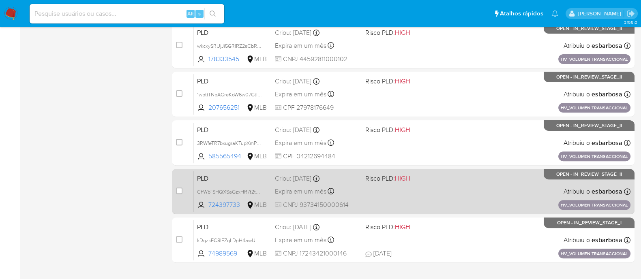
scroll to position [360, 0]
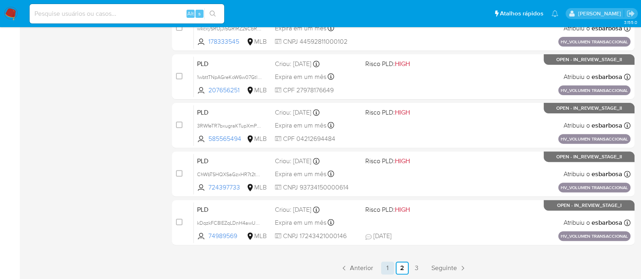
click at [385, 267] on link "1" at bounding box center [387, 268] width 13 height 13
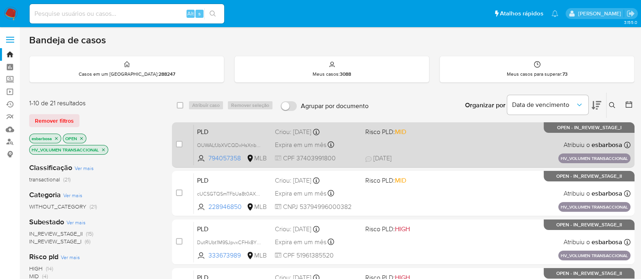
click at [462, 151] on div "PLD OUWALfJbXVCQDxHsXnbglkSR 794057358 MLB Risco PLD: MID Criou: 14/08/2025 Cri…" at bounding box center [412, 144] width 436 height 41
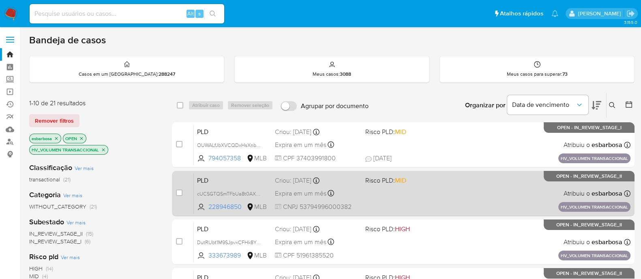
click at [482, 189] on div "PLD cUCSGTQSmTFbUa8t0AXTdlen 228946850 MLB Risco PLD: MID Criou: 14/08/2025 Cri…" at bounding box center [412, 193] width 436 height 41
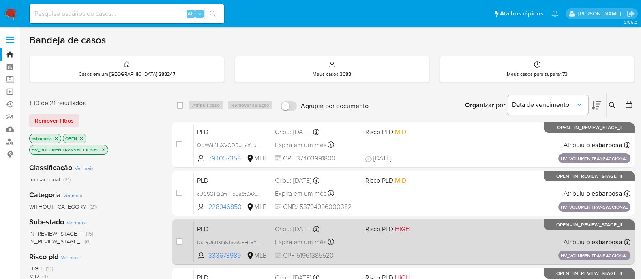
click at [477, 237] on div "PLD DutRUbt1M9SJpvxCFHk8YLQP 333673989 MLB Risco PLD: HIGH Criou: 14/08/2025 Cr…" at bounding box center [412, 242] width 436 height 41
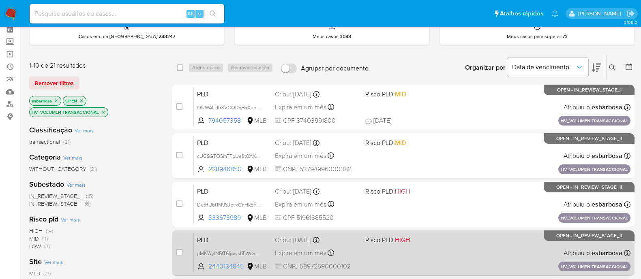
scroll to position [50, 0]
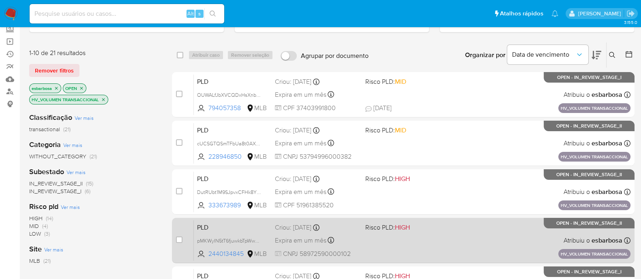
click at [449, 237] on div "PLD pMKWyIN5tT6fjuwkbTpWwmJp 2440134845 MLB Risco PLD: HIGH Criou: 14/08/2025 C…" at bounding box center [412, 240] width 436 height 41
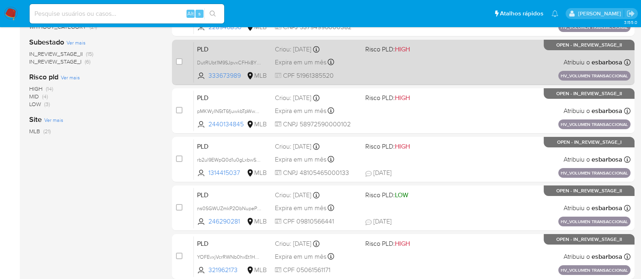
scroll to position [202, 0]
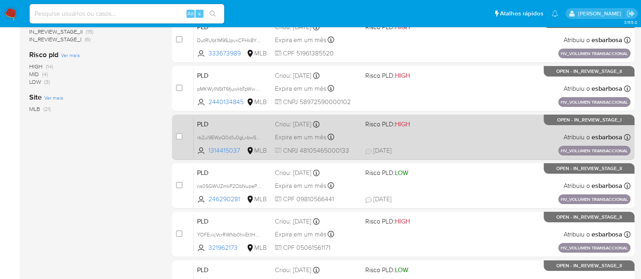
click at [453, 141] on div "PLD rb2ul9EWpQ0d1u0gLxbwSXu6 1314415037 MLB Risco PLD: HIGH Criou: 14/08/2025 C…" at bounding box center [412, 137] width 436 height 41
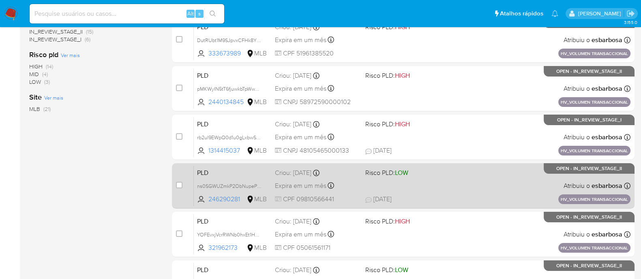
click at [471, 195] on span "24/08/2025 24/08/2025 23:06" at bounding box center [452, 199] width 174 height 9
drag, startPoint x: 434, startPoint y: 244, endPoint x: 391, endPoint y: 201, distance: 61.6
click at [436, 245] on div "PLD YOFEvxjVcrRWNb0hxEt1HAxA 321962173 MLB Risco PLD: HIGH Criou: 14/08/2025 Cr…" at bounding box center [412, 234] width 436 height 41
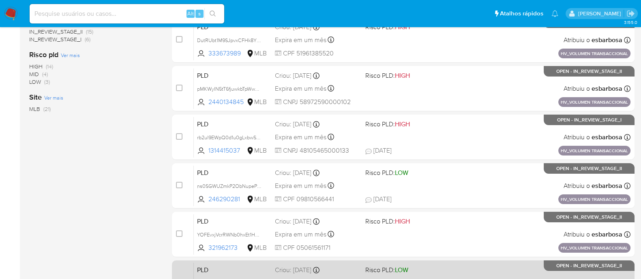
scroll to position [304, 0]
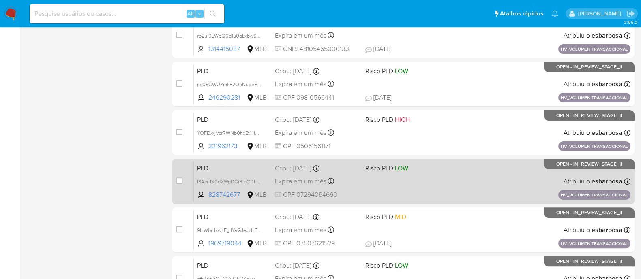
click at [468, 184] on div "PLD I3Acu1X0dXWgDGiRIpCDL10O 828742677 MLB Risco PLD: LOW Criou: 14/08/2025 Cri…" at bounding box center [412, 181] width 436 height 41
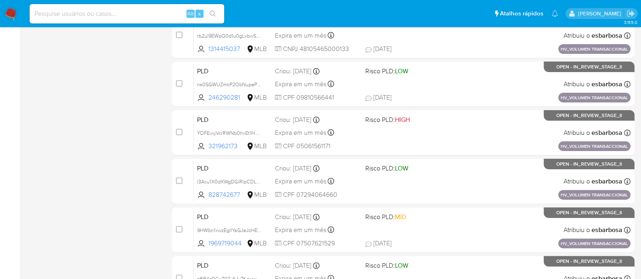
click at [510, 229] on div "PLD 9HWbn1xwzEglIYaGJeJzHEd7 1969719044 MLB Risco PLD: MID Criou: 14/08/2025 Cr…" at bounding box center [412, 229] width 436 height 41
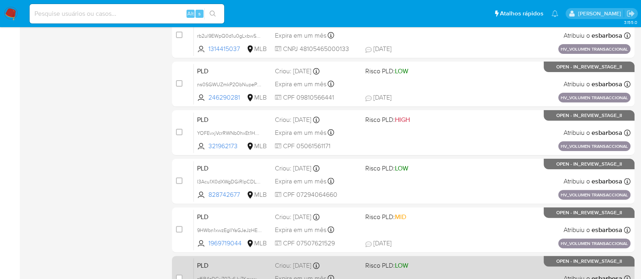
scroll to position [360, 0]
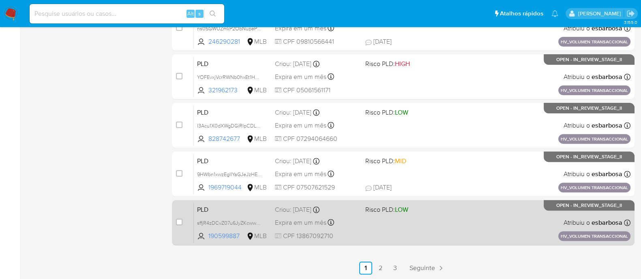
click at [434, 218] on div "PLD sffjR4zDCvZ07u6JyZKcwwnG 190599887 MLB Risco PLD: LOW Criou: 14/08/2025 Cri…" at bounding box center [412, 222] width 436 height 41
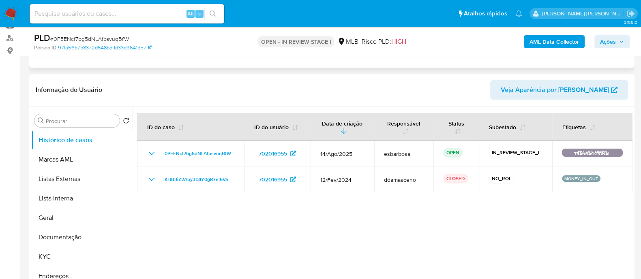
scroll to position [152, 0]
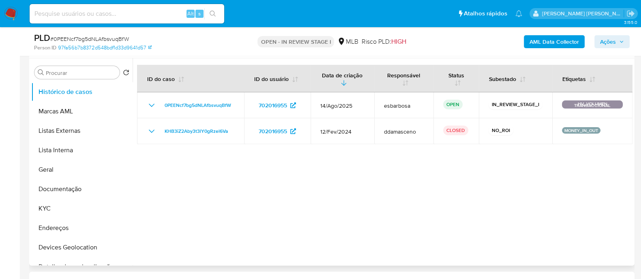
select select "10"
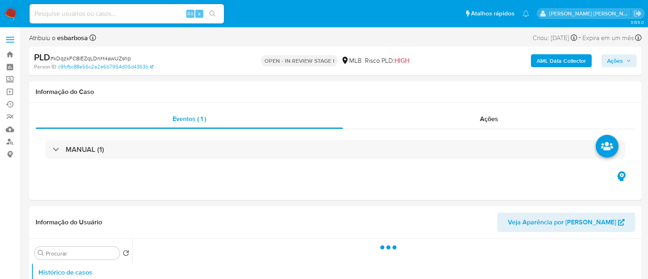
select select "10"
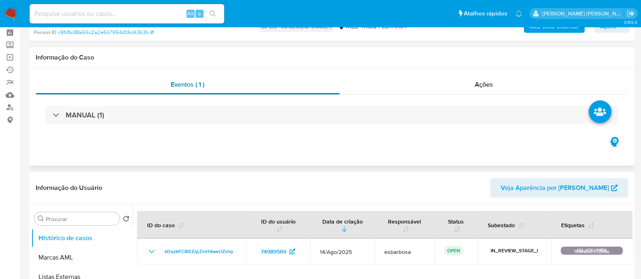
scroll to position [50, 0]
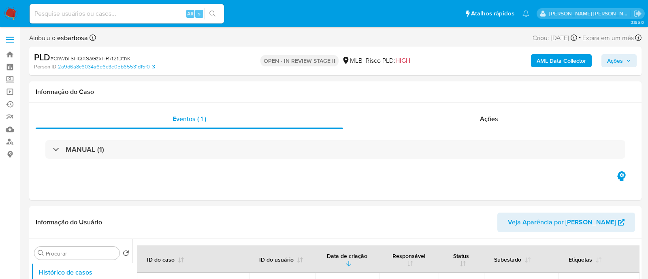
select select "10"
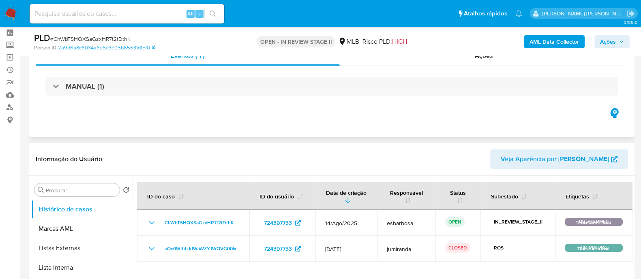
scroll to position [50, 0]
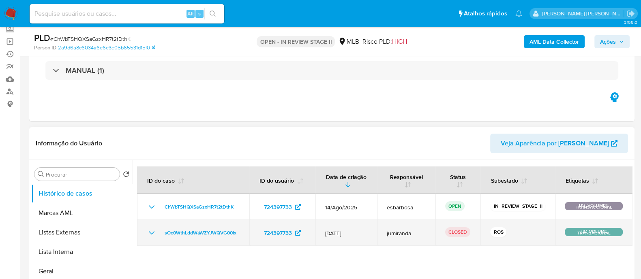
click at [150, 232] on icon "Mostrar/Ocultar" at bounding box center [152, 233] width 10 height 10
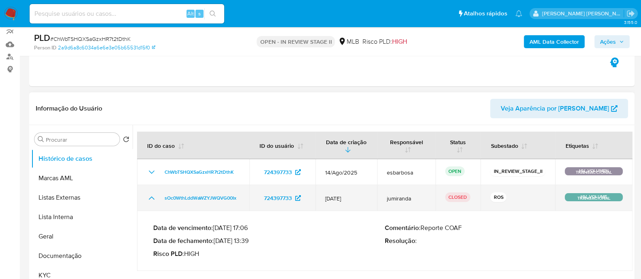
scroll to position [101, 0]
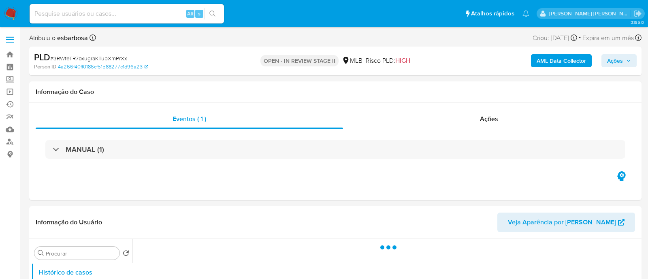
select select "10"
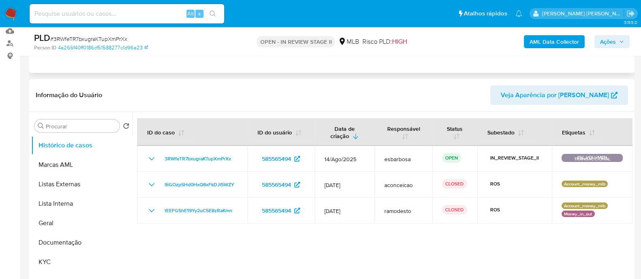
scroll to position [101, 0]
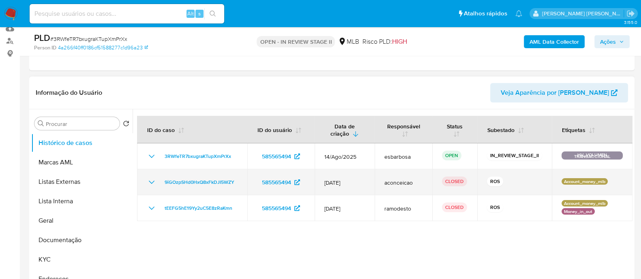
click at [151, 181] on icon "Mostrar/Ocultar" at bounding box center [152, 182] width 10 height 10
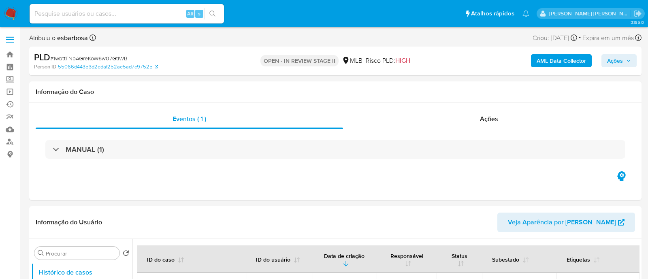
select select "10"
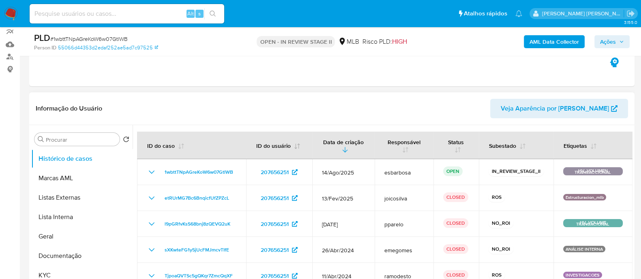
scroll to position [101, 0]
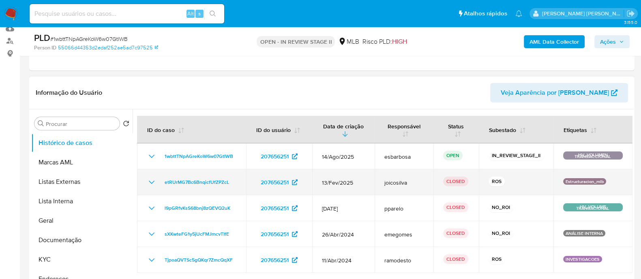
click at [150, 182] on icon "Mostrar/Ocultar" at bounding box center [152, 182] width 10 height 10
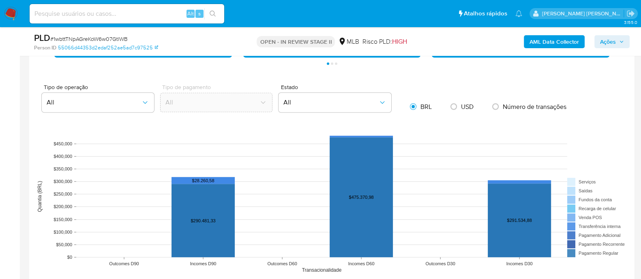
scroll to position [759, 0]
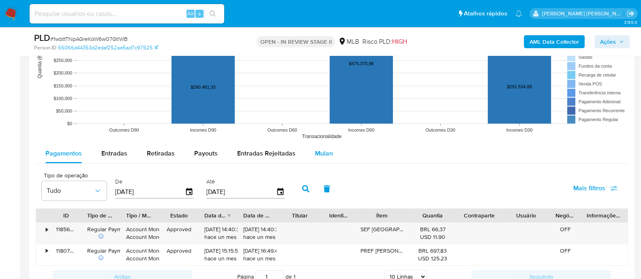
click at [322, 151] on span "Mulan" at bounding box center [324, 153] width 18 height 9
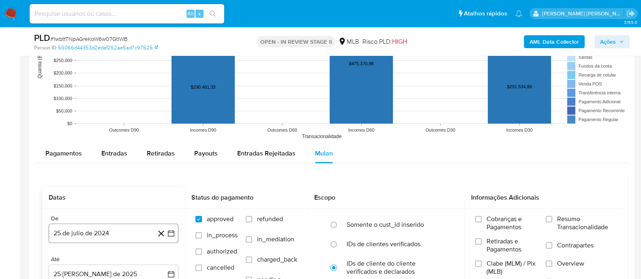
click at [95, 236] on button "25 de julio de 2024" at bounding box center [114, 233] width 130 height 19
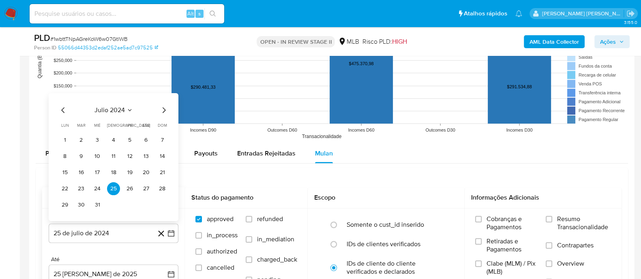
click at [104, 108] on span "julio 2024" at bounding box center [109, 110] width 30 height 8
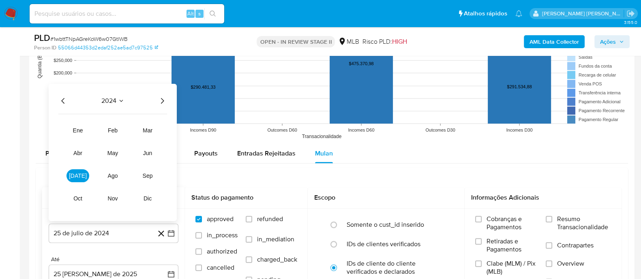
click at [164, 96] on icon "Año siguiente" at bounding box center [162, 101] width 10 height 10
click at [75, 174] on span "[DATE]" at bounding box center [78, 176] width 18 height 6
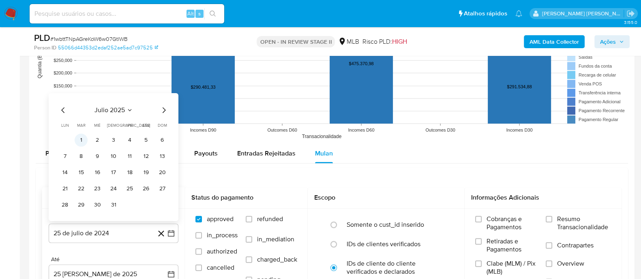
click at [82, 138] on button "1" at bounding box center [81, 140] width 13 height 13
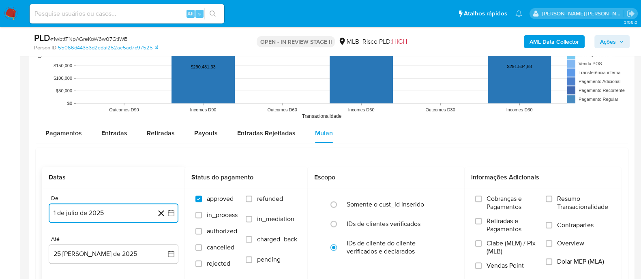
scroll to position [810, 0]
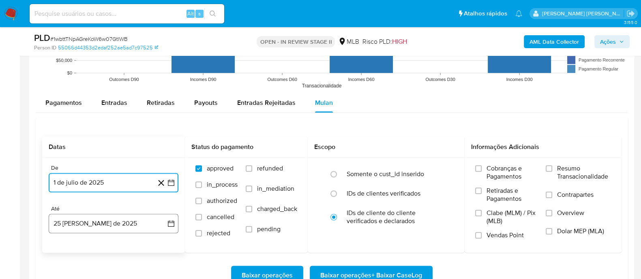
click at [135, 226] on button "25 [PERSON_NAME] de 2025" at bounding box center [114, 223] width 130 height 19
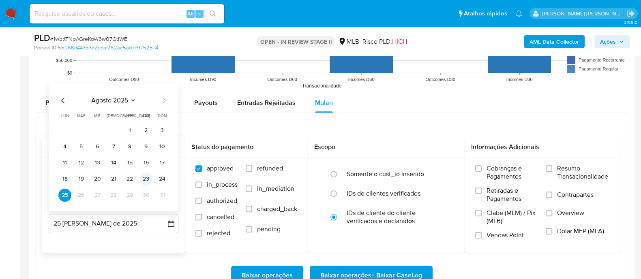
click at [144, 181] on button "23" at bounding box center [145, 179] width 13 height 13
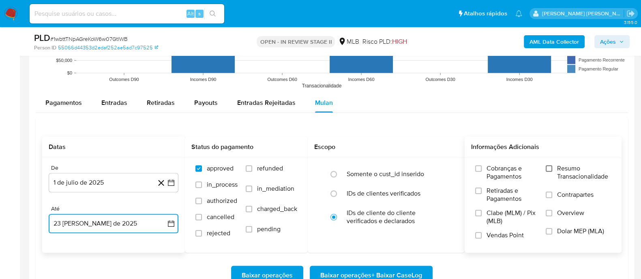
click at [549, 167] on input "Resumo Transacionalidade" at bounding box center [548, 168] width 6 height 6
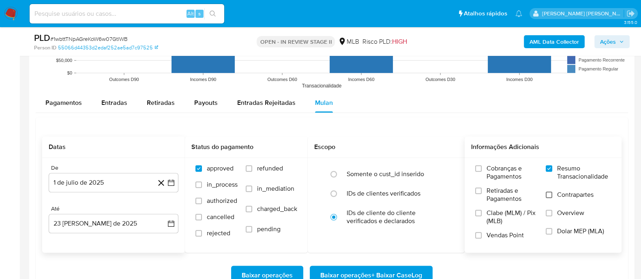
click at [549, 193] on input "Contrapartes" at bounding box center [548, 195] width 6 height 6
click at [475, 233] on input "Vendas Point" at bounding box center [478, 235] width 6 height 6
click at [378, 271] on span "Baixar operações + Baixar CaseLog" at bounding box center [371, 276] width 102 height 18
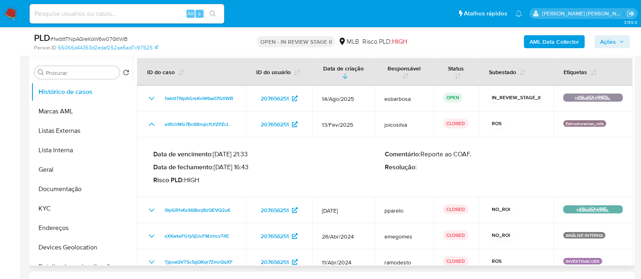
scroll to position [0, 0]
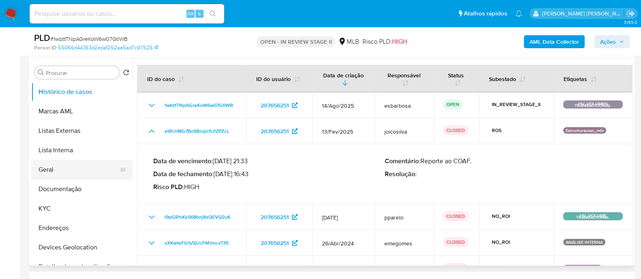
click at [50, 165] on button "Geral" at bounding box center [78, 169] width 95 height 19
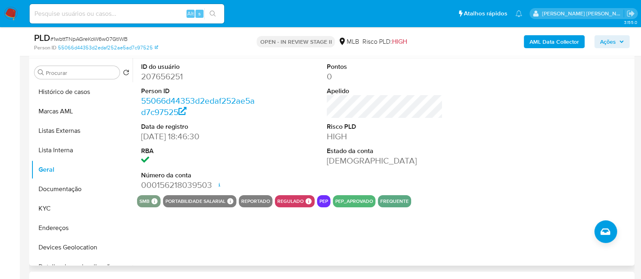
click at [169, 77] on dd "207656251" at bounding box center [199, 76] width 116 height 11
copy dd "207656251"
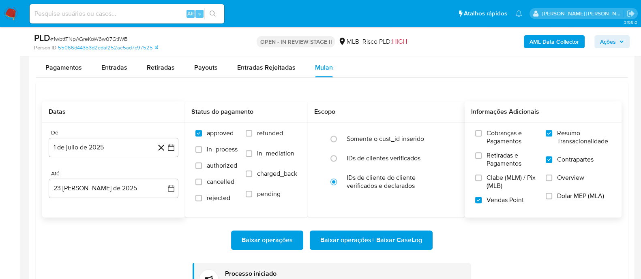
scroll to position [861, 0]
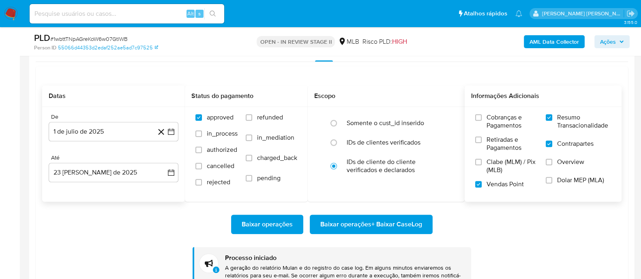
click at [353, 222] on span "Baixar operações + Baixar CaseLog" at bounding box center [371, 225] width 102 height 18
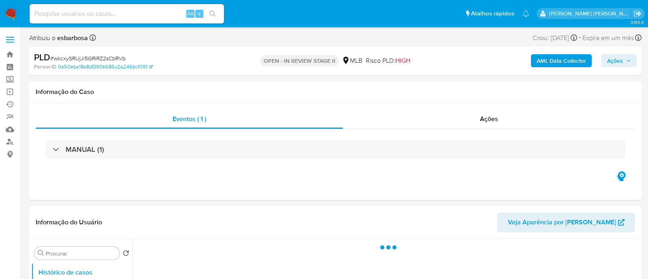
select select "10"
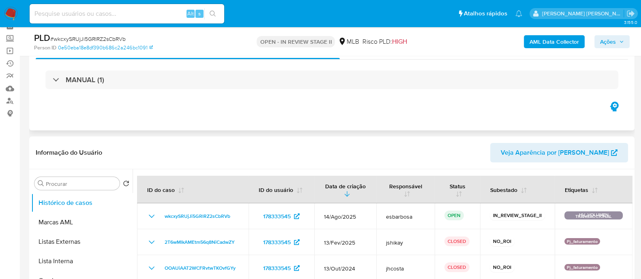
scroll to position [50, 0]
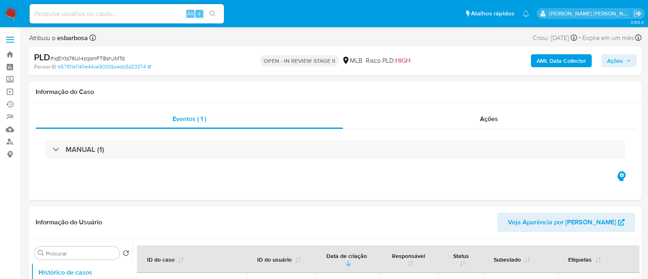
select select "10"
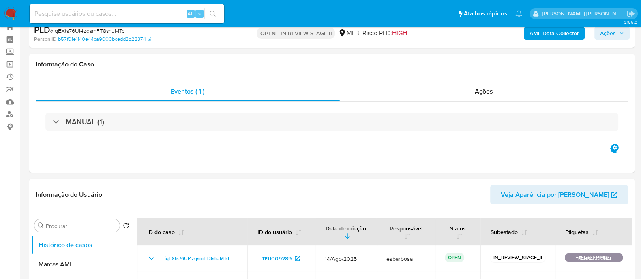
scroll to position [101, 0]
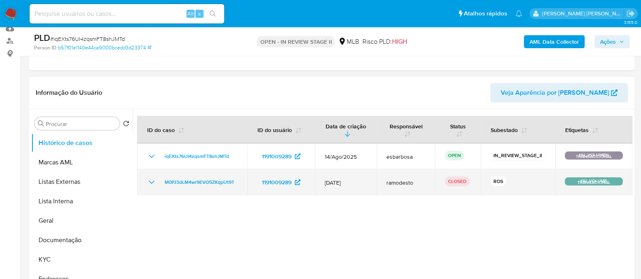
click at [147, 183] on icon "Mostrar/Ocultar" at bounding box center [152, 182] width 10 height 10
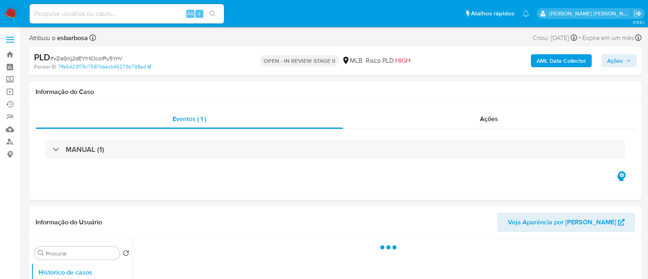
select select "10"
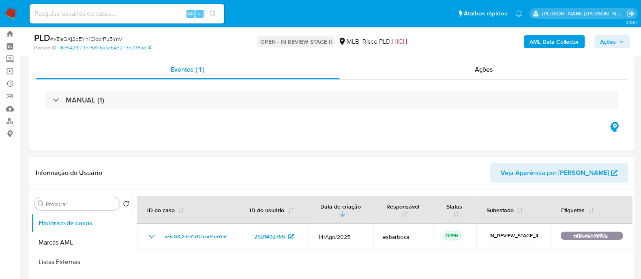
scroll to position [101, 0]
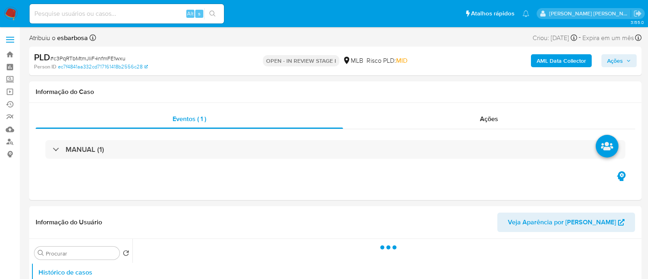
select select "10"
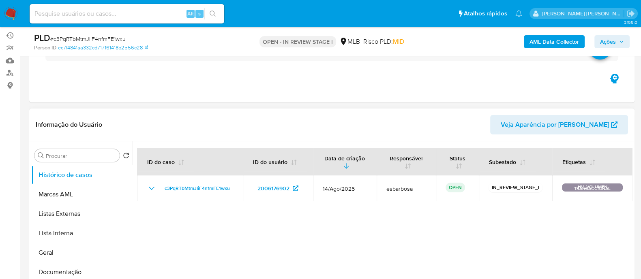
scroll to position [101, 0]
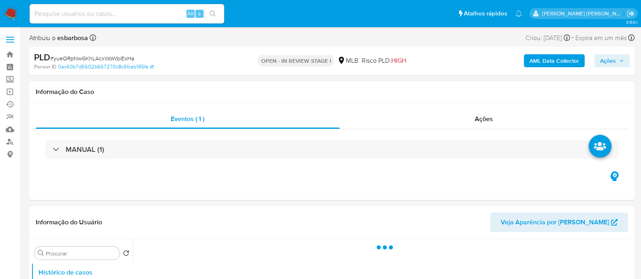
select select "10"
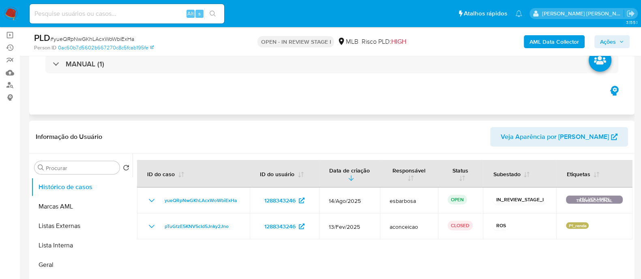
scroll to position [101, 0]
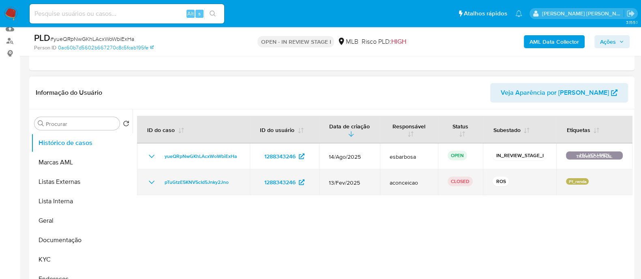
click at [152, 183] on icon "Mostrar/Ocultar" at bounding box center [152, 182] width 10 height 10
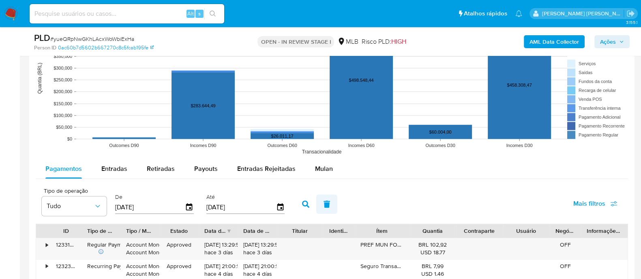
scroll to position [759, 0]
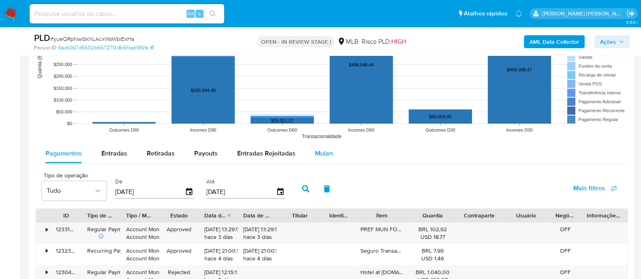
click at [316, 152] on span "Mulan" at bounding box center [324, 153] width 18 height 9
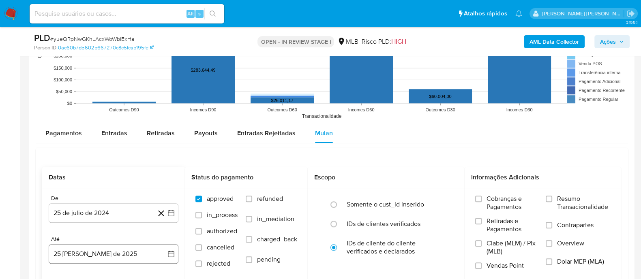
scroll to position [810, 0]
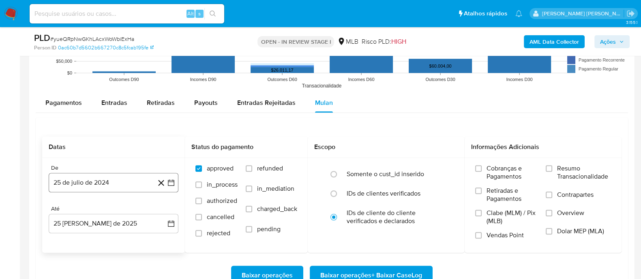
click at [95, 184] on button "25 de julio de 2024" at bounding box center [114, 182] width 130 height 19
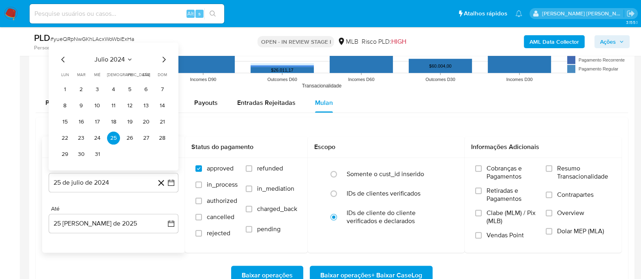
click at [100, 56] on span "julio 2024" at bounding box center [109, 60] width 30 height 8
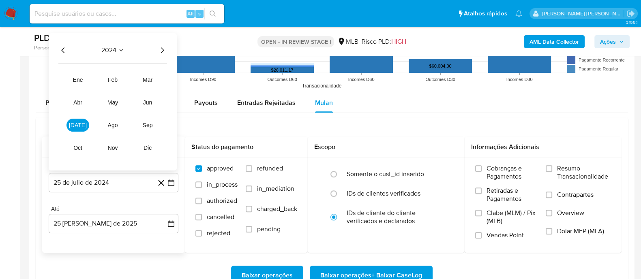
click at [162, 47] on icon "Año siguiente" at bounding box center [162, 50] width 10 height 10
click at [77, 122] on span "[DATE]" at bounding box center [78, 125] width 18 height 6
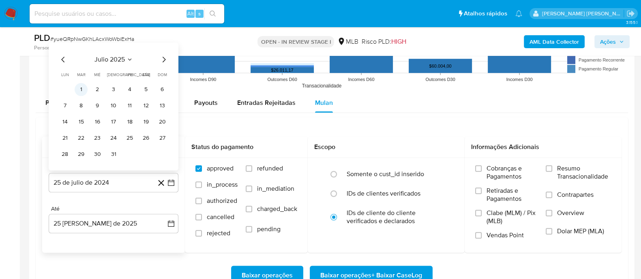
click at [83, 86] on button "1" at bounding box center [81, 89] width 13 height 13
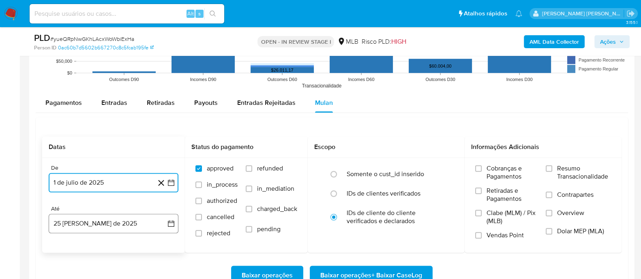
click at [106, 224] on button "25 [PERSON_NAME] de 2025" at bounding box center [114, 223] width 130 height 19
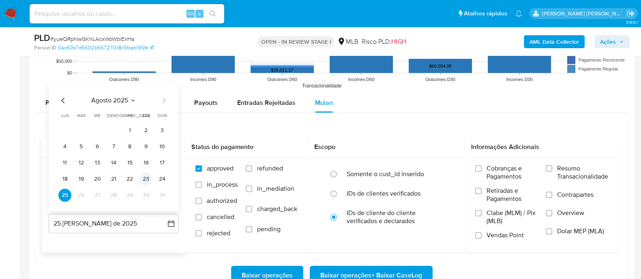
click at [143, 179] on button "23" at bounding box center [145, 179] width 13 height 13
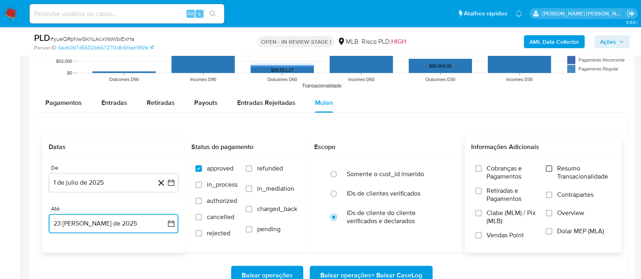
click at [551, 167] on input "Resumo Transacionalidade" at bounding box center [548, 168] width 6 height 6
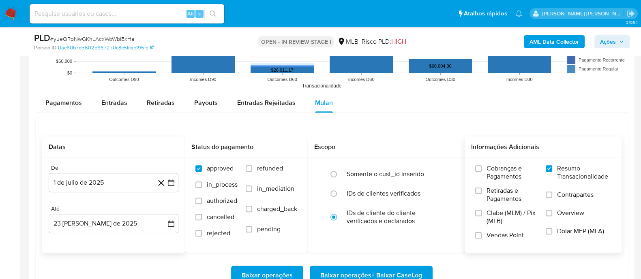
click at [553, 196] on label "Contrapartes" at bounding box center [577, 200] width 65 height 18
click at [552, 196] on input "Contrapartes" at bounding box center [548, 195] width 6 height 6
click at [479, 234] on input "Vendas Point" at bounding box center [478, 235] width 6 height 6
click at [374, 268] on span "Baixar operações + Baixar CaseLog" at bounding box center [371, 276] width 102 height 18
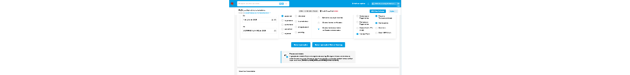
scroll to position [962, 0]
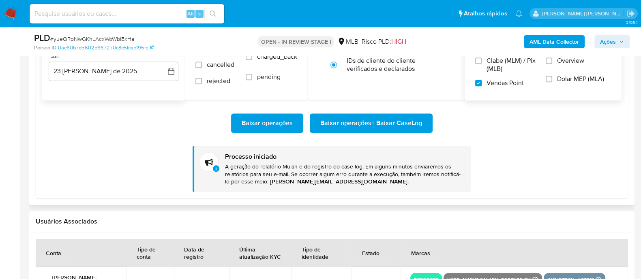
click at [368, 118] on span "Baixar operações + Baixar CaseLog" at bounding box center [371, 123] width 102 height 18
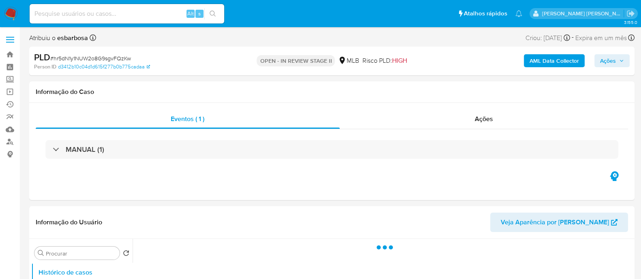
select select "10"
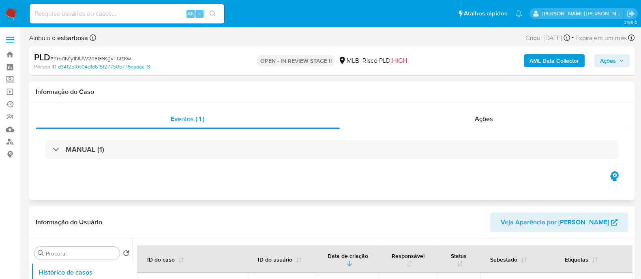
scroll to position [101, 0]
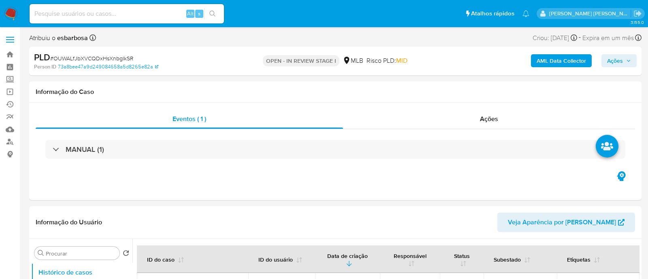
select select "10"
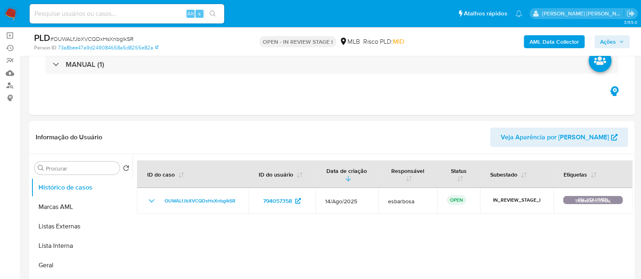
scroll to position [101, 0]
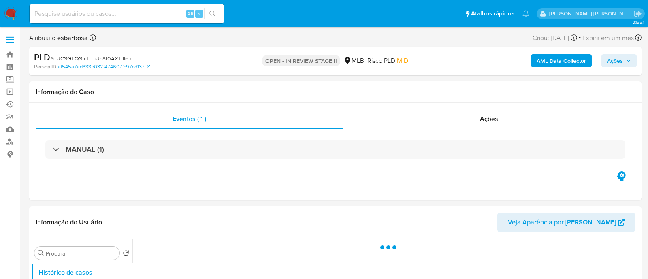
select select "10"
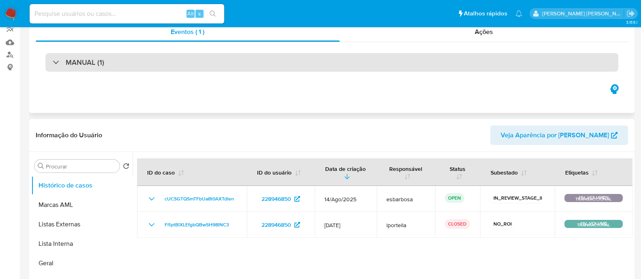
scroll to position [101, 0]
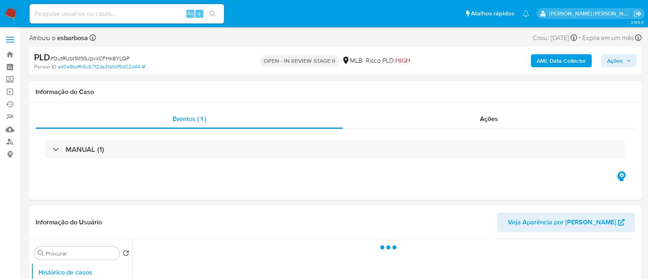
select select "10"
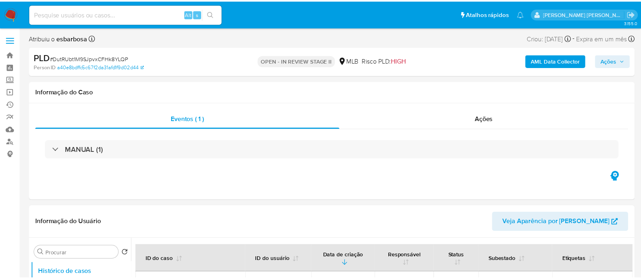
scroll to position [101, 0]
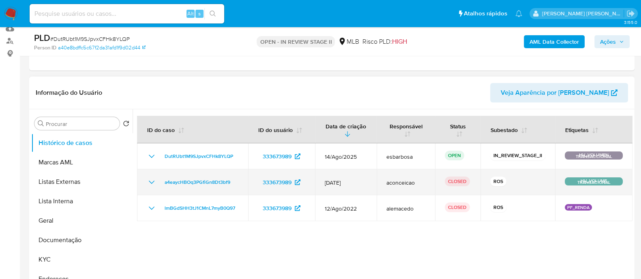
click at [153, 182] on icon "Mostrar/Ocultar" at bounding box center [152, 182] width 10 height 10
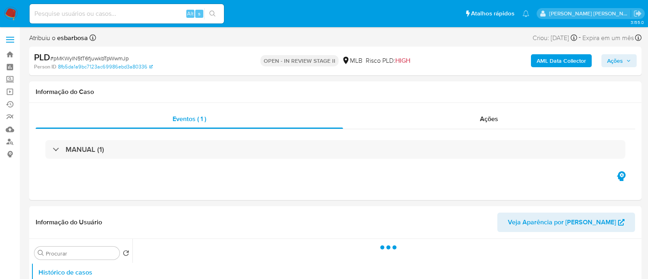
select select "10"
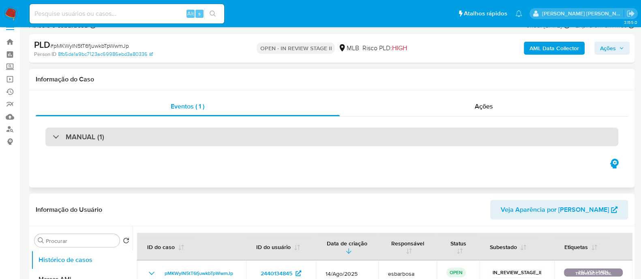
scroll to position [50, 0]
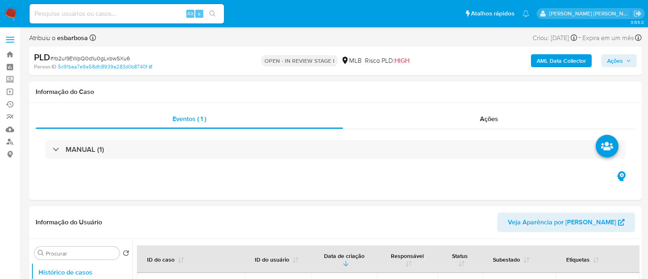
select select "10"
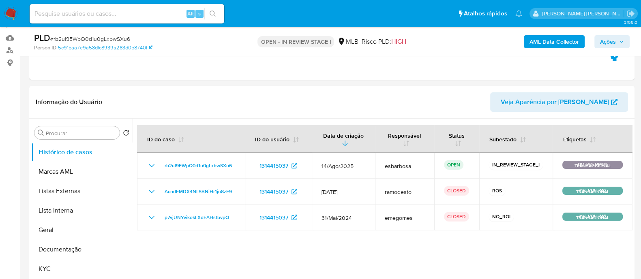
scroll to position [101, 0]
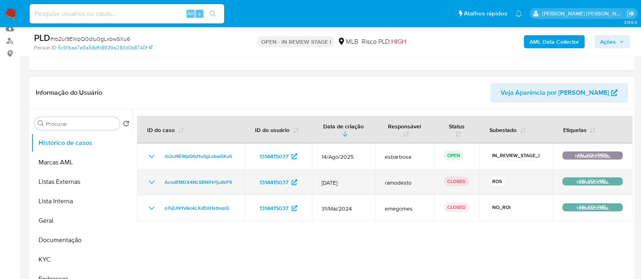
click at [149, 181] on icon "Mostrar/Ocultar" at bounding box center [152, 182] width 6 height 3
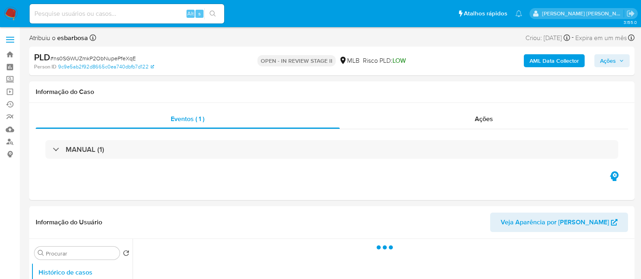
select select "10"
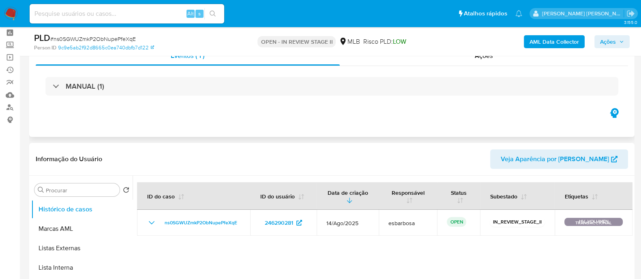
scroll to position [50, 0]
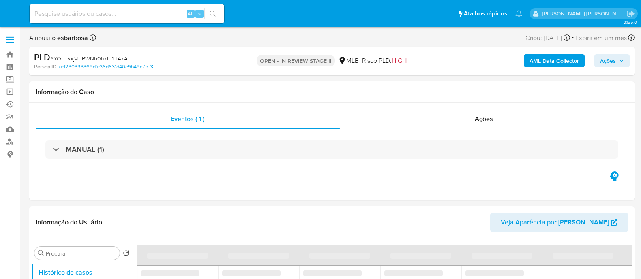
select select "10"
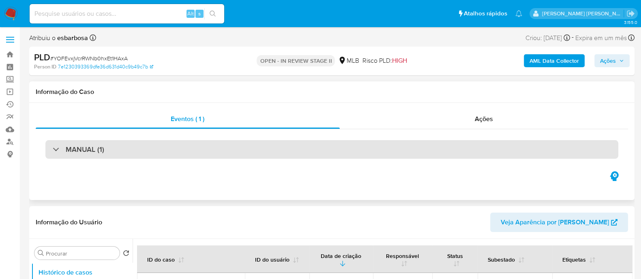
scroll to position [101, 0]
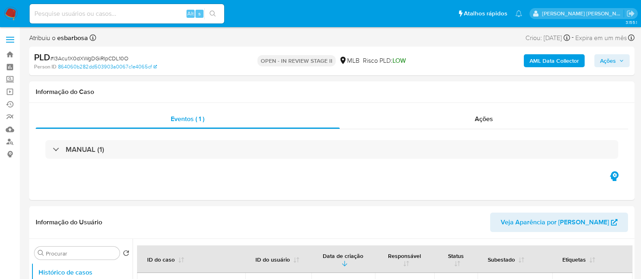
select select "10"
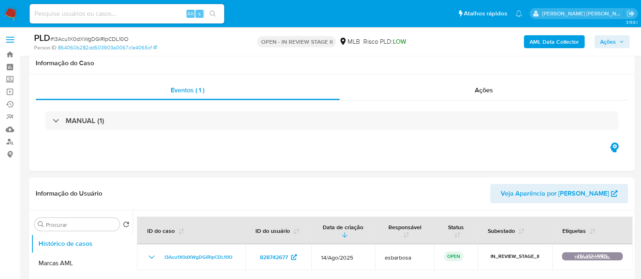
scroll to position [50, 0]
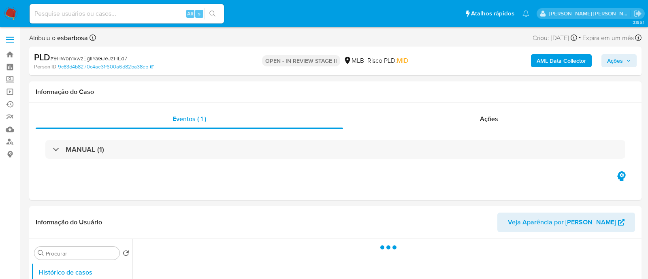
select select "10"
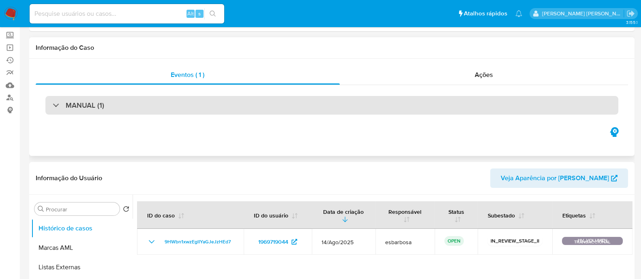
scroll to position [101, 0]
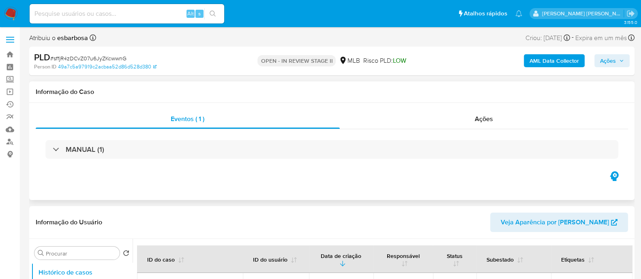
select select "10"
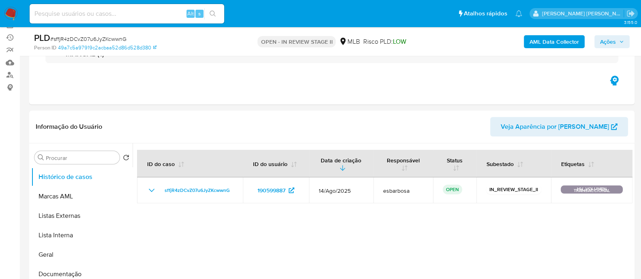
scroll to position [101, 0]
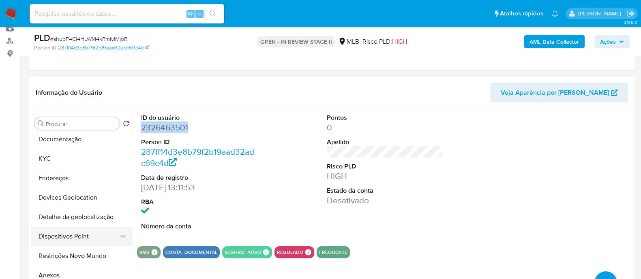
scroll to position [152, 0]
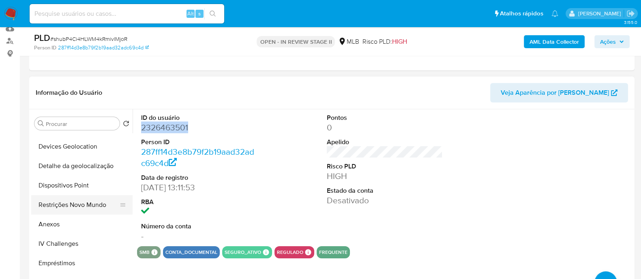
click at [77, 206] on button "Restrições Novo Mundo" at bounding box center [78, 204] width 95 height 19
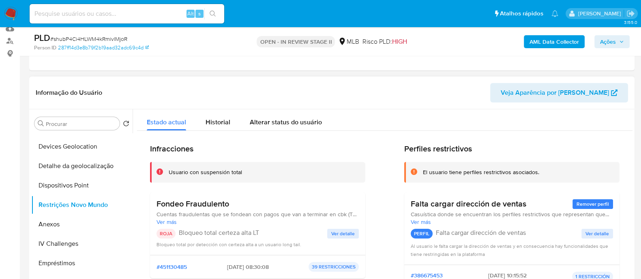
click at [218, 171] on div "Usuario con suspensión total" at bounding box center [205, 173] width 73 height 8
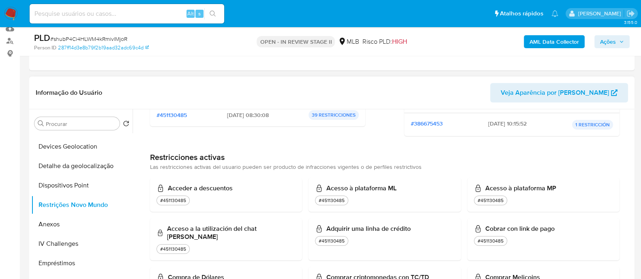
scroll to position [0, 0]
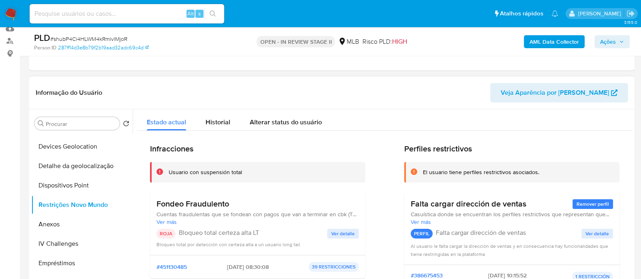
click at [334, 233] on span "Ver detalle" at bounding box center [343, 234] width 24 height 8
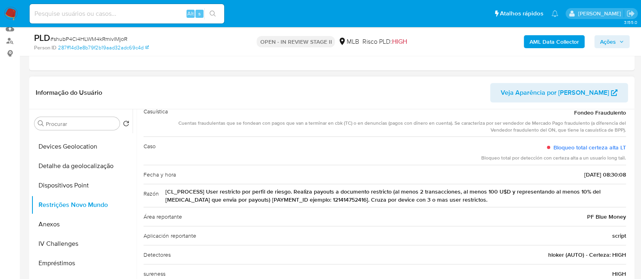
scroll to position [60, 0]
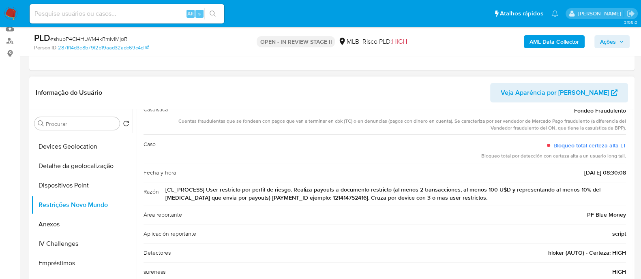
click at [426, 224] on div "Aplicación reportante script" at bounding box center [384, 233] width 482 height 19
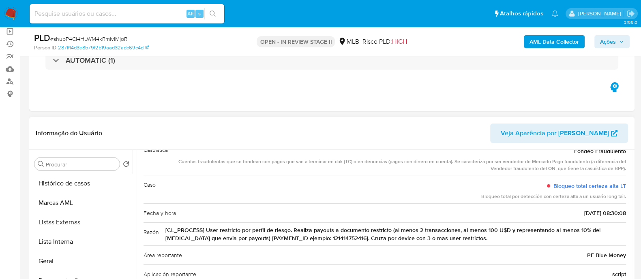
scroll to position [152, 0]
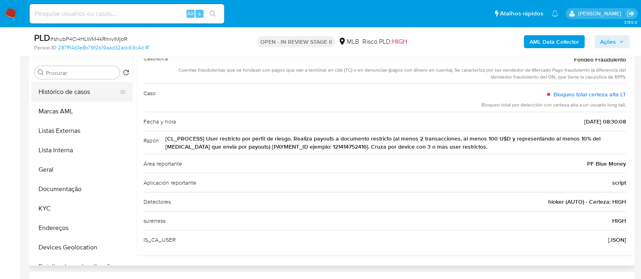
click at [72, 95] on button "Histórico de casos" at bounding box center [78, 91] width 95 height 19
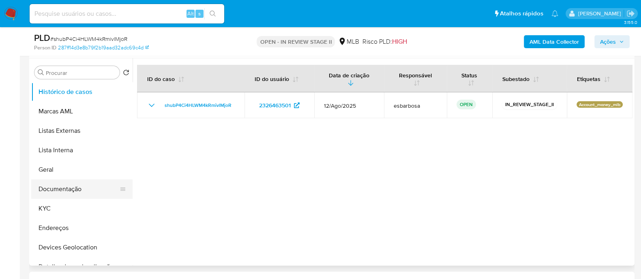
click at [71, 190] on button "Documentação" at bounding box center [78, 189] width 95 height 19
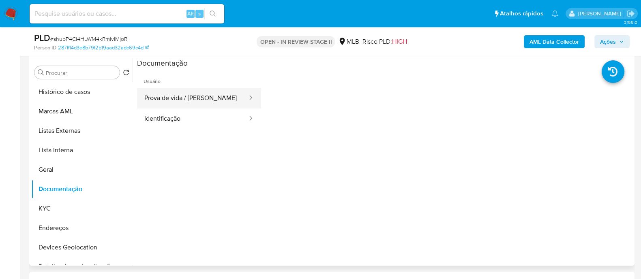
click at [207, 97] on button "Prova de vida / [PERSON_NAME]" at bounding box center [192, 98] width 111 height 21
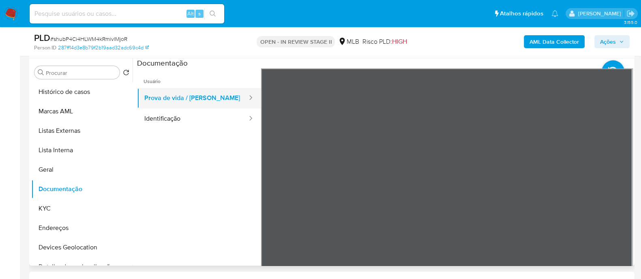
click at [186, 90] on button "Prova de vida / [PERSON_NAME]" at bounding box center [192, 98] width 111 height 21
click at [188, 88] on button "Prova de vida / [PERSON_NAME]" at bounding box center [192, 98] width 111 height 21
click at [169, 98] on button "Prova de vida / Selfie" at bounding box center [192, 98] width 111 height 21
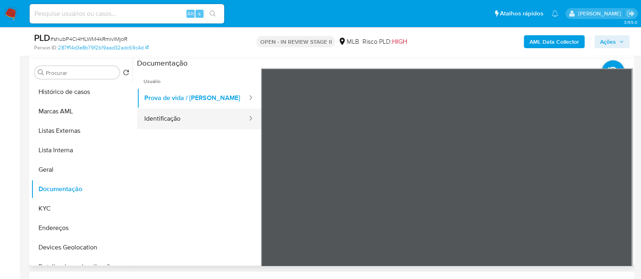
click at [172, 116] on button "Identificação" at bounding box center [192, 119] width 111 height 21
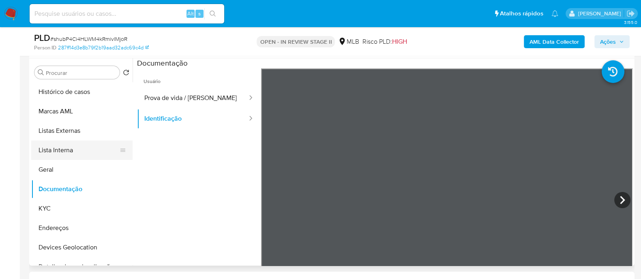
scroll to position [50, 0]
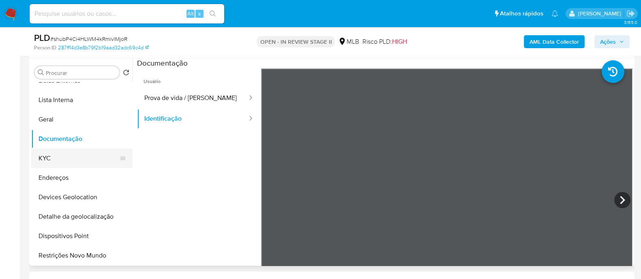
click at [45, 159] on button "KYC" at bounding box center [78, 158] width 95 height 19
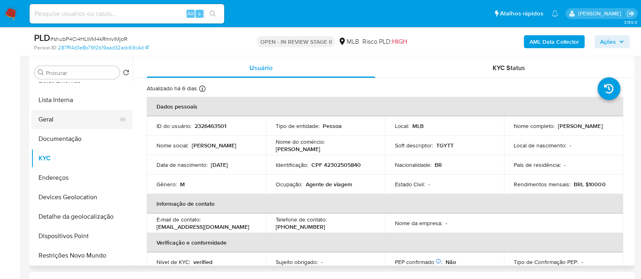
click at [66, 125] on button "Geral" at bounding box center [78, 119] width 95 height 19
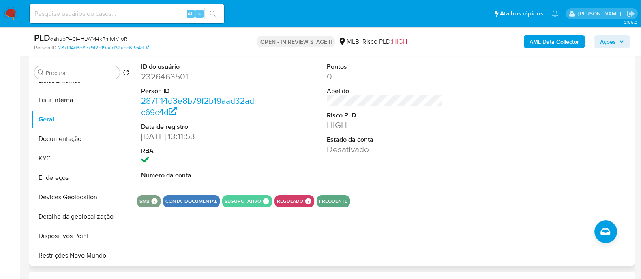
click at [175, 73] on dd "2326463501" at bounding box center [199, 76] width 116 height 11
copy dd "2326463501"
click at [41, 157] on button "KYC" at bounding box center [78, 158] width 95 height 19
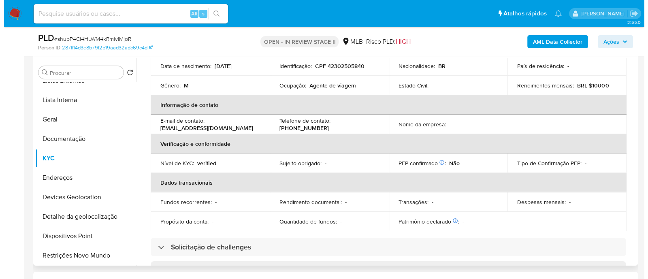
scroll to position [48, 0]
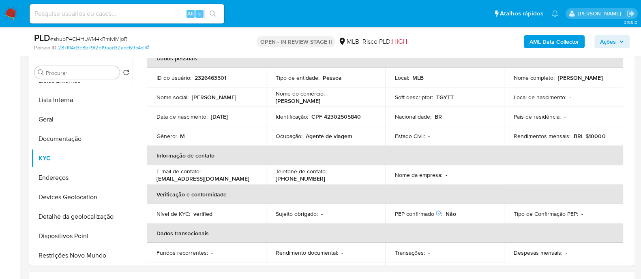
click at [539, 39] on b "AML Data Collector" at bounding box center [553, 41] width 49 height 13
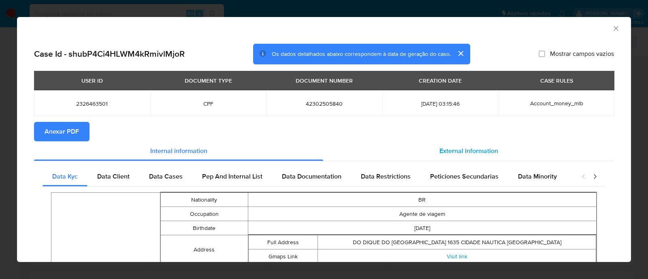
click at [454, 152] on span "External information" at bounding box center [469, 150] width 59 height 9
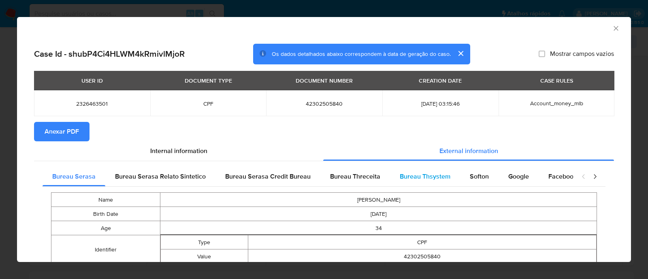
click at [423, 180] on span "Bureau Thsystem" at bounding box center [425, 176] width 51 height 9
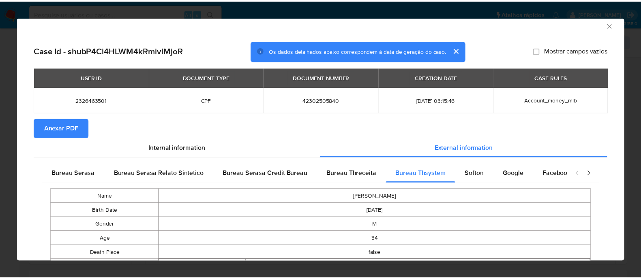
scroll to position [0, 0]
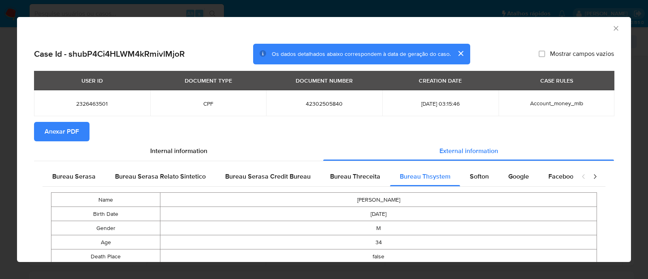
click at [64, 133] on span "Anexar PDF" at bounding box center [62, 132] width 34 height 18
drag, startPoint x: 607, startPoint y: 25, endPoint x: 599, endPoint y: 31, distance: 10.1
click at [612, 26] on icon "Fechar a janela" at bounding box center [616, 28] width 8 height 8
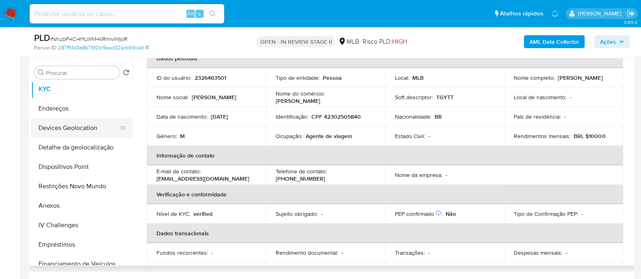
scroll to position [152, 0]
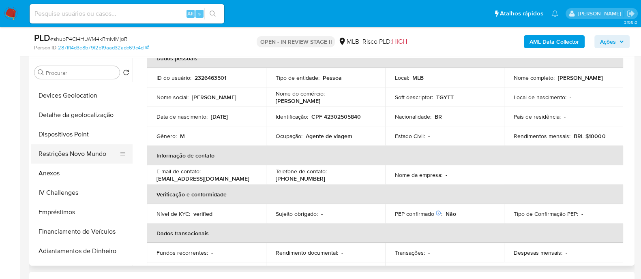
click at [75, 153] on button "Restrições Novo Mundo" at bounding box center [78, 153] width 95 height 19
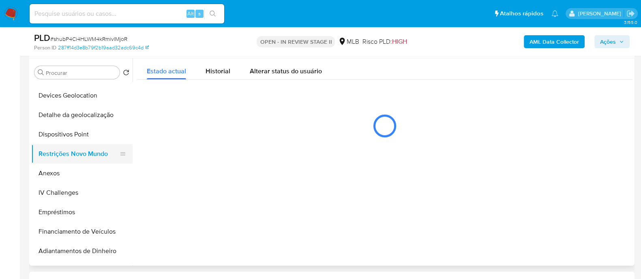
scroll to position [0, 0]
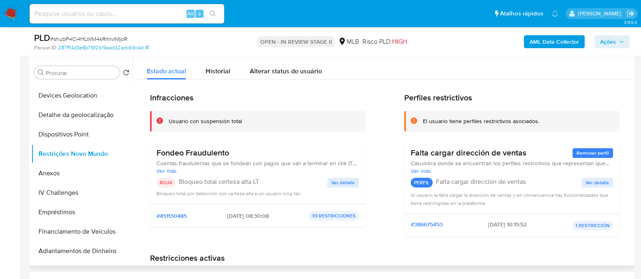
click at [224, 120] on div "Usuario con suspensión total" at bounding box center [205, 122] width 73 height 8
click at [610, 40] on span "Ações" at bounding box center [608, 41] width 16 height 13
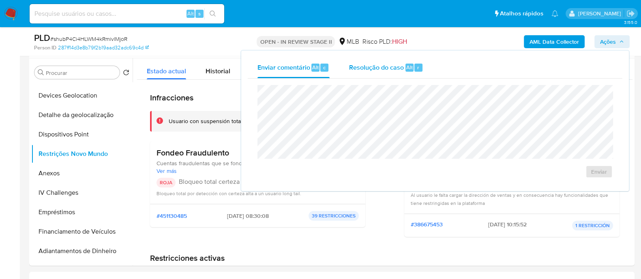
click at [370, 74] on div "Resolução do caso Alt r" at bounding box center [386, 67] width 74 height 21
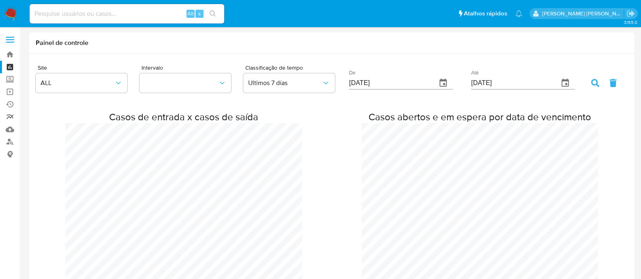
click at [10, 112] on link "relatórios" at bounding box center [48, 117] width 96 height 13
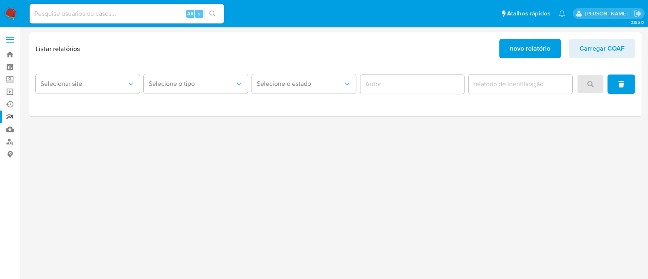
click at [55, 142] on div "3.155.0" at bounding box center [335, 152] width 613 height 241
click at [13, 95] on link "Operações em massa" at bounding box center [48, 91] width 96 height 13
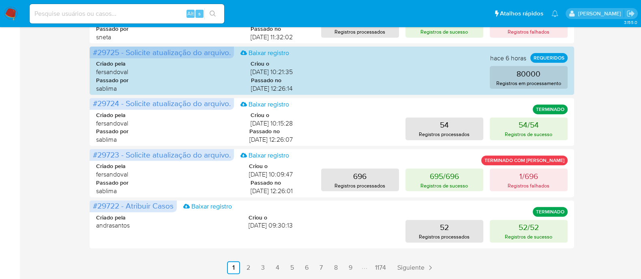
scroll to position [412, 0]
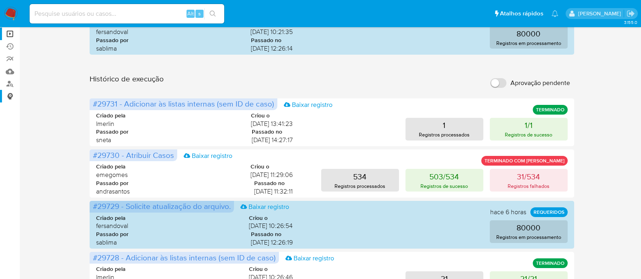
scroll to position [0, 0]
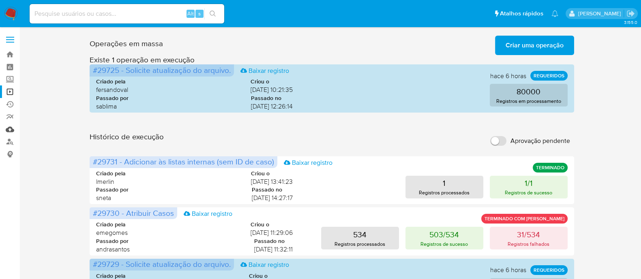
click at [10, 129] on link "Mulan" at bounding box center [48, 129] width 96 height 13
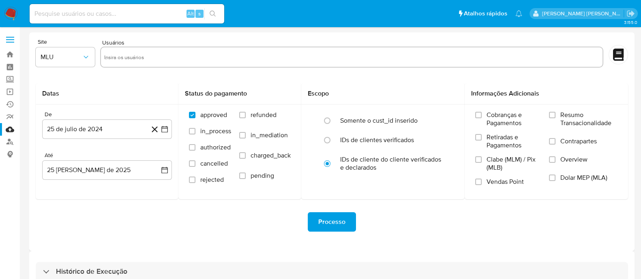
click at [148, 58] on input "text" at bounding box center [351, 57] width 495 height 13
click at [89, 56] on icon "button" at bounding box center [86, 57] width 8 height 8
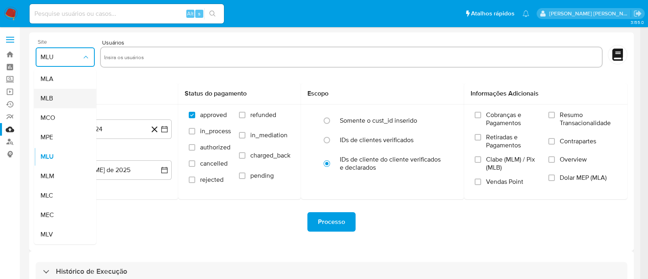
click at [56, 100] on div "MLB" at bounding box center [63, 98] width 45 height 19
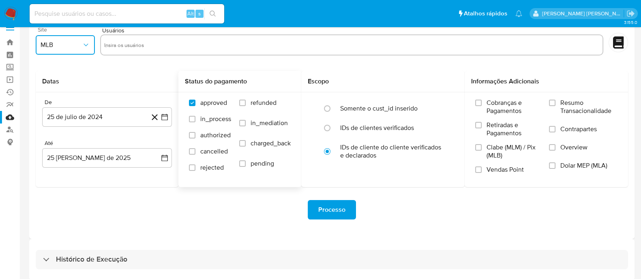
scroll to position [18, 0]
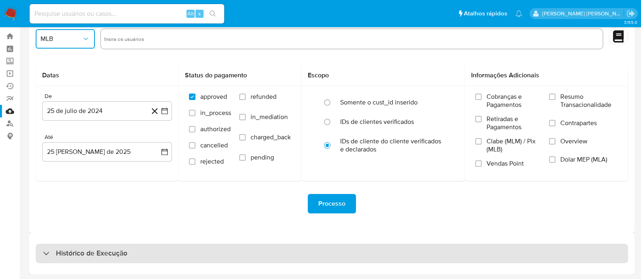
click at [83, 250] on h3 "Histórico de Execução" at bounding box center [91, 254] width 71 height 10
select select "10"
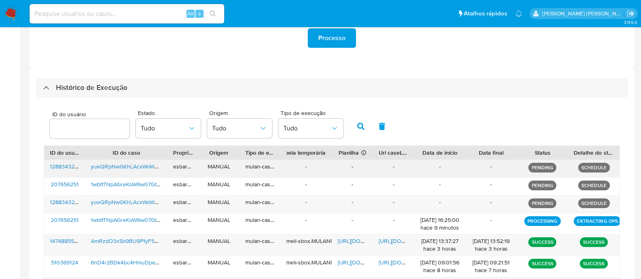
scroll to position [221, 0]
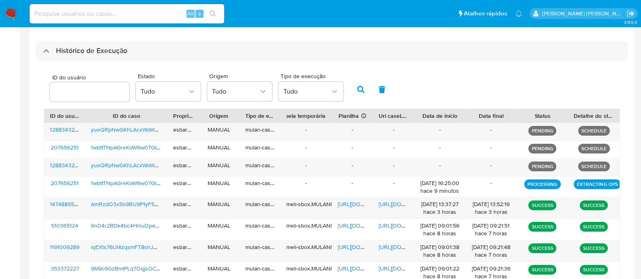
click at [135, 21] on div "Alt s" at bounding box center [127, 13] width 194 height 19
click at [133, 16] on input at bounding box center [127, 14] width 194 height 11
paste input "266504837"
type input "266504837"
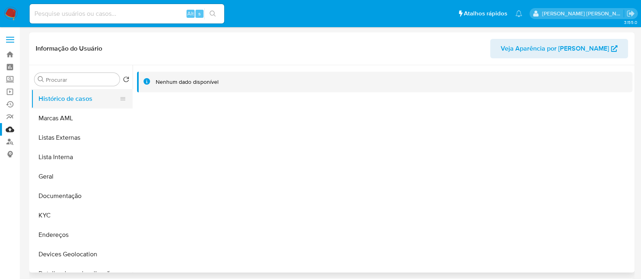
select select "10"
click at [63, 194] on button "Documentação" at bounding box center [78, 195] width 95 height 19
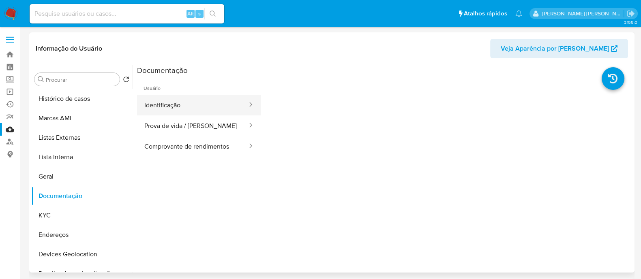
click at [175, 101] on button "Identificação" at bounding box center [192, 105] width 111 height 21
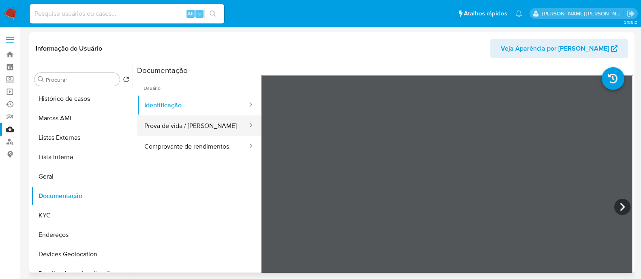
click at [175, 126] on button "Prova de vida / [PERSON_NAME]" at bounding box center [192, 125] width 111 height 21
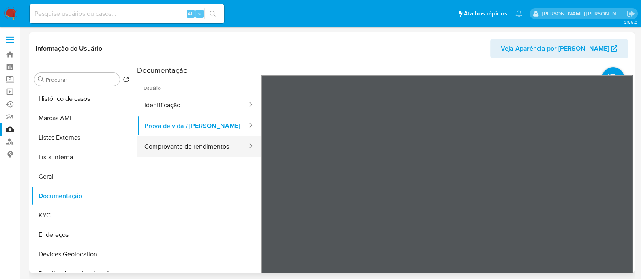
click at [216, 145] on button "Comprovante de rendimentos" at bounding box center [192, 146] width 111 height 21
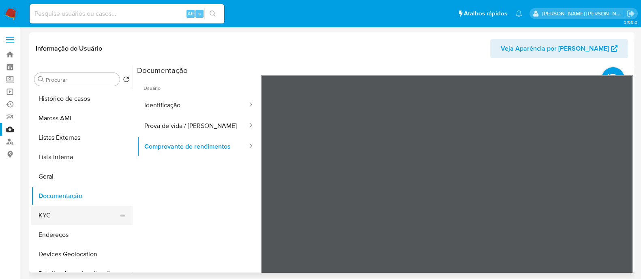
drag, startPoint x: 45, startPoint y: 214, endPoint x: 105, endPoint y: 213, distance: 60.0
click at [47, 214] on button "KYC" at bounding box center [78, 215] width 95 height 19
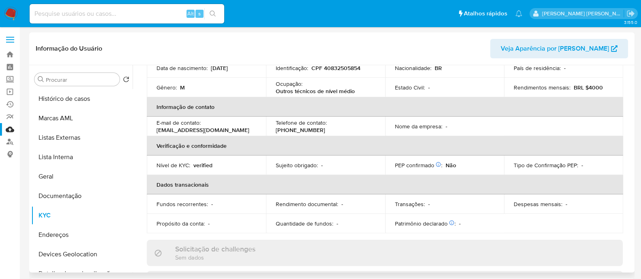
scroll to position [56, 0]
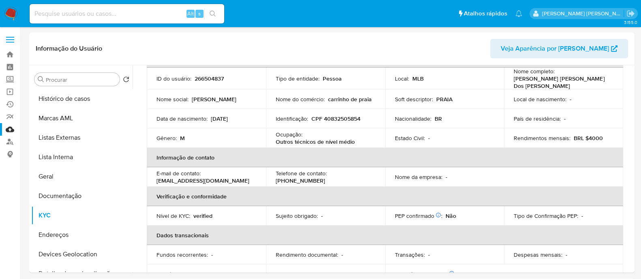
drag, startPoint x: 70, startPoint y: 197, endPoint x: 403, endPoint y: 6, distance: 383.9
click at [73, 195] on button "Documentação" at bounding box center [81, 195] width 101 height 19
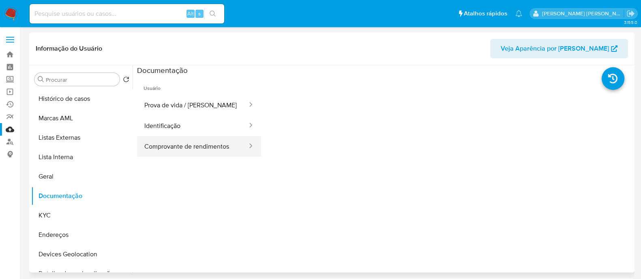
click at [169, 143] on button "Comprovante de rendimentos" at bounding box center [192, 146] width 111 height 21
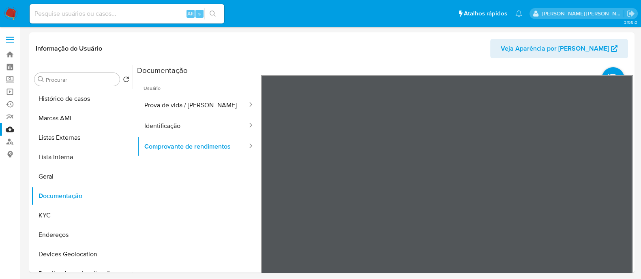
click at [379, 35] on div "Informação do Usuário Veja Aparência por Pessoa Procurar Retornar ao pedido pad…" at bounding box center [331, 152] width 605 height 240
click at [445, 48] on div "Informação do Usuário Veja Aparência por Pessoa Procurar Retornar ao pedido pad…" at bounding box center [331, 152] width 605 height 240
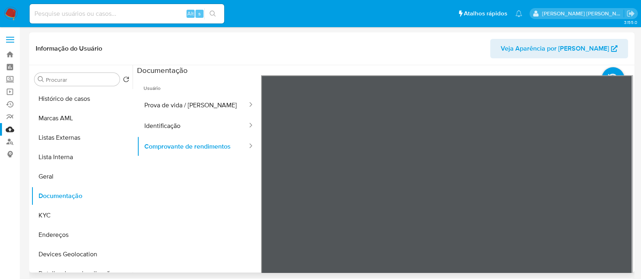
click at [492, 67] on section at bounding box center [384, 199] width 495 height 269
click at [137, 13] on input at bounding box center [127, 14] width 194 height 11
paste input "709210681"
type input "709210681"
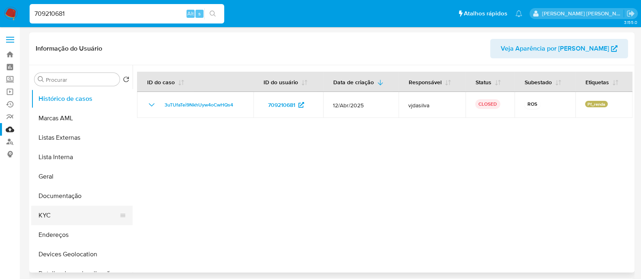
select select "10"
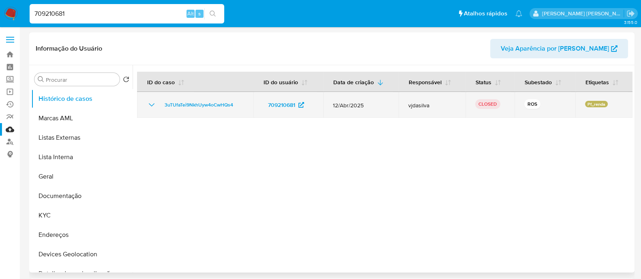
click at [150, 104] on icon "Mostrar/Ocultar" at bounding box center [152, 104] width 6 height 3
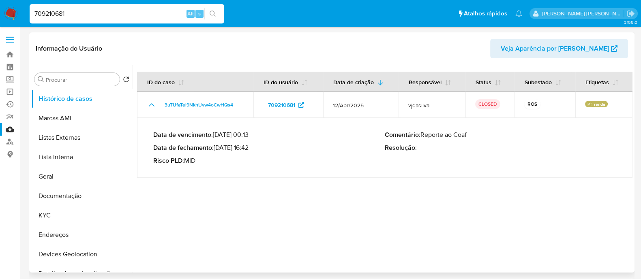
drag, startPoint x: 248, startPoint y: 147, endPoint x: 217, endPoint y: 147, distance: 30.8
click at [217, 147] on p "Data de fechamento : 19/05/2025 16:42" at bounding box center [268, 148] width 231 height 8
click at [10, 143] on link "Localizador de pessoas" at bounding box center [48, 142] width 96 height 13
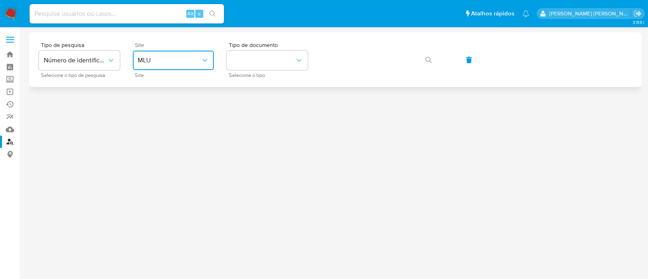
click at [176, 60] on span "MLU" at bounding box center [169, 60] width 63 height 8
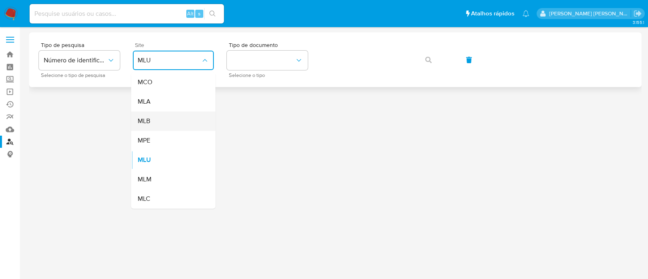
click at [178, 124] on div "MLB" at bounding box center [171, 120] width 66 height 19
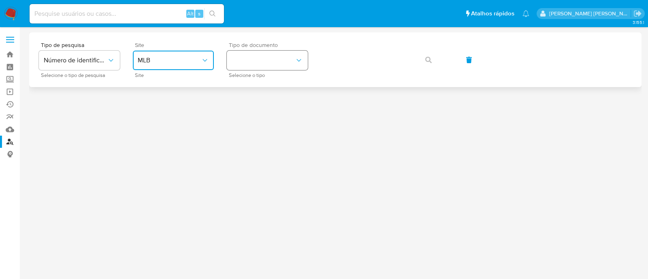
click at [282, 59] on button "identificationType" at bounding box center [267, 60] width 81 height 19
click at [271, 112] on div "CPF CPF" at bounding box center [265, 114] width 66 height 28
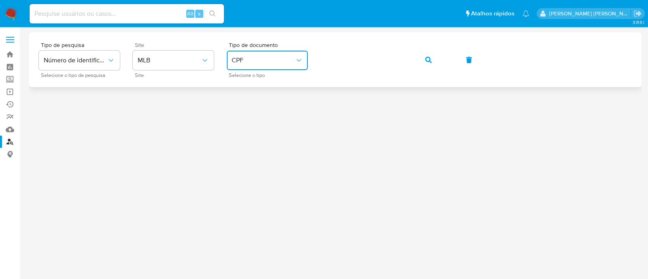
click at [431, 60] on icon "button" at bounding box center [428, 60] width 6 height 6
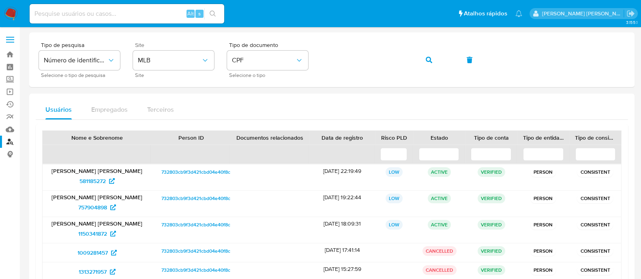
scroll to position [47, 0]
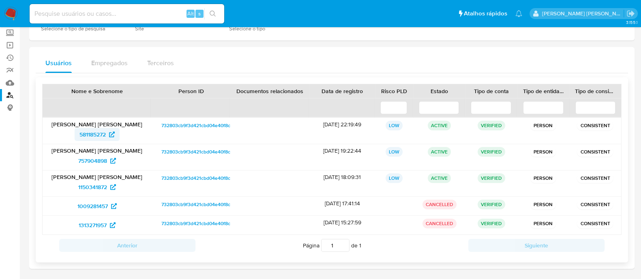
click at [89, 135] on span "581185272" at bounding box center [92, 134] width 26 height 13
click at [94, 14] on input at bounding box center [127, 14] width 194 height 11
paste input "741890830"
type input "741890830"
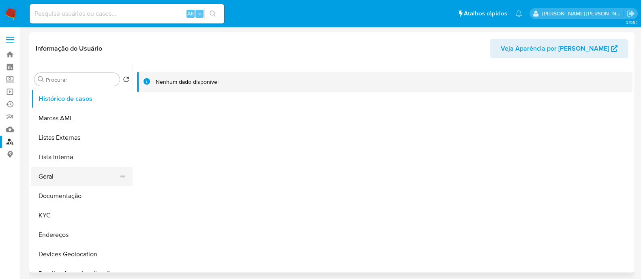
select select "10"
click at [77, 192] on button "Documentação" at bounding box center [78, 195] width 95 height 19
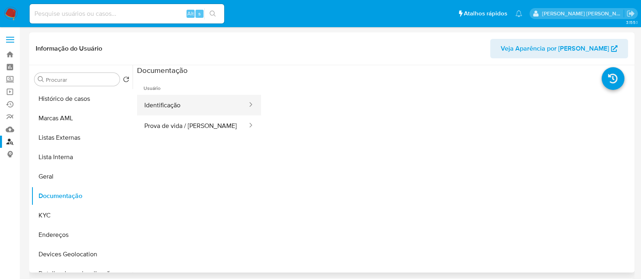
click at [174, 102] on button "Identificação" at bounding box center [192, 105] width 111 height 21
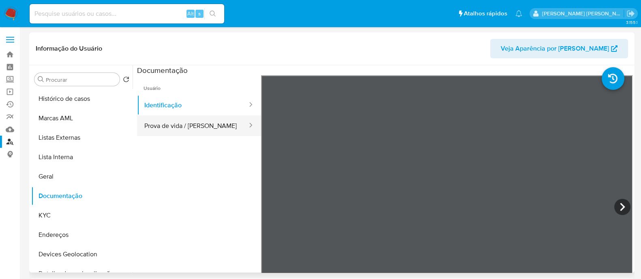
click at [176, 130] on button "Prova de vida / [PERSON_NAME]" at bounding box center [192, 125] width 111 height 21
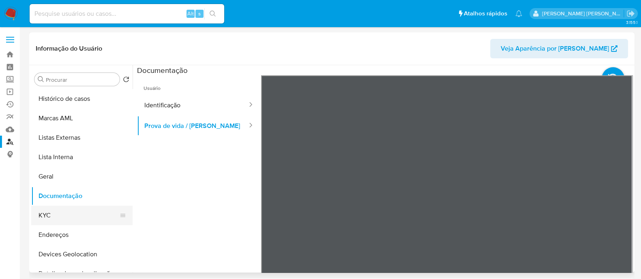
click at [58, 221] on button "KYC" at bounding box center [78, 215] width 95 height 19
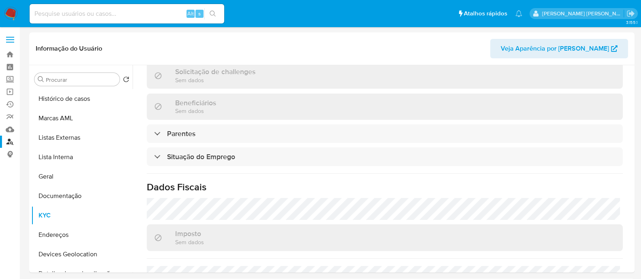
scroll to position [360, 0]
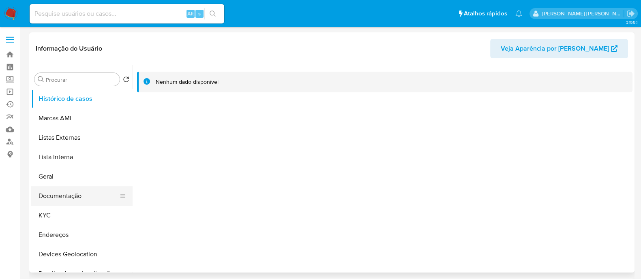
click at [64, 195] on button "Documentação" at bounding box center [78, 195] width 95 height 19
select select "10"
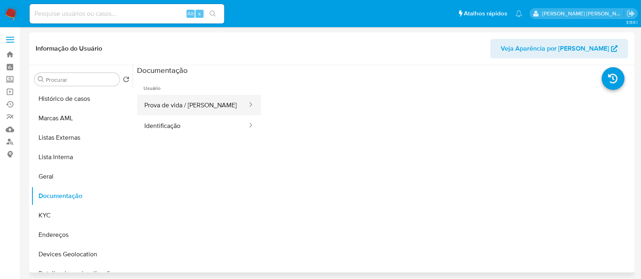
click at [168, 103] on button "Prova de vida / [PERSON_NAME]" at bounding box center [192, 105] width 111 height 21
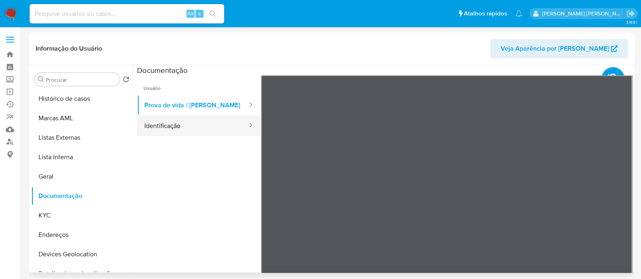
click at [175, 126] on button "Identificação" at bounding box center [192, 125] width 111 height 21
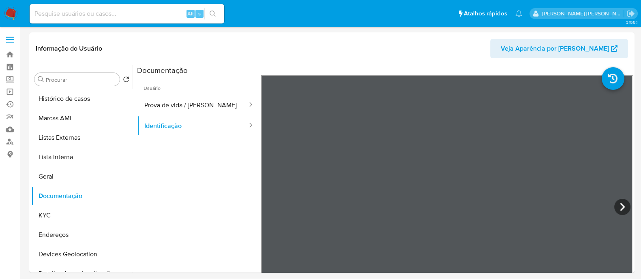
click at [56, 14] on input at bounding box center [127, 14] width 194 height 11
paste input "266504837"
type input "266504837"
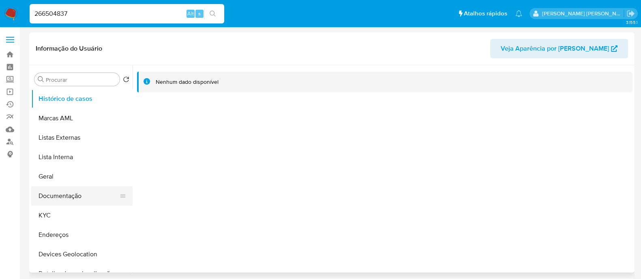
select select "10"
click at [78, 196] on button "Documentação" at bounding box center [78, 195] width 95 height 19
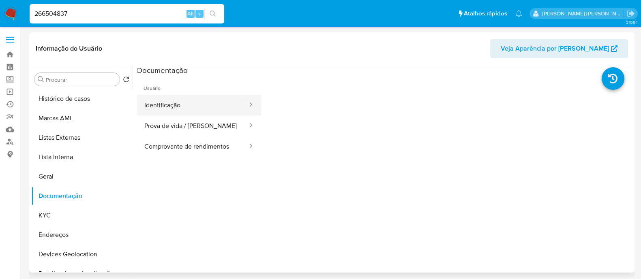
click at [188, 109] on button "Identificação" at bounding box center [192, 105] width 111 height 21
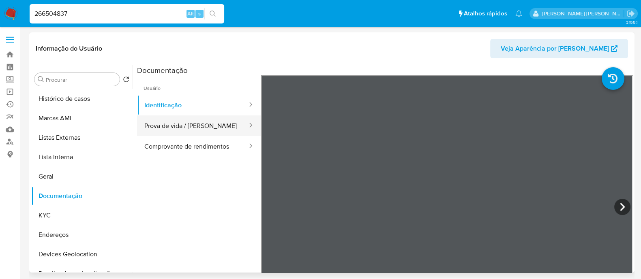
click at [187, 129] on button "Prova de vida / [PERSON_NAME]" at bounding box center [192, 125] width 111 height 21
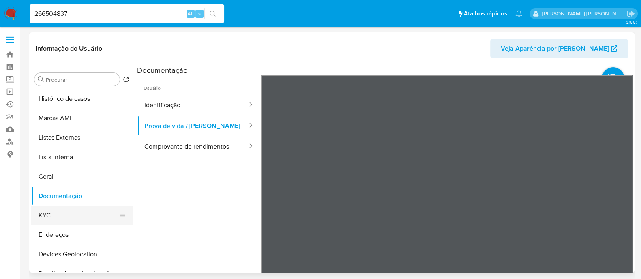
click at [59, 220] on button "KYC" at bounding box center [78, 215] width 95 height 19
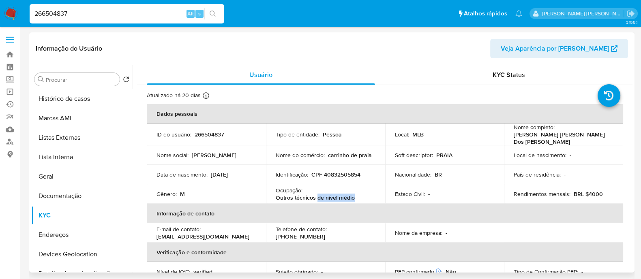
drag, startPoint x: 359, startPoint y: 197, endPoint x: 317, endPoint y: 197, distance: 41.7
click at [317, 197] on div "Ocupação : Outros técnicos de nível médio" at bounding box center [326, 194] width 100 height 15
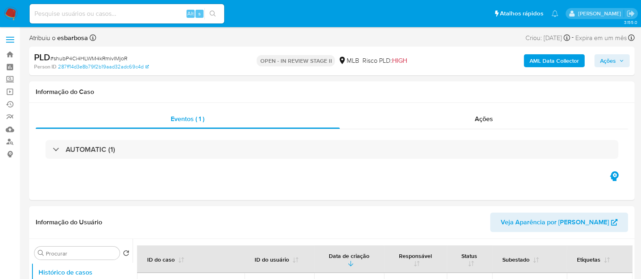
select select "10"
click at [603, 54] on span "Ações" at bounding box center [608, 60] width 16 height 13
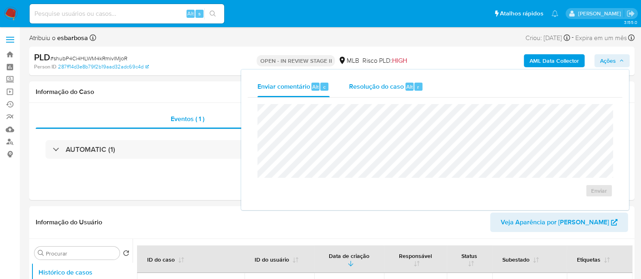
click at [372, 90] on span "Resolução do caso" at bounding box center [376, 86] width 55 height 9
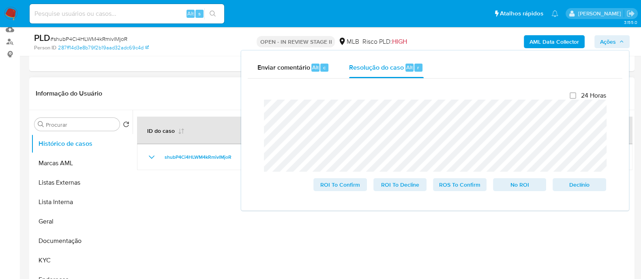
scroll to position [101, 0]
click at [137, 86] on header "Informação do Usuário Veja Aparência por Pessoa" at bounding box center [332, 92] width 592 height 19
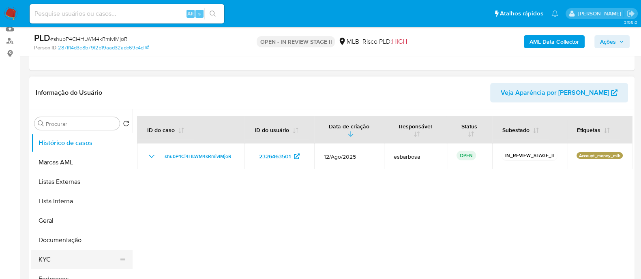
click at [49, 262] on button "KYC" at bounding box center [78, 259] width 95 height 19
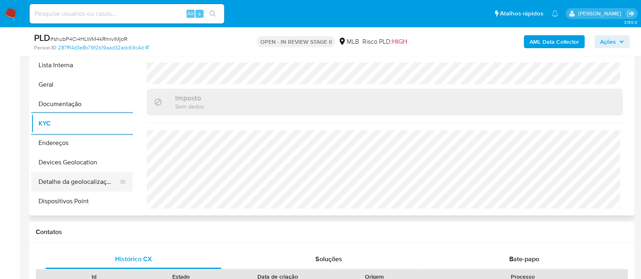
scroll to position [50, 0]
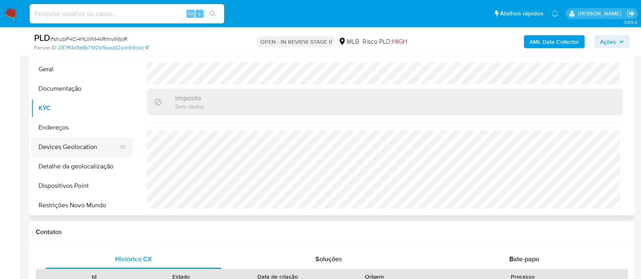
click at [88, 144] on button "Devices Geolocation" at bounding box center [78, 146] width 95 height 19
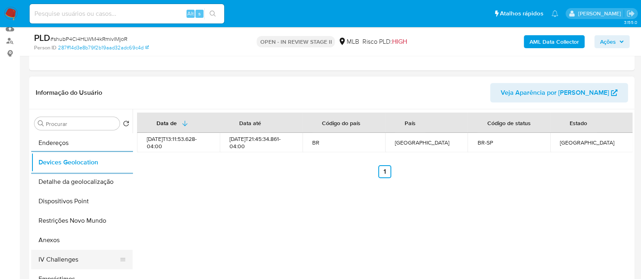
scroll to position [152, 0]
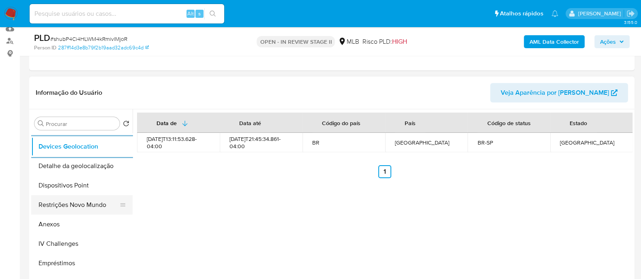
click at [81, 203] on button "Restrições Novo Mundo" at bounding box center [78, 204] width 95 height 19
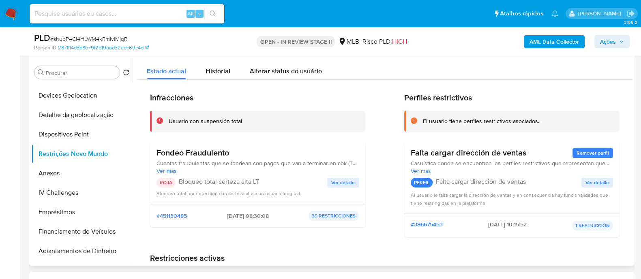
click at [342, 184] on span "Ver detalle" at bounding box center [343, 183] width 24 height 8
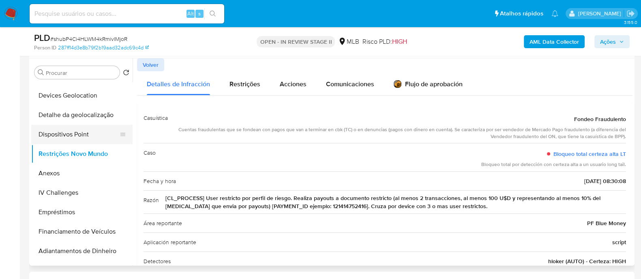
click at [79, 137] on button "Dispositivos Point" at bounding box center [78, 134] width 95 height 19
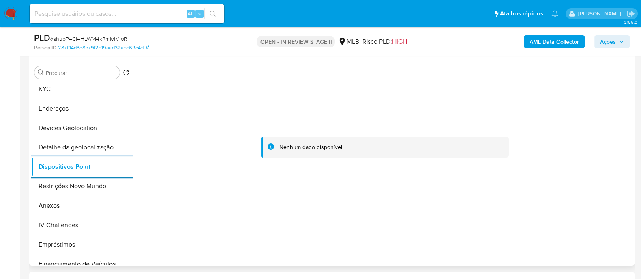
scroll to position [0, 0]
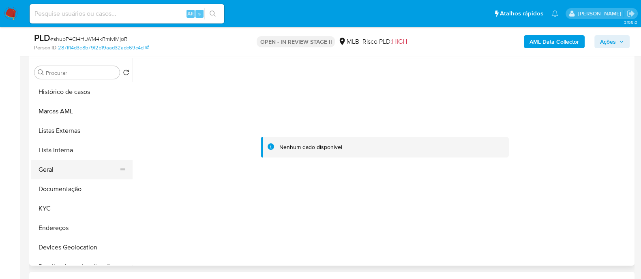
click at [62, 171] on button "Geral" at bounding box center [78, 169] width 95 height 19
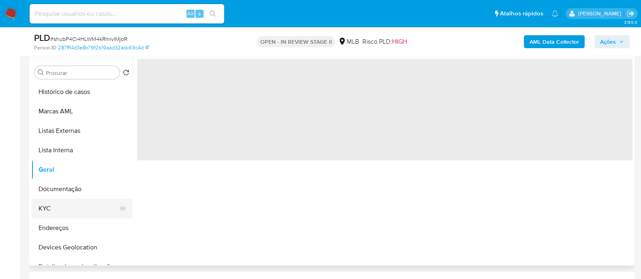
click at [55, 209] on button "KYC" at bounding box center [78, 208] width 95 height 19
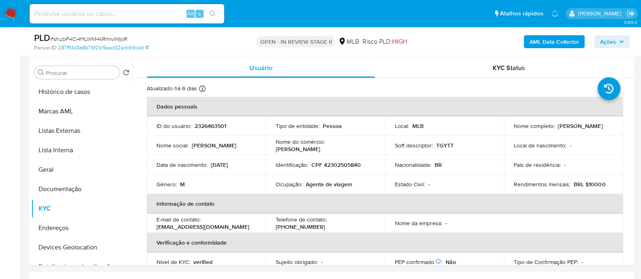
click at [351, 163] on p "CPF 42302505840" at bounding box center [335, 164] width 49 height 7
copy p "42302505840"
click at [609, 42] on span "Ações" at bounding box center [608, 41] width 16 height 13
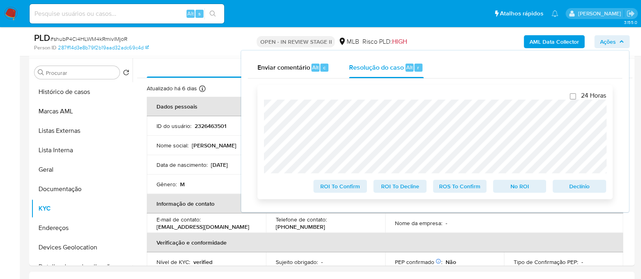
click at [265, 99] on div "24 Horas ROI To Confirm ROI To Decline ROS To Confirm No ROI Declínio" at bounding box center [435, 142] width 342 height 101
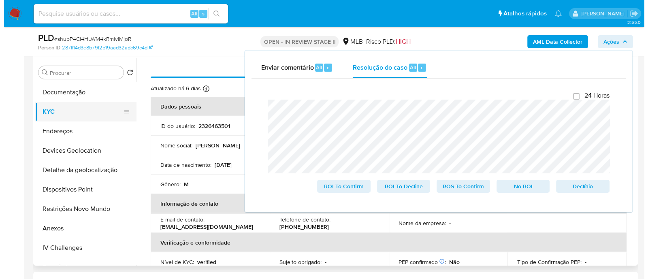
scroll to position [101, 0]
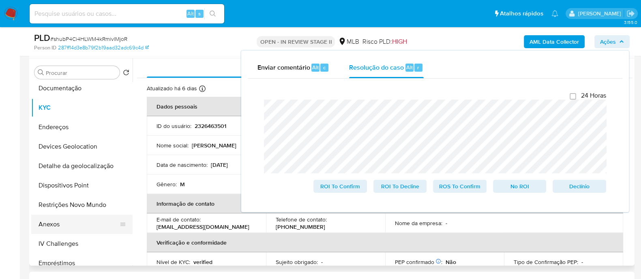
click at [57, 222] on button "Anexos" at bounding box center [78, 224] width 95 height 19
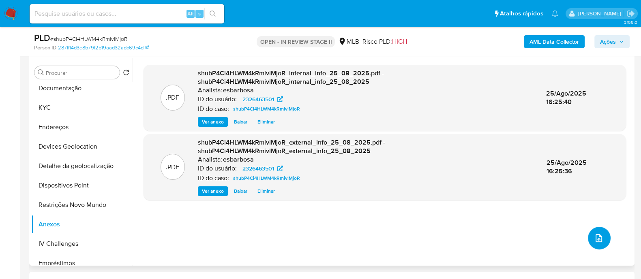
click at [600, 240] on span "upload-file" at bounding box center [599, 238] width 10 height 10
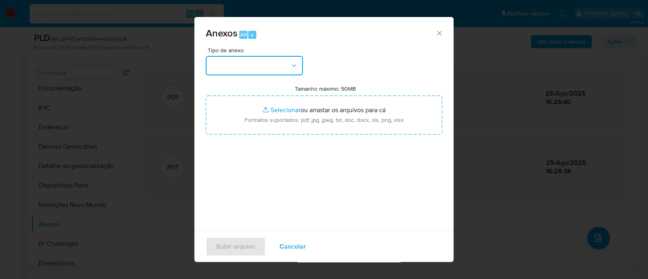
click at [261, 69] on button "button" at bounding box center [254, 65] width 97 height 19
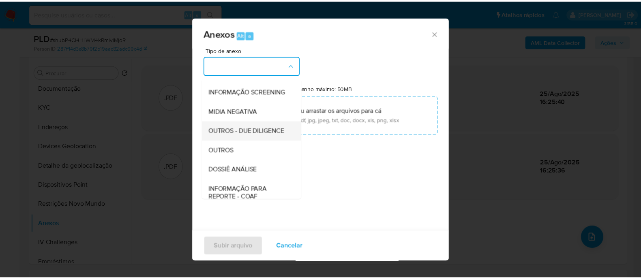
scroll to position [125, 0]
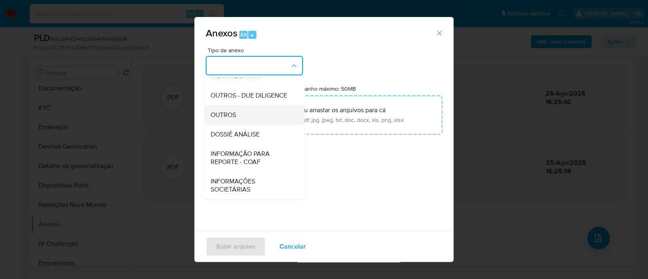
click at [230, 114] on span "OUTROS" at bounding box center [224, 115] width 26 height 8
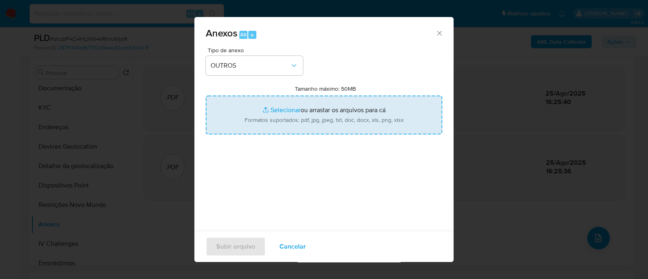
click at [278, 111] on input "Tamanho máximo: 50MB Selecionar arquivos" at bounding box center [324, 115] width 237 height 39
type input "C:\fakepath\Mulan 2326463501_2025_08_25_08_16_12.xlsx"
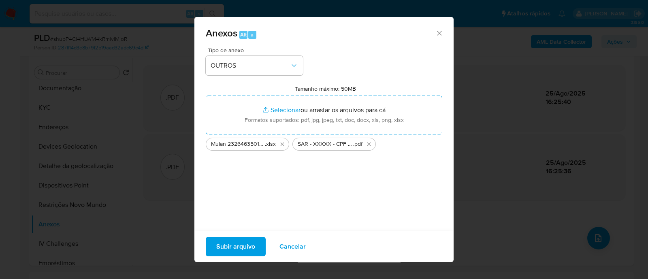
click at [241, 248] on span "Subir arquivo" at bounding box center [235, 247] width 39 height 18
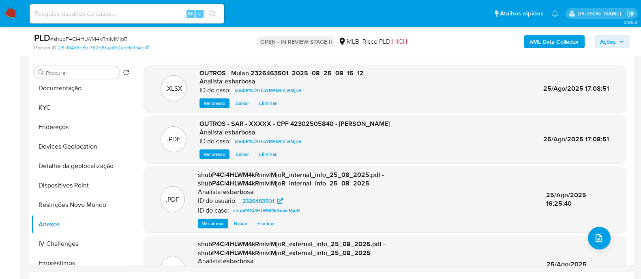
click at [600, 40] on span "Ações" at bounding box center [608, 41] width 16 height 13
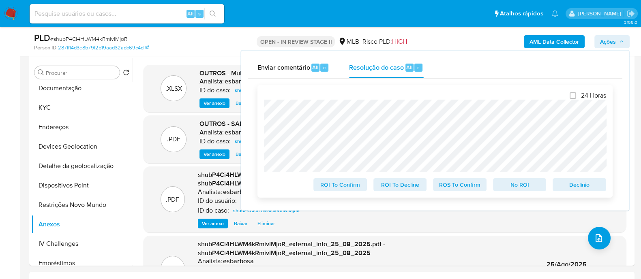
click at [464, 185] on span "ROS To Confirm" at bounding box center [459, 184] width 42 height 11
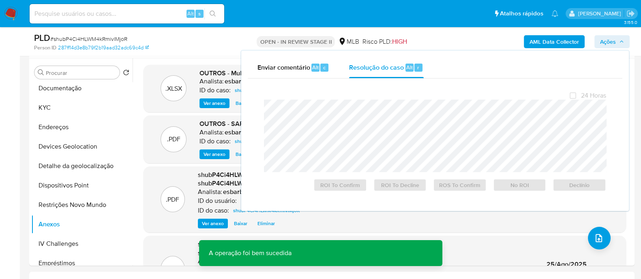
click at [118, 41] on span "# shubP4Ci4HLWM4kRmivlMjoR" at bounding box center [88, 39] width 77 height 8
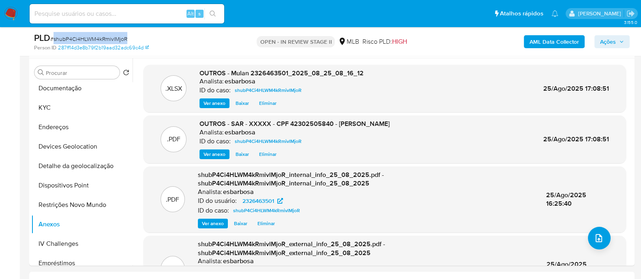
copy span "shubP4Ci4HLWM4kRmivlMjoR"
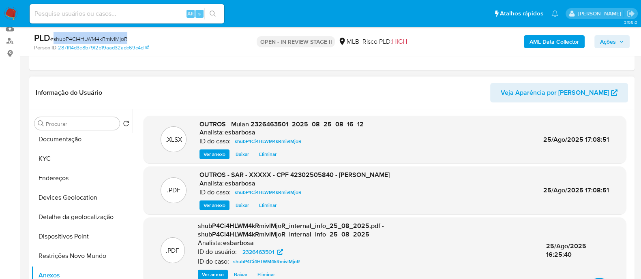
scroll to position [0, 0]
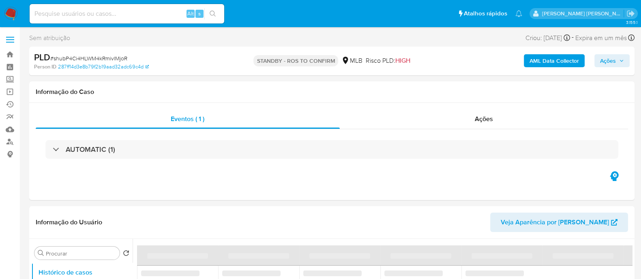
select select "10"
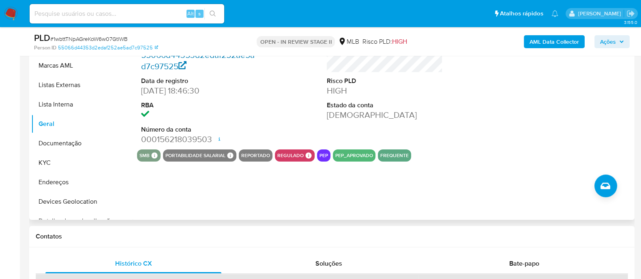
scroll to position [101, 0]
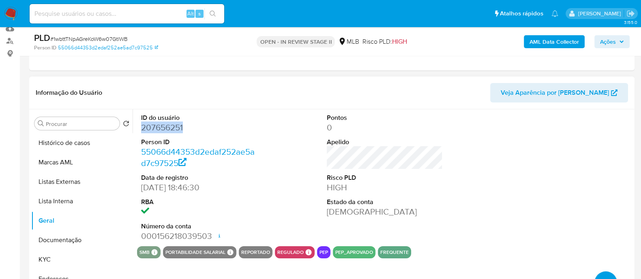
click at [158, 124] on dd "207656251" at bounding box center [199, 127] width 116 height 11
click at [61, 255] on button "KYC" at bounding box center [78, 259] width 95 height 19
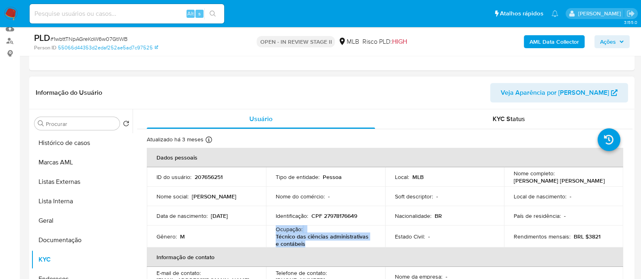
drag, startPoint x: 303, startPoint y: 242, endPoint x: 274, endPoint y: 230, distance: 31.4
click at [276, 230] on div "Ocupação : Técnico das ciências administrativas e contábeis" at bounding box center [326, 237] width 100 height 22
click at [78, 239] on button "Documentação" at bounding box center [78, 240] width 95 height 19
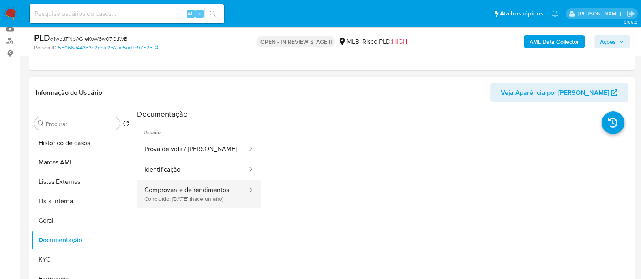
click at [199, 191] on button "Comprovante de rendimentos Concluído: [DATE] (hace un año)" at bounding box center [192, 194] width 111 height 28
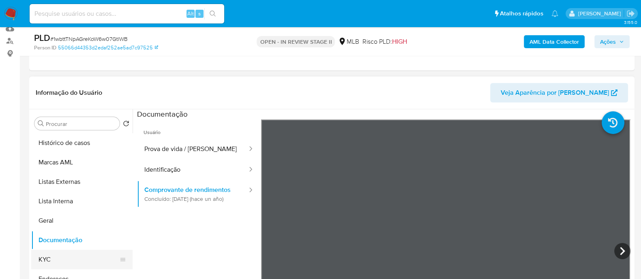
click at [46, 258] on button "KYC" at bounding box center [78, 259] width 95 height 19
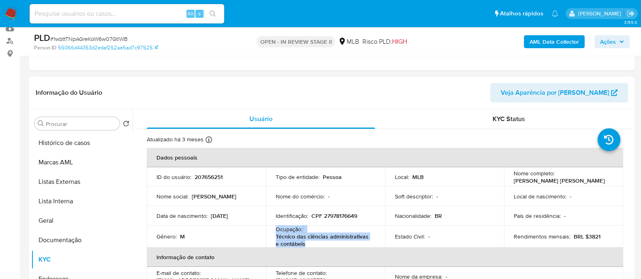
drag, startPoint x: 310, startPoint y: 242, endPoint x: 274, endPoint y: 232, distance: 38.2
click at [274, 232] on td "Ocupação : Técnico das ciências administrativas e contábeis" at bounding box center [325, 237] width 119 height 22
copy div "Ocupação : Técnico das ciências administrativas e contábeis"
click at [64, 233] on button "Documentação" at bounding box center [78, 240] width 95 height 19
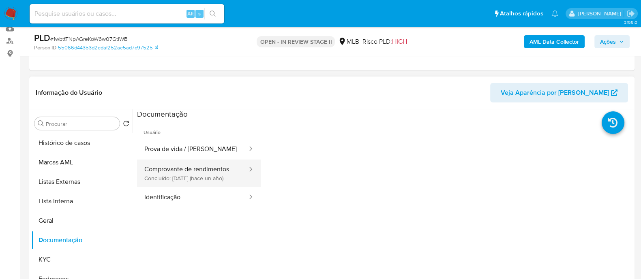
click at [208, 175] on button "Comprovante de rendimentos Concluído: [DATE] (hace un año)" at bounding box center [192, 174] width 111 height 28
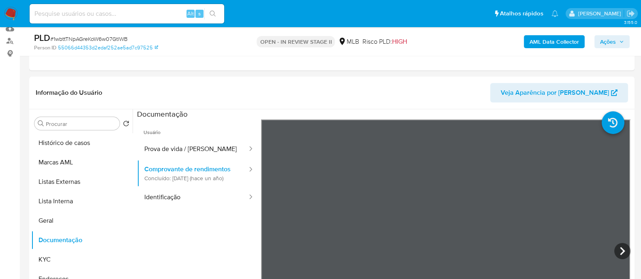
scroll to position [152, 0]
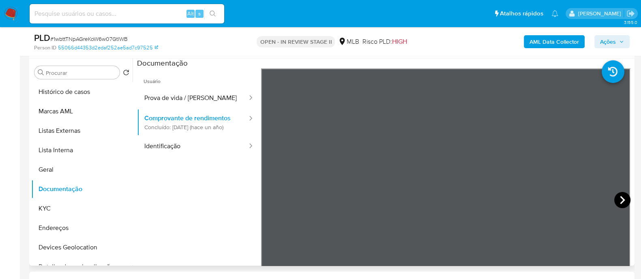
click at [621, 200] on icon at bounding box center [622, 200] width 5 height 8
click at [269, 199] on icon at bounding box center [271, 200] width 16 height 16
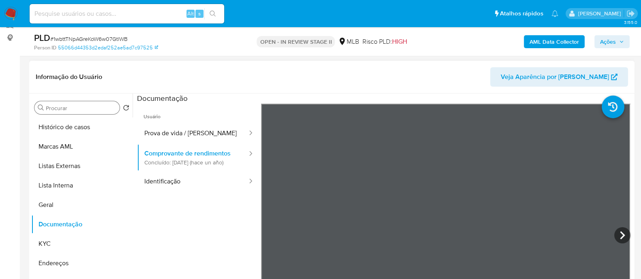
scroll to position [101, 0]
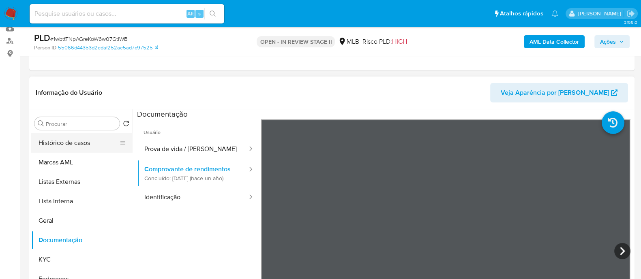
click at [74, 147] on button "Histórico de casos" at bounding box center [78, 142] width 95 height 19
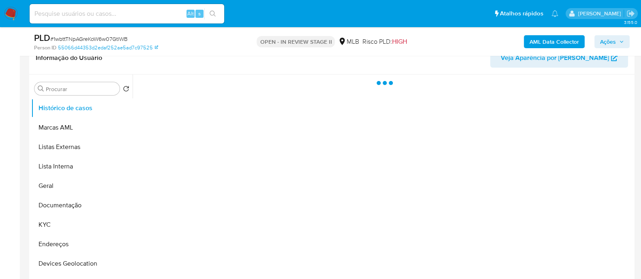
scroll to position [152, 0]
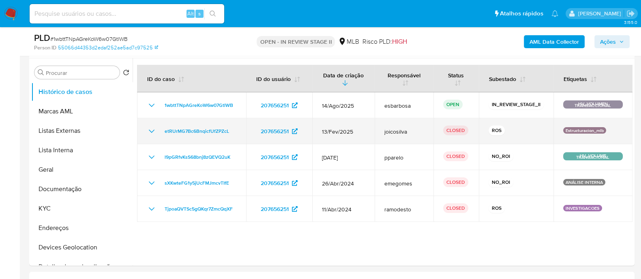
click at [148, 134] on icon "Mostrar/Ocultar" at bounding box center [152, 131] width 10 height 10
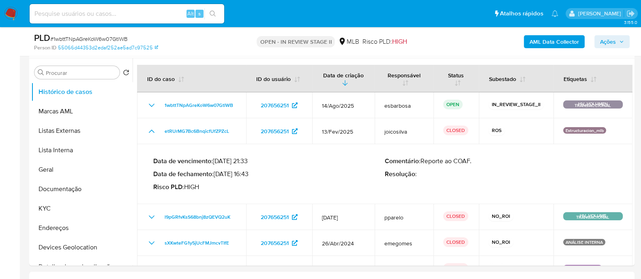
drag, startPoint x: 251, startPoint y: 173, endPoint x: 218, endPoint y: 175, distance: 33.7
click at [218, 175] on p "Data de fechamento : 28/03/2025 16:43" at bounding box center [268, 174] width 231 height 8
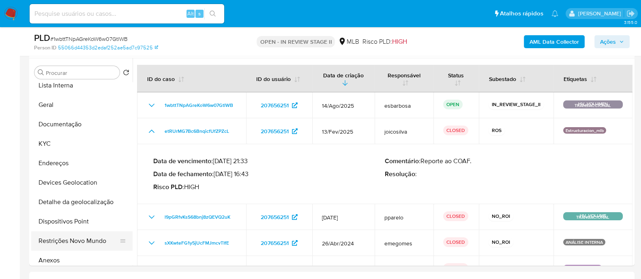
scroll to position [101, 0]
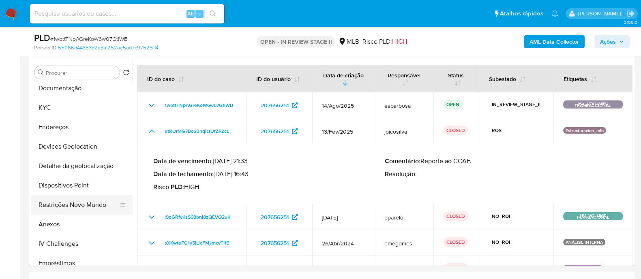
drag, startPoint x: 58, startPoint y: 222, endPoint x: 100, endPoint y: 210, distance: 44.0
click at [58, 222] on button "Anexos" at bounding box center [81, 224] width 101 height 19
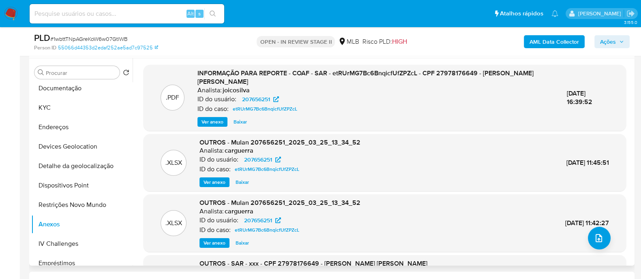
click at [212, 120] on span "Ver anexo" at bounding box center [212, 122] width 22 height 8
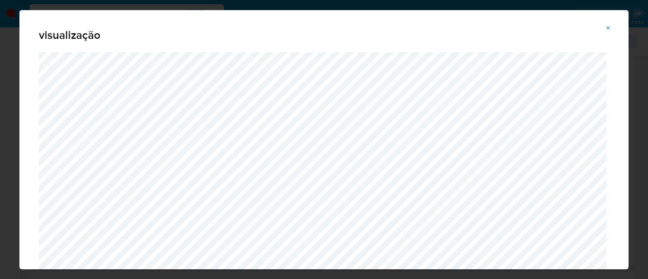
click at [609, 27] on icon "Attachment preview" at bounding box center [609, 28] width 4 height 4
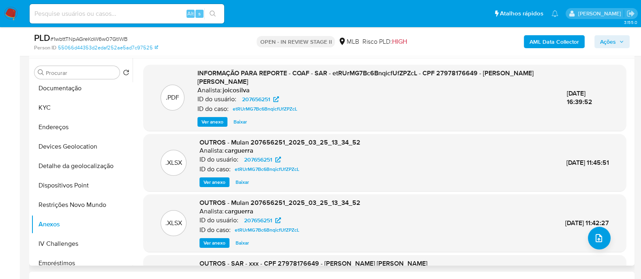
click at [605, 42] on span "Ações" at bounding box center [608, 41] width 16 height 13
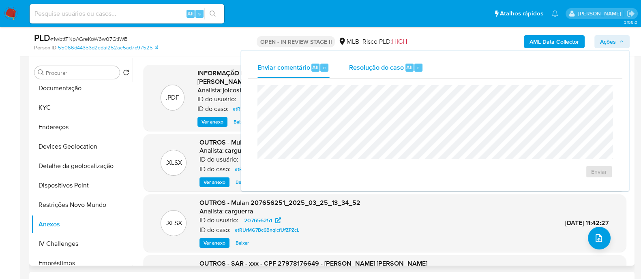
click at [379, 70] on span "Resolução do caso" at bounding box center [376, 66] width 55 height 9
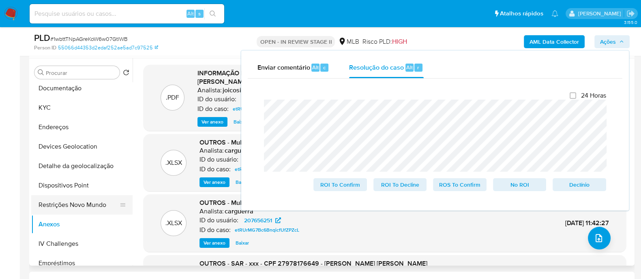
scroll to position [152, 0]
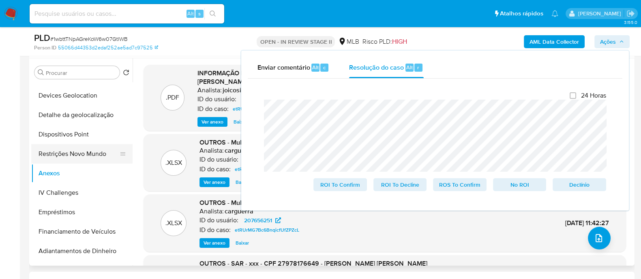
click at [81, 153] on button "Restrições Novo Mundo" at bounding box center [78, 153] width 95 height 19
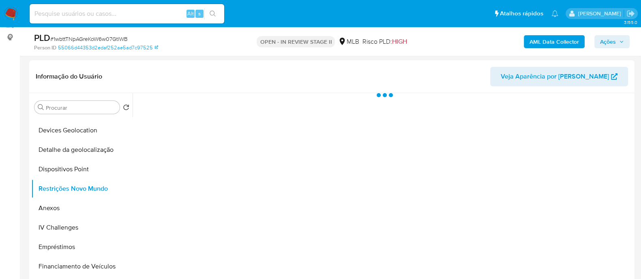
scroll to position [101, 0]
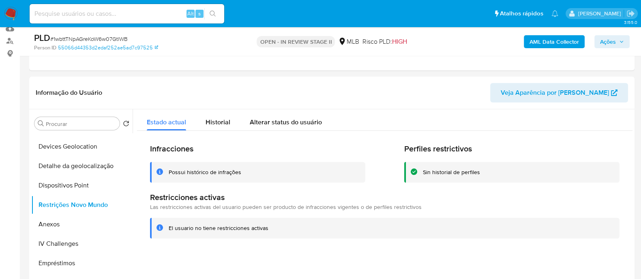
click at [189, 171] on div "Possui histórico de infrações" at bounding box center [205, 173] width 73 height 8
click at [190, 255] on div at bounding box center [382, 212] width 500 height 207
click at [217, 128] on div "Historial" at bounding box center [217, 119] width 25 height 21
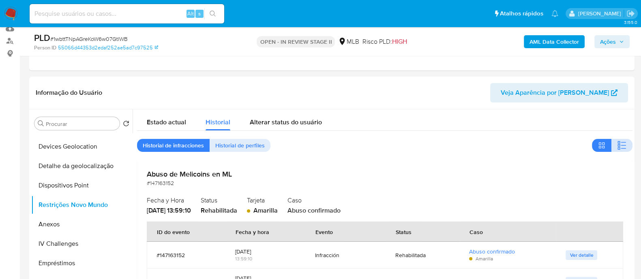
click at [620, 145] on icon "button" at bounding box center [622, 146] width 10 height 10
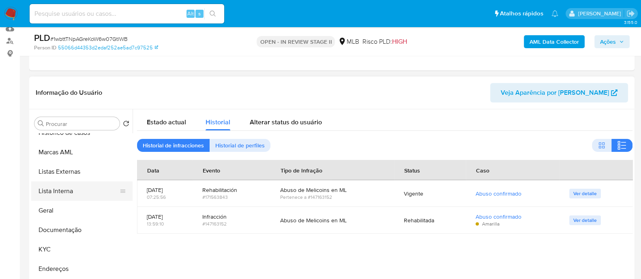
scroll to position [0, 0]
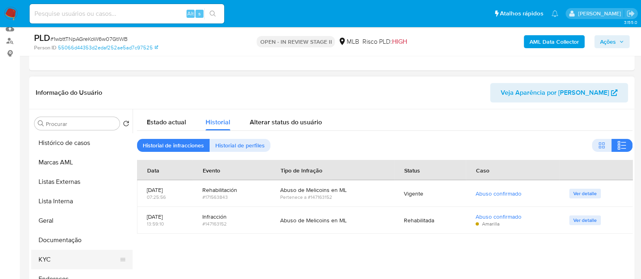
click at [53, 259] on button "KYC" at bounding box center [78, 259] width 95 height 19
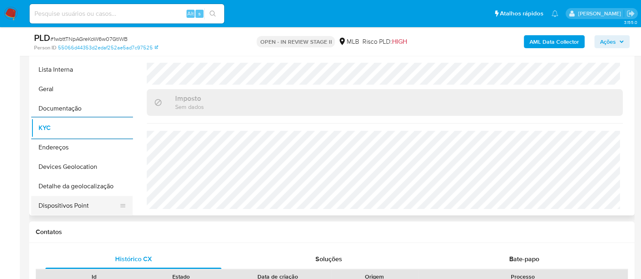
scroll to position [50, 0]
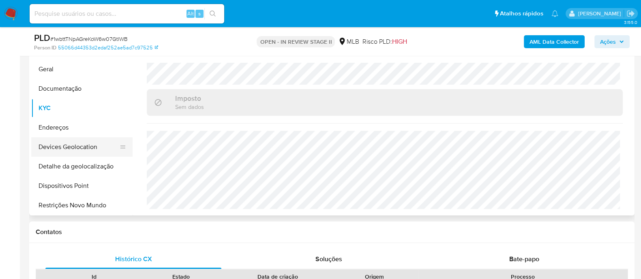
click at [90, 150] on button "Devices Geolocation" at bounding box center [78, 146] width 95 height 19
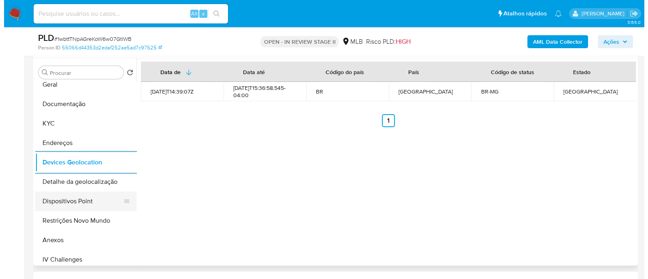
scroll to position [101, 0]
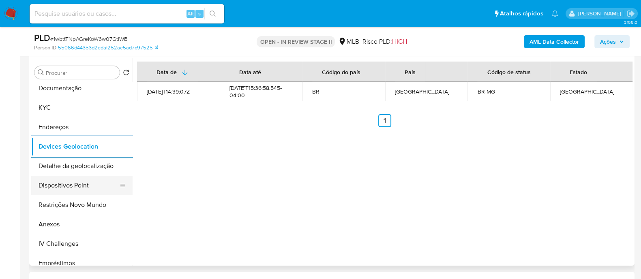
click at [77, 183] on button "Dispositivos Point" at bounding box center [78, 185] width 95 height 19
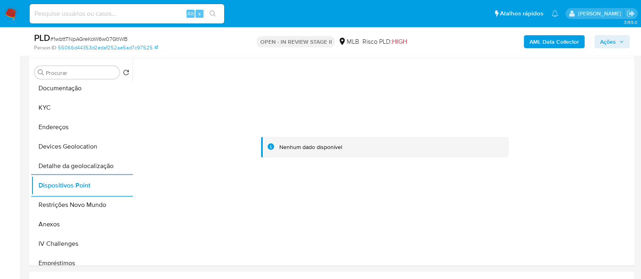
click at [555, 45] on b "AML Data Collector" at bounding box center [553, 41] width 49 height 13
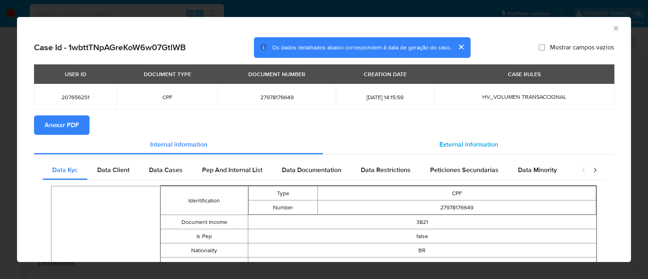
click at [466, 146] on span "External information" at bounding box center [469, 144] width 59 height 9
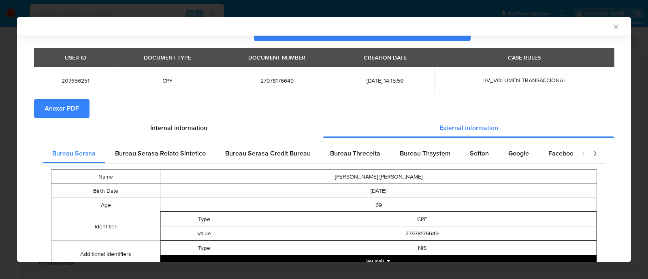
scroll to position [0, 0]
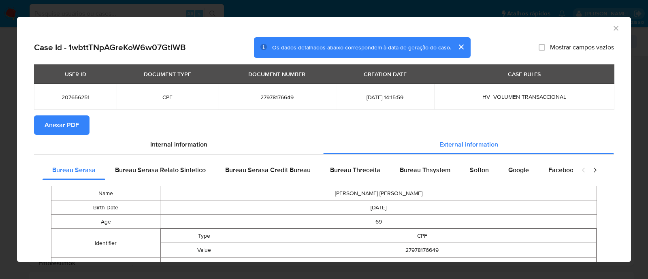
click at [74, 126] on span "Anexar PDF" at bounding box center [62, 125] width 34 height 18
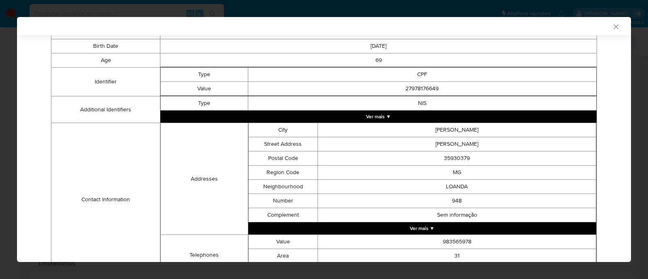
scroll to position [46, 0]
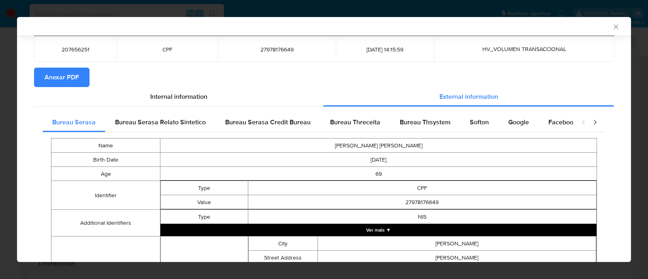
click at [612, 25] on icon "Fechar a janela" at bounding box center [616, 27] width 8 height 8
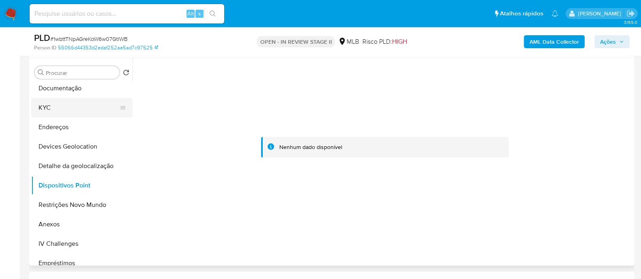
click at [64, 105] on button "KYC" at bounding box center [78, 107] width 95 height 19
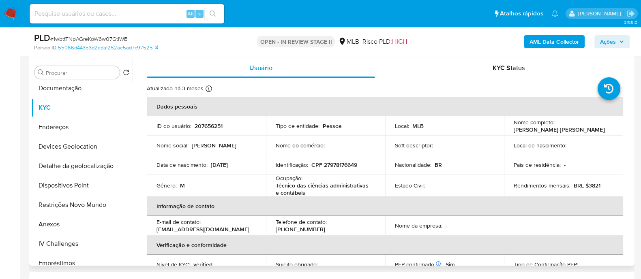
click at [342, 163] on p "CPF 27978176649" at bounding box center [334, 164] width 46 height 7
copy p "27978176649"
click at [113, 41] on span "# 1wbttTNpAGreKoW6w07GtlWB" at bounding box center [88, 39] width 77 height 8
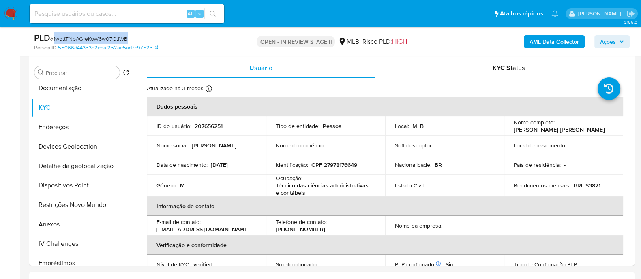
copy span "1wbttTNpAGreKoW6w07GtlWB"
click at [66, 228] on button "Anexos" at bounding box center [78, 224] width 95 height 19
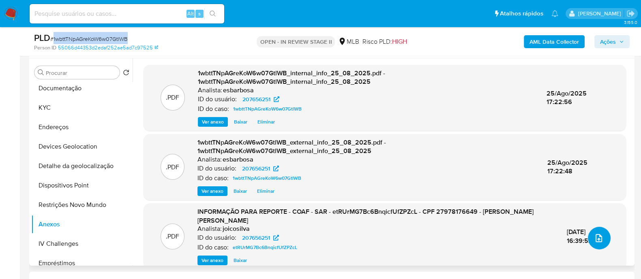
click at [595, 240] on icon "upload-file" at bounding box center [598, 238] width 6 height 8
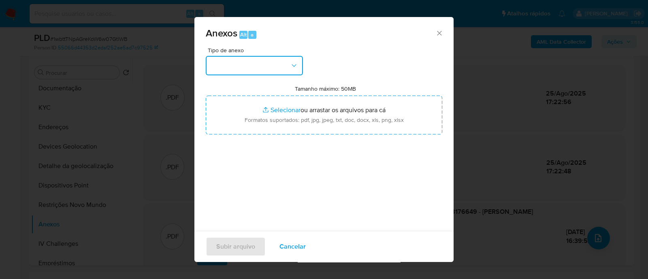
click at [257, 61] on button "button" at bounding box center [254, 65] width 97 height 19
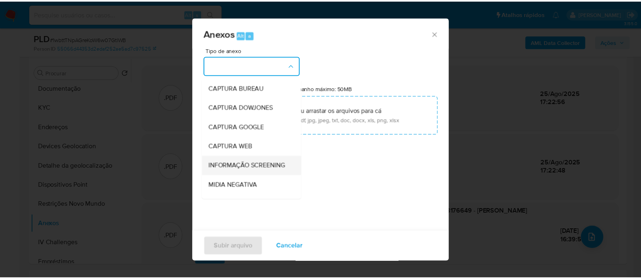
scroll to position [125, 0]
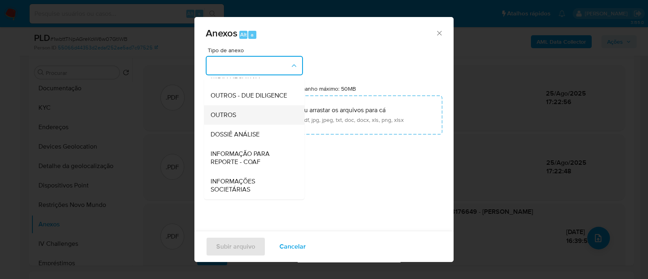
click at [224, 115] on span "OUTROS" at bounding box center [224, 115] width 26 height 8
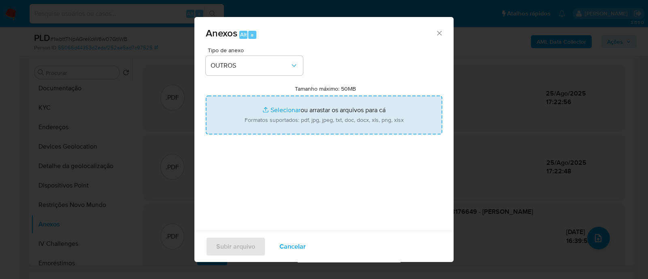
click at [282, 108] on input "Tamanho máximo: 50MB Selecionar arquivos" at bounding box center [324, 115] width 237 height 39
type input "C:\fakepath\SAR declinio - 1wbttTNpAGreKoW6w07GtlWB - CPF 27978176649 - JOSE SA…"
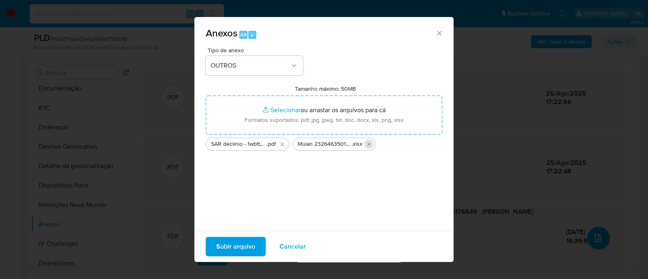
click at [370, 144] on icon "Excluir Mulan 2326463501_2025_08_25_08_16_12.xlsx" at bounding box center [370, 144] width 4 height 4
click at [241, 243] on span "Subir arquivo" at bounding box center [235, 247] width 39 height 18
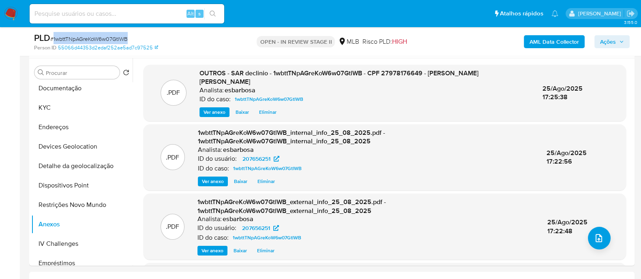
click at [603, 43] on span "Ações" at bounding box center [608, 41] width 16 height 13
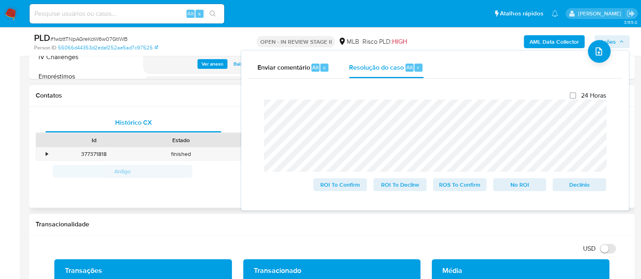
scroll to position [354, 0]
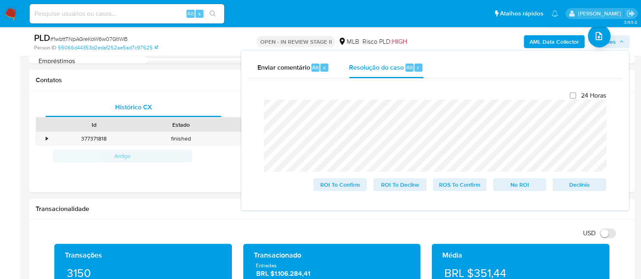
click at [0, 0] on lt-span "dispon í vel" at bounding box center [0, 0] width 0 height 0
click at [514, 186] on span "No ROI" at bounding box center [519, 184] width 42 height 11
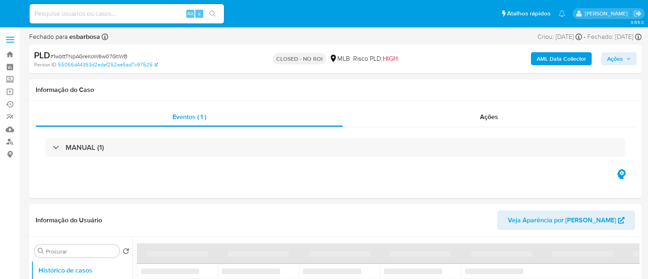
select select "10"
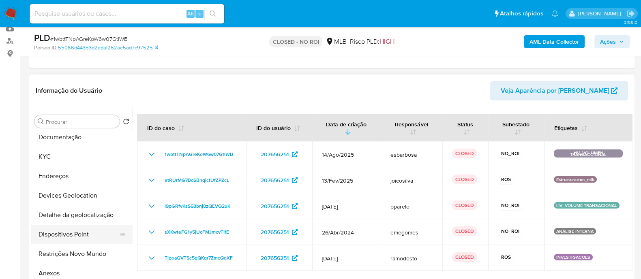
scroll to position [152, 0]
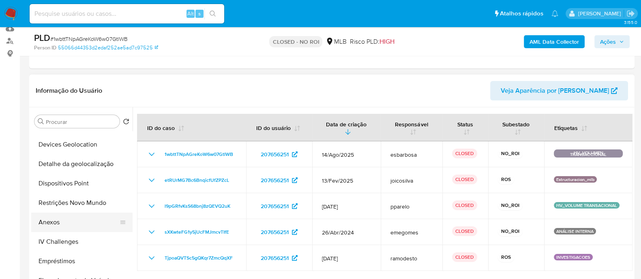
click at [61, 226] on button "Anexos" at bounding box center [78, 222] width 95 height 19
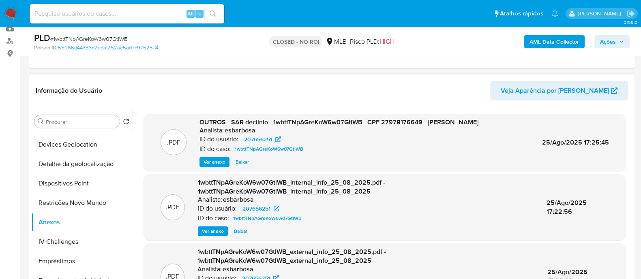
click at [200, 162] on button "Ver anexo" at bounding box center [214, 162] width 30 height 10
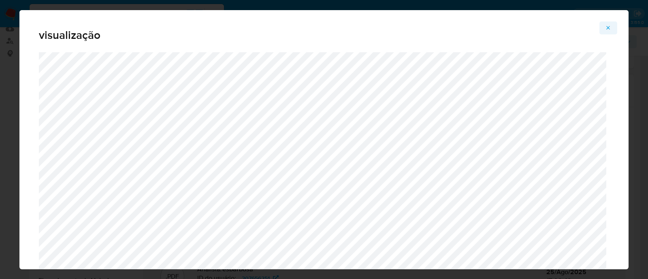
click at [609, 27] on icon "Attachment preview" at bounding box center [608, 28] width 6 height 6
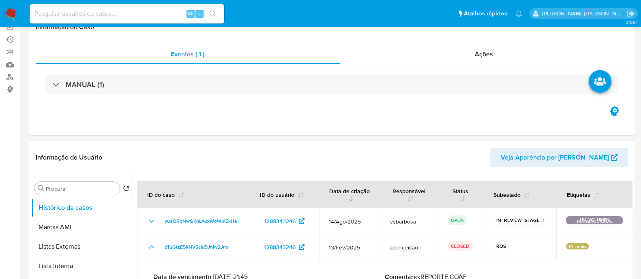
scroll to position [101, 0]
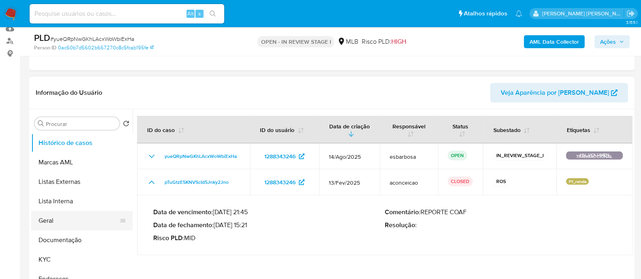
click at [53, 221] on button "Geral" at bounding box center [78, 220] width 95 height 19
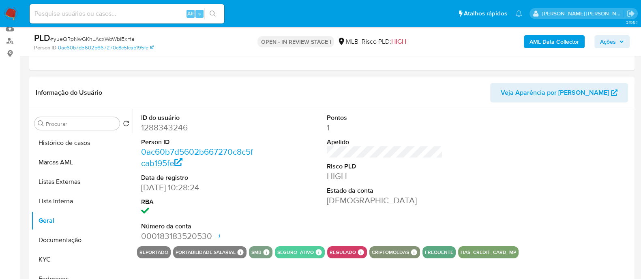
click at [162, 127] on dd "1288343246" at bounding box center [199, 127] width 116 height 11
copy dd "1288343246"
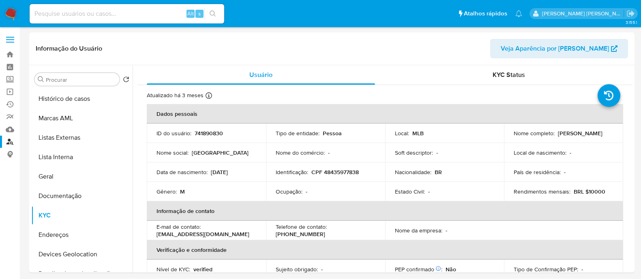
select select "10"
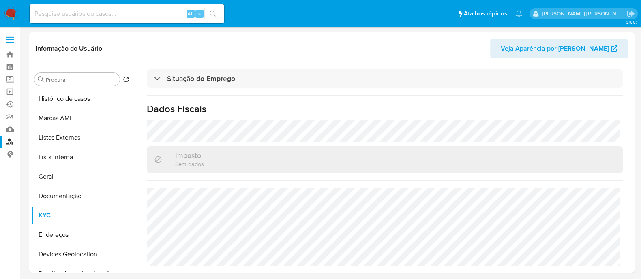
click at [8, 12] on img at bounding box center [11, 14] width 14 height 14
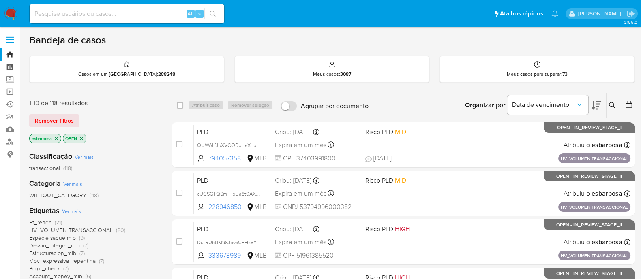
click at [10, 68] on link "Painel" at bounding box center [48, 67] width 96 height 13
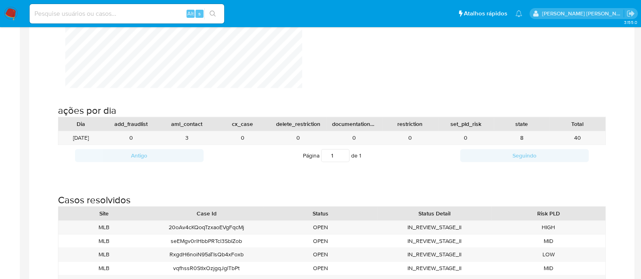
scroll to position [810, 0]
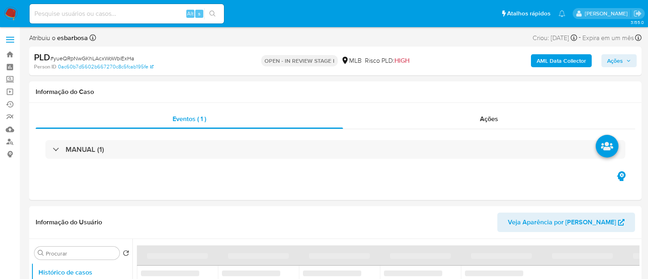
select select "10"
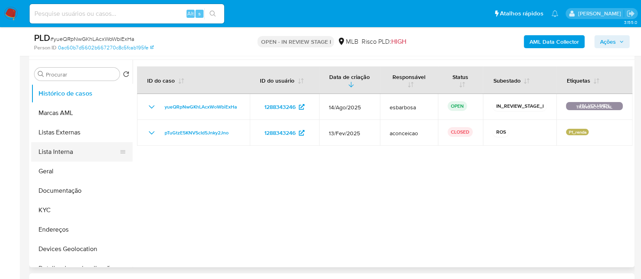
scroll to position [152, 0]
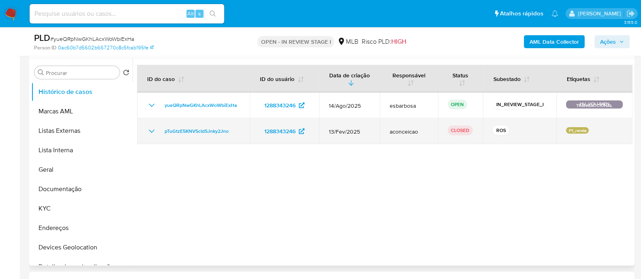
click at [152, 131] on icon "Mostrar/Ocultar" at bounding box center [152, 131] width 10 height 10
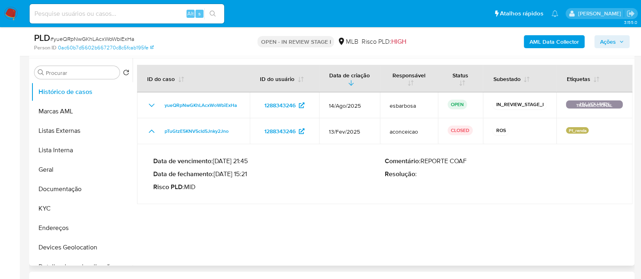
drag, startPoint x: 252, startPoint y: 173, endPoint x: 214, endPoint y: 173, distance: 37.7
click at [214, 173] on p "Data de fechamento : [DATE] 15:21" at bounding box center [268, 174] width 231 height 8
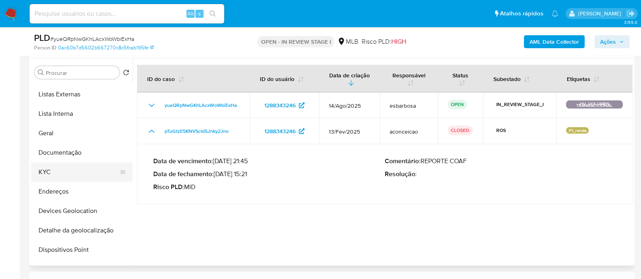
scroll to position [101, 0]
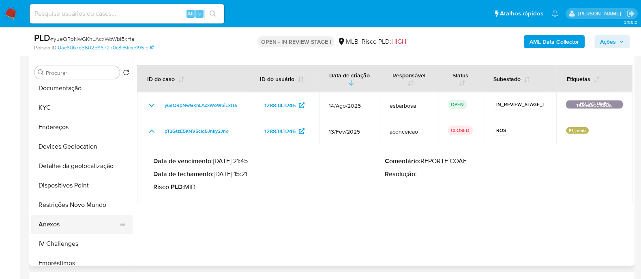
click at [49, 216] on button "Anexos" at bounding box center [78, 224] width 95 height 19
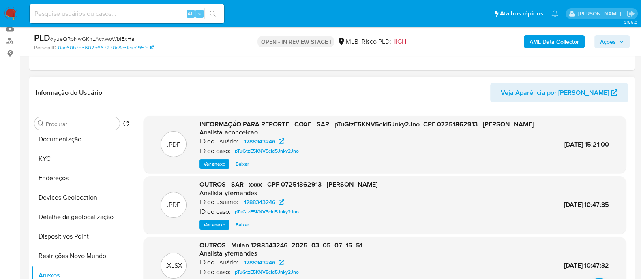
click at [218, 168] on span "Ver anexo" at bounding box center [214, 164] width 22 height 8
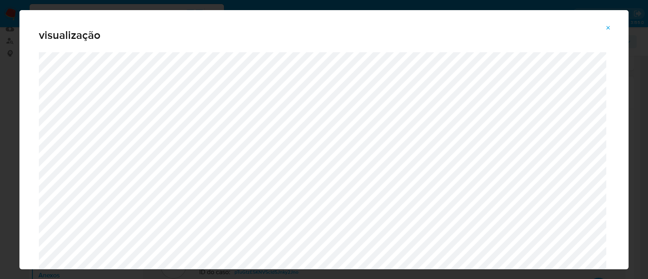
click at [609, 26] on icon "Attachment preview" at bounding box center [608, 28] width 6 height 6
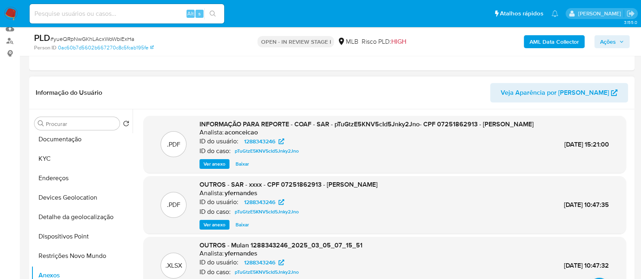
click at [603, 39] on span "Ações" at bounding box center [608, 41] width 16 height 13
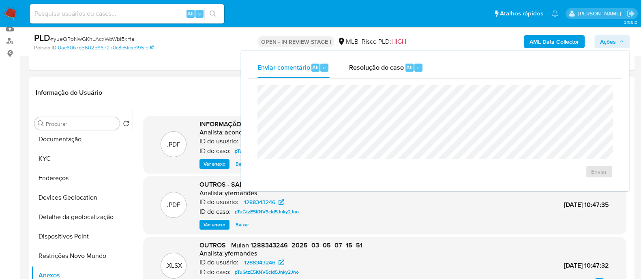
drag, startPoint x: 383, startPoint y: 68, endPoint x: 381, endPoint y: 78, distance: 9.5
click at [383, 68] on span "Resolução do caso" at bounding box center [376, 66] width 55 height 9
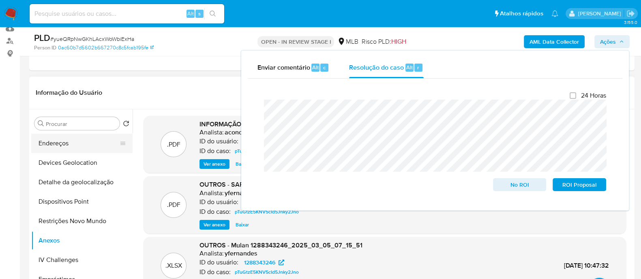
scroll to position [152, 0]
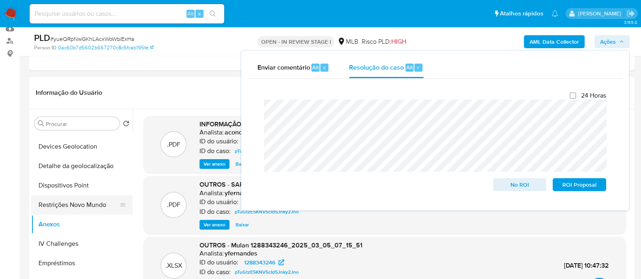
click at [68, 203] on button "Restrições Novo Mundo" at bounding box center [78, 204] width 95 height 19
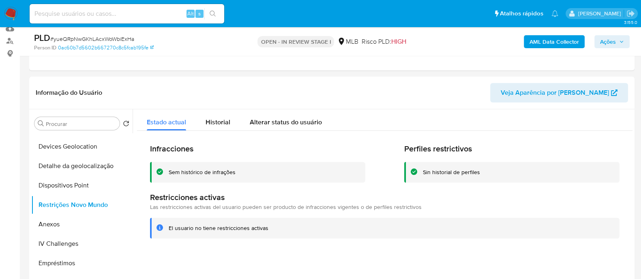
click at [191, 170] on div "Sem histórico de infrações" at bounding box center [202, 173] width 67 height 8
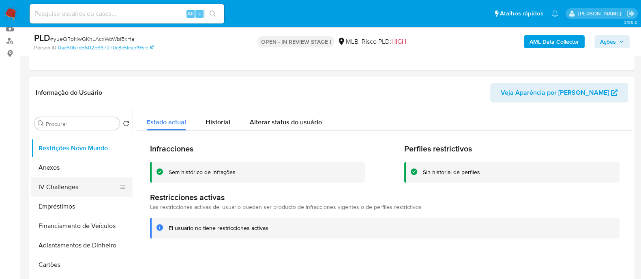
scroll to position [253, 0]
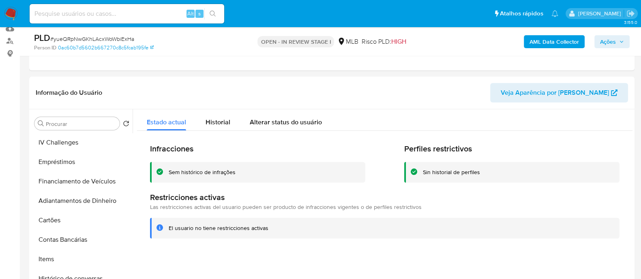
click at [329, 88] on header "Informação do Usuário Veja Aparência por [PERSON_NAME]" at bounding box center [332, 92] width 592 height 19
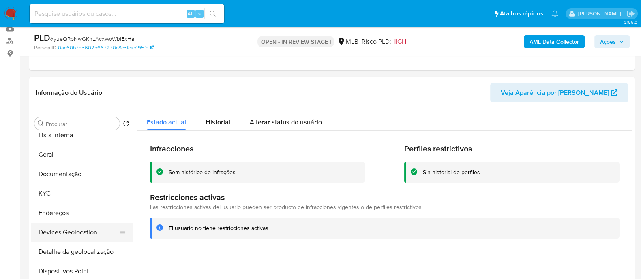
scroll to position [50, 0]
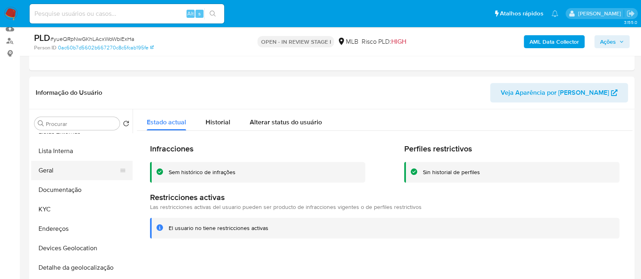
click at [52, 167] on button "Geral" at bounding box center [78, 170] width 95 height 19
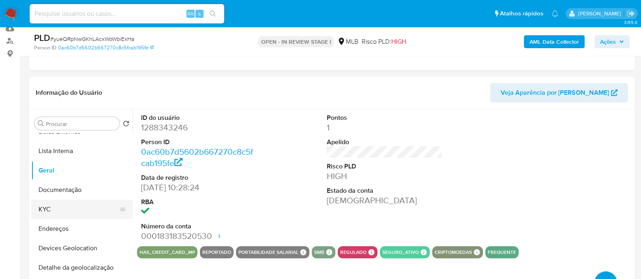
click at [70, 207] on button "KYC" at bounding box center [78, 209] width 95 height 19
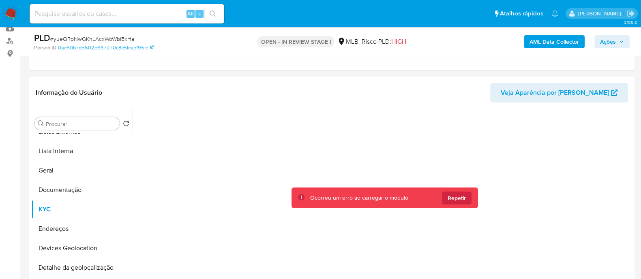
click at [614, 38] on span "Ações" at bounding box center [608, 41] width 16 height 13
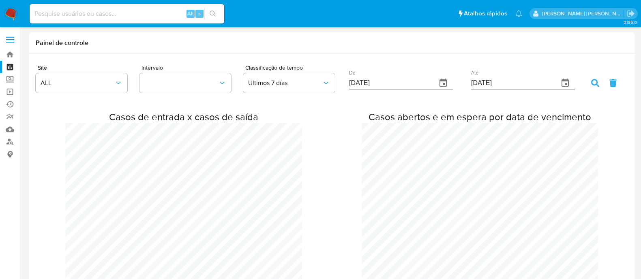
scroll to position [810, 0]
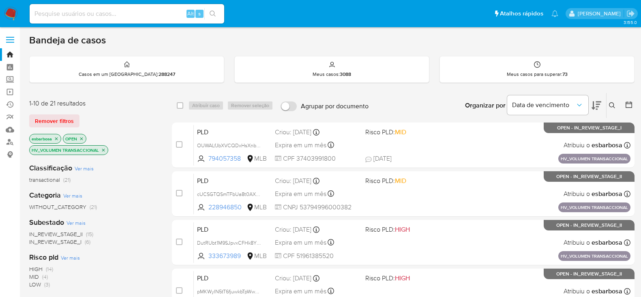
scroll to position [342, 0]
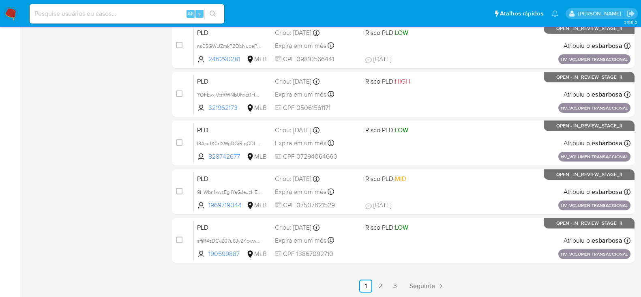
click at [8, 13] on img at bounding box center [11, 14] width 14 height 14
